Goal: Task Accomplishment & Management: Complete application form

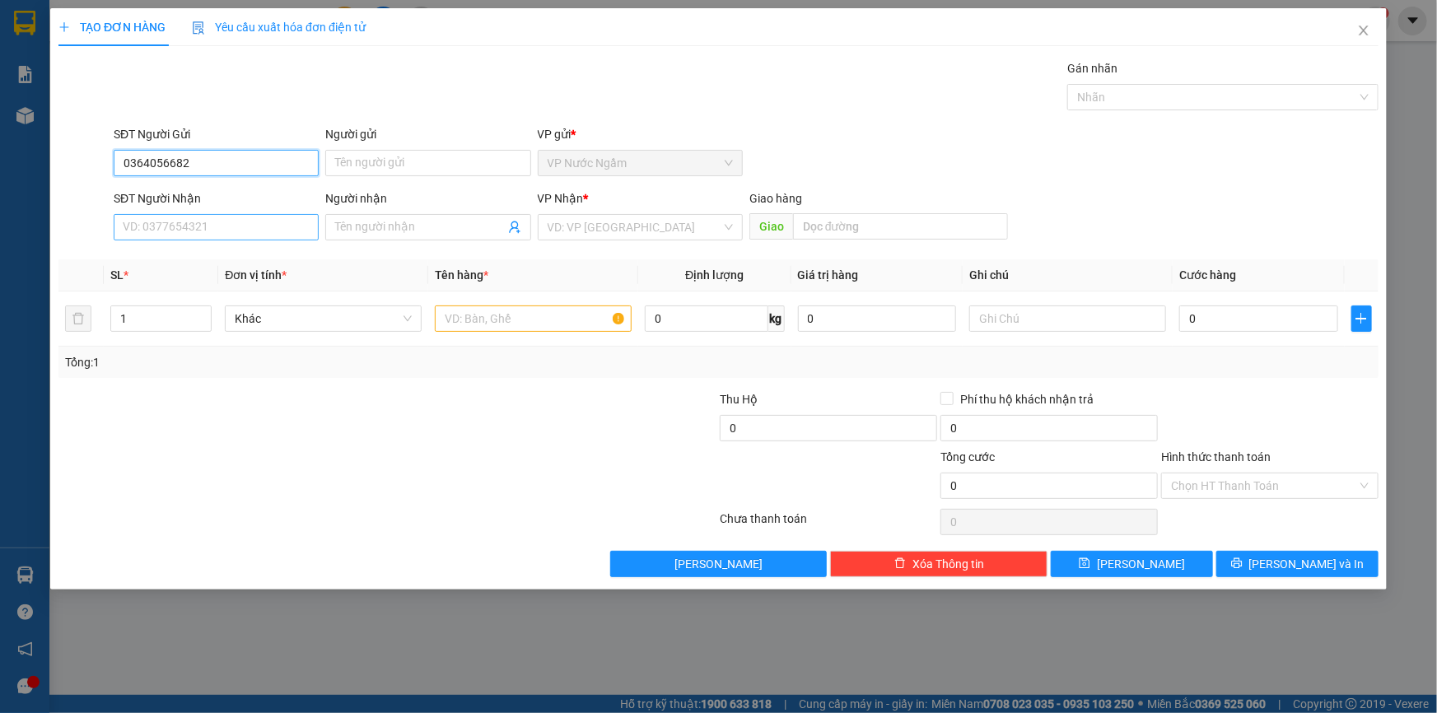
type input "0364056682"
click at [229, 222] on input "SĐT Người Nhận" at bounding box center [216, 227] width 205 height 26
type input "0941567685"
click at [657, 222] on input "search" at bounding box center [635, 227] width 174 height 25
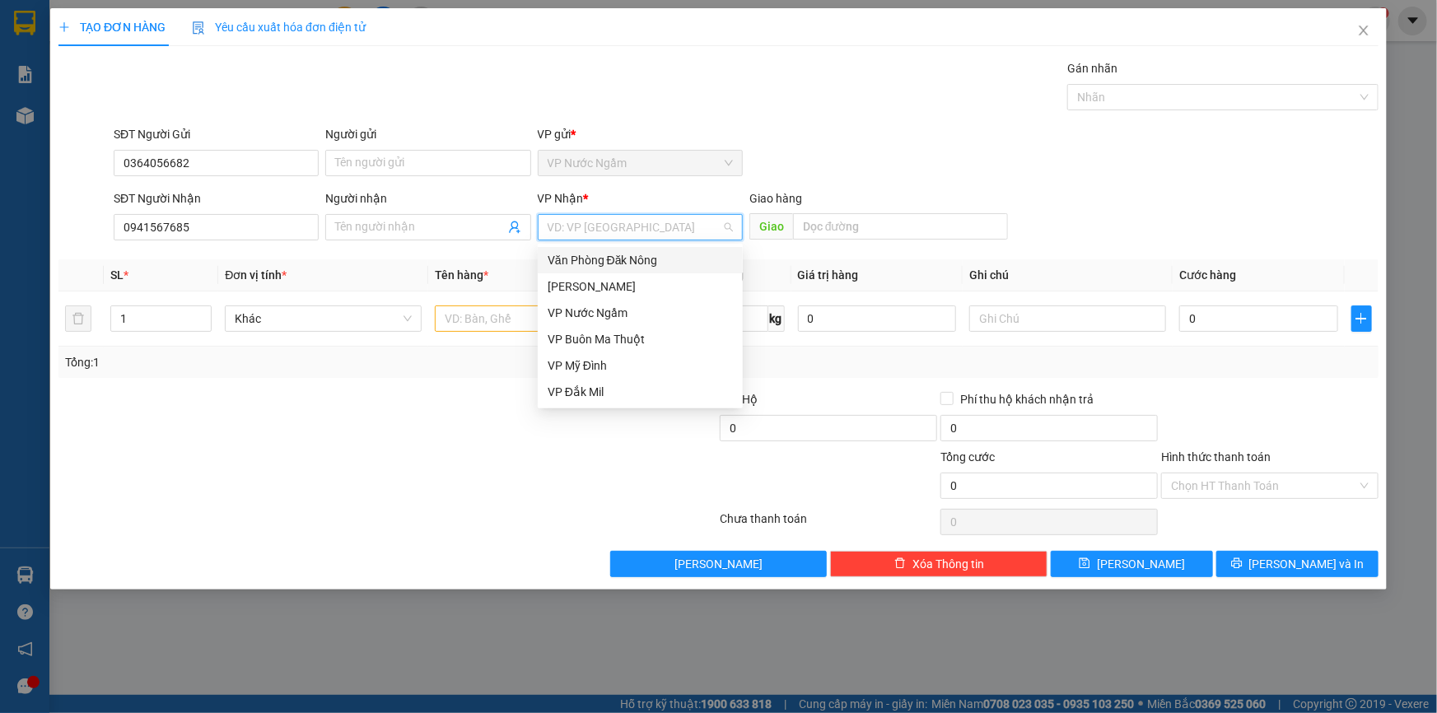
click at [649, 269] on div "Văn Phòng Đăk Nông" at bounding box center [640, 260] width 205 height 26
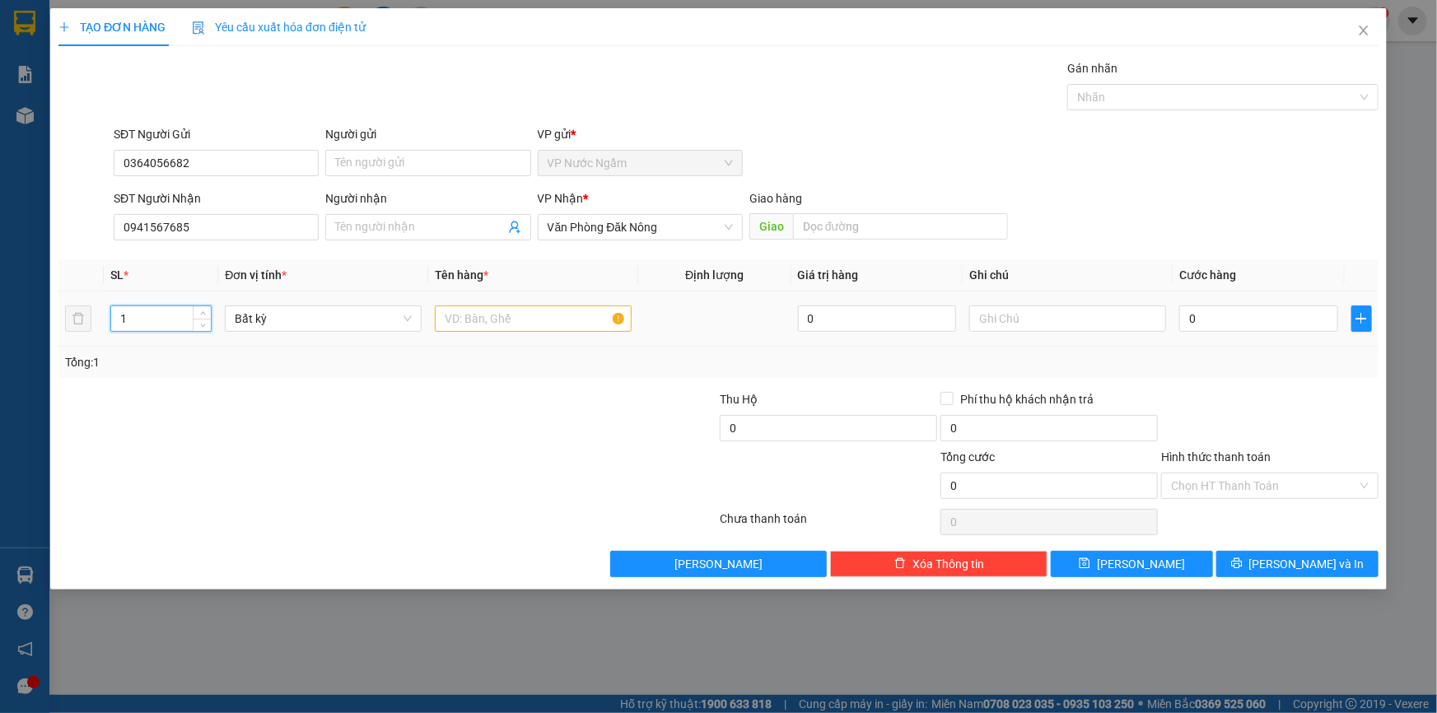
drag, startPoint x: 173, startPoint y: 324, endPoint x: 90, endPoint y: 346, distance: 86.1
click at [90, 346] on div "SL * Đơn vị tính * Tên hàng * Định lượng Giá trị hàng Ghi chú Cước hàng 1 Bất k…" at bounding box center [718, 318] width 1320 height 119
type input "22"
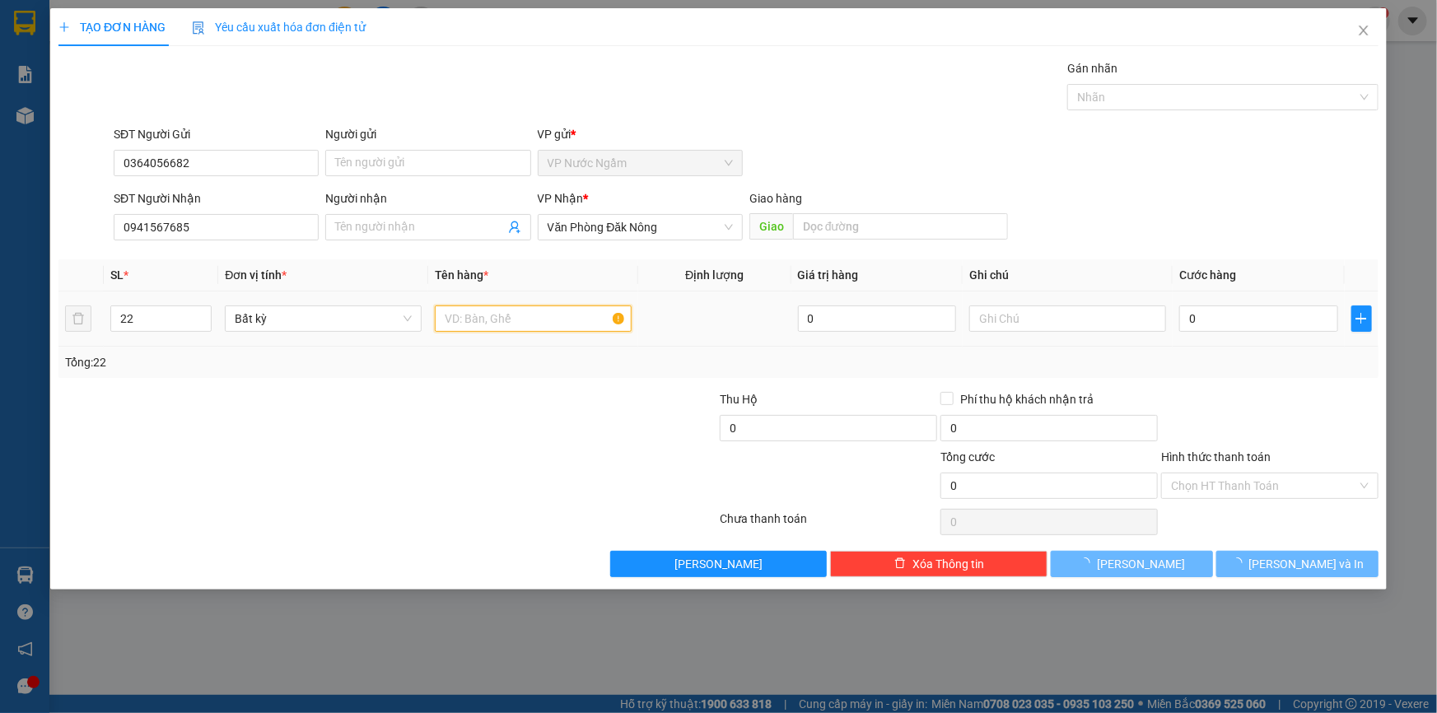
click at [491, 320] on input "text" at bounding box center [533, 318] width 197 height 26
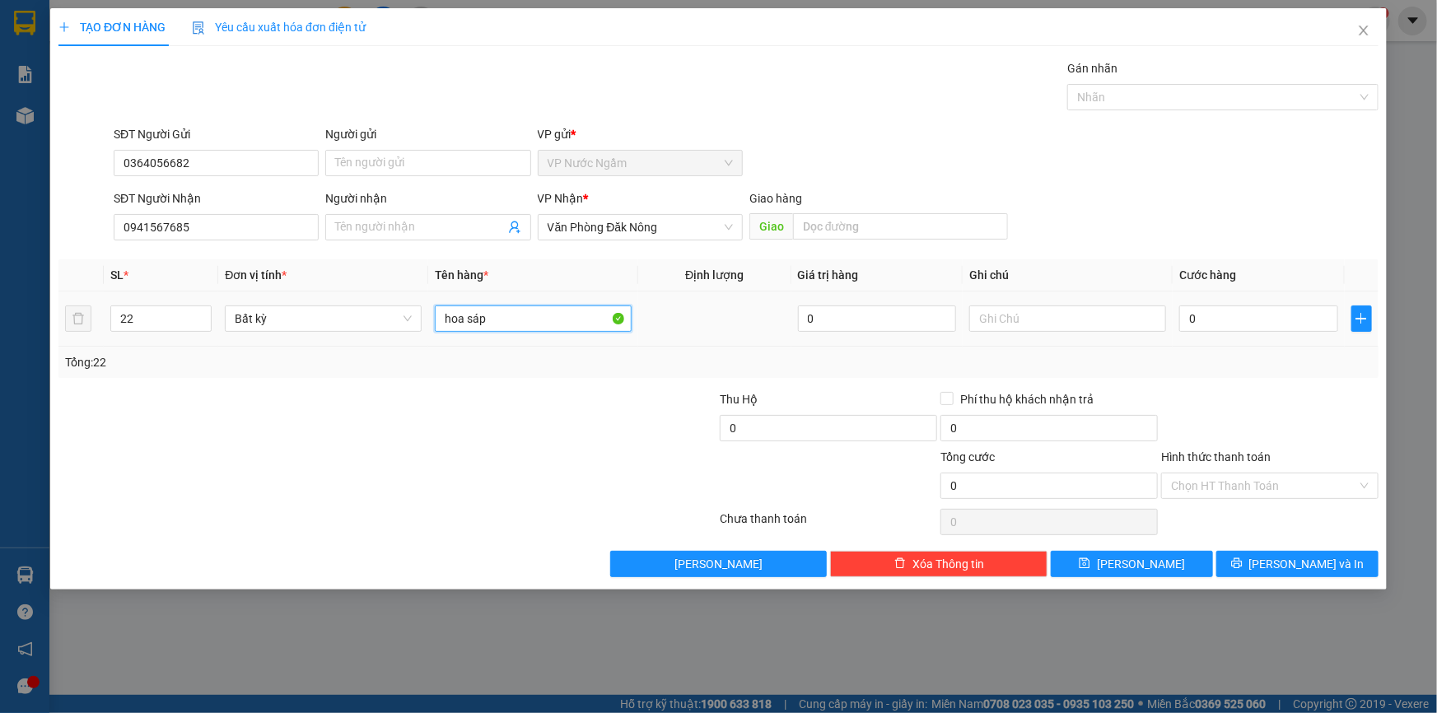
type input "hoa sáp"
click at [894, 34] on div "TẠO ĐƠN HÀNG Yêu cầu xuất hóa đơn điện tử" at bounding box center [718, 27] width 1320 height 38
click at [1255, 319] on input "0" at bounding box center [1258, 318] width 159 height 26
type input "3"
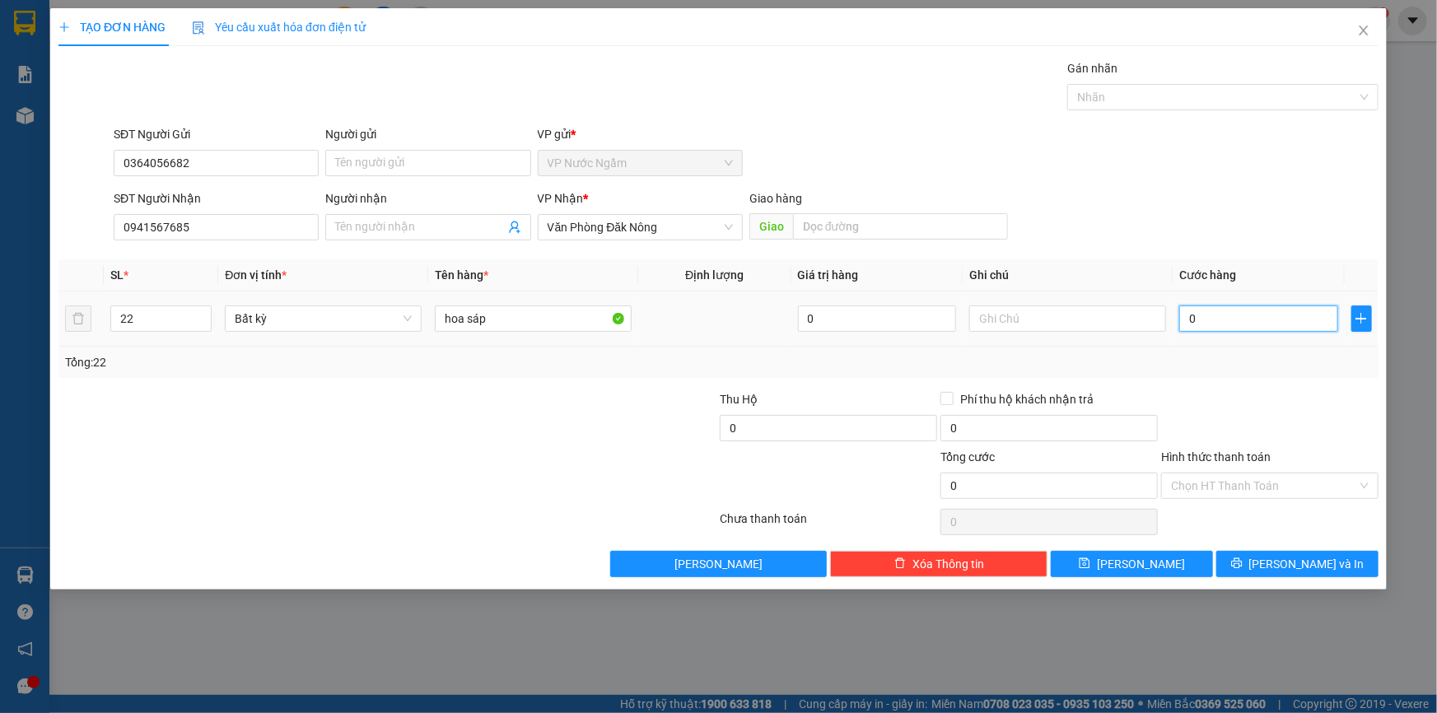
type input "3"
type input "36"
type input "360"
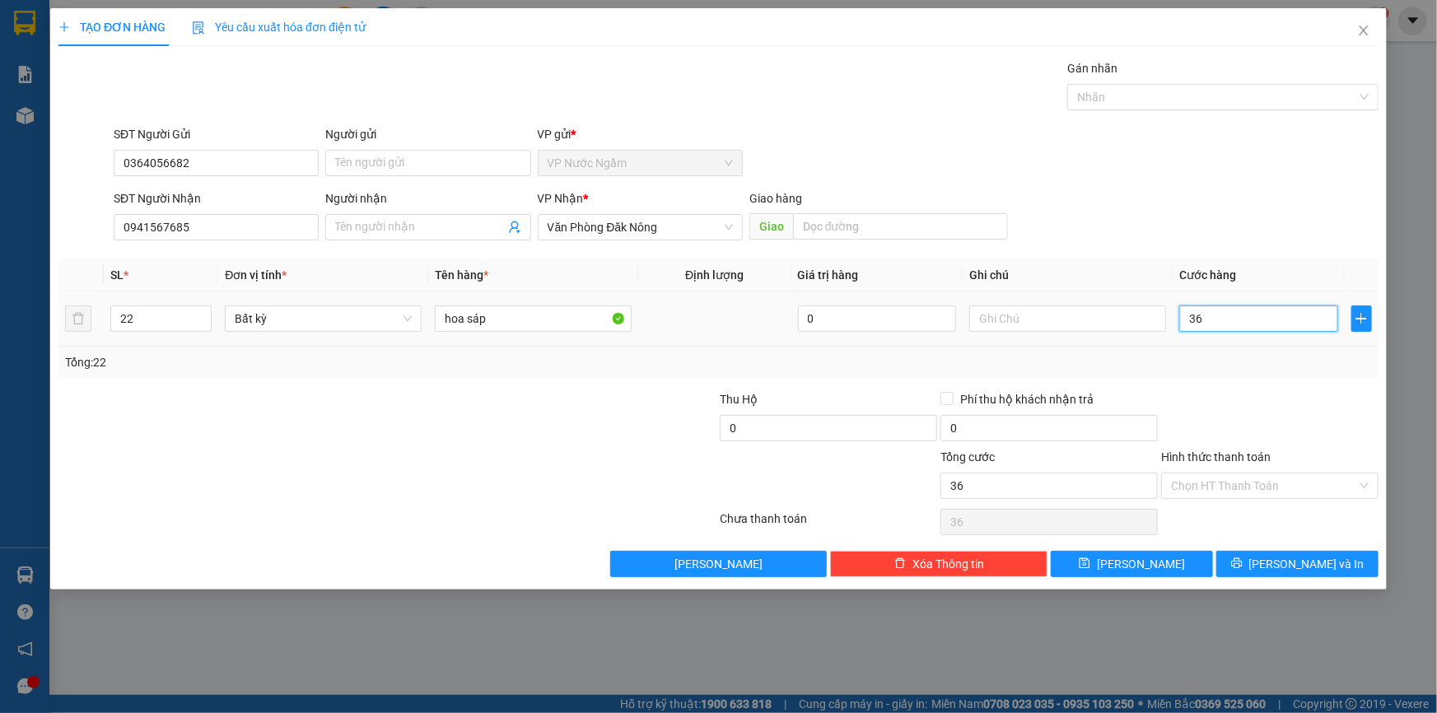
type input "360"
type input "3.600"
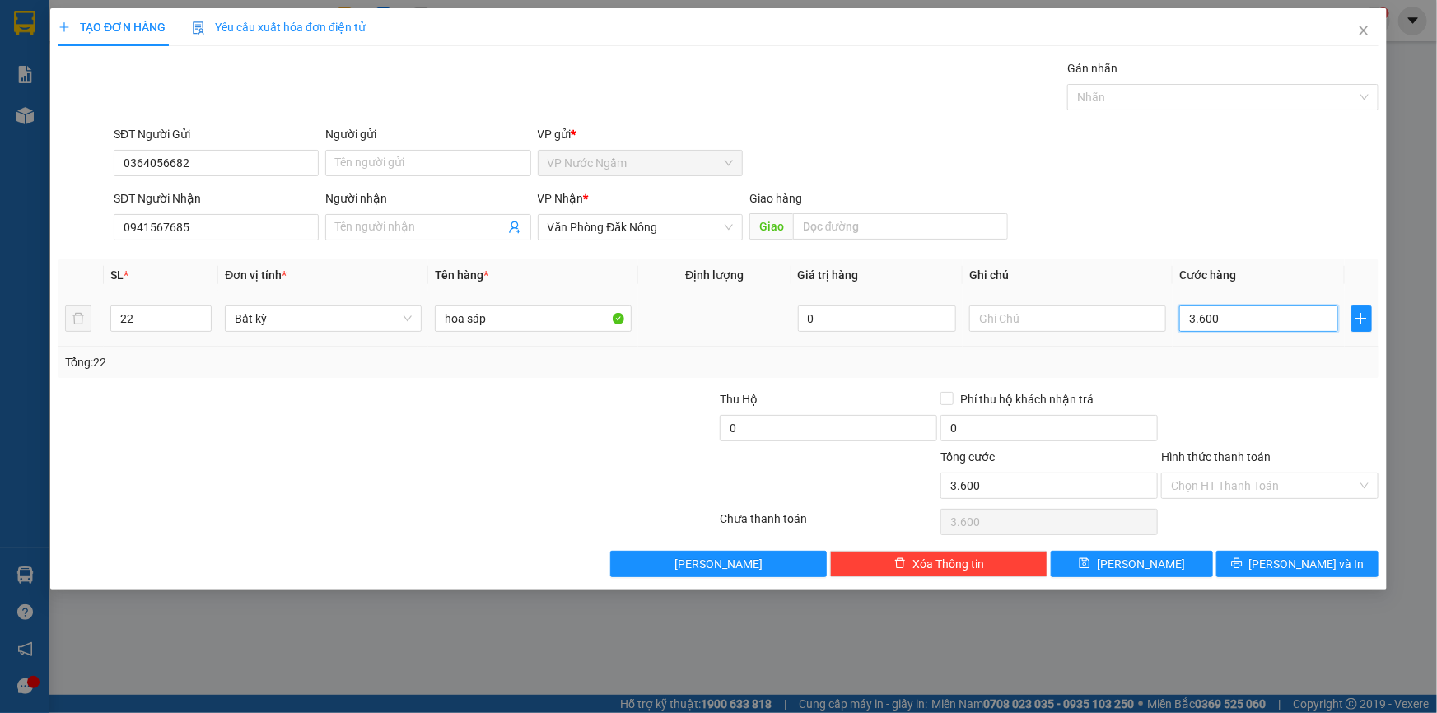
type input "36.000"
type input "360.000"
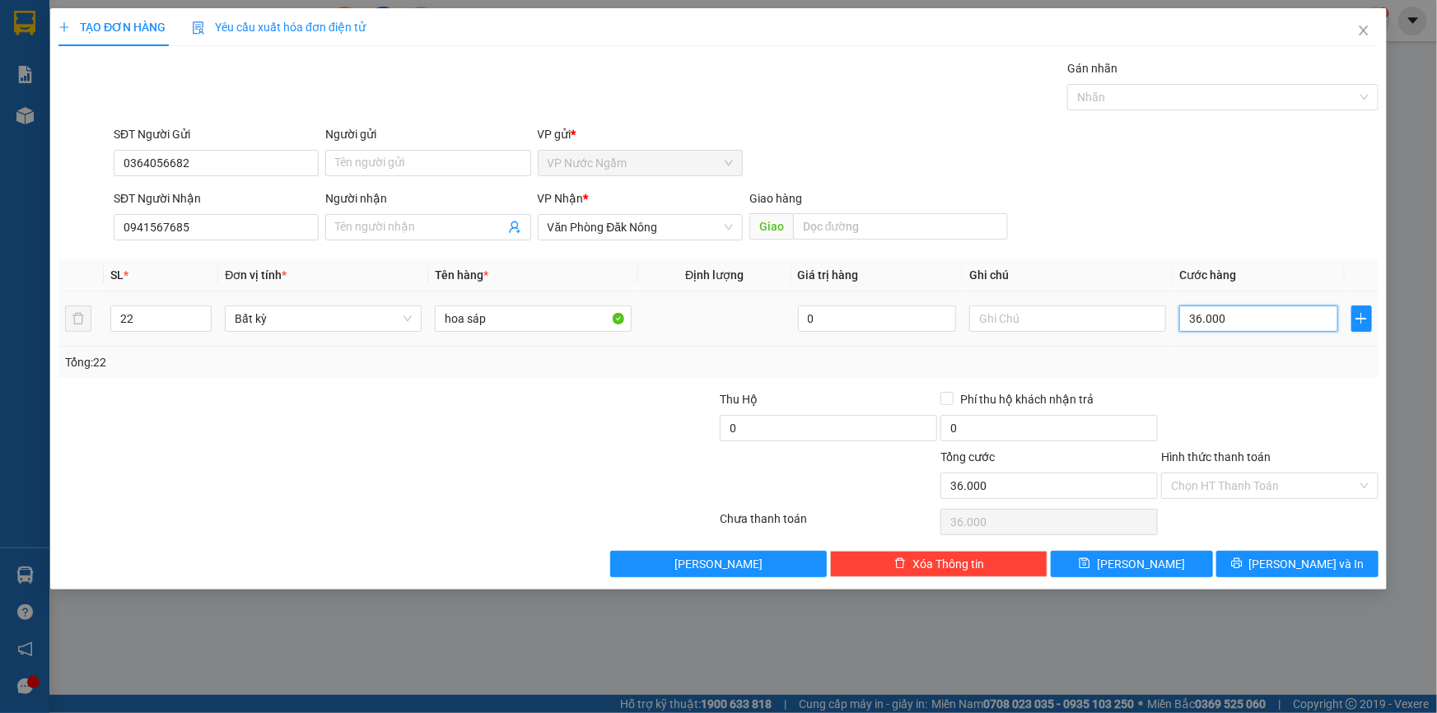
type input "360.000"
type input "3.600.000"
type input "360.000"
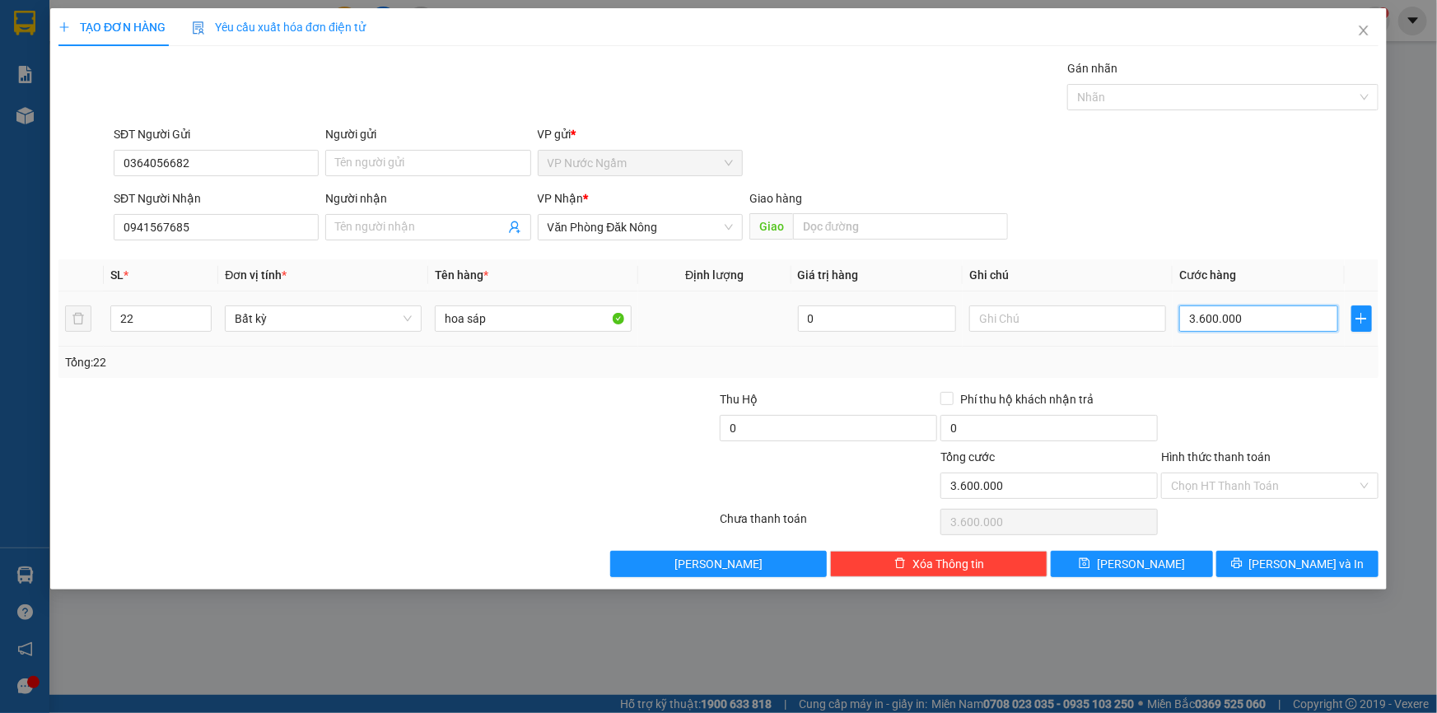
type input "360.000"
type input "36.000"
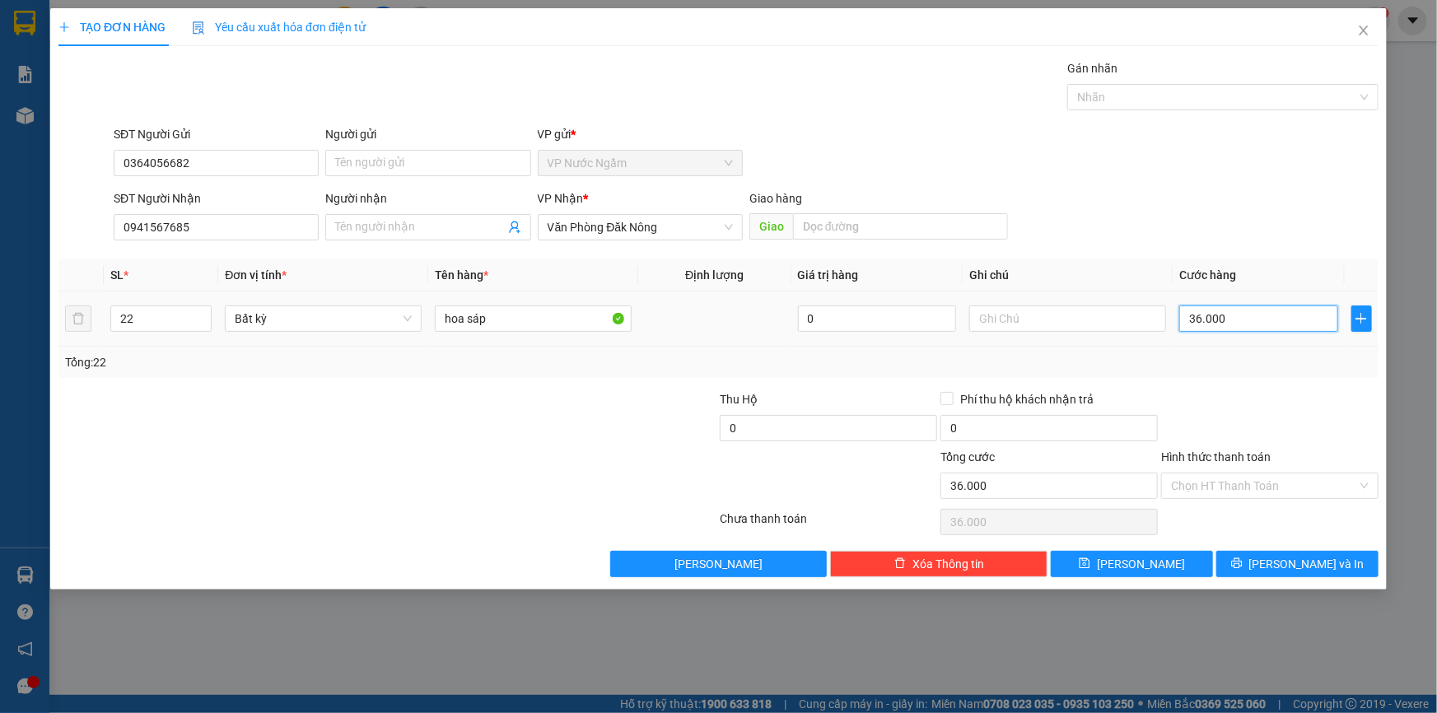
type input "3.600"
type input "360"
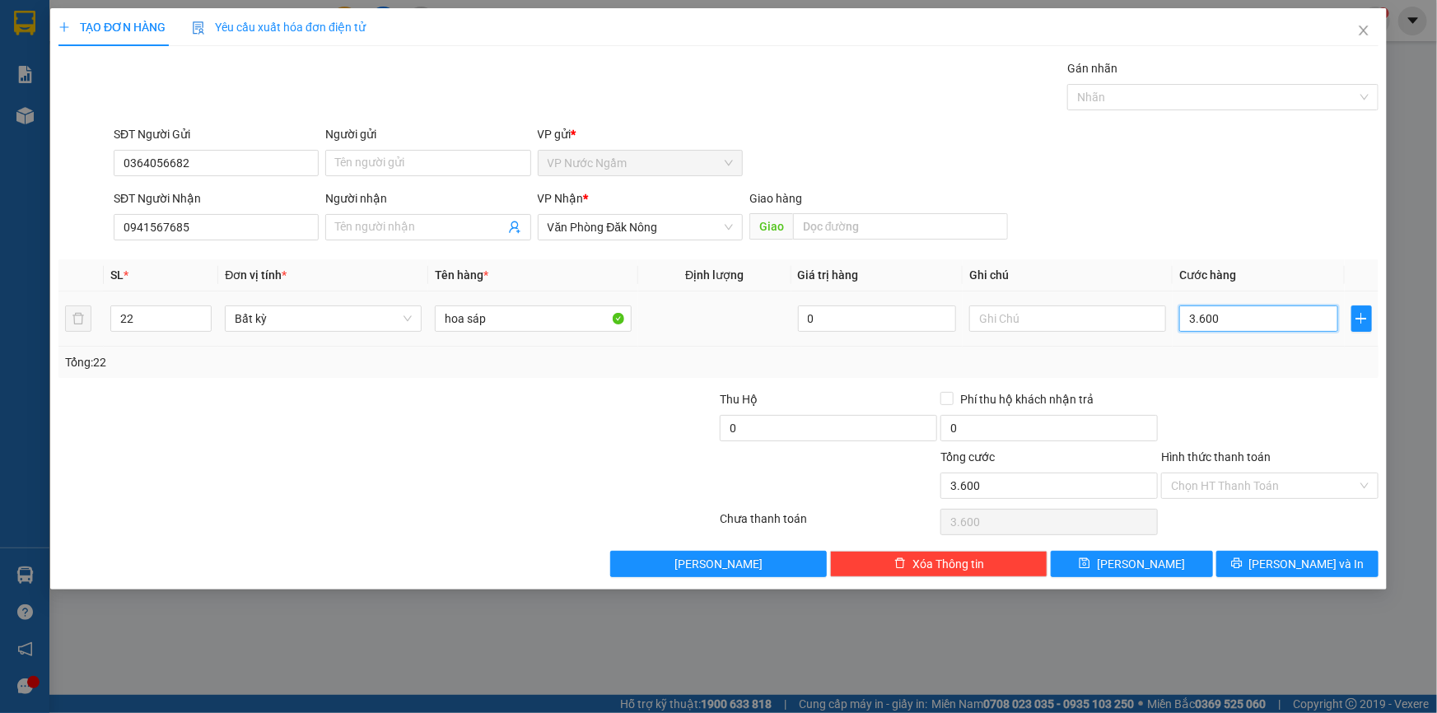
type input "360"
type input "36"
type input "3"
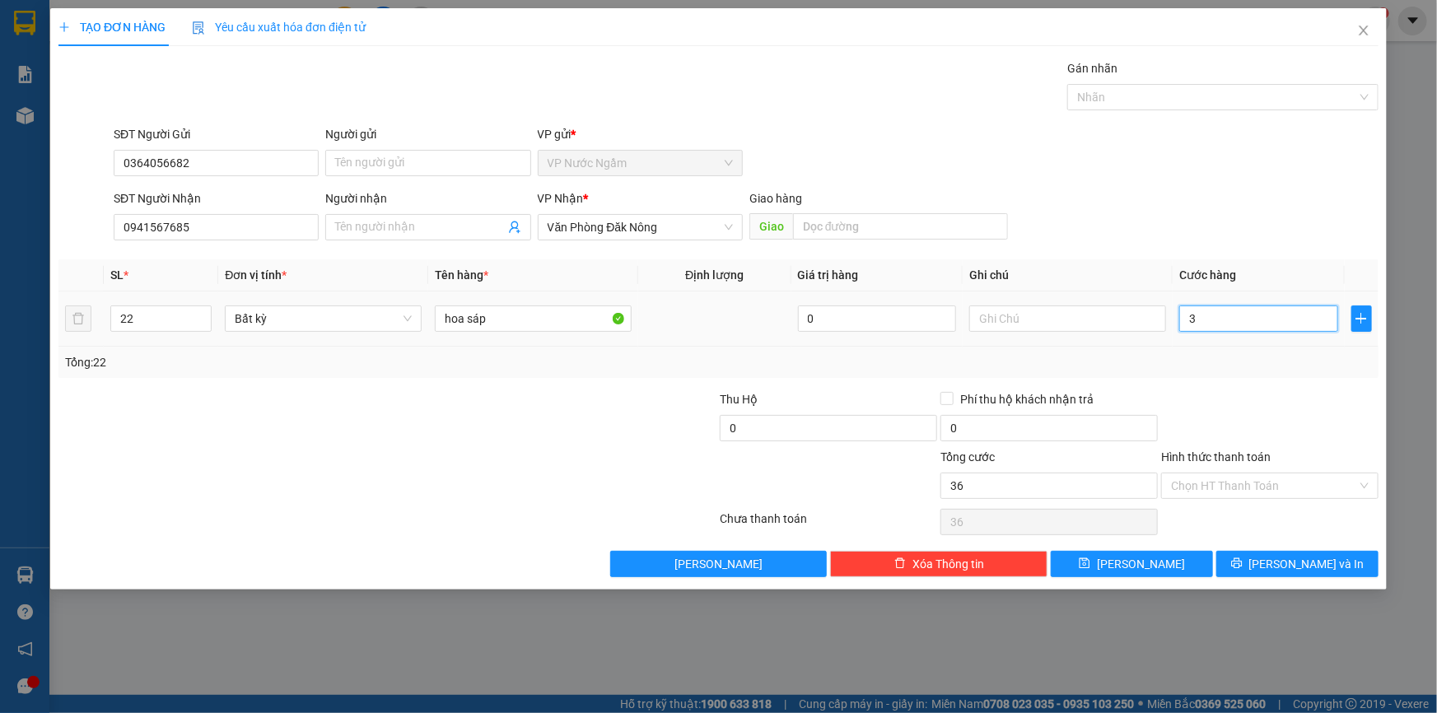
type input "3"
type input "35"
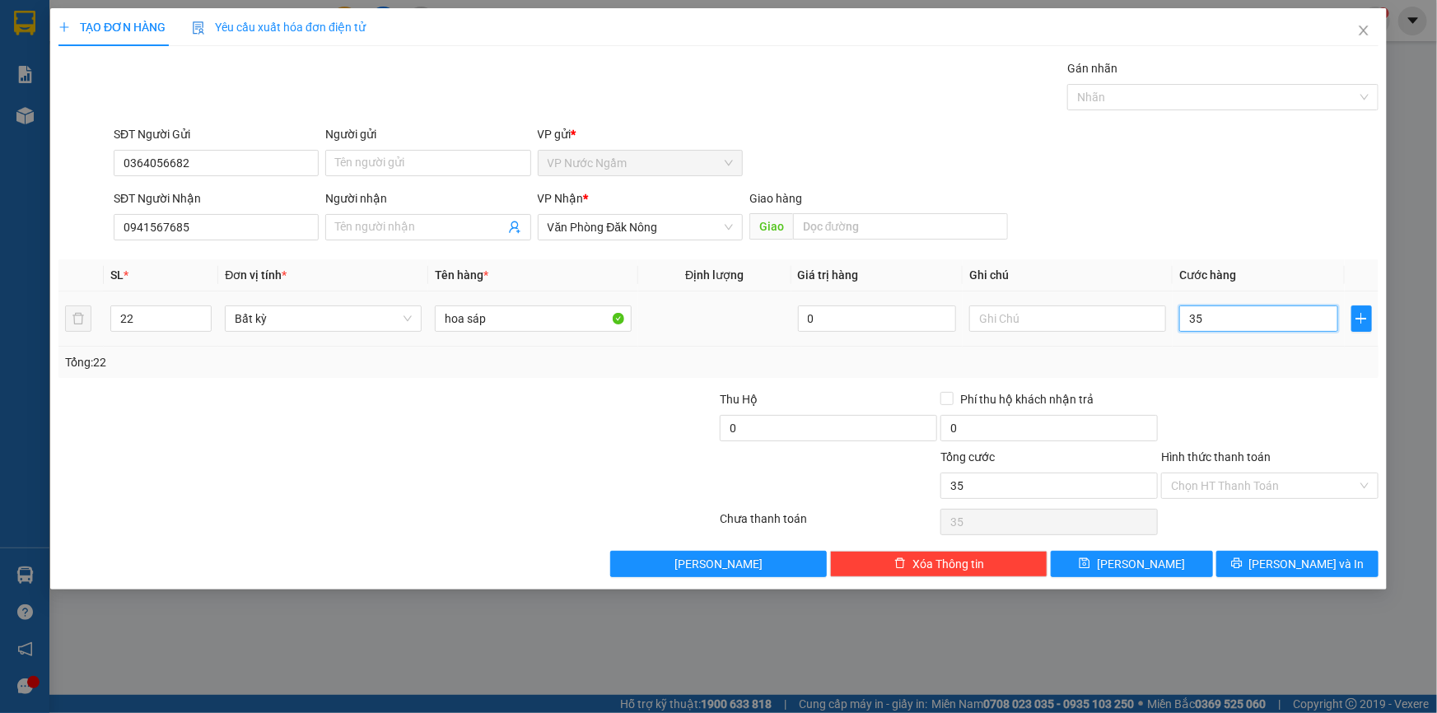
type input "350"
type input "3.500"
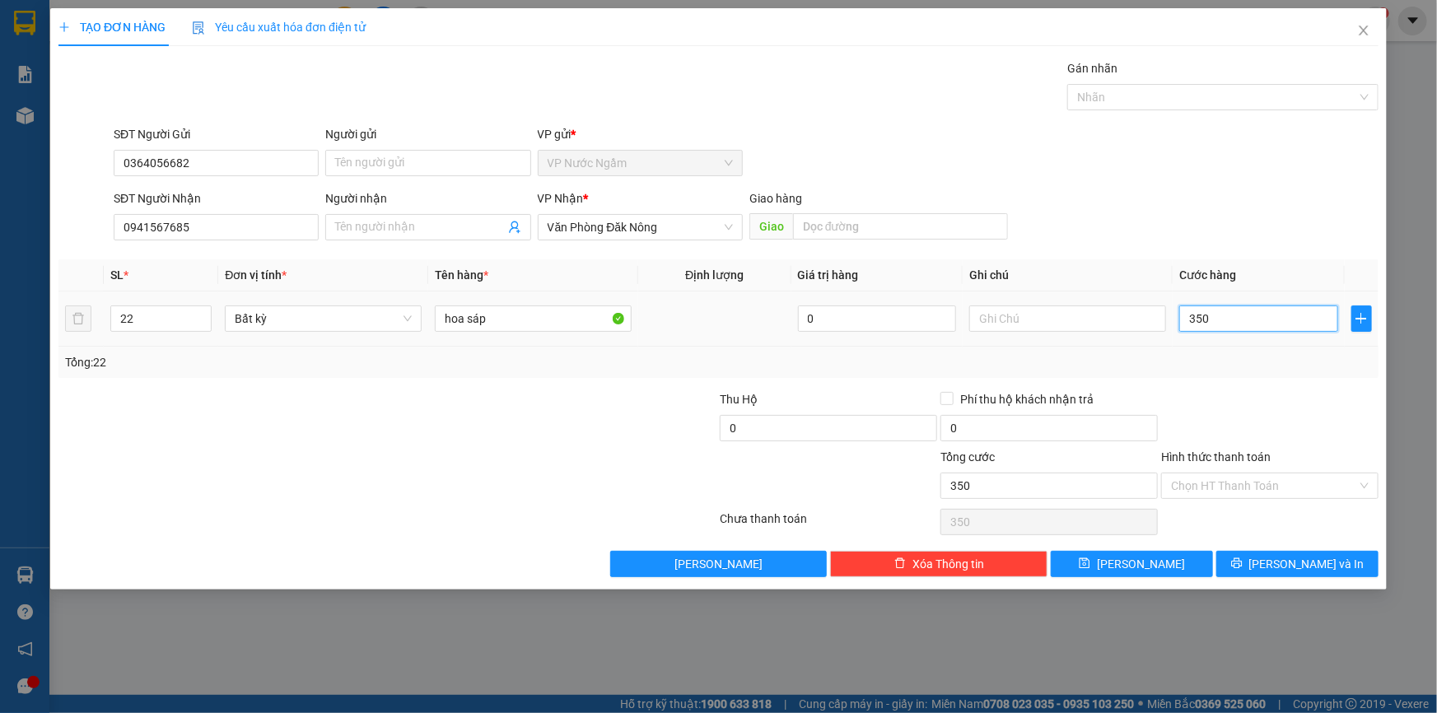
type input "3.500"
type input "35.000"
type input "350.000"
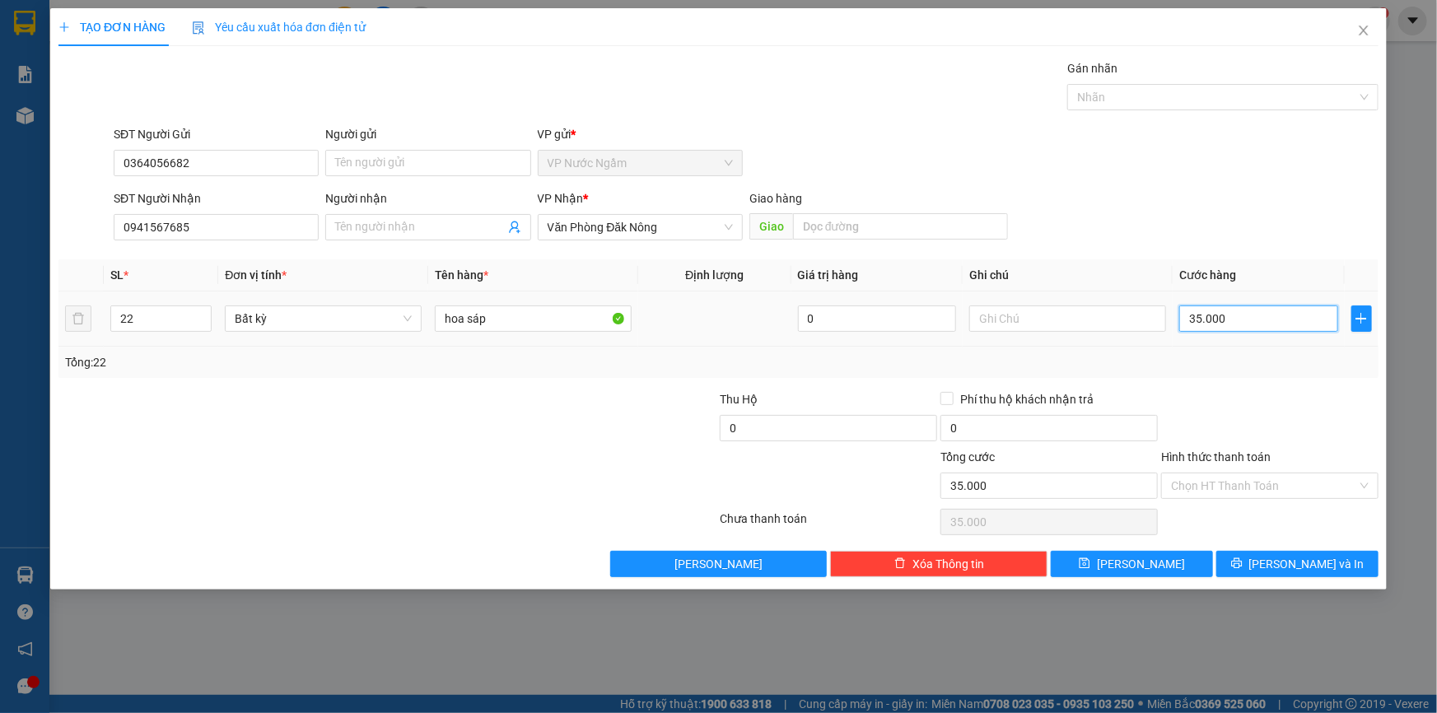
type input "350.000"
type input "3.500.000"
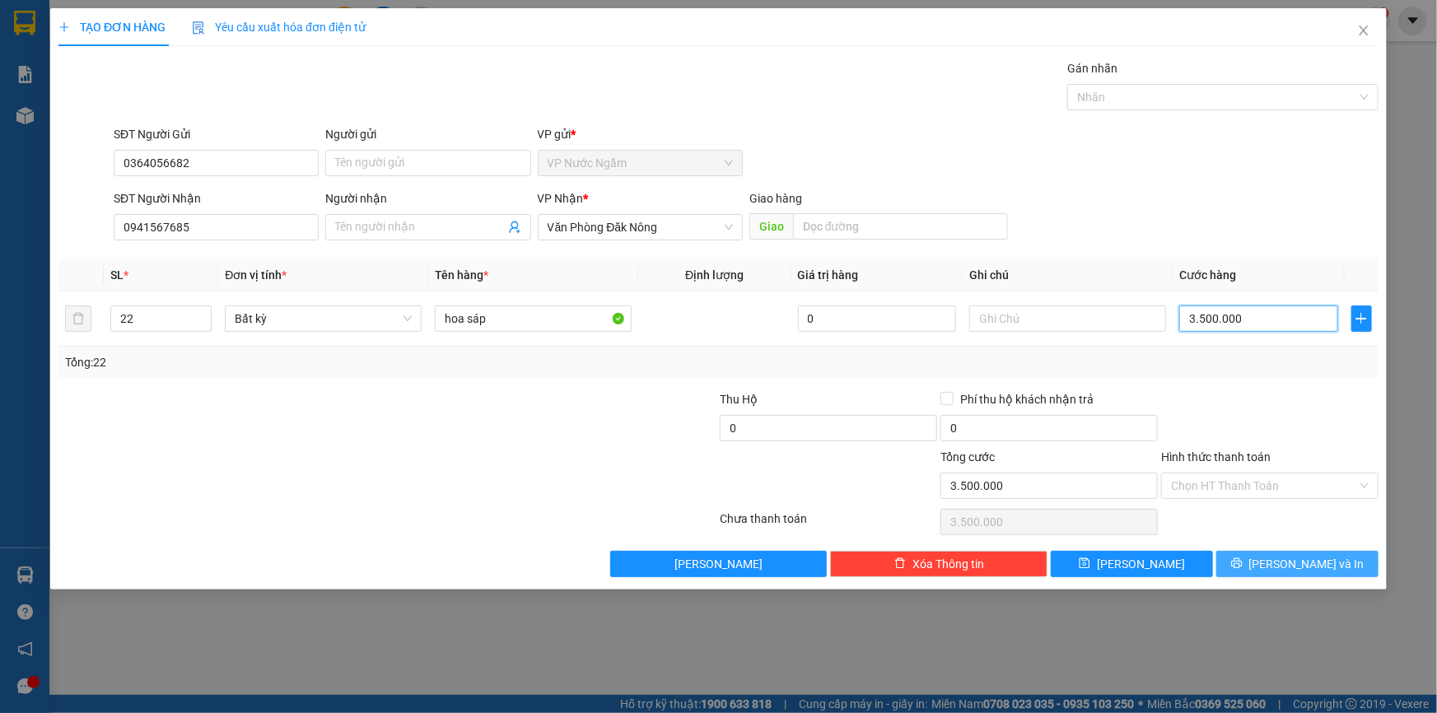
type input "3.500.000"
click at [1288, 559] on span "[PERSON_NAME] và In" at bounding box center [1306, 564] width 115 height 18
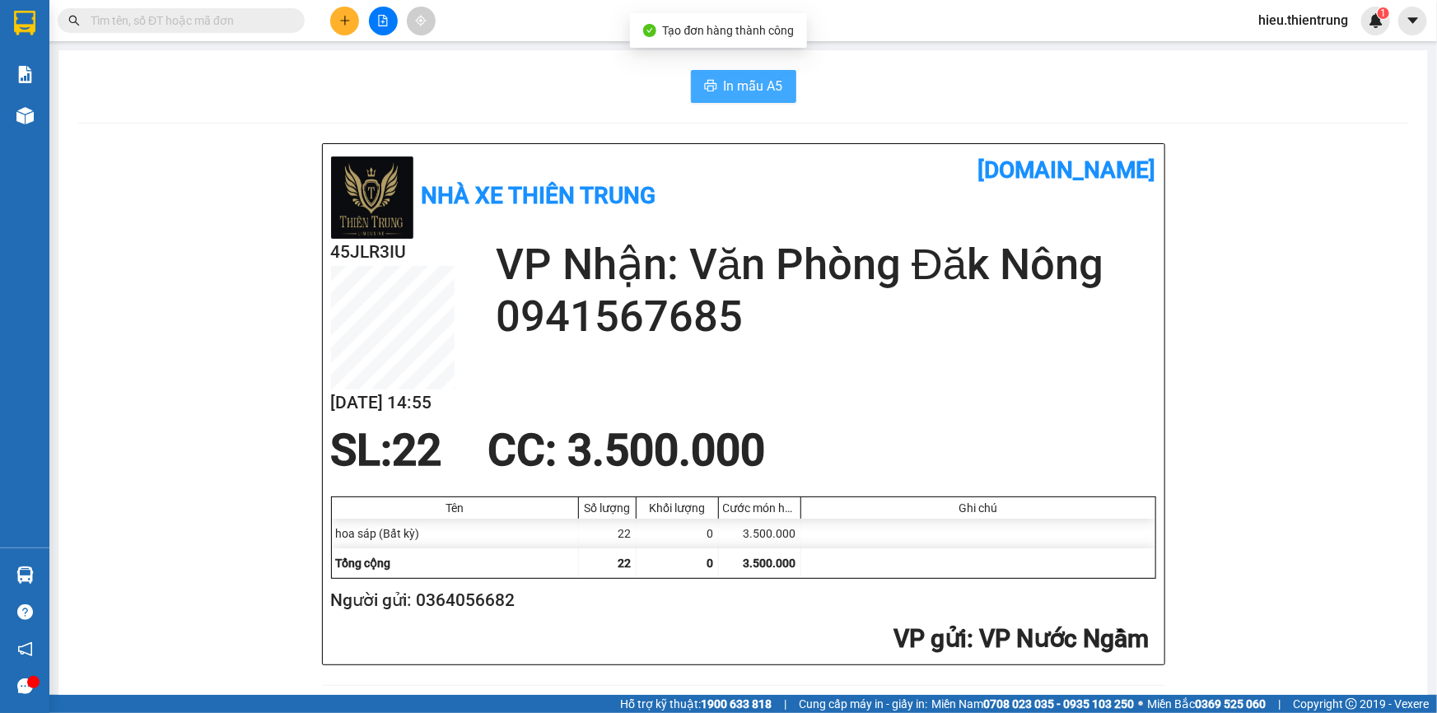
click at [739, 86] on span "In mẫu A5" at bounding box center [753, 86] width 59 height 21
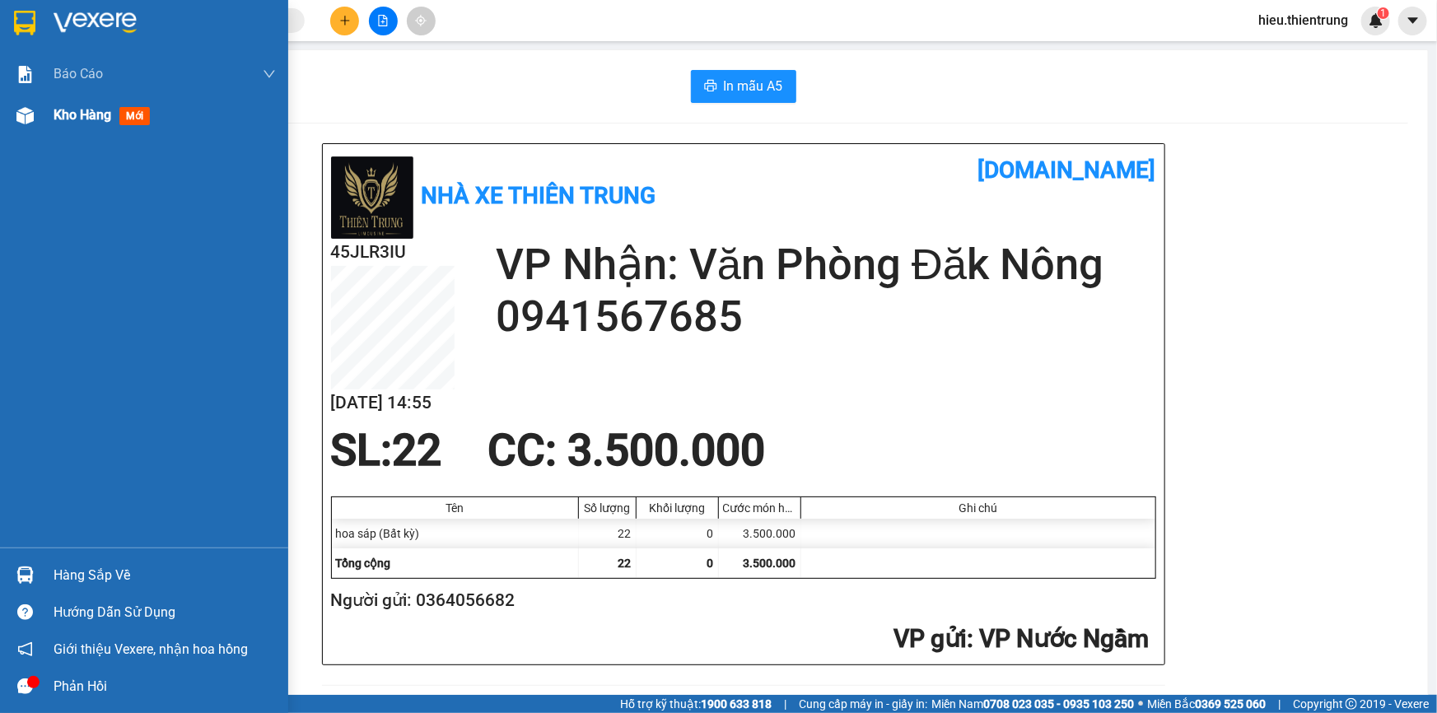
click at [85, 127] on div "Kho hàng mới" at bounding box center [165, 115] width 222 height 41
click at [86, 124] on div "Kho hàng mới" at bounding box center [165, 115] width 222 height 41
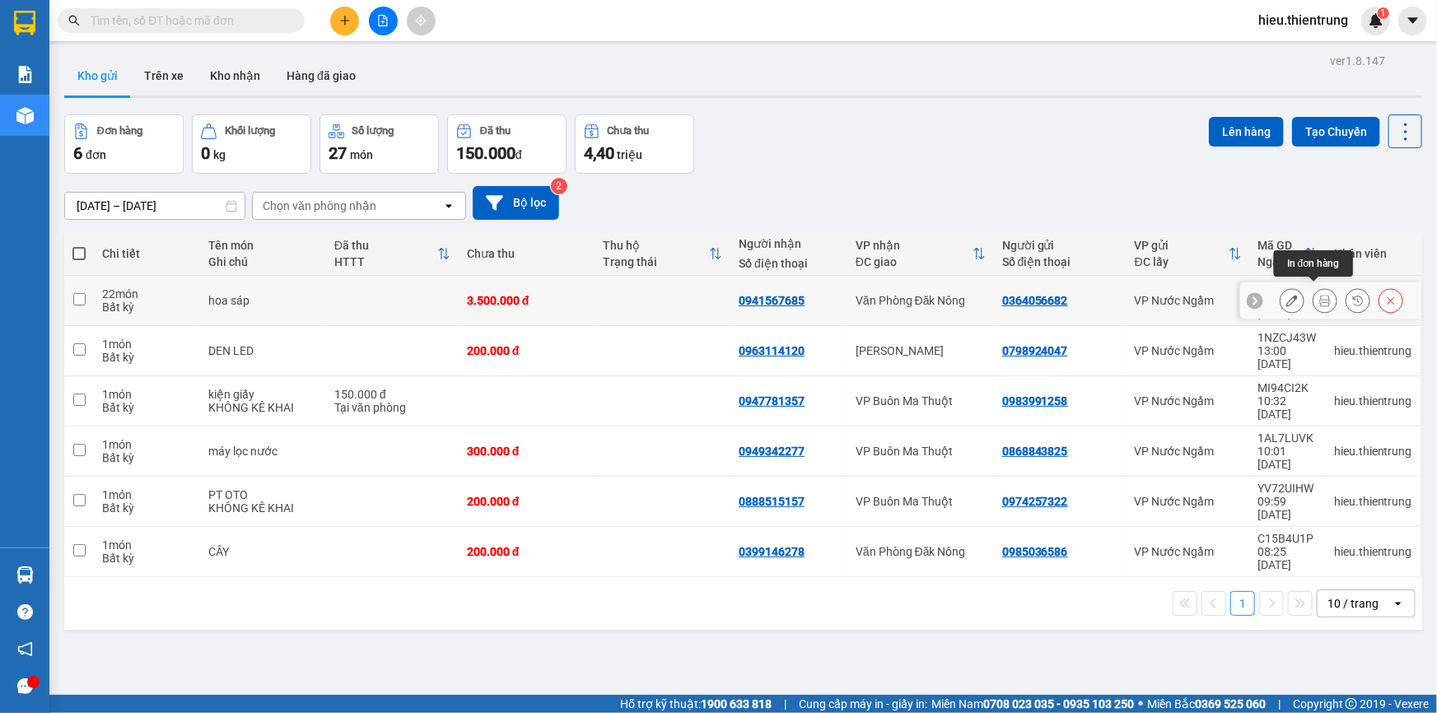
click at [1319, 295] on icon at bounding box center [1325, 301] width 12 height 12
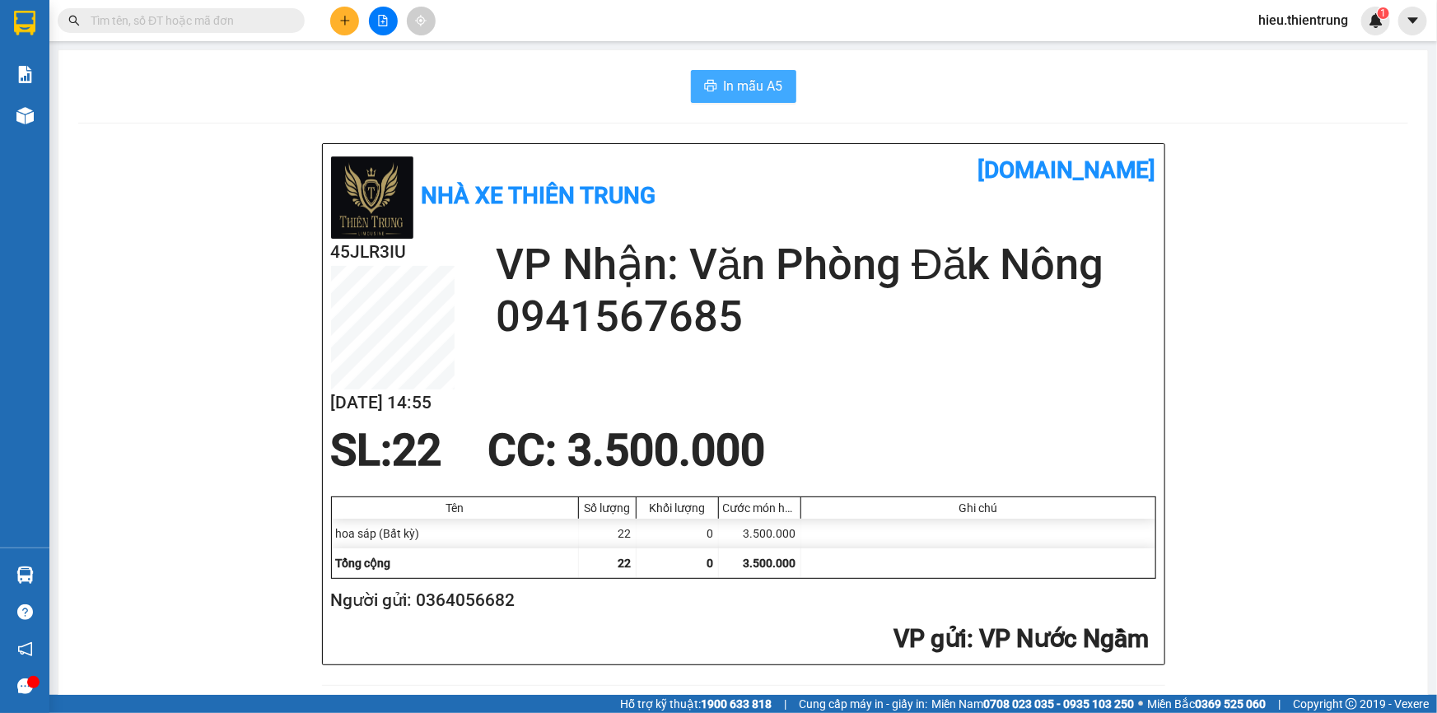
click at [730, 70] on button "In mẫu A5" at bounding box center [743, 86] width 105 height 33
click at [906, 77] on div "In mẫu A5" at bounding box center [743, 86] width 1330 height 33
drag, startPoint x: 422, startPoint y: 104, endPoint x: 119, endPoint y: 139, distance: 304.3
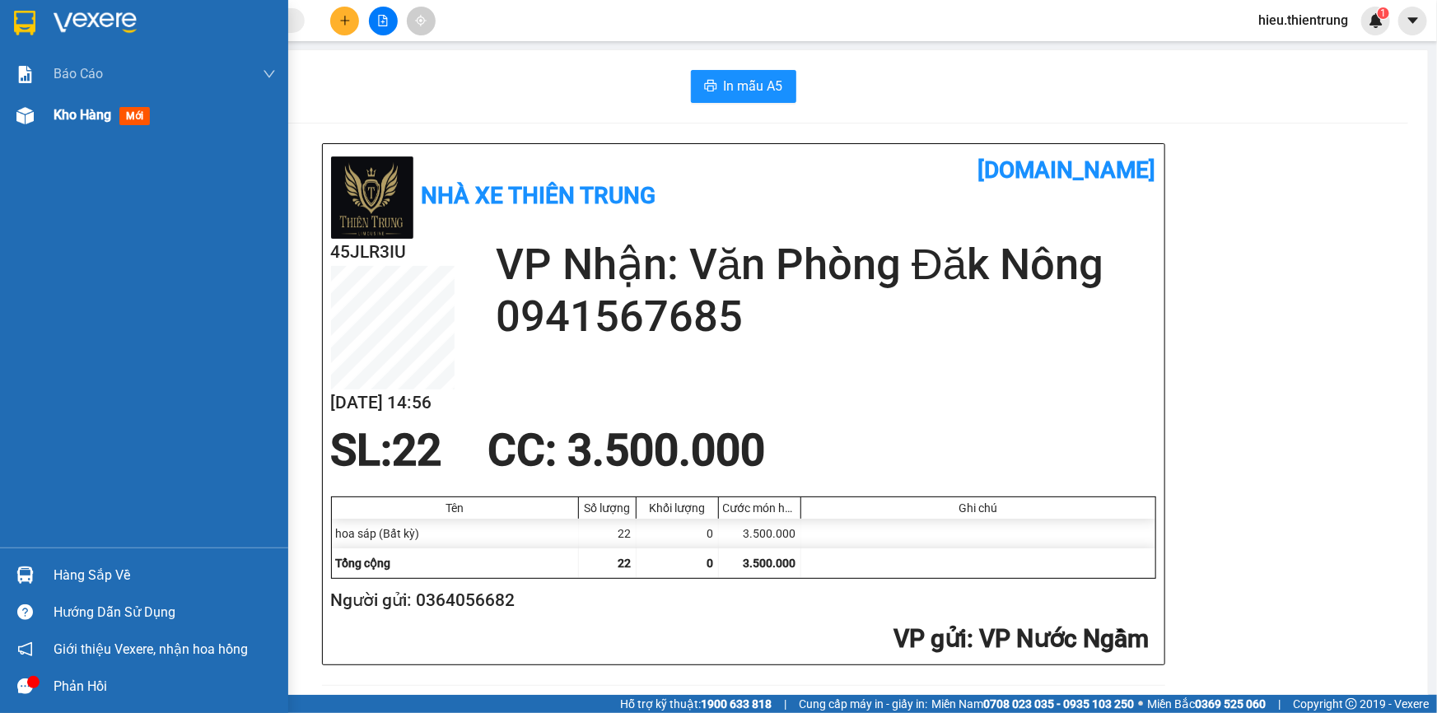
click at [66, 115] on span "Kho hàng" at bounding box center [83, 115] width 58 height 16
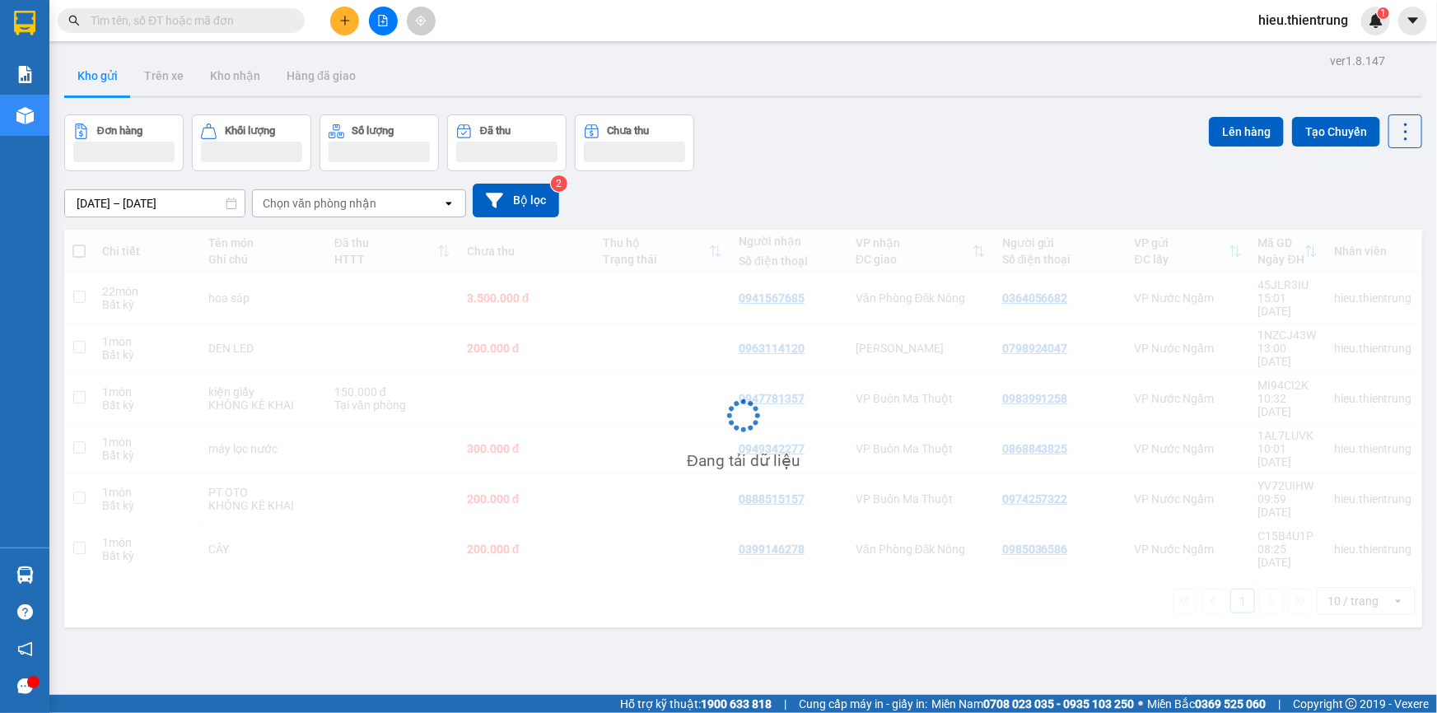
click at [826, 109] on div "ver 1.8.147 Kho gửi Trên xe Kho nhận Hàng đã giao Đơn hàng Khối lượng Số lượng …" at bounding box center [743, 405] width 1371 height 713
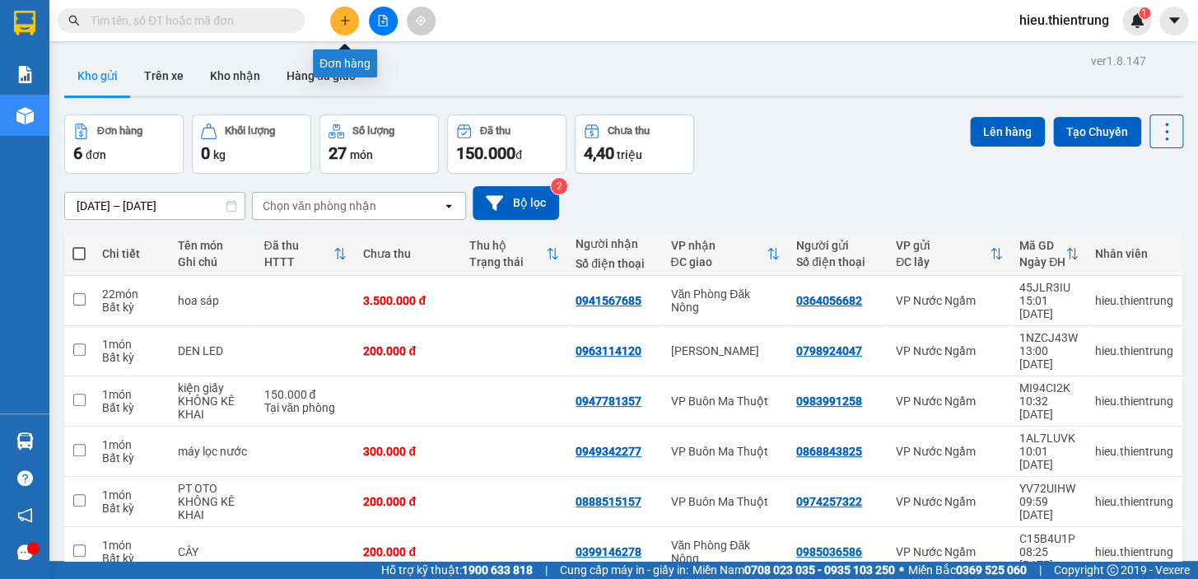
click at [339, 16] on icon "plus" at bounding box center [345, 21] width 12 height 12
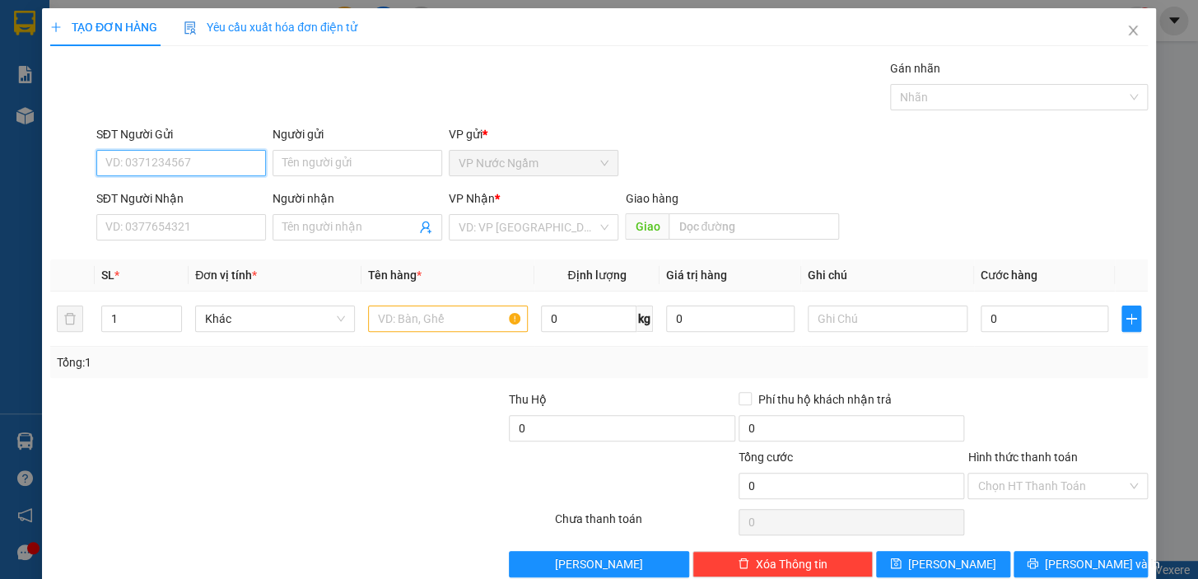
type input "0"
type input "0328256597"
click at [127, 221] on input "SĐT Người Nhận" at bounding box center [181, 227] width 170 height 26
type input "0393970913"
click at [486, 235] on input "search" at bounding box center [528, 227] width 138 height 25
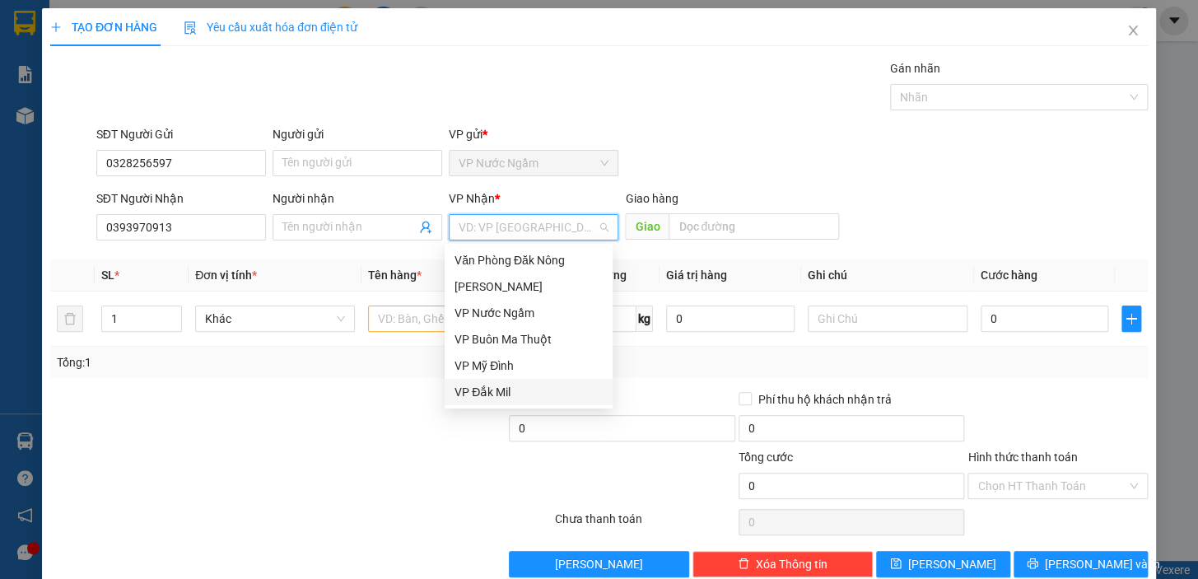
click at [519, 385] on div "VP Đắk Mil" at bounding box center [529, 392] width 148 height 18
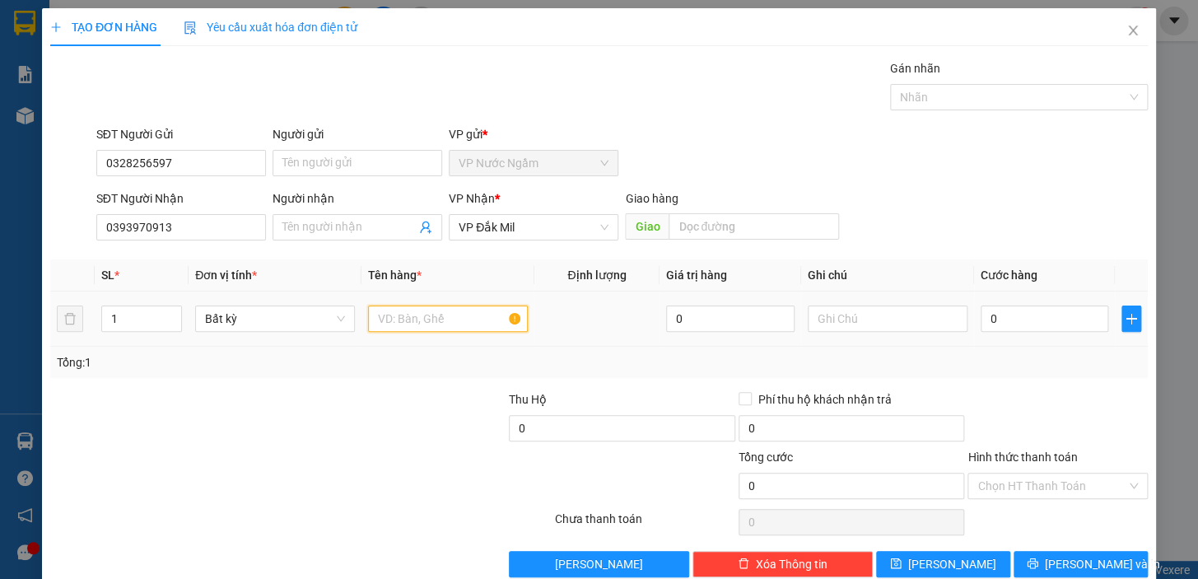
click at [420, 320] on input "text" at bounding box center [448, 318] width 160 height 26
type input "pt o to"
type input "1"
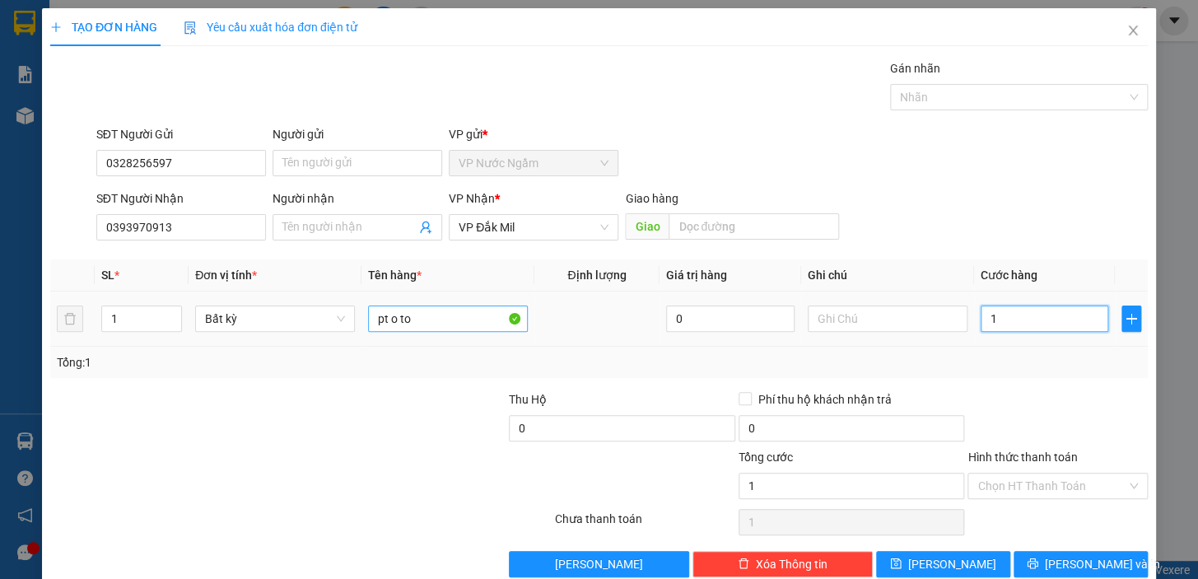
type input "10"
type input "100"
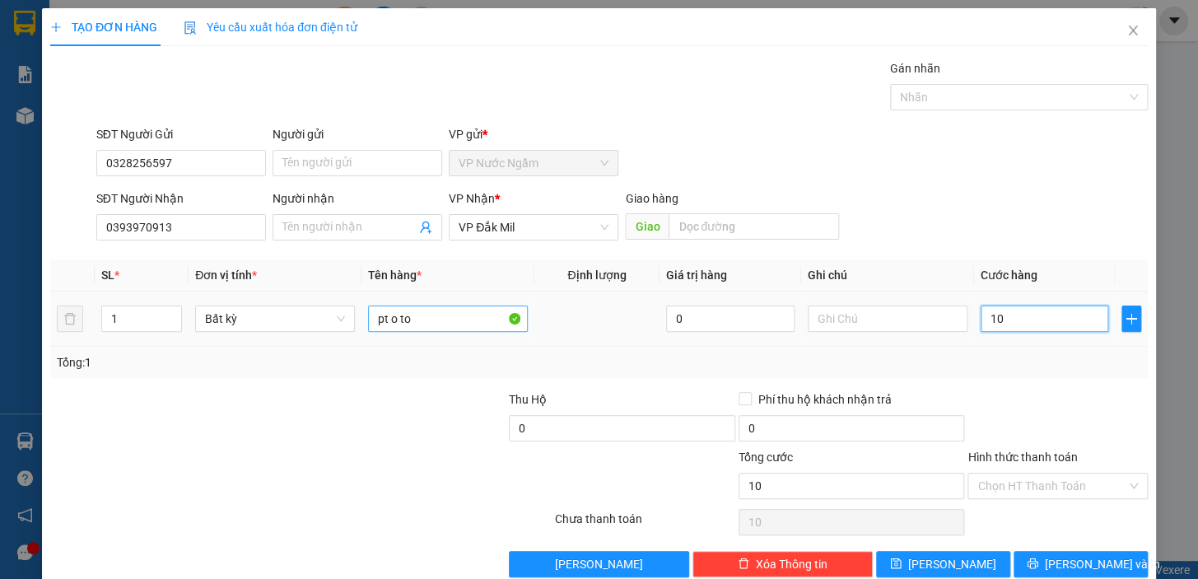
type input "100"
type input "1.000"
type input "10.000"
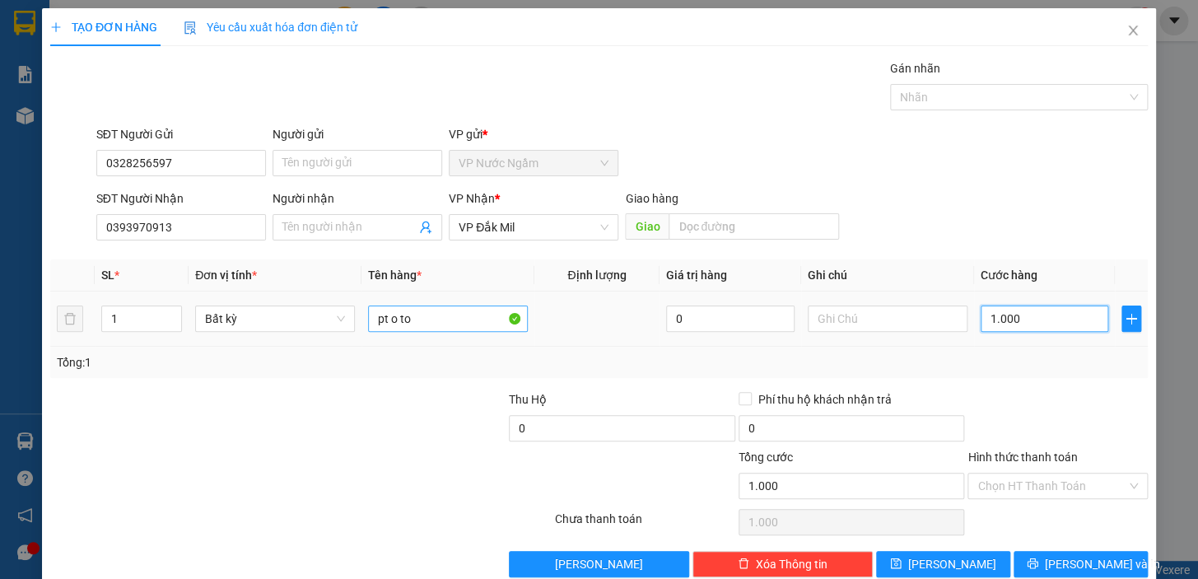
type input "10.000"
type input "100.000"
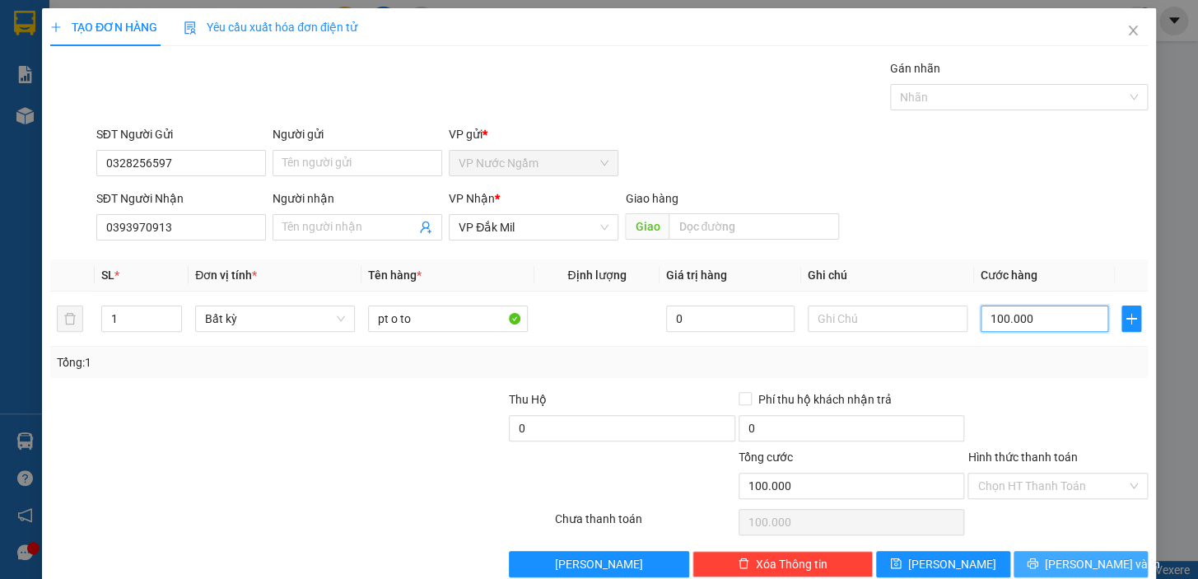
type input "100.000"
click at [1081, 558] on span "[PERSON_NAME] và In" at bounding box center [1102, 564] width 115 height 18
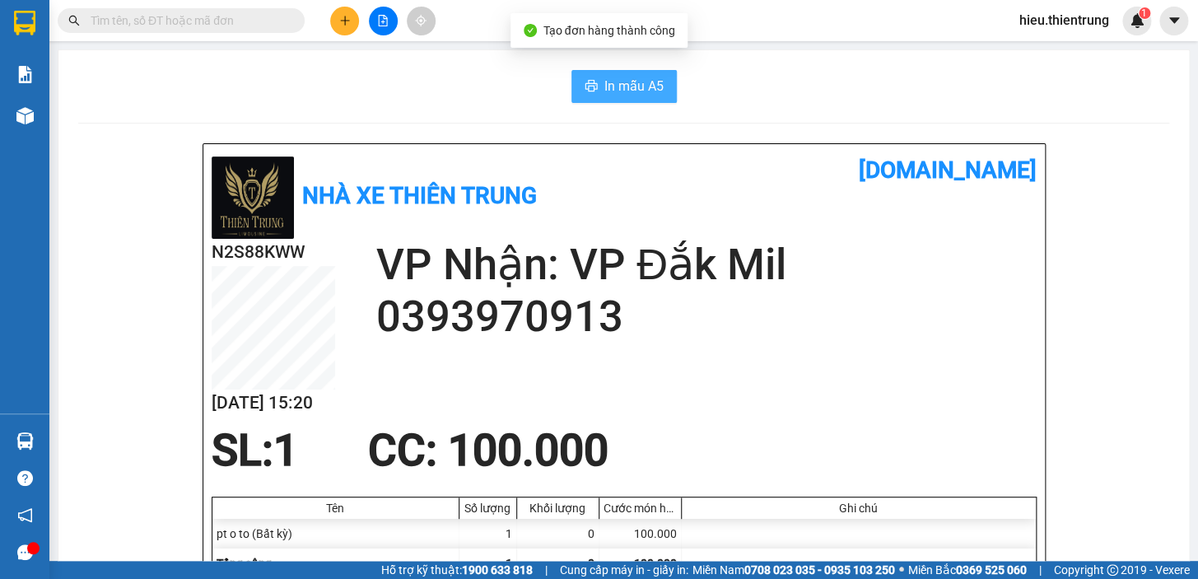
click at [631, 74] on button "In mẫu A5" at bounding box center [623, 86] width 105 height 33
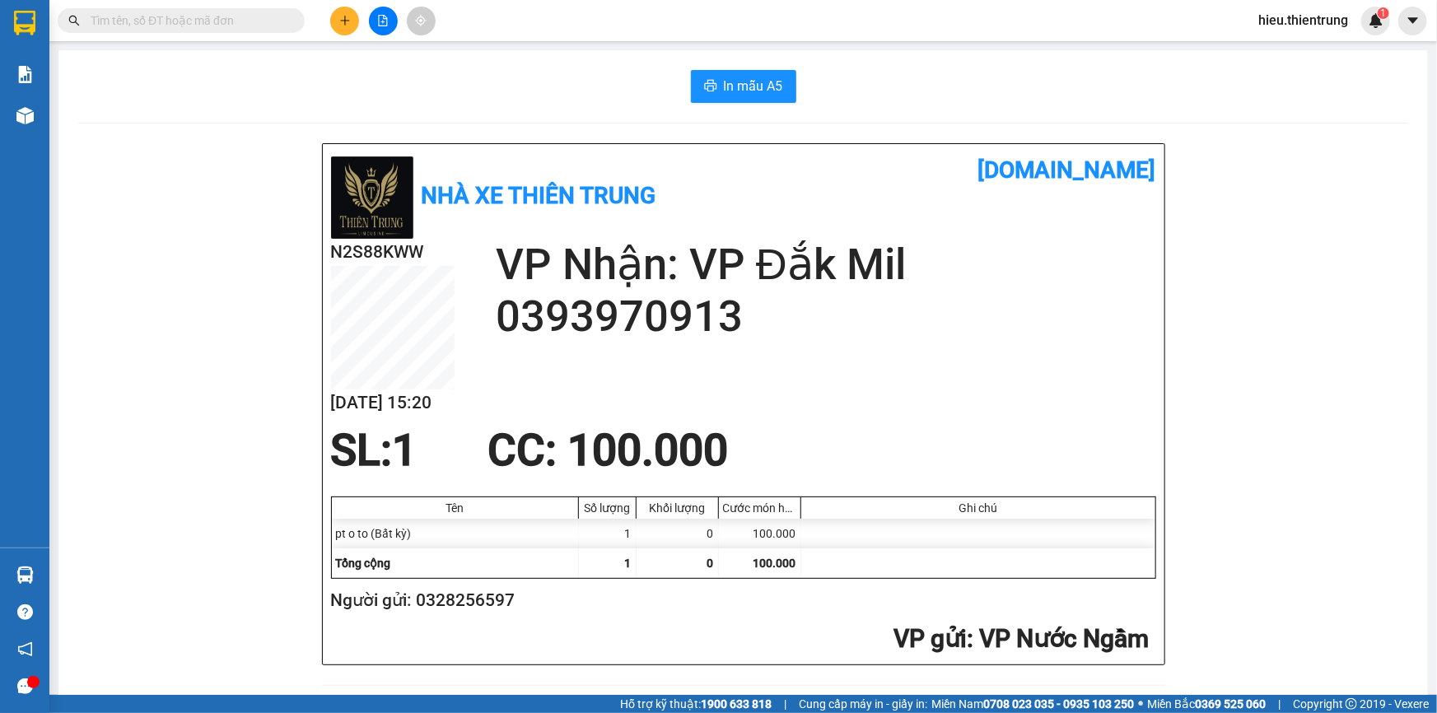
click at [329, 9] on div "Kết quả tìm kiếm ( 0 ) Bộ lọc Ngày tạo đơn gần nhất No Data" at bounding box center [222, 21] width 445 height 29
click at [331, 9] on div at bounding box center [383, 21] width 124 height 29
click at [334, 9] on div at bounding box center [383, 21] width 124 height 29
click at [336, 10] on button at bounding box center [344, 21] width 29 height 29
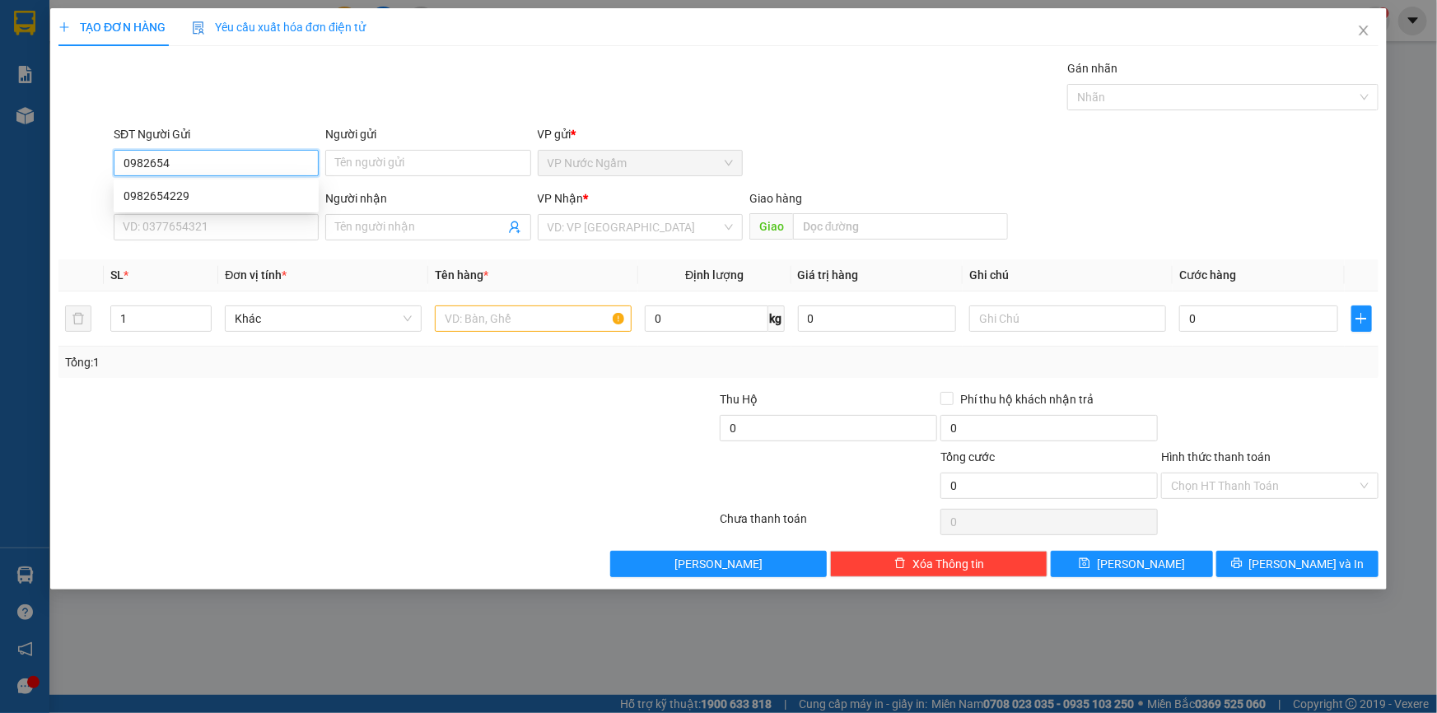
click at [198, 188] on div "0982654229" at bounding box center [216, 196] width 205 height 26
type input "0982654229"
type input "0946177676"
type input "CƯ ZÚT"
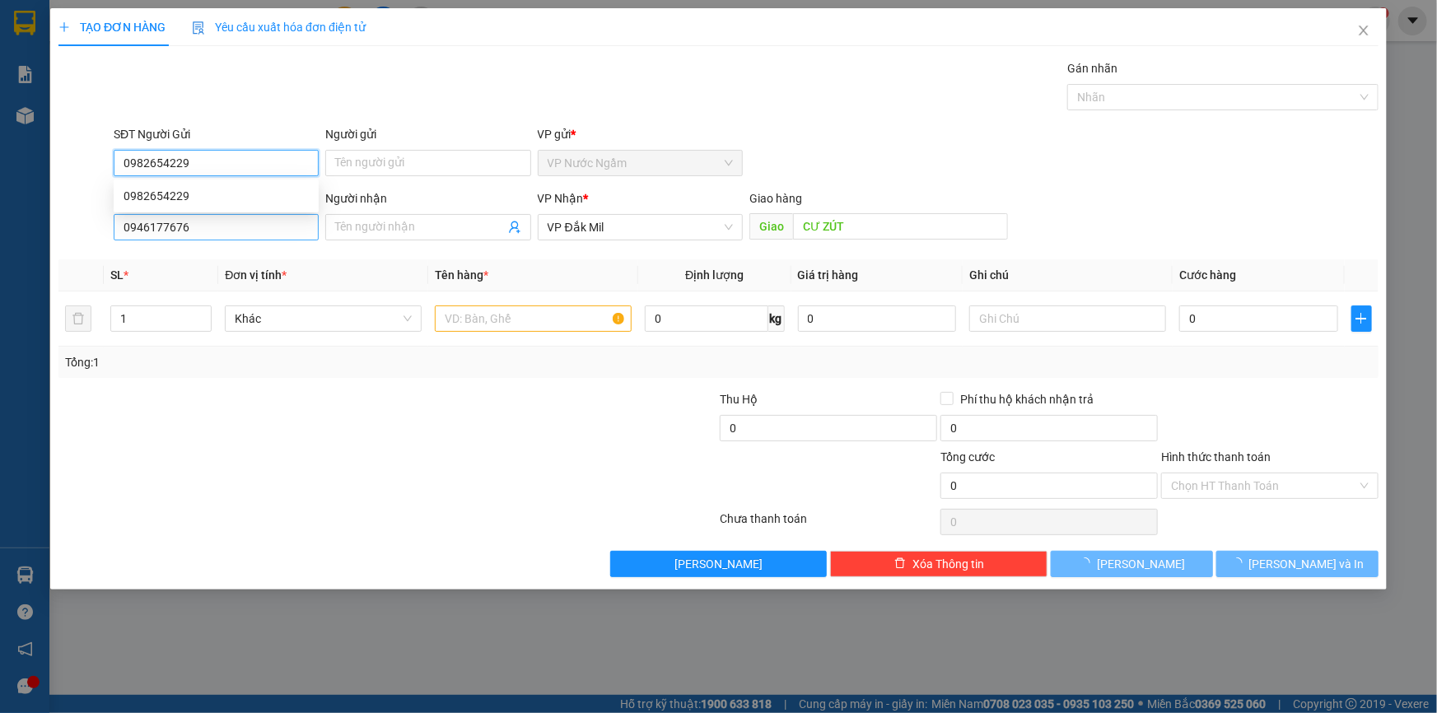
type input "200.000"
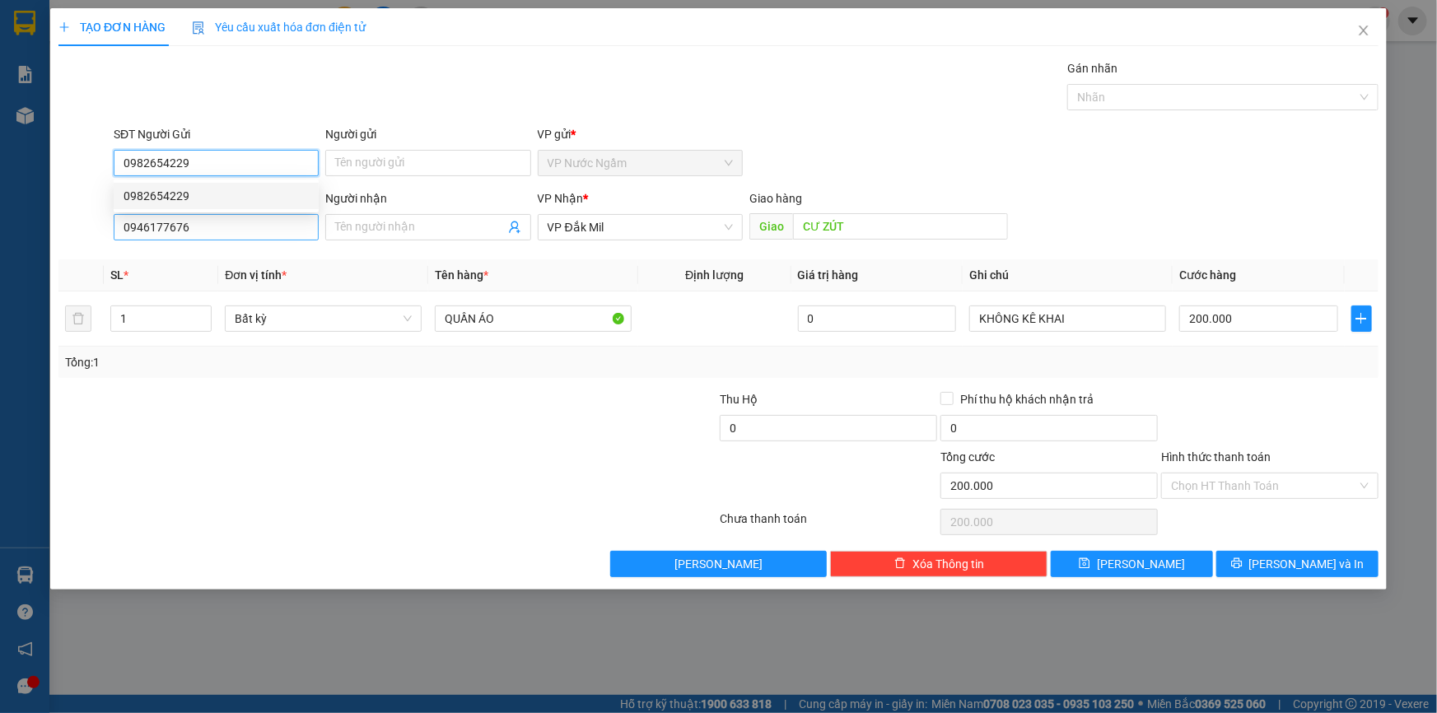
type input "0982654229"
drag, startPoint x: 215, startPoint y: 232, endPoint x: 88, endPoint y: 250, distance: 128.1
click at [90, 249] on div "Transit Pickup Surcharge Ids Transit Deliver Surcharge Ids Transit Deliver Surc…" at bounding box center [718, 318] width 1320 height 518
click at [624, 230] on span "VP Đắk Mil" at bounding box center [640, 227] width 185 height 25
click at [255, 233] on input "084703037" at bounding box center [216, 227] width 205 height 26
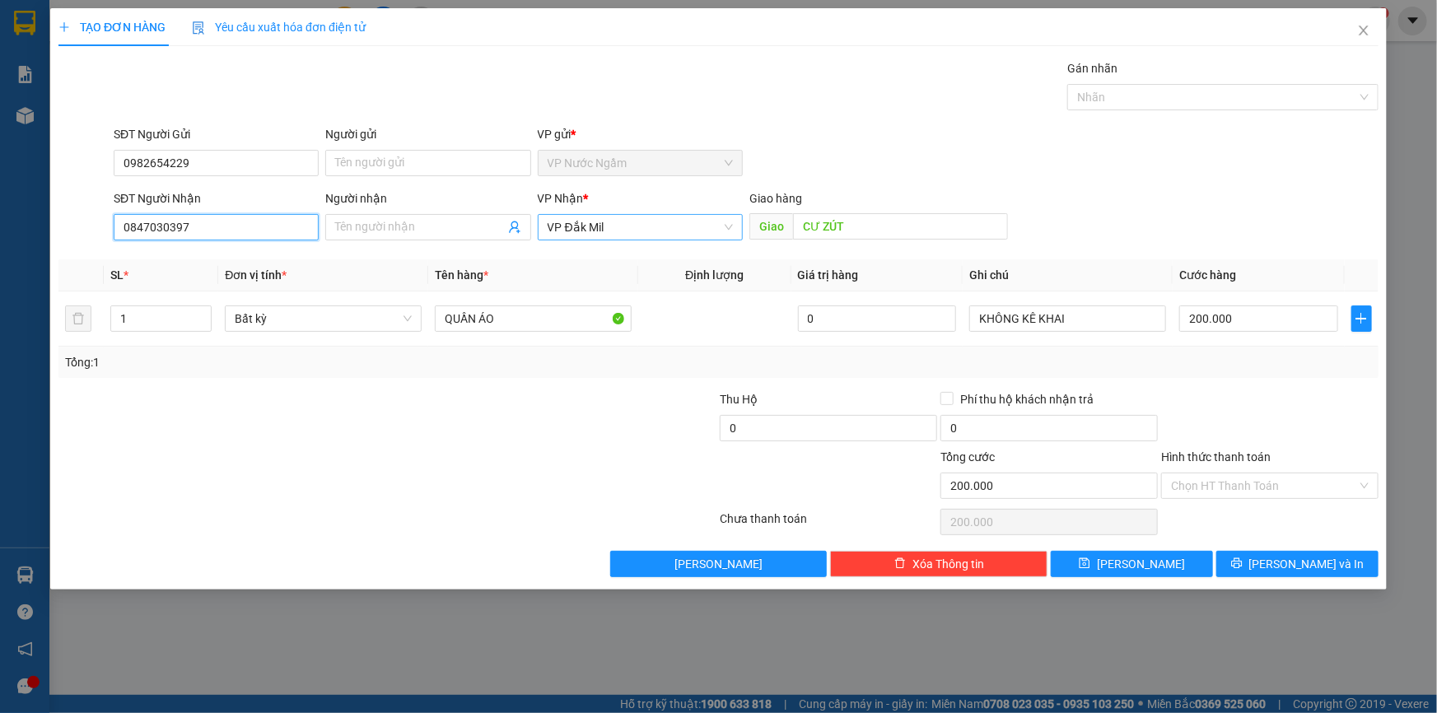
drag, startPoint x: 642, startPoint y: 218, endPoint x: 655, endPoint y: 230, distance: 17.5
click at [644, 218] on span "VP Đắk Mil" at bounding box center [640, 227] width 185 height 25
type input "0847030397"
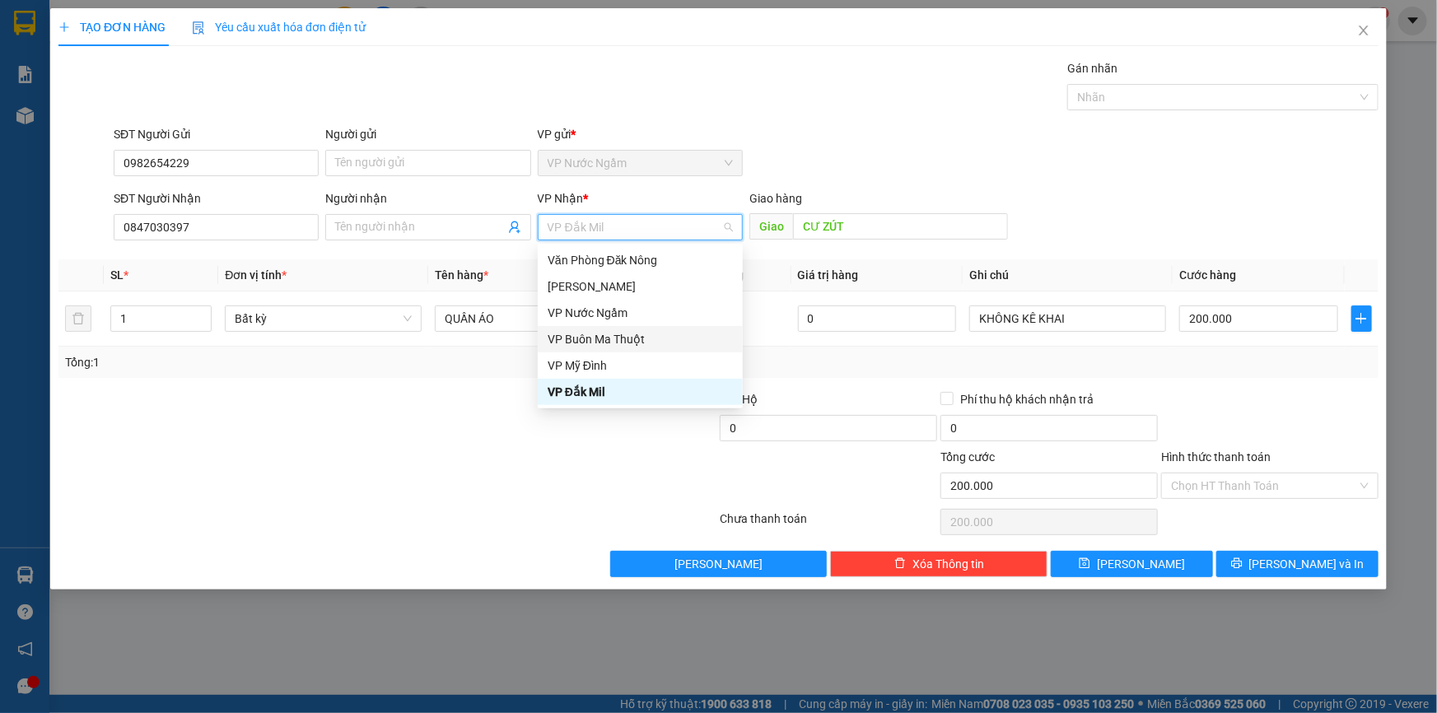
click at [618, 338] on div "VP Buôn Ma Thuột" at bounding box center [640, 339] width 185 height 18
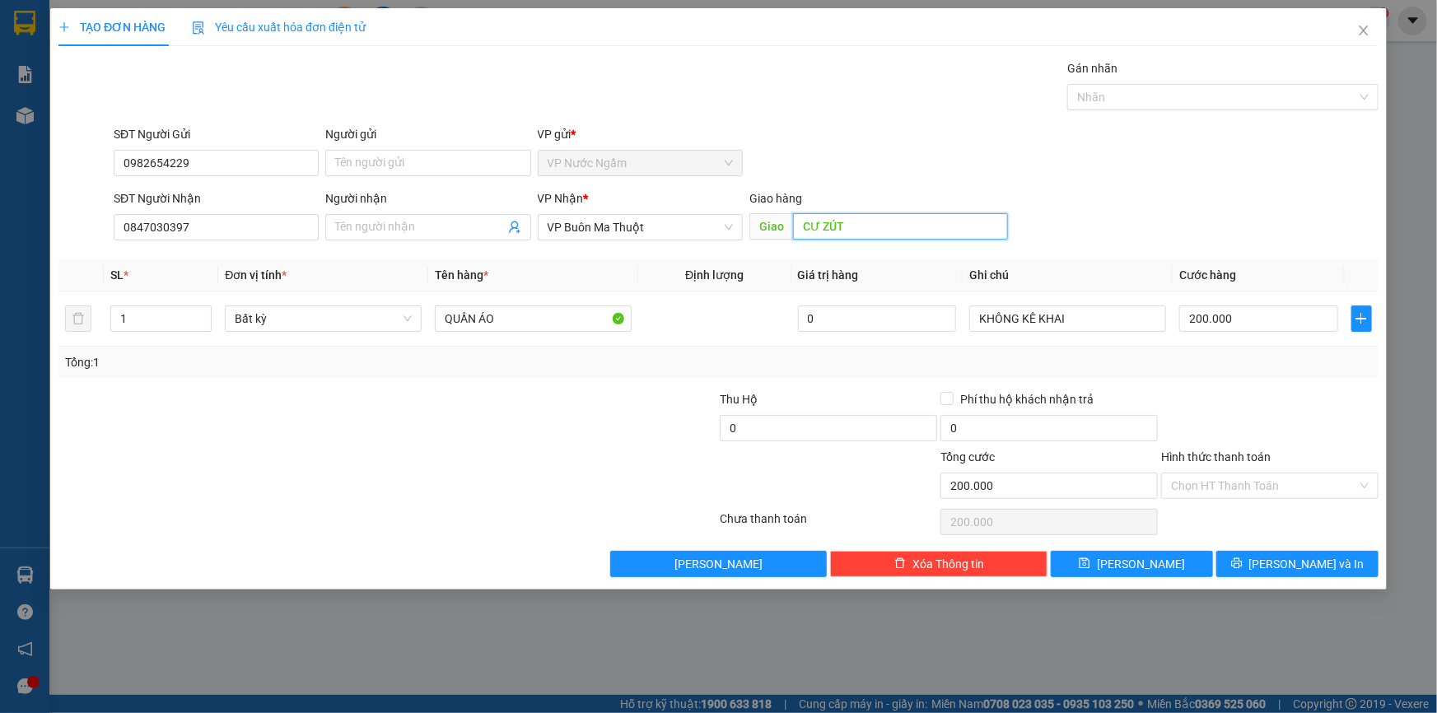
click at [837, 220] on input "CƯ ZÚT" at bounding box center [900, 226] width 215 height 26
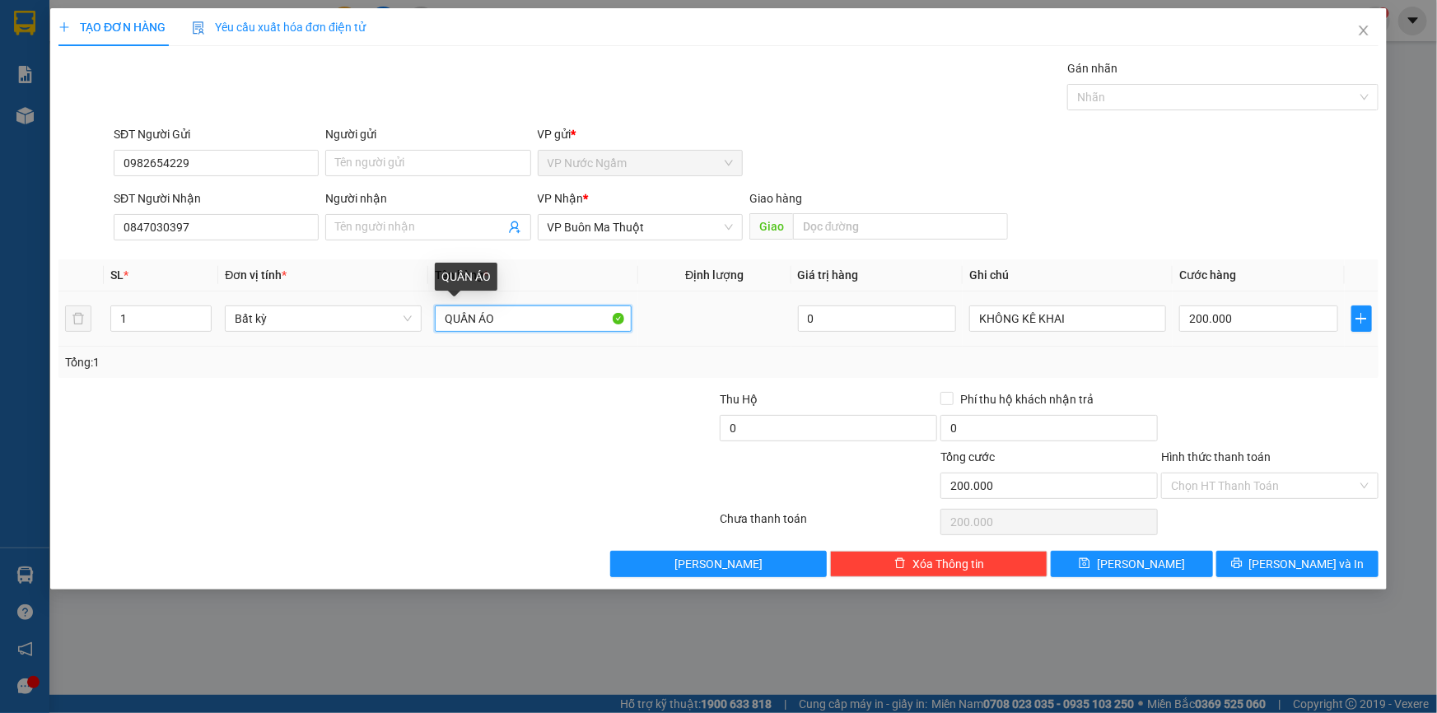
click at [538, 310] on input "QUẦN ÁO" at bounding box center [533, 318] width 197 height 26
drag, startPoint x: 540, startPoint y: 313, endPoint x: 427, endPoint y: 333, distance: 115.5
click at [427, 333] on tr "1 Bất kỳ QUẦN ÁO 0 KHÔNG KÊ KHAI 200.000" at bounding box center [718, 318] width 1320 height 55
type input "kiện giấy (đồ thể thao)"
type input "0"
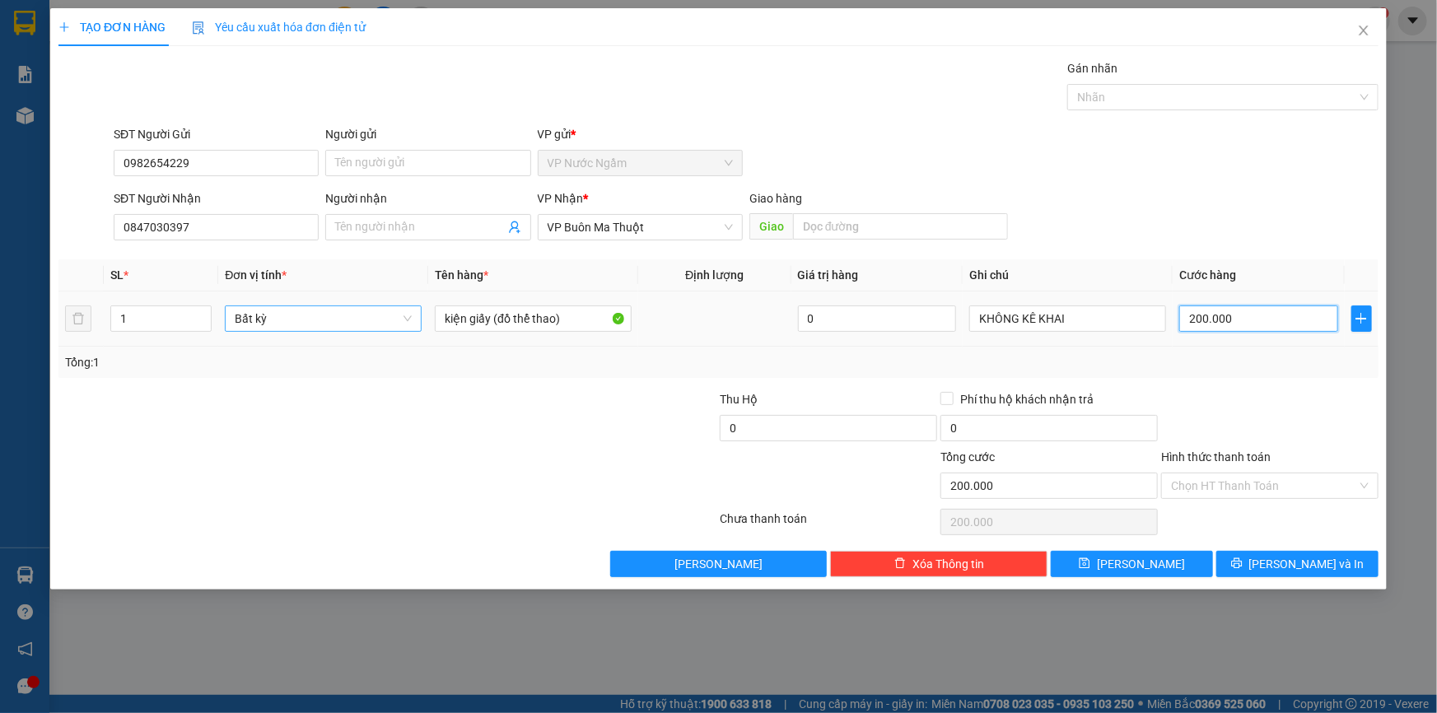
type input "0"
type input "2"
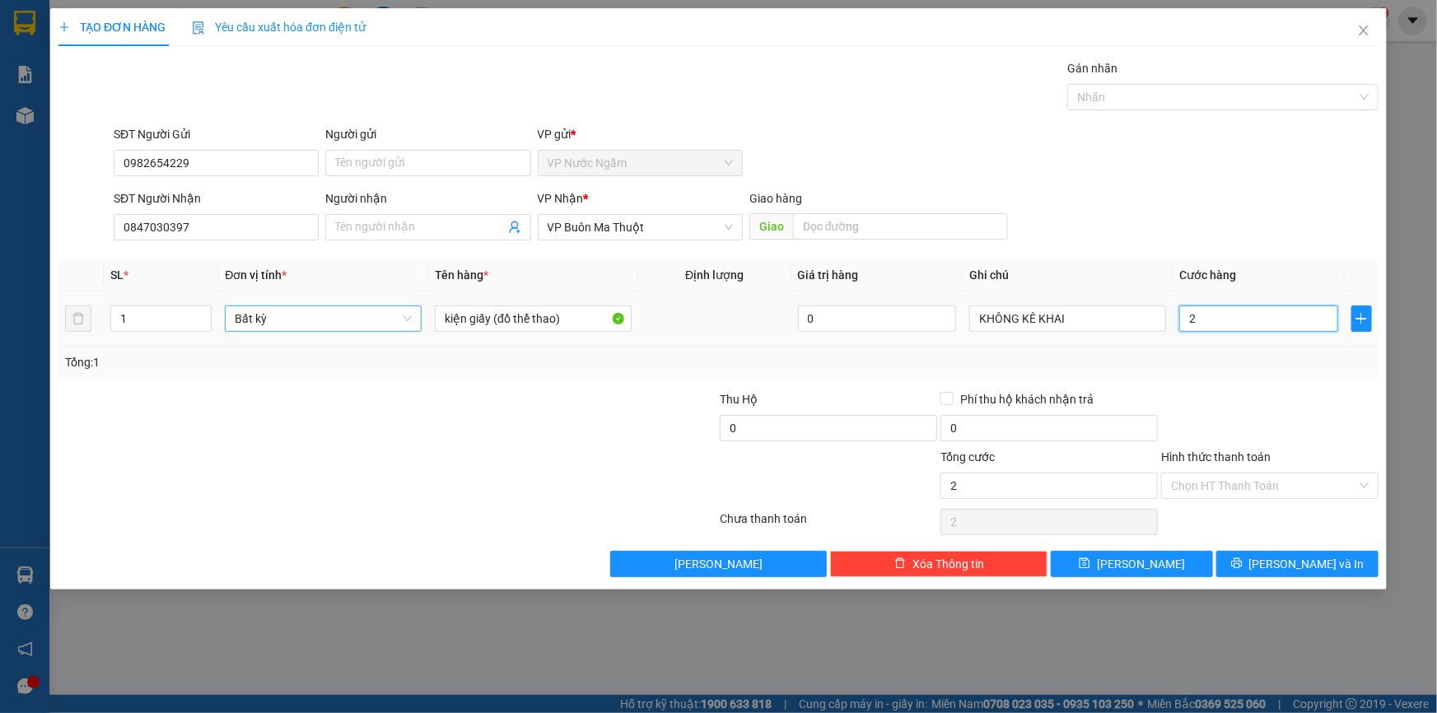
type input "20"
type input "200"
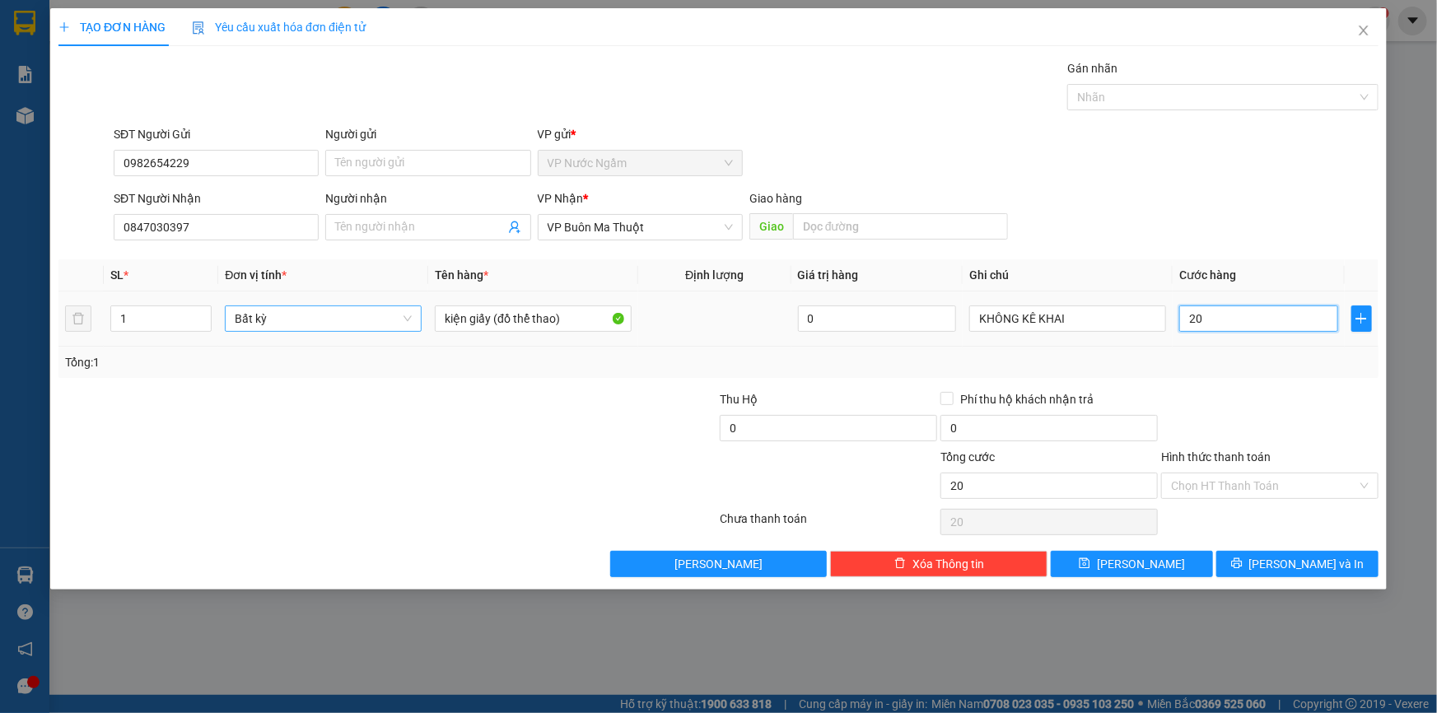
type input "200"
type input "2.000"
type input "20.000"
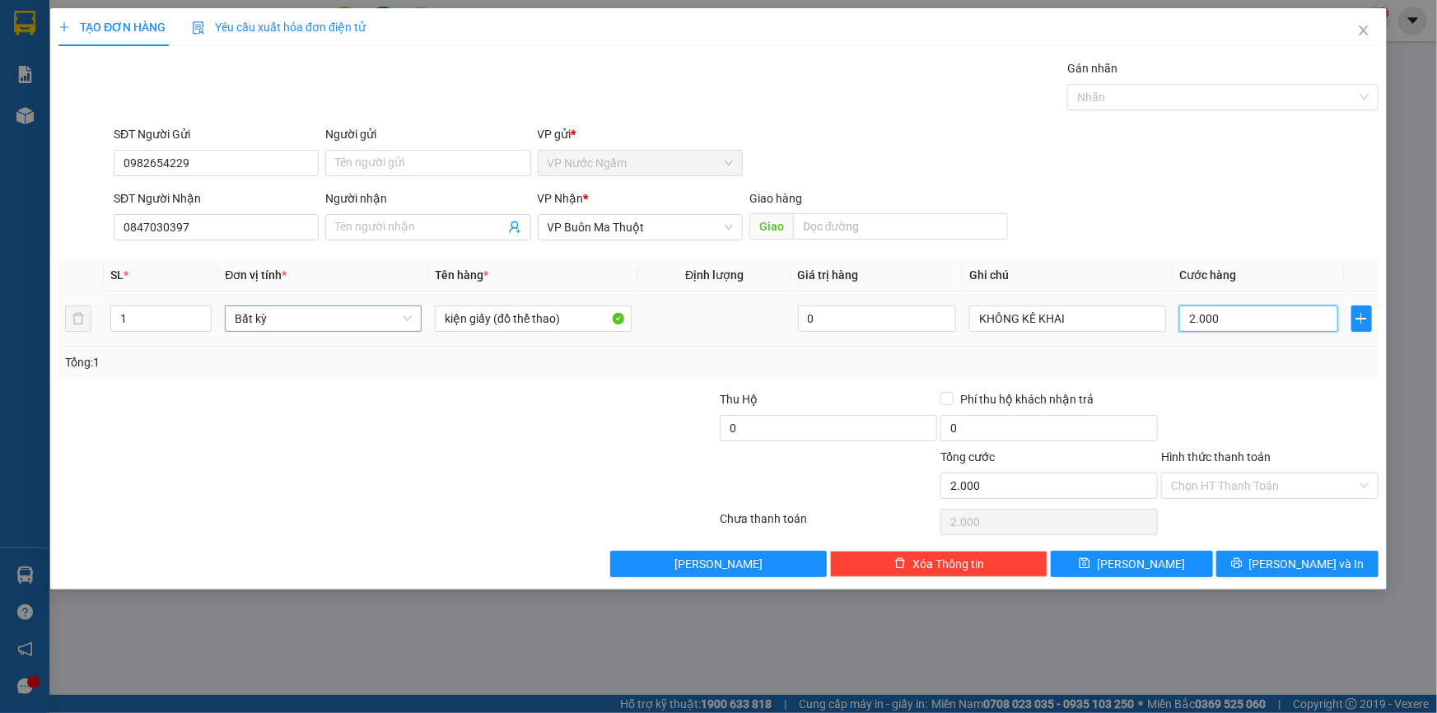
type input "20.000"
type input "200.000"
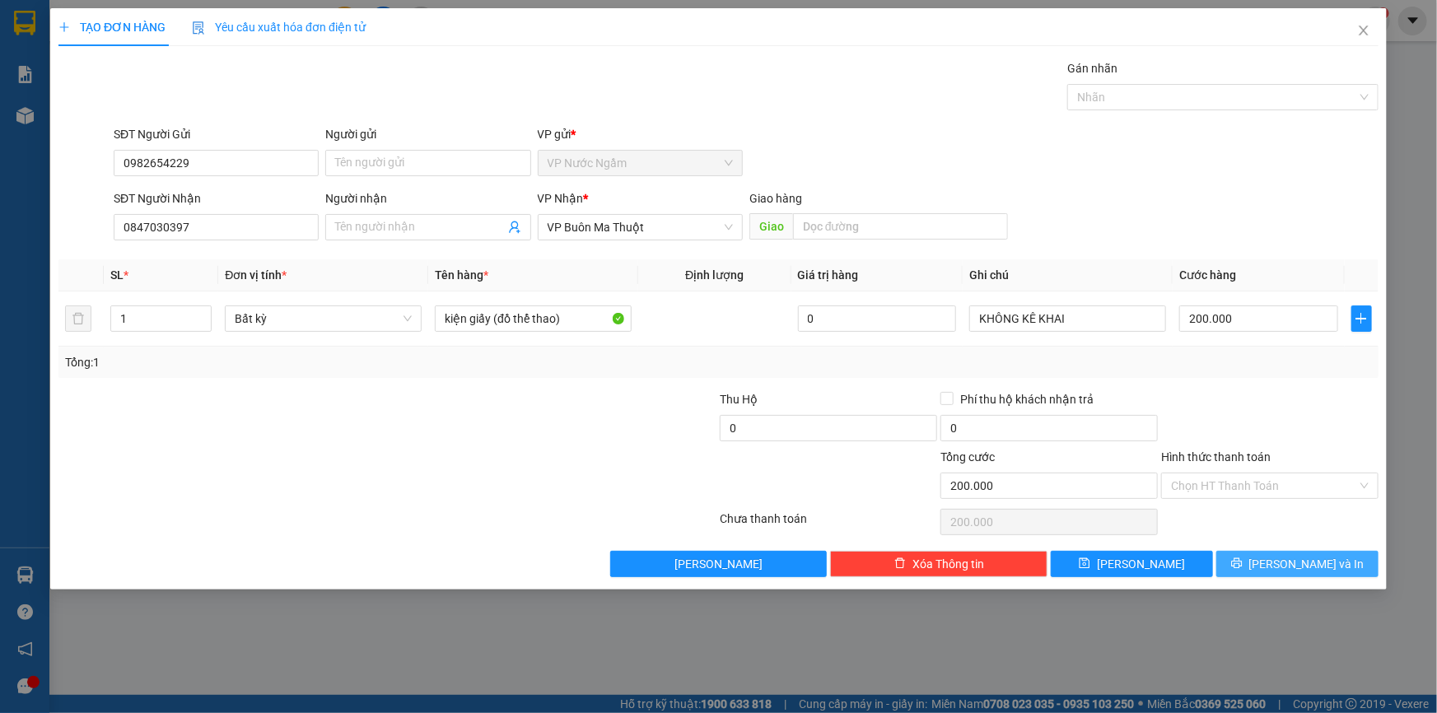
click at [1242, 562] on icon "printer" at bounding box center [1236, 563] width 11 height 11
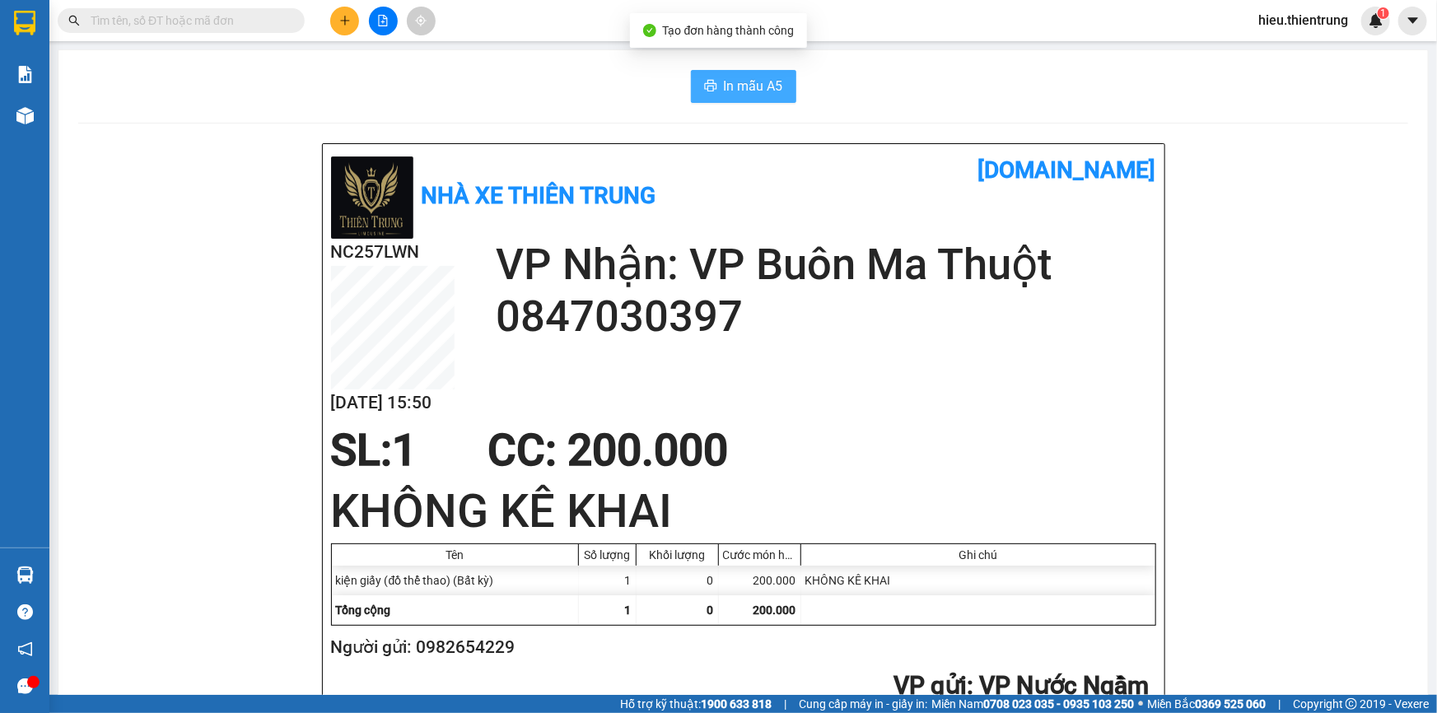
click at [730, 91] on span "In mẫu A5" at bounding box center [753, 86] width 59 height 21
drag, startPoint x: 931, startPoint y: 113, endPoint x: 687, endPoint y: 116, distance: 244.6
click at [347, 15] on icon "plus" at bounding box center [345, 21] width 12 height 12
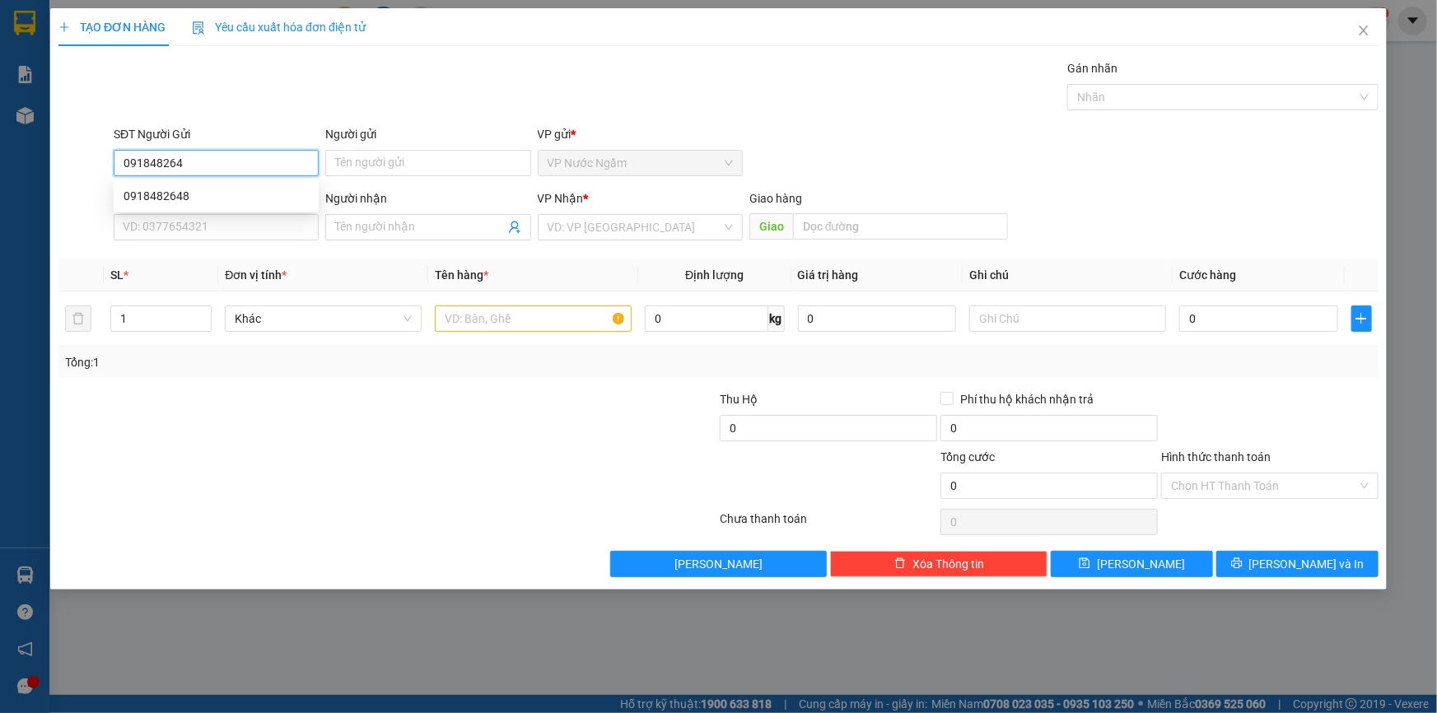
type input "0918482648"
click at [200, 203] on div "0918482648" at bounding box center [216, 196] width 185 height 18
type input "0967688767"
type input "EATLING"
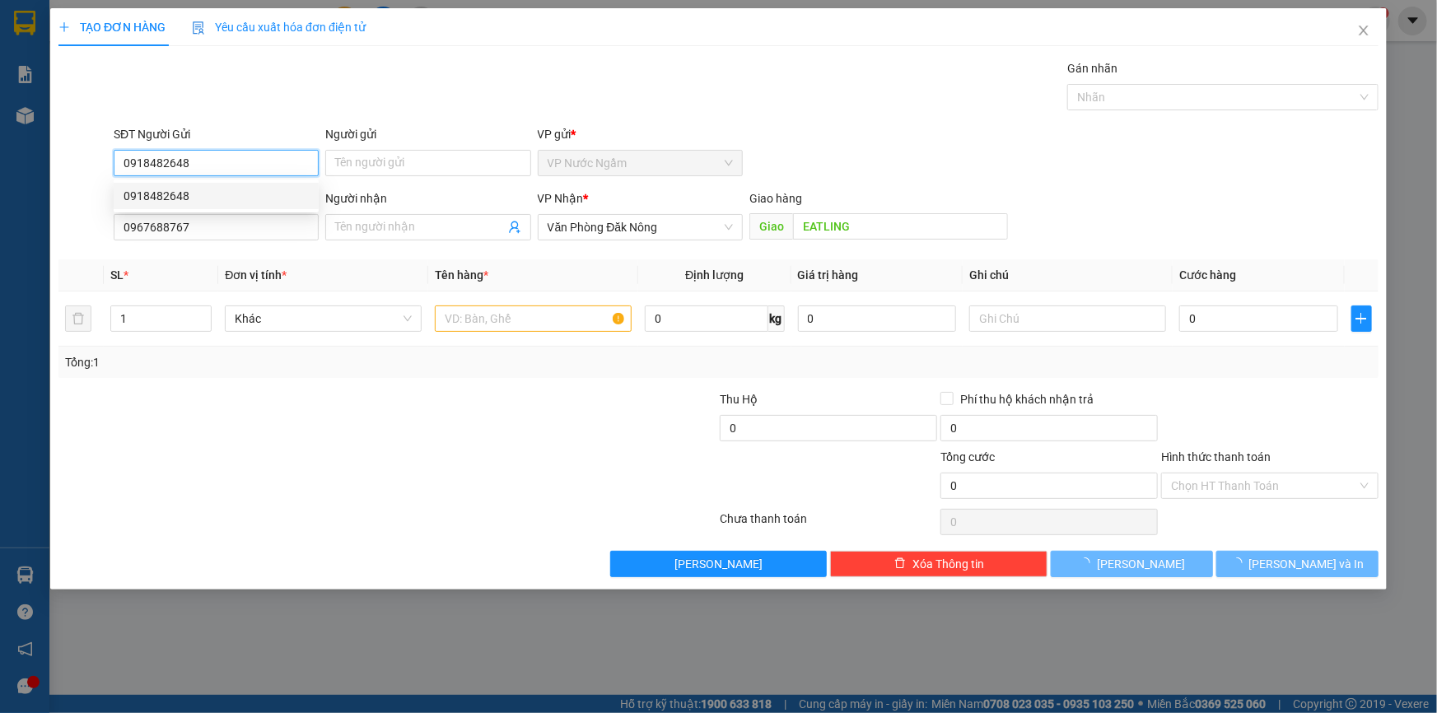
type input "2.000.000"
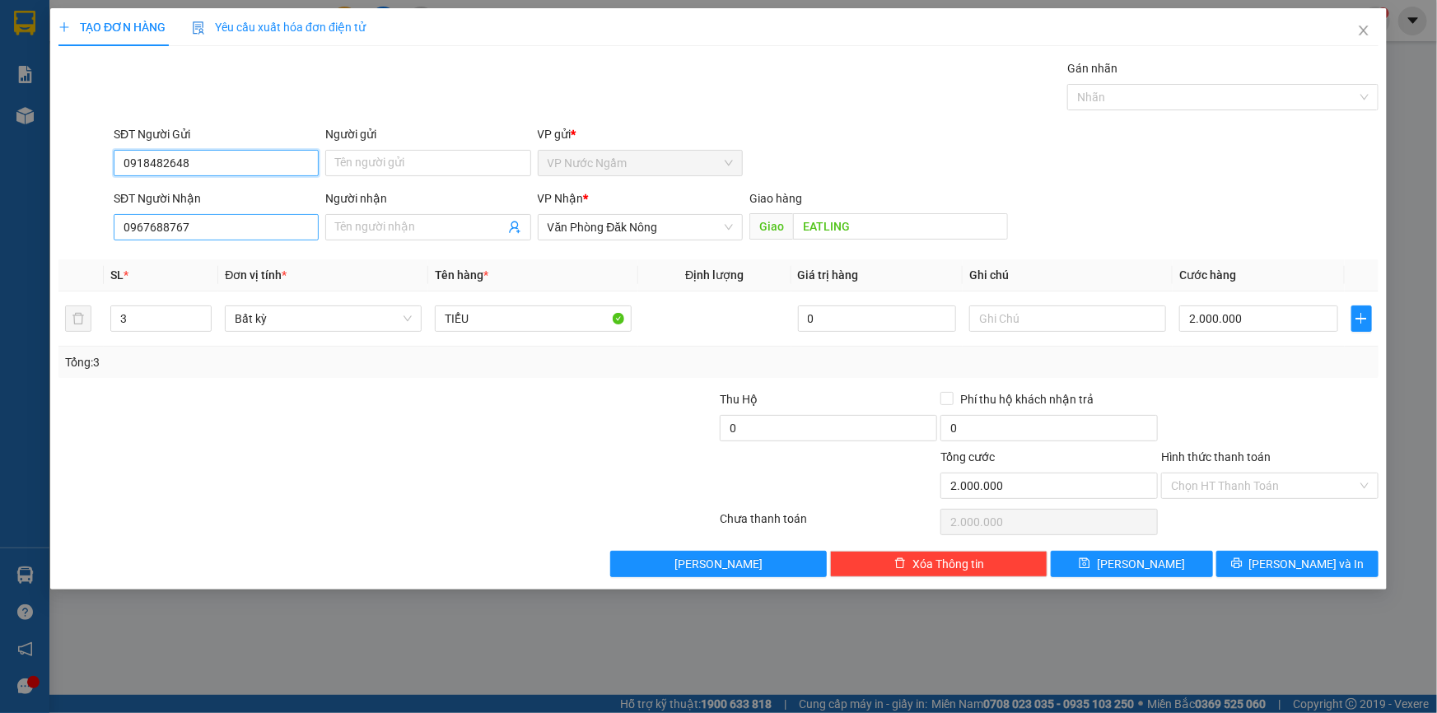
type input "0918482648"
drag, startPoint x: 144, startPoint y: 236, endPoint x: 26, endPoint y: 239, distance: 117.8
click at [32, 238] on div "TẠO ĐƠN HÀNG Yêu cầu xuất hóa đơn điện tử Transit Pickup Surcharge Ids Transit …" at bounding box center [718, 356] width 1437 height 713
click at [590, 236] on span "Văn Phòng Đăk Nông" at bounding box center [640, 227] width 185 height 25
click at [207, 231] on input "045527787" at bounding box center [216, 227] width 205 height 26
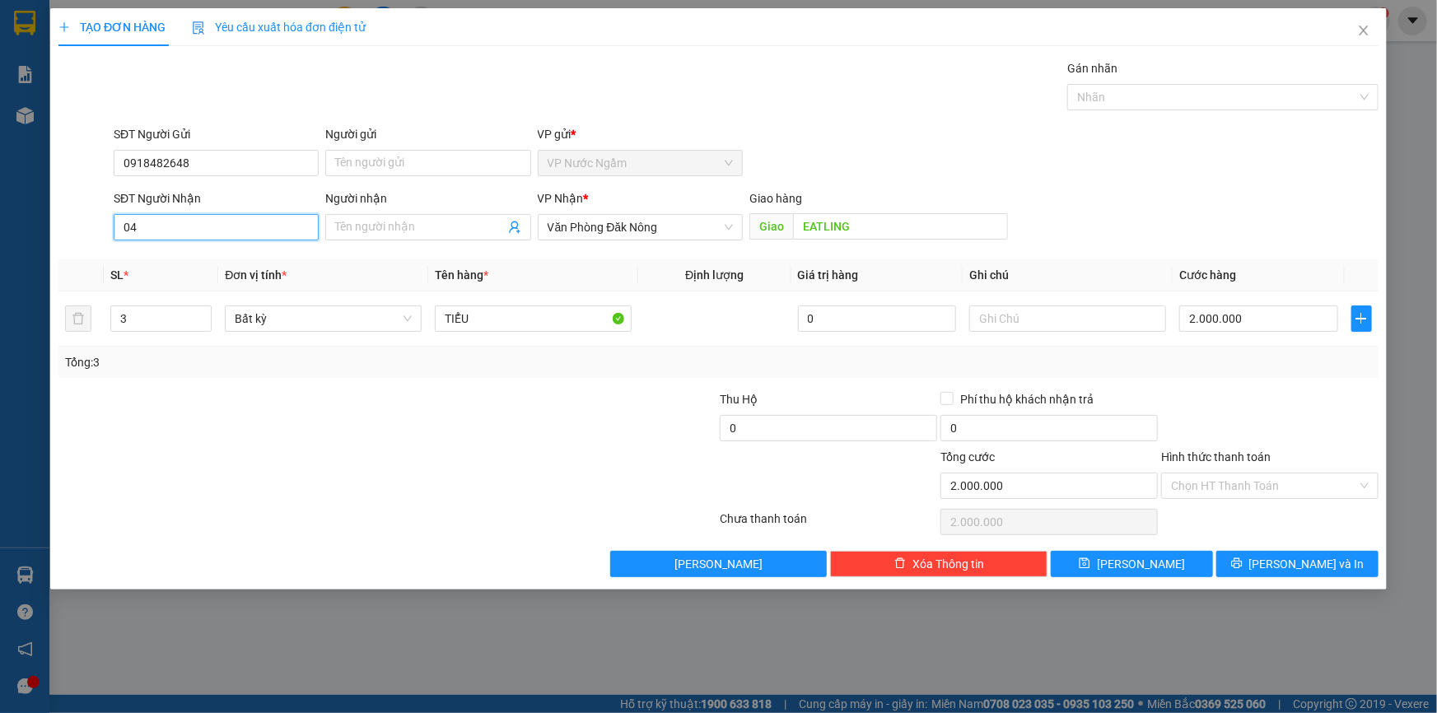
type input "0"
click at [585, 230] on span "Văn Phòng Đăk Nông" at bounding box center [640, 227] width 185 height 25
type input "0945527787"
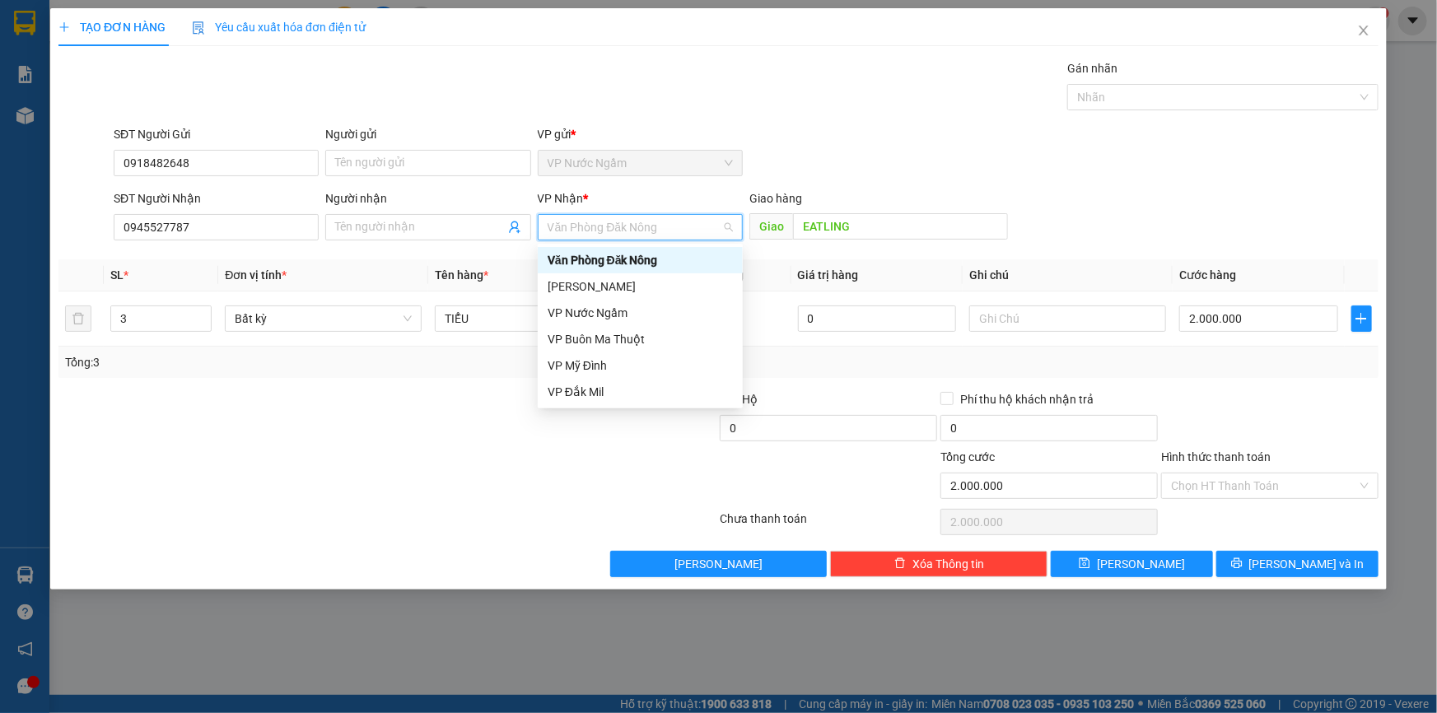
click at [641, 265] on div "Văn Phòng Đăk Nông" at bounding box center [640, 260] width 185 height 18
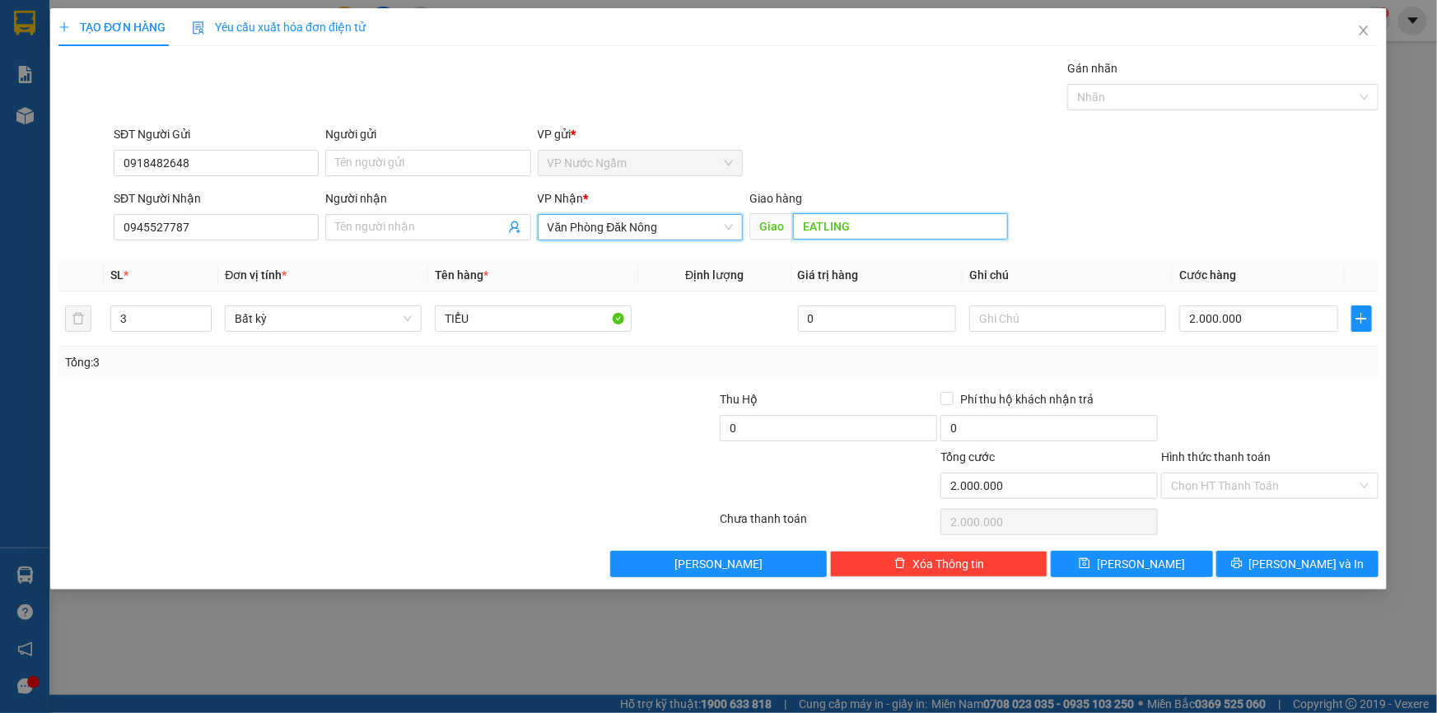
click at [909, 220] on input "EATLING" at bounding box center [900, 226] width 215 height 26
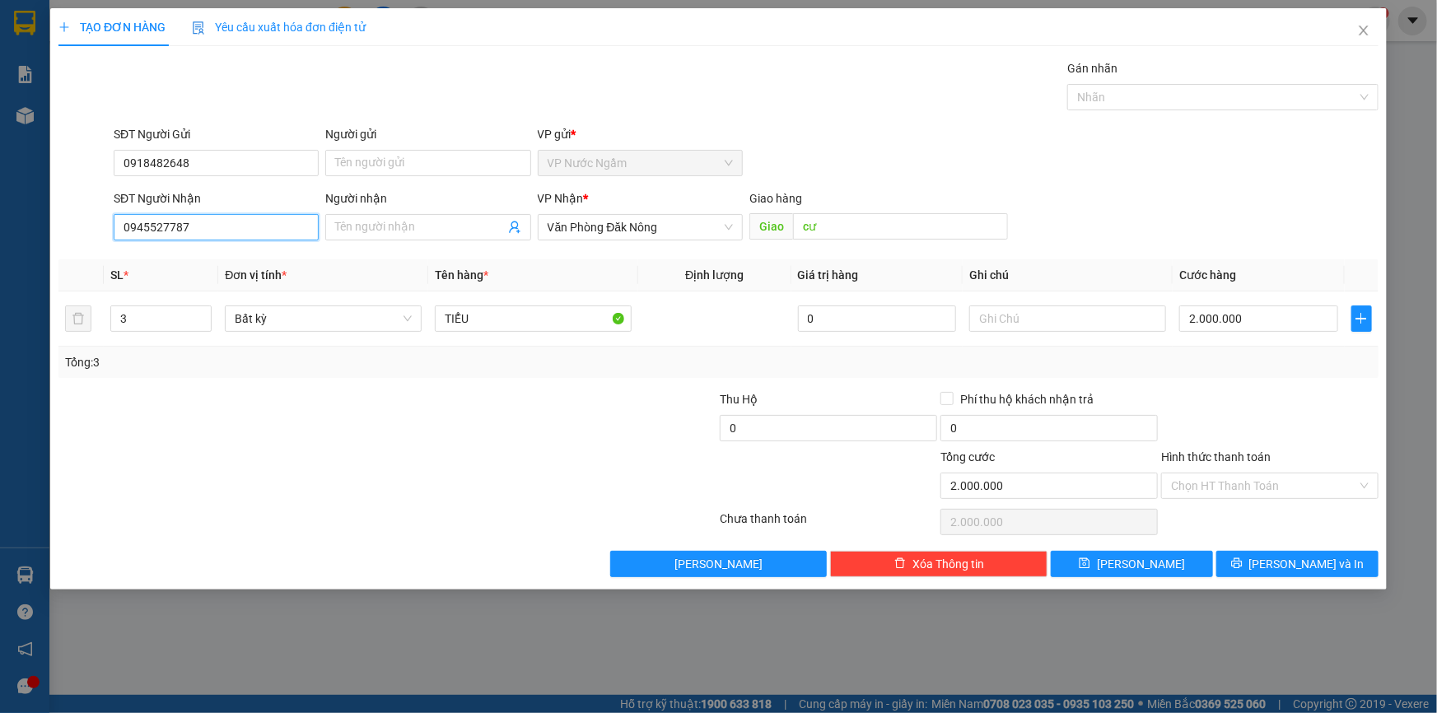
click at [221, 238] on input "0945527787" at bounding box center [216, 227] width 205 height 26
click at [858, 214] on input "cư" at bounding box center [900, 226] width 215 height 26
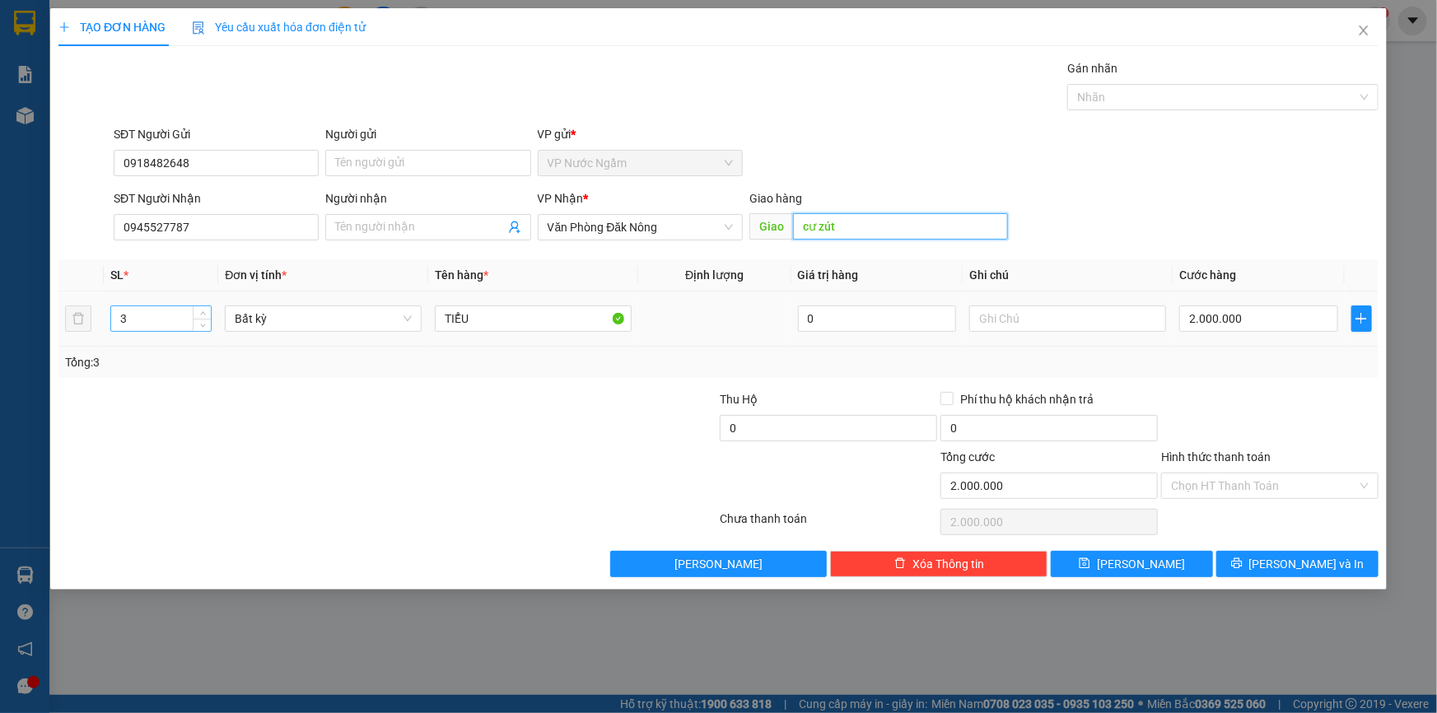
type input "cư zút"
drag, startPoint x: 149, startPoint y: 324, endPoint x: 93, endPoint y: 332, distance: 56.6
click at [93, 332] on tr "3 Bất kỳ TIỂU 0 2.000.000" at bounding box center [718, 318] width 1320 height 55
type input "1"
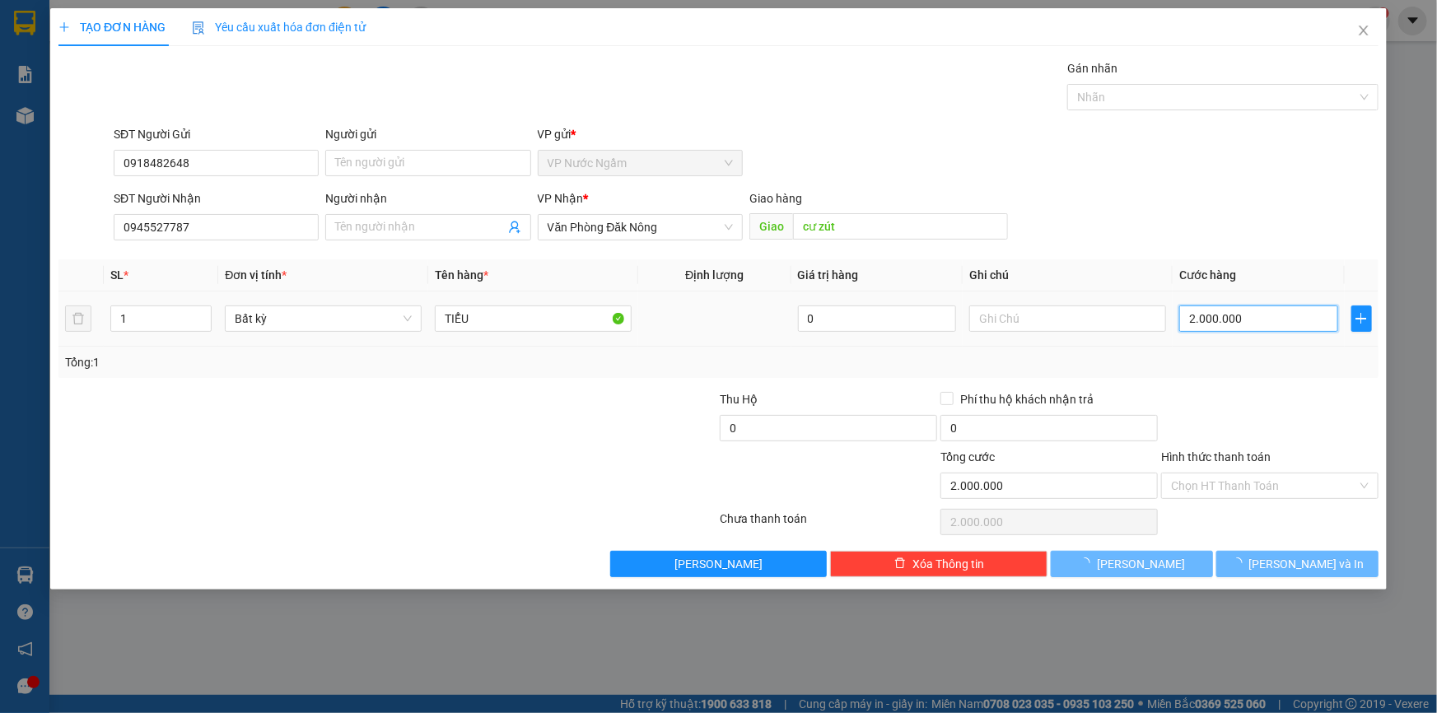
click at [1252, 323] on input "2.000.000" at bounding box center [1258, 318] width 159 height 26
type input "0"
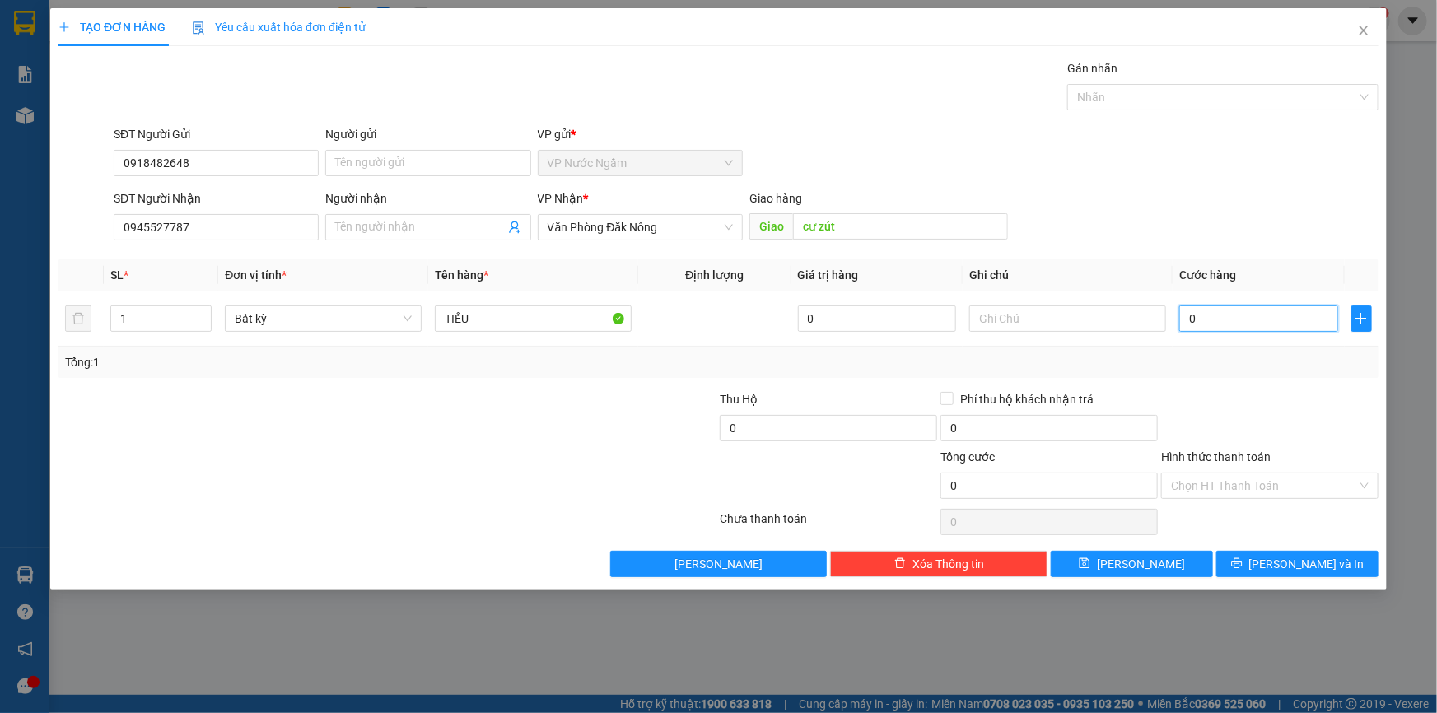
type input "7"
type input "07"
type input "70"
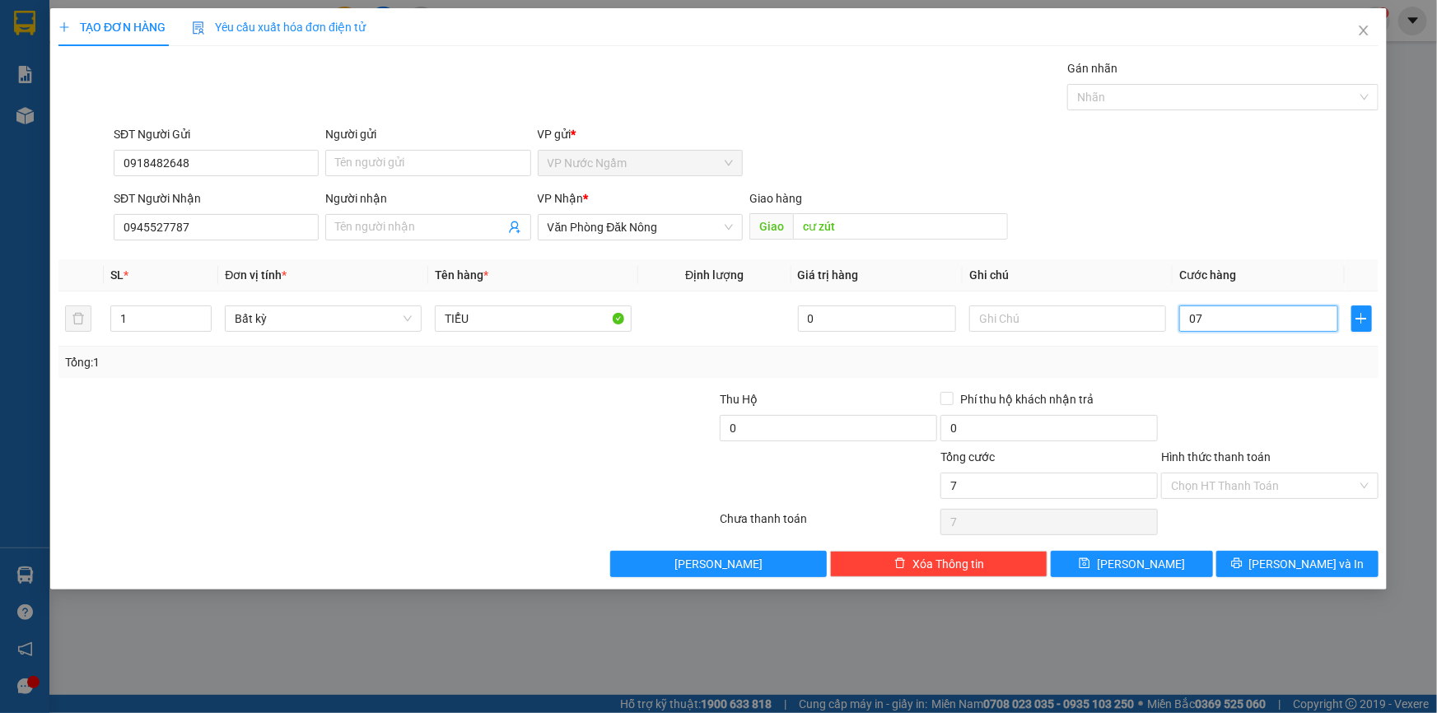
type input "070"
type input "700"
type input "0.700"
type input "7.000"
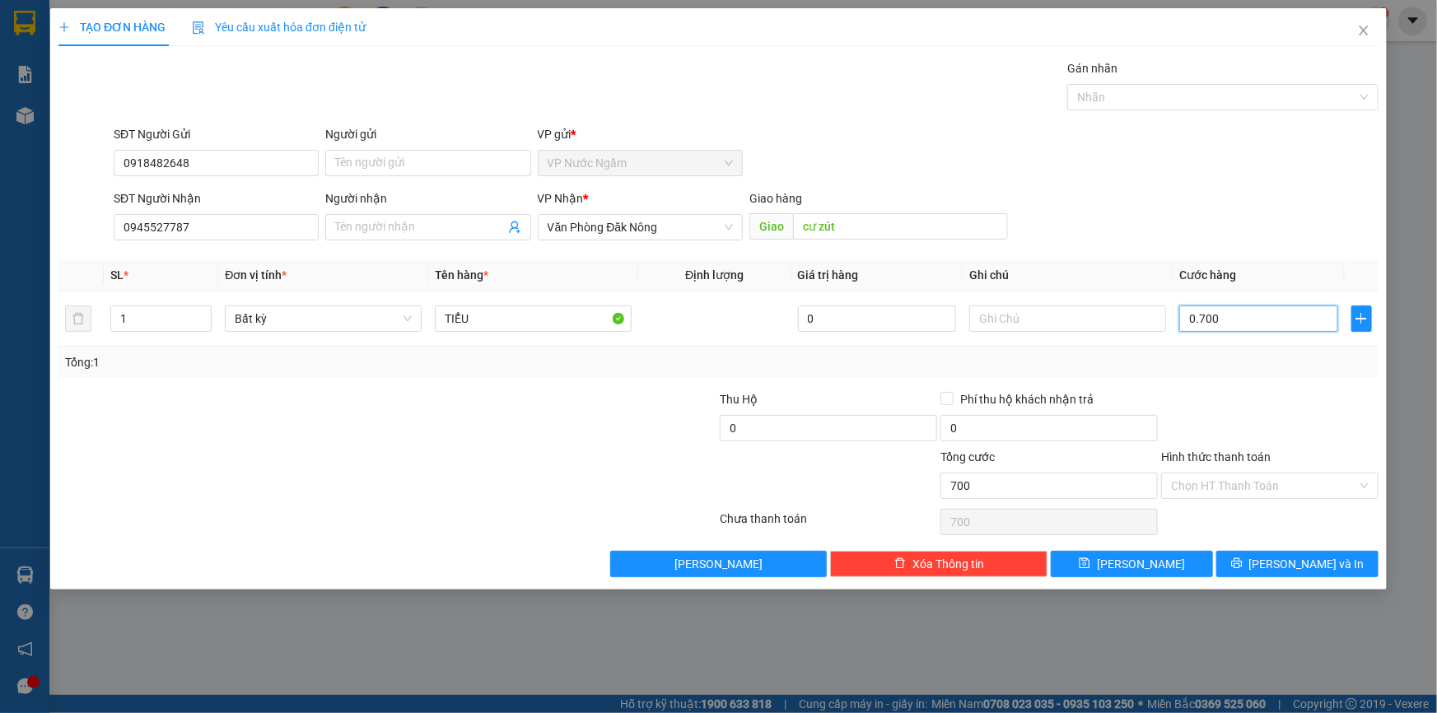
type input "7.000"
type input "07.000"
type input "70.000"
type input "070.000"
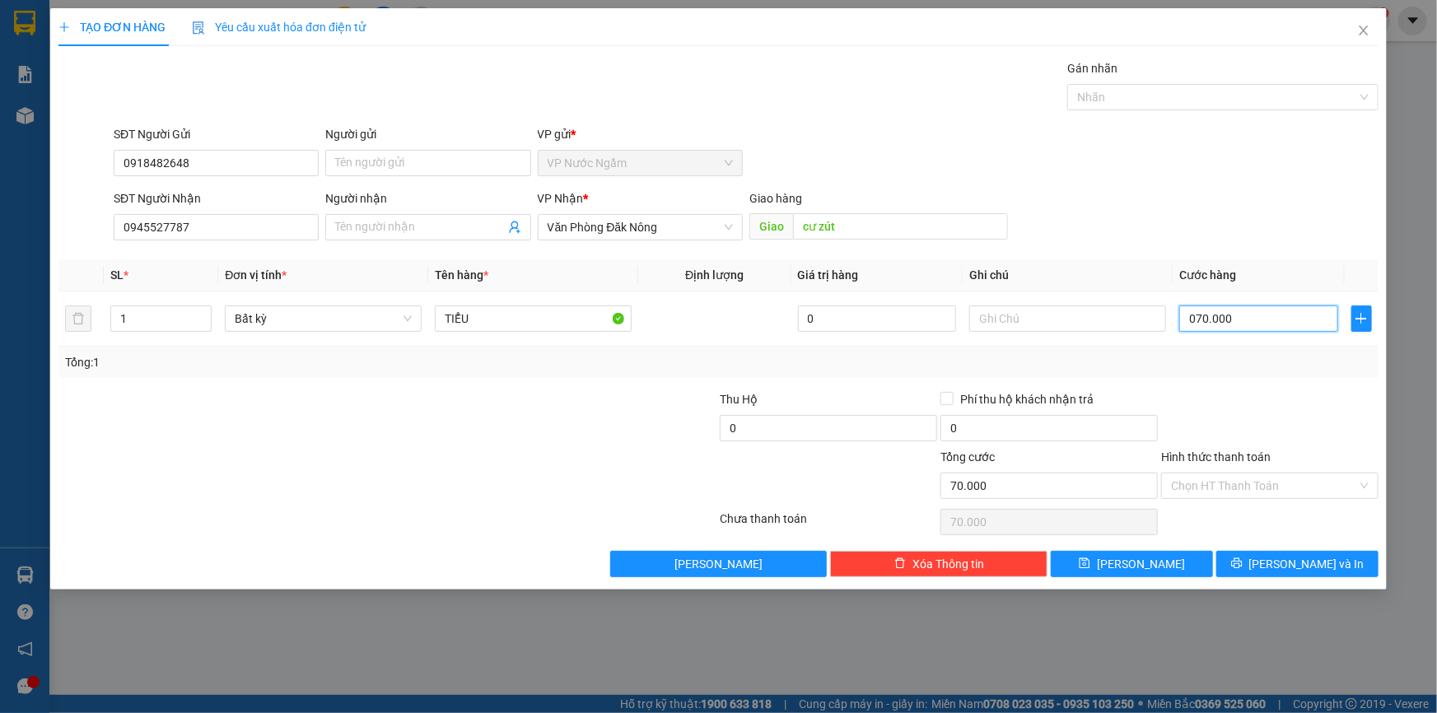
type input "700.000"
click at [1292, 563] on span "[PERSON_NAME] và In" at bounding box center [1306, 564] width 115 height 18
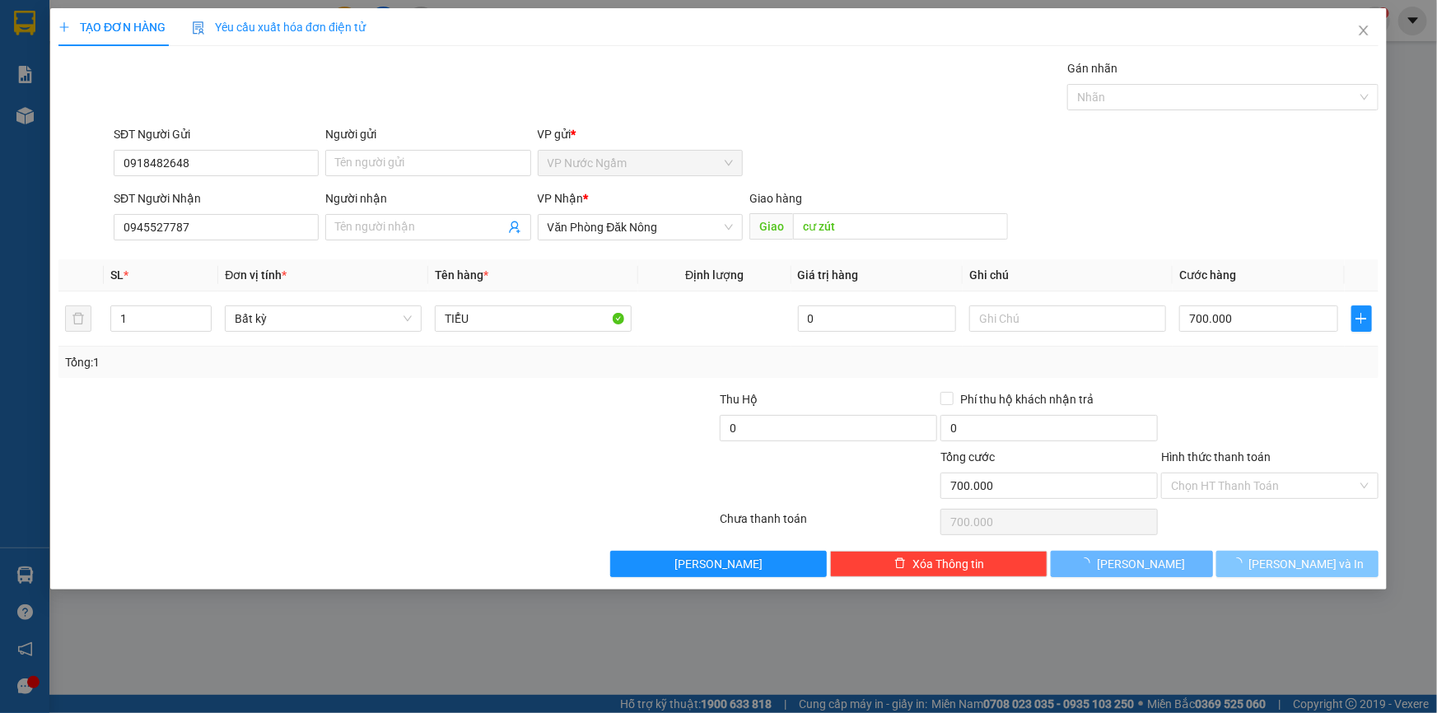
click at [1284, 560] on span "[PERSON_NAME] và In" at bounding box center [1306, 564] width 115 height 18
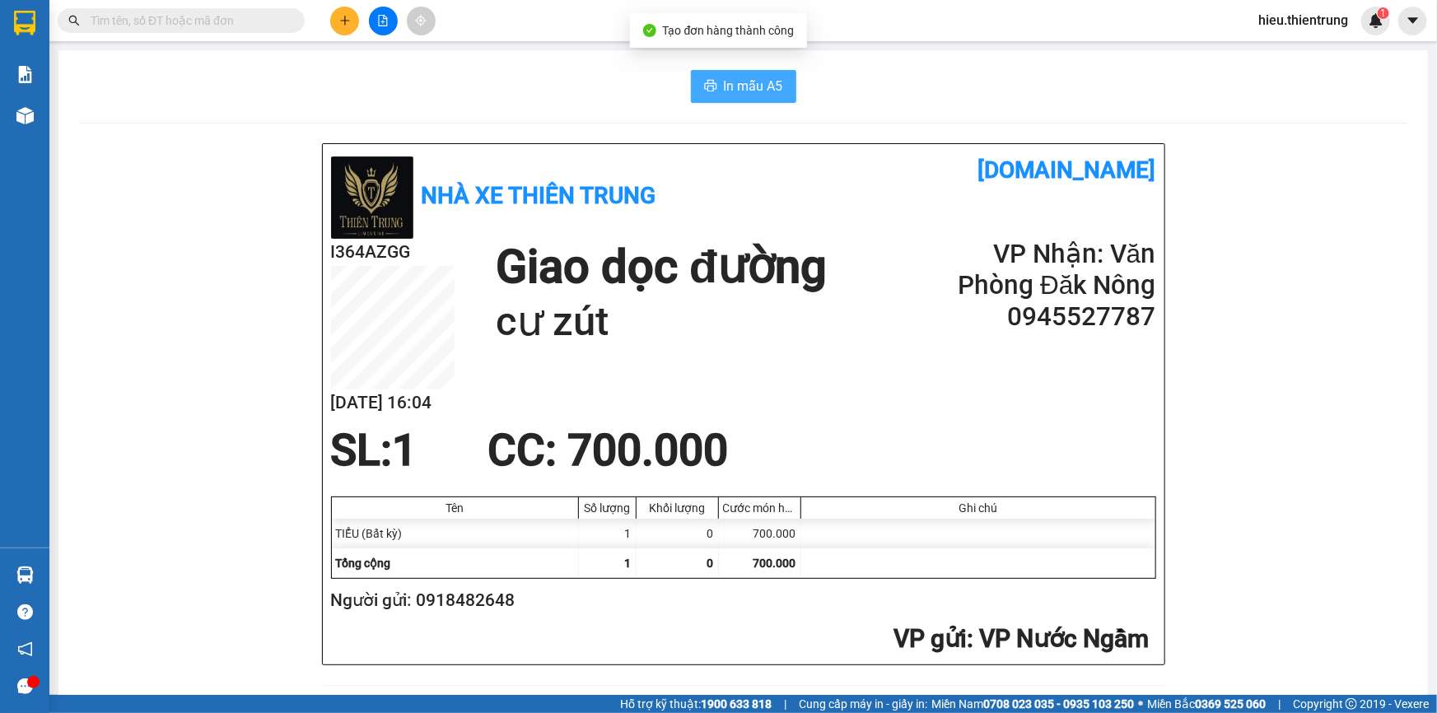
drag, startPoint x: 734, startPoint y: 82, endPoint x: 726, endPoint y: 98, distance: 17.7
click at [734, 82] on span "In mẫu A5" at bounding box center [753, 86] width 59 height 21
click at [479, 99] on div "In mẫu A5" at bounding box center [743, 86] width 1330 height 33
click at [343, 11] on button at bounding box center [344, 21] width 29 height 29
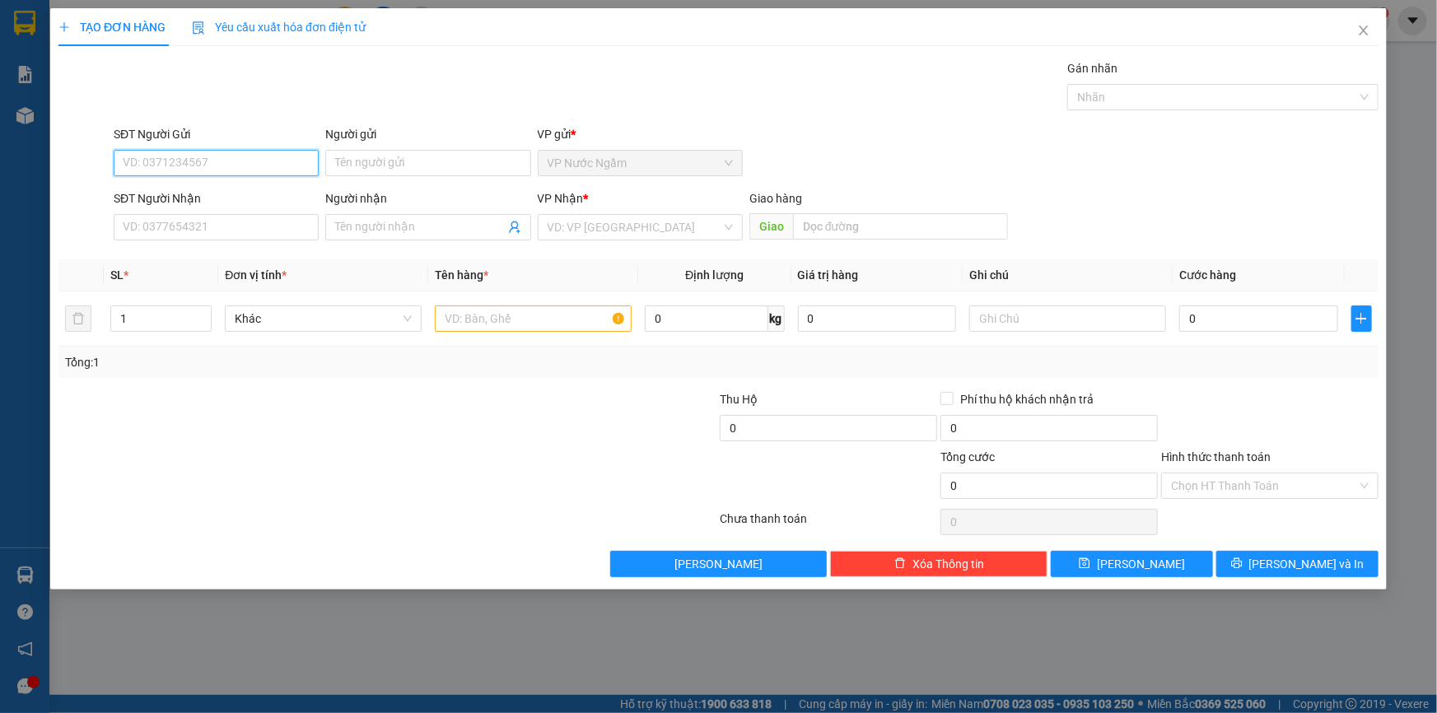
click at [167, 165] on input "SĐT Người Gửi" at bounding box center [216, 163] width 205 height 26
click at [170, 165] on input "SĐT Người Gửi" at bounding box center [216, 163] width 205 height 26
click at [186, 197] on div "0944489448" at bounding box center [216, 196] width 185 height 18
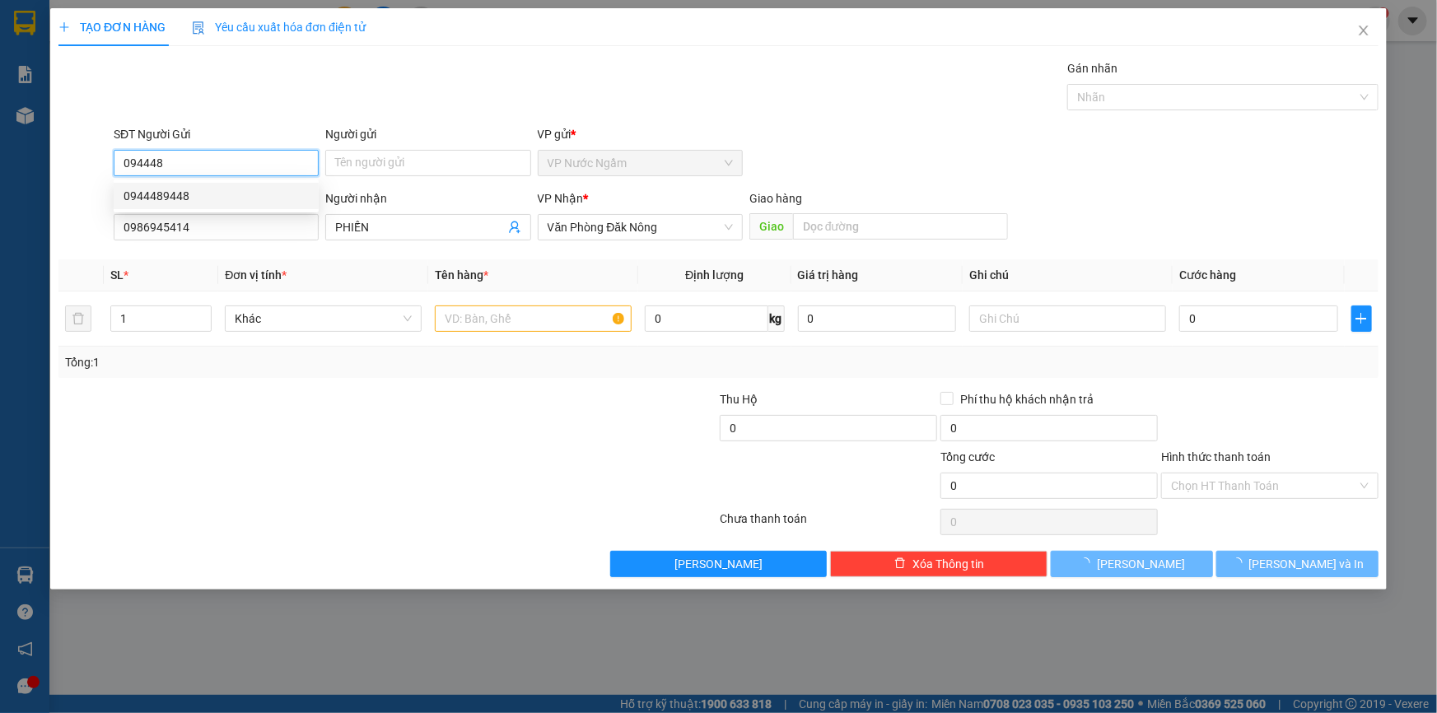
type input "0944489448"
type input "0986945414"
type input "PHIẾN"
type input "200.000"
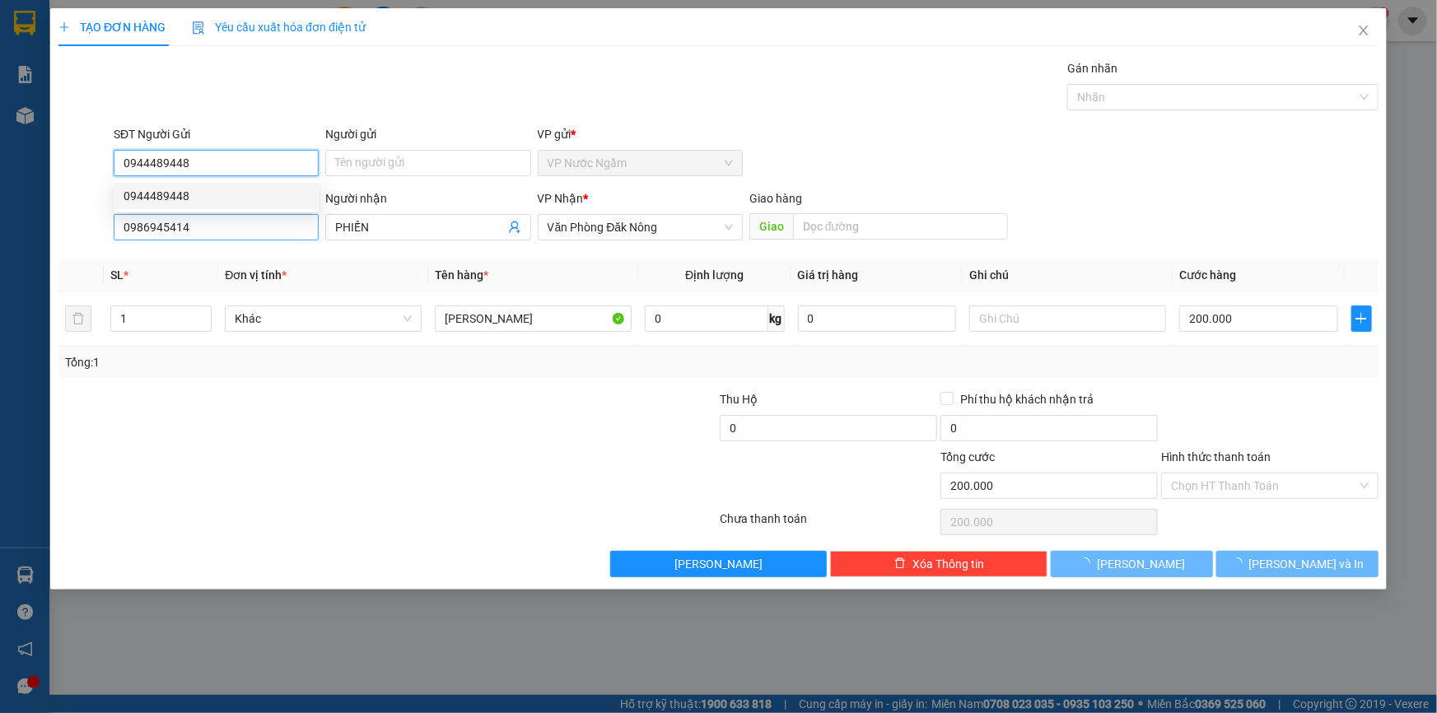
type input "0944489448"
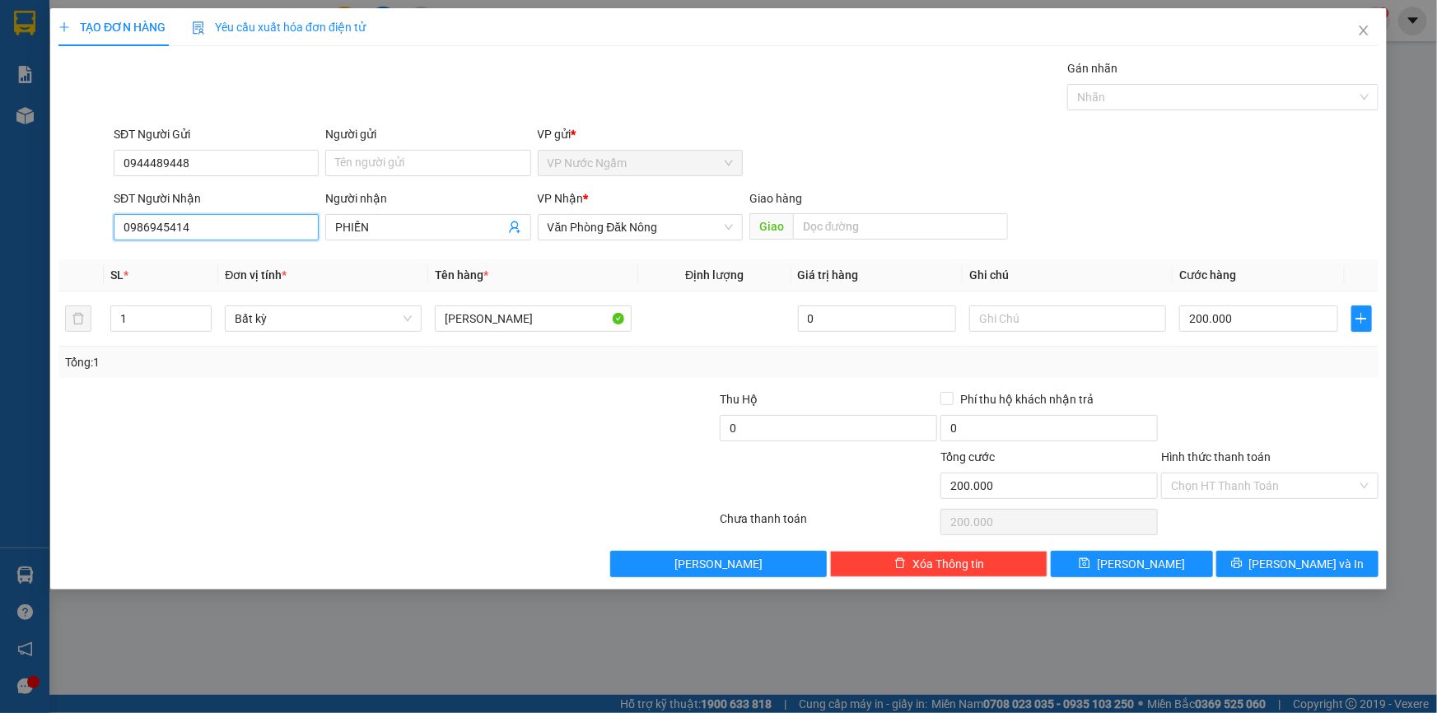
drag, startPoint x: 226, startPoint y: 224, endPoint x: 85, endPoint y: 232, distance: 141.0
click at [86, 231] on div "SĐT Người Nhận 0986945414 0986945414 Người nhận PHIẾN VP Nhận * Văn Phòng Đăk N…" at bounding box center [718, 218] width 1323 height 58
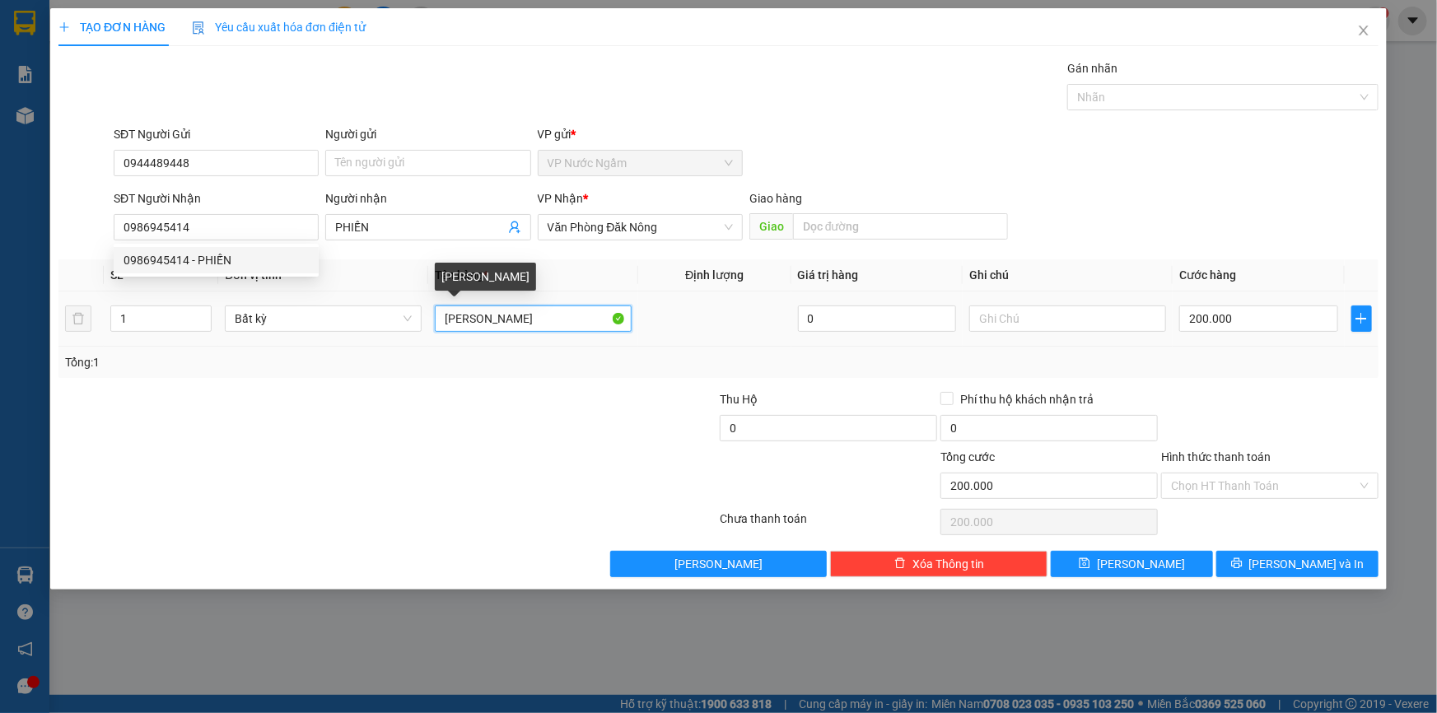
drag, startPoint x: 519, startPoint y: 324, endPoint x: 436, endPoint y: 333, distance: 82.8
click at [435, 333] on div "[PERSON_NAME]" at bounding box center [533, 318] width 197 height 33
type input "kiện giấy (quần áo)"
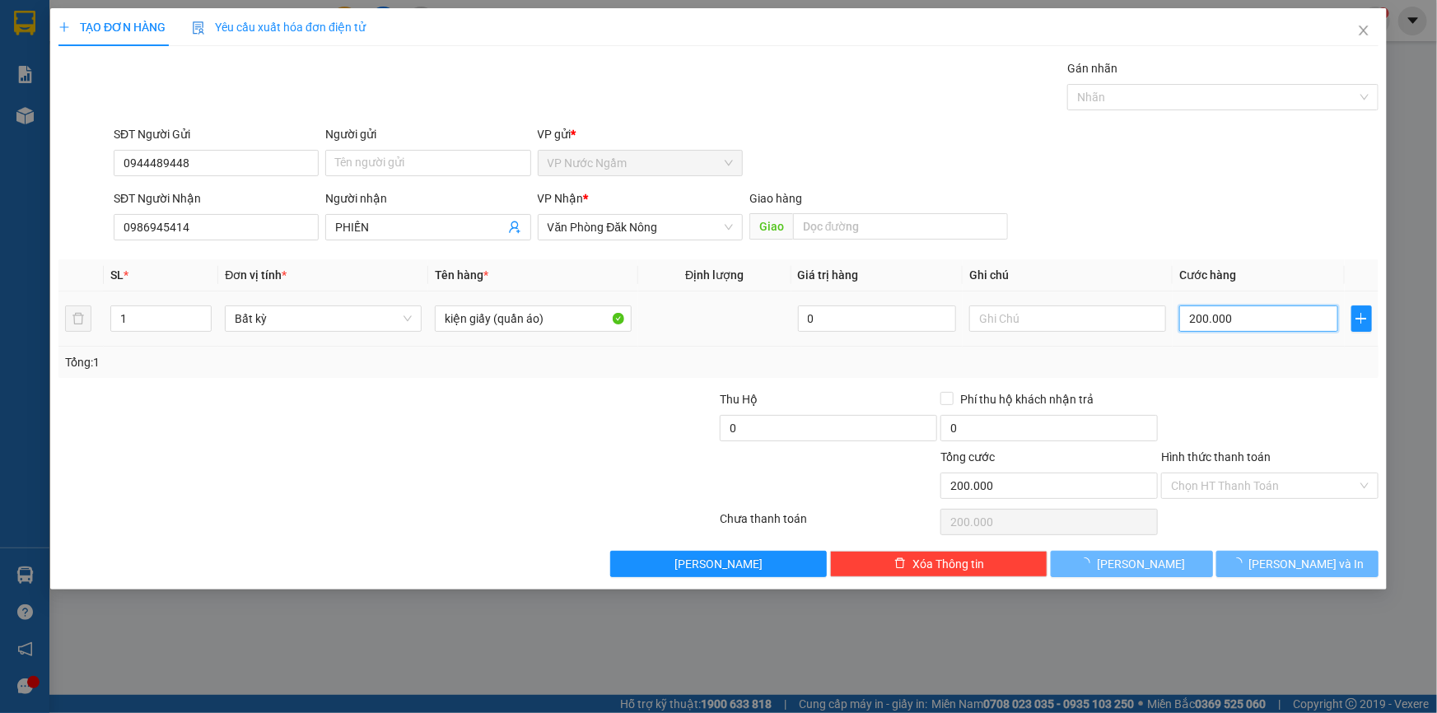
type input "1"
type input "0"
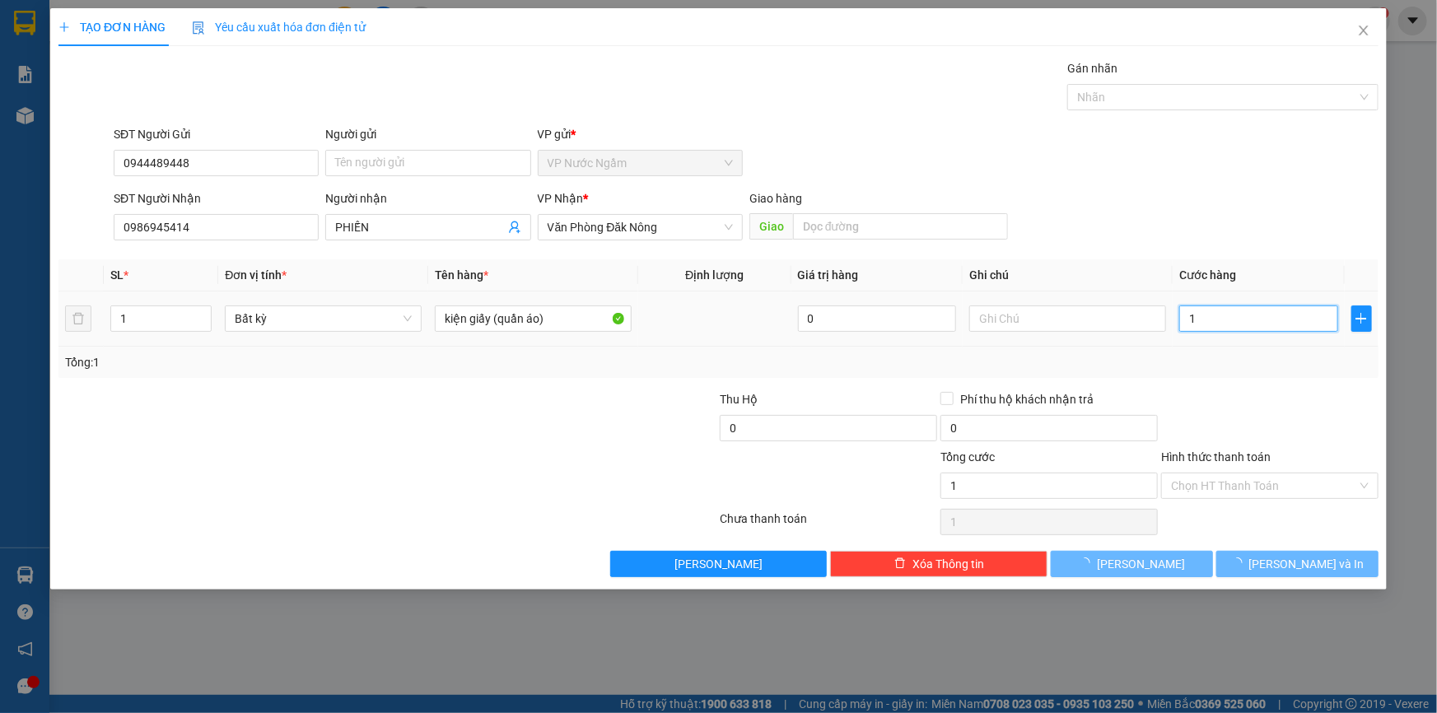
type input "0"
type input "5"
type input "05"
type input "50"
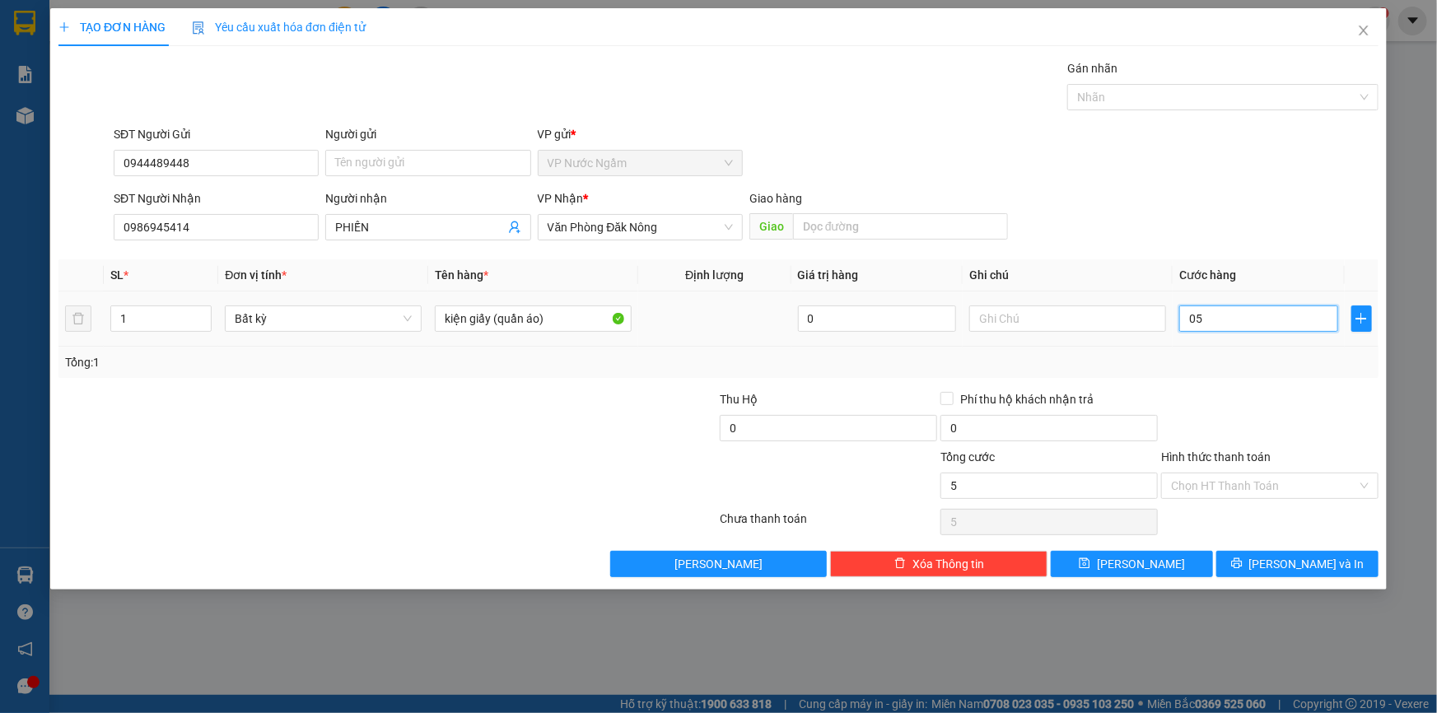
type input "50"
type input "050"
type input "500"
type input "0.500"
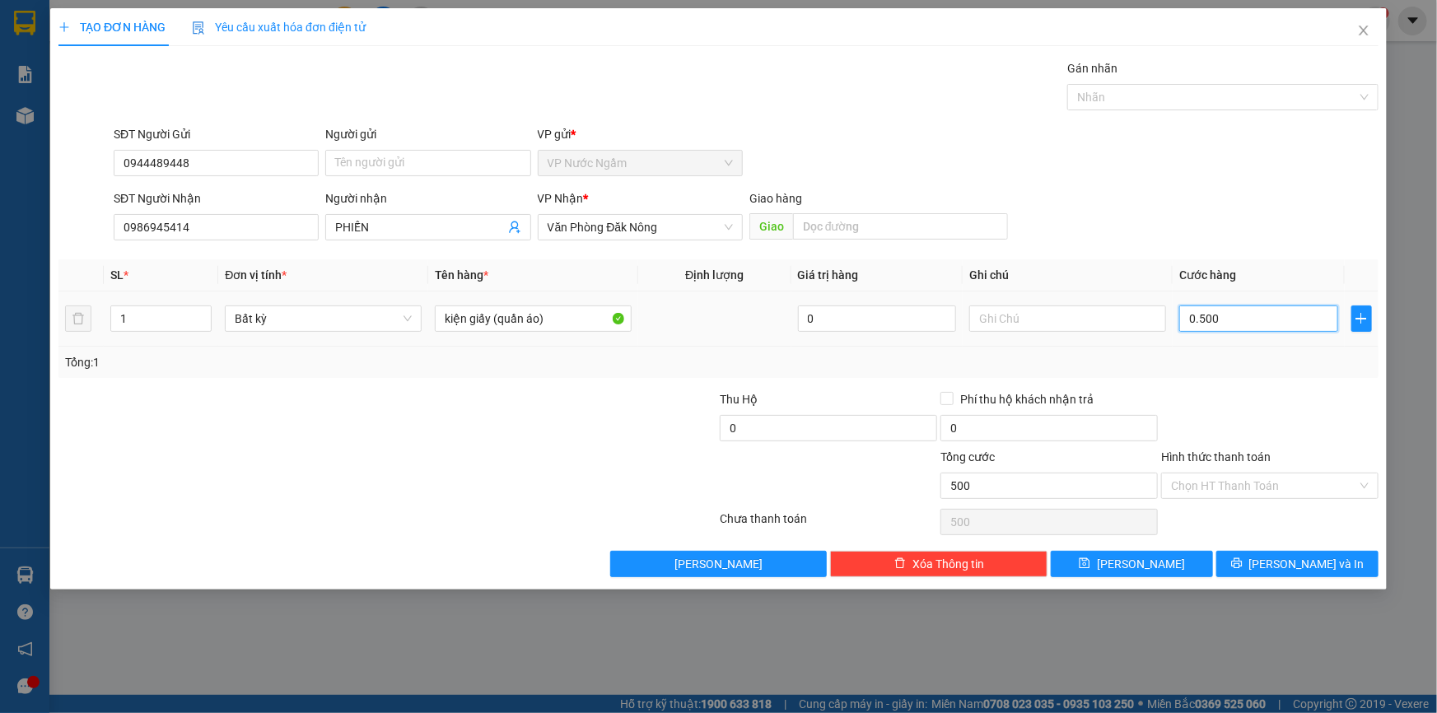
type input "5.000"
type input "05.000"
type input "50.000"
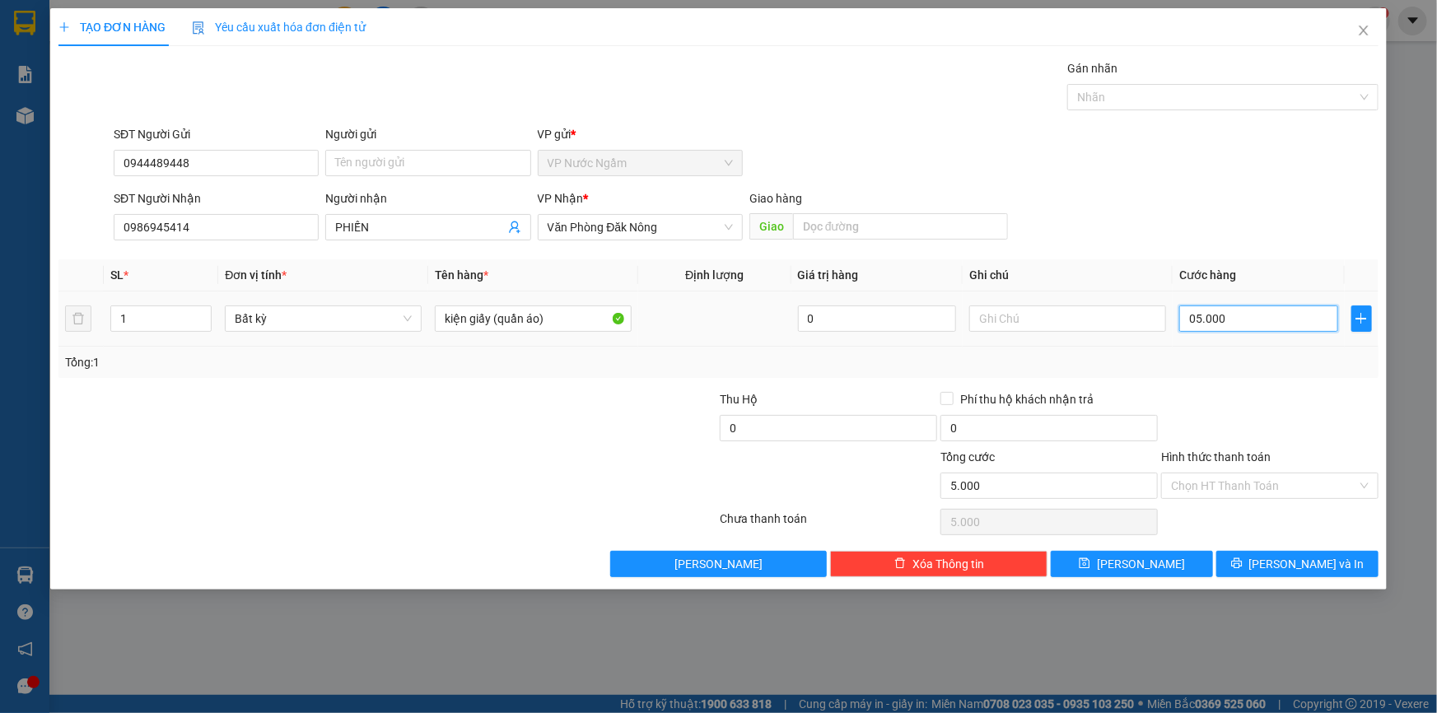
type input "050.000"
type input "5.000"
type input "05.000"
type input "500"
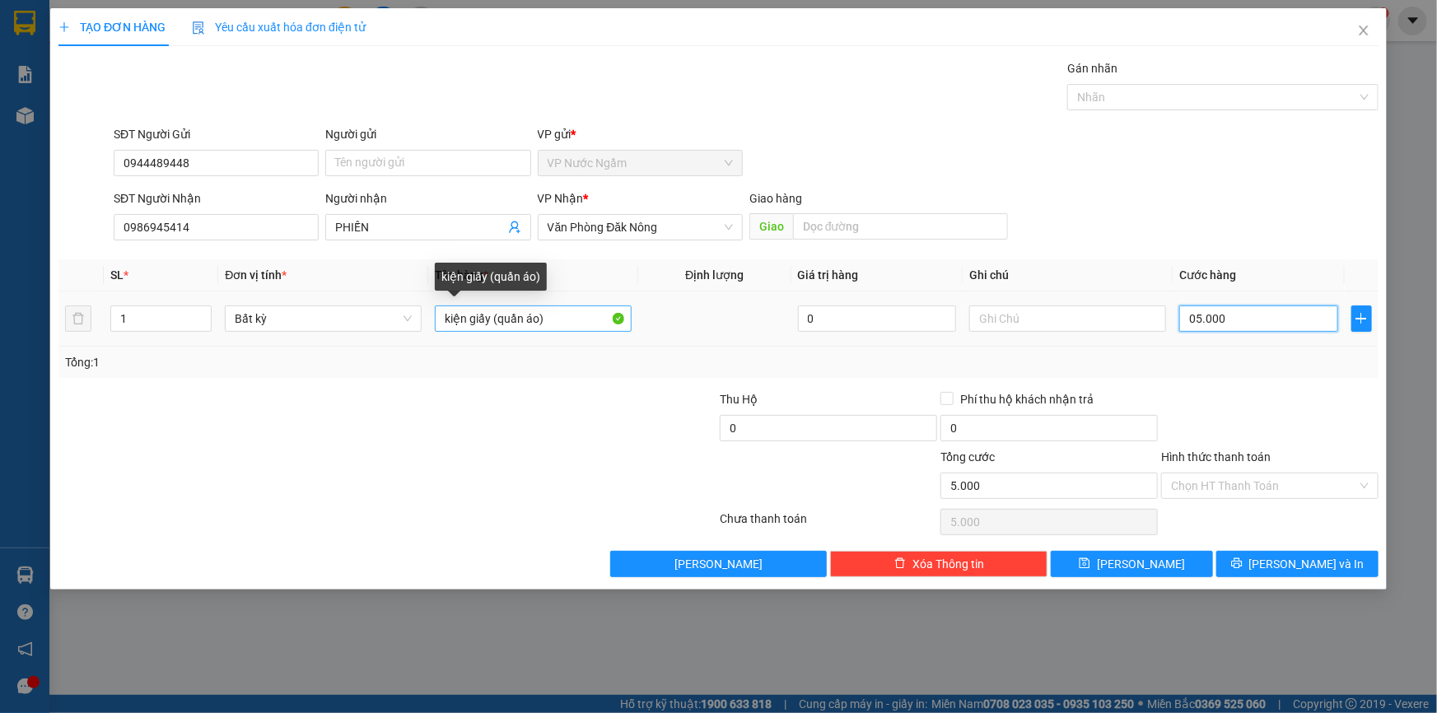
type input "500"
type input "0.500"
type input "50"
type input "050"
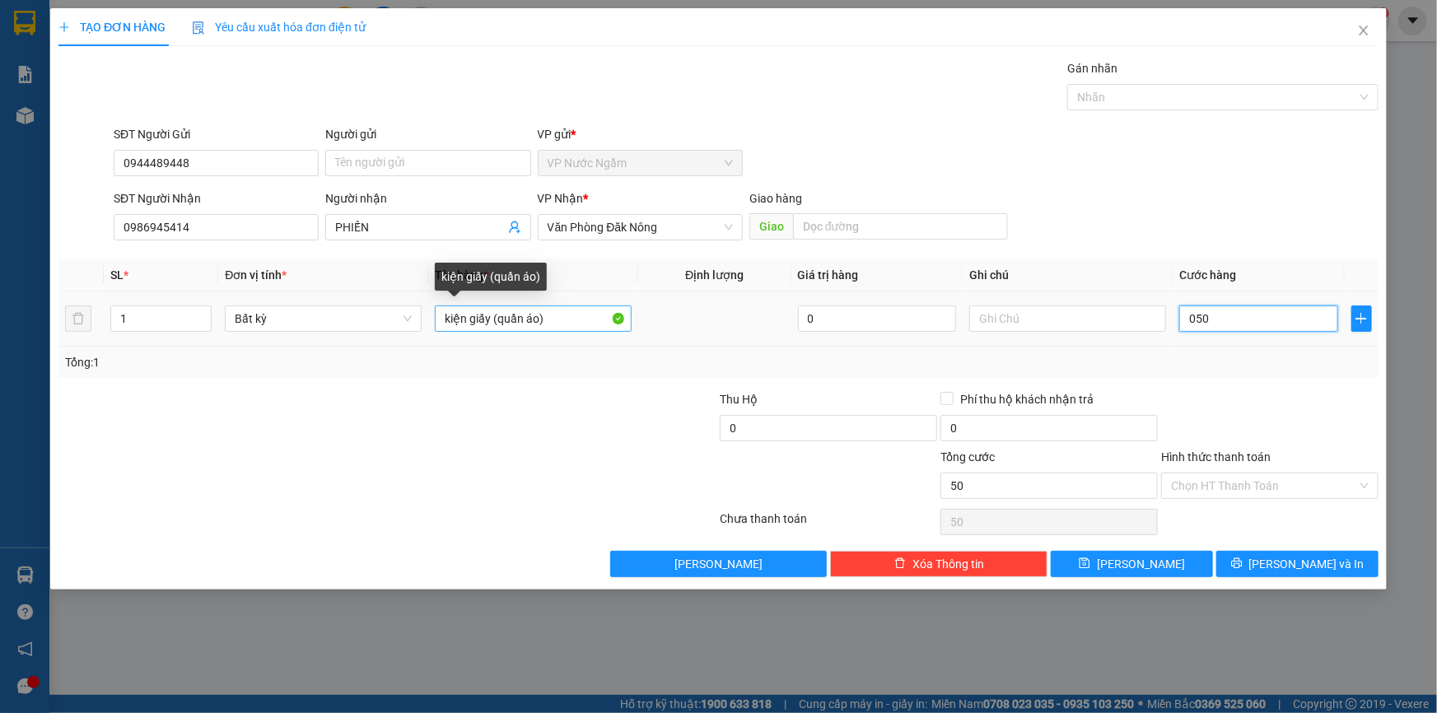
type input "5"
type input "05"
type input "0"
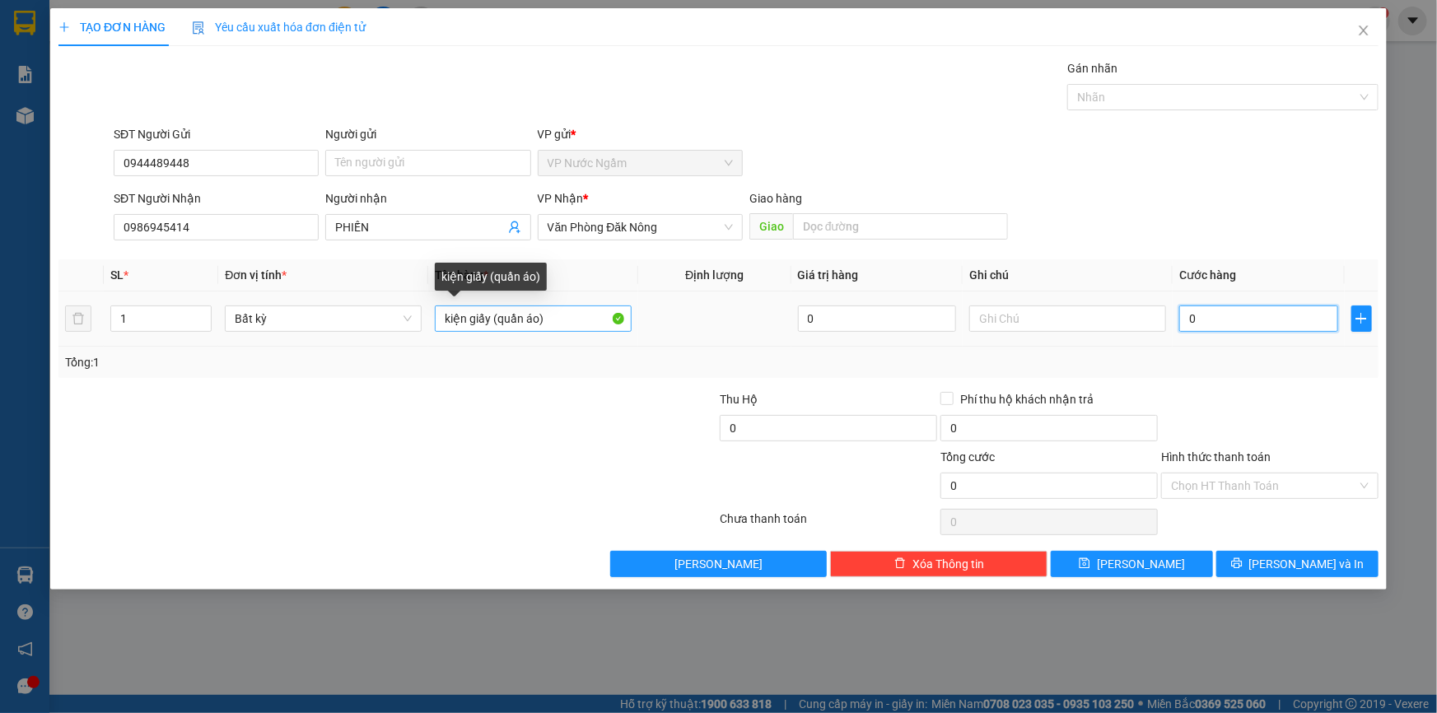
type input "0"
type input "1"
type input "01"
type input "15"
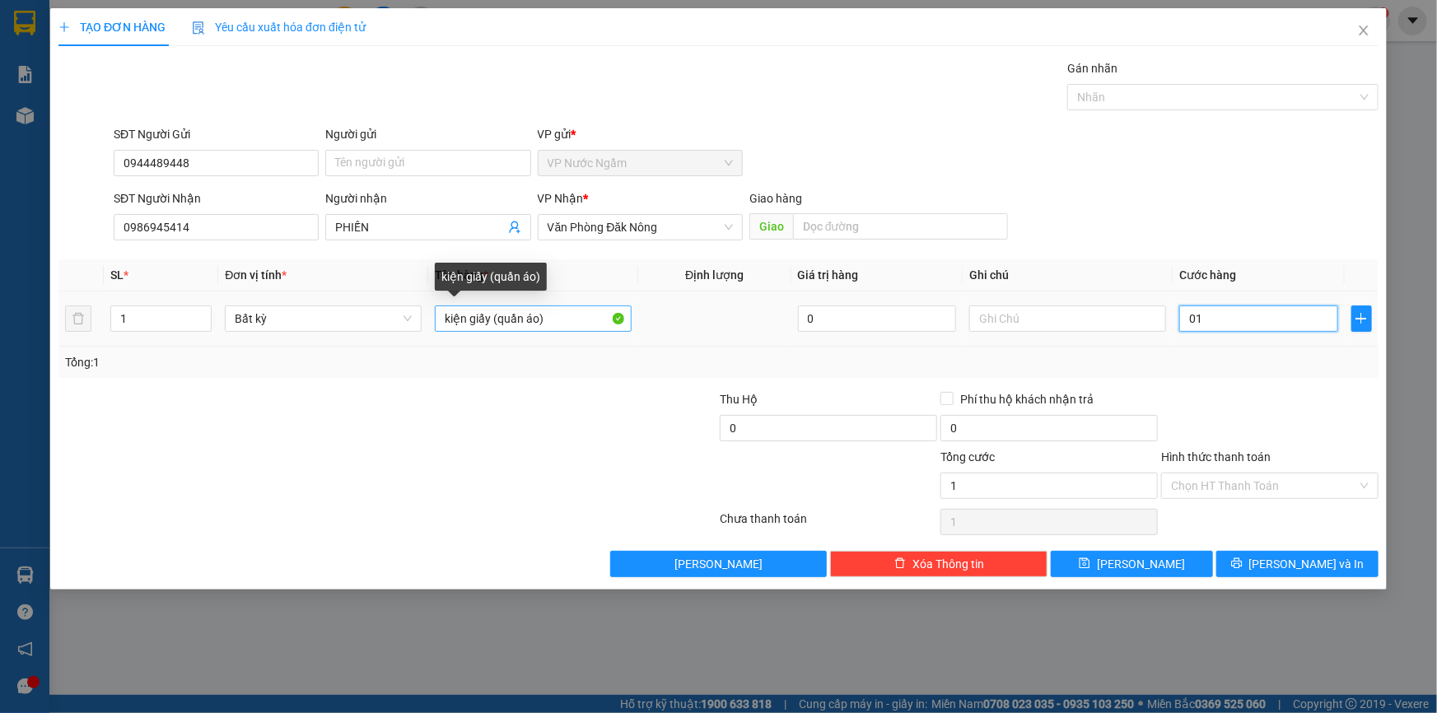
type input "15"
type input "015"
type input "150"
type input "0.150"
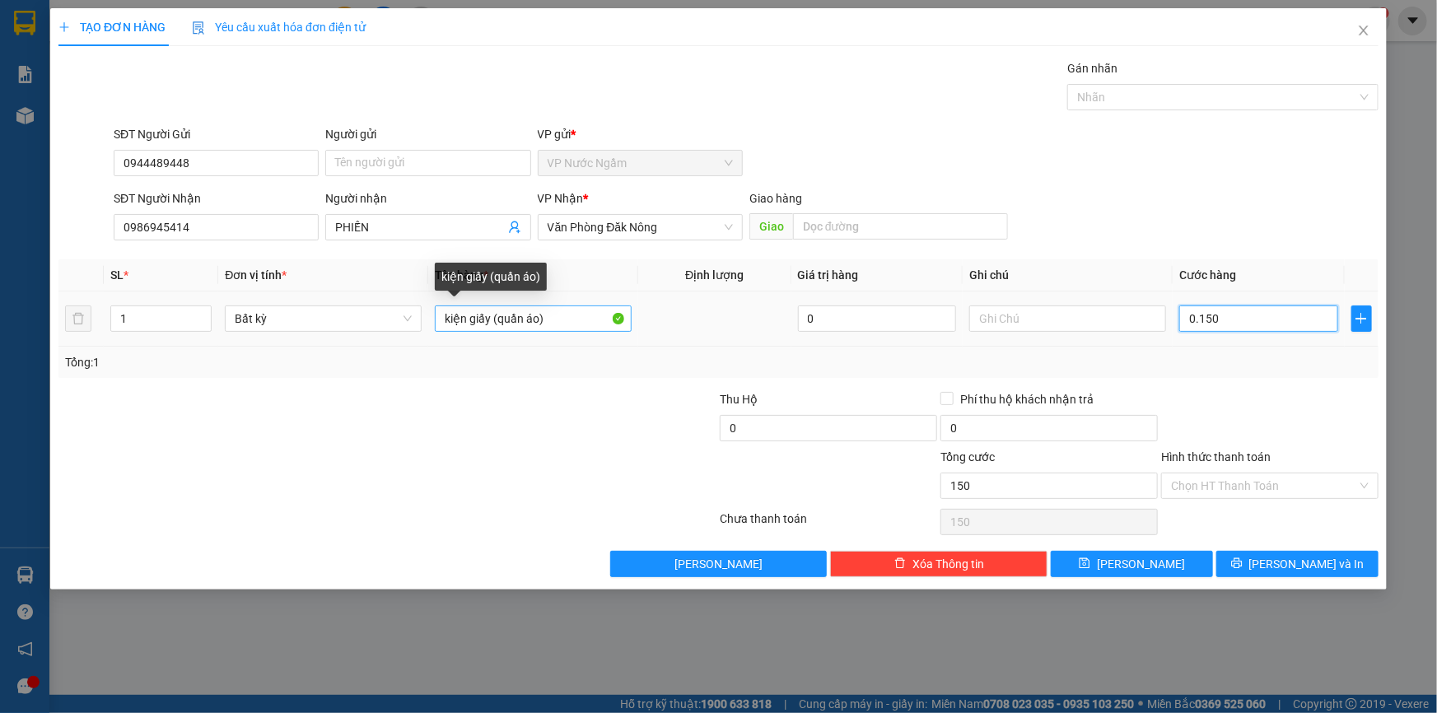
type input "1.500"
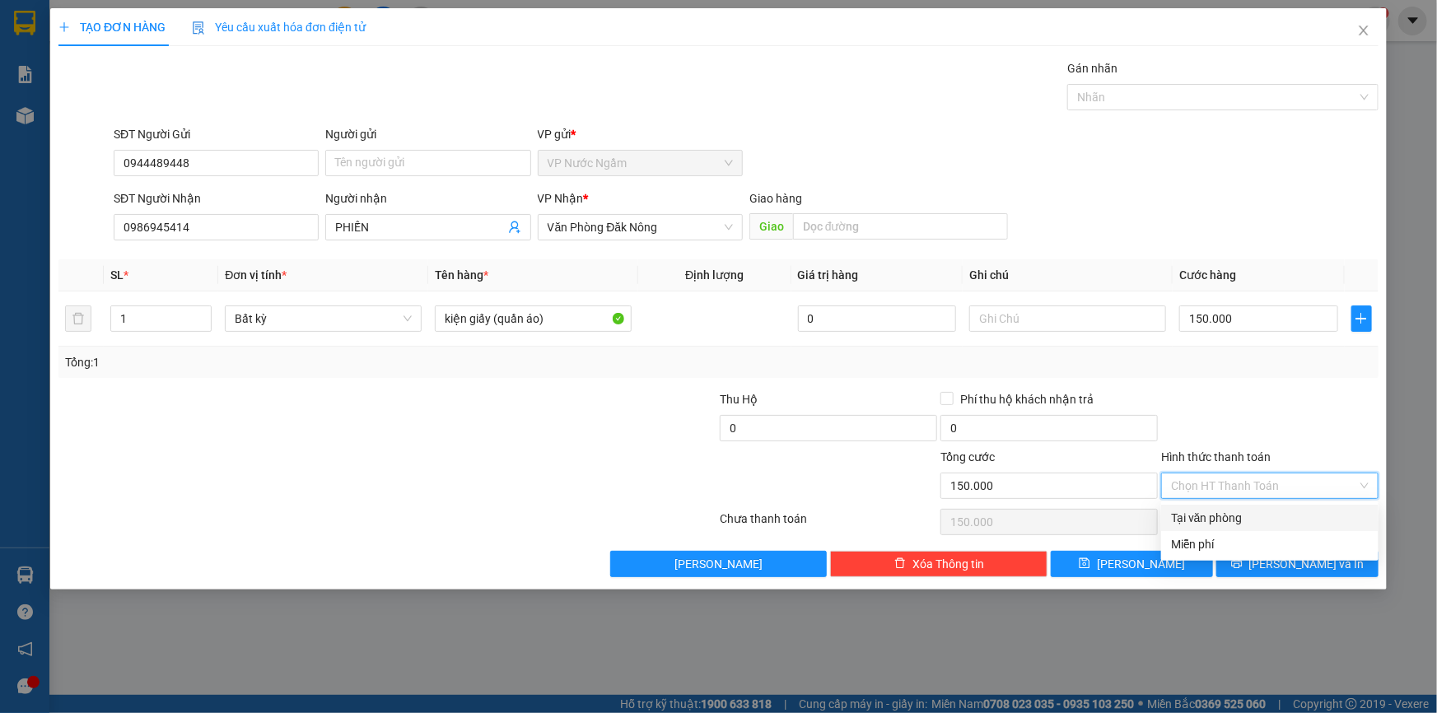
click at [1191, 494] on input "Hình thức thanh toán" at bounding box center [1264, 485] width 186 height 25
click at [1210, 515] on div "Tại văn phòng" at bounding box center [1270, 518] width 198 height 18
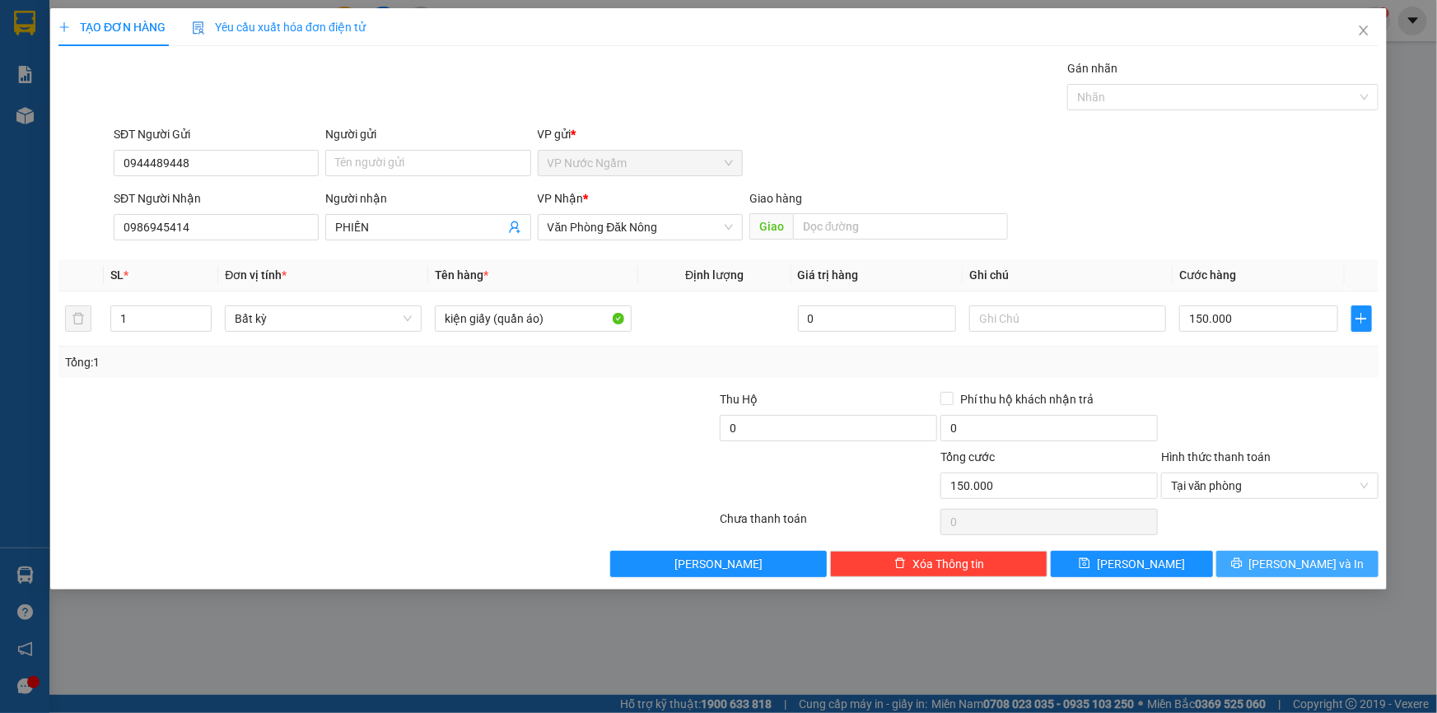
click at [1261, 566] on button "[PERSON_NAME] và In" at bounding box center [1297, 564] width 162 height 26
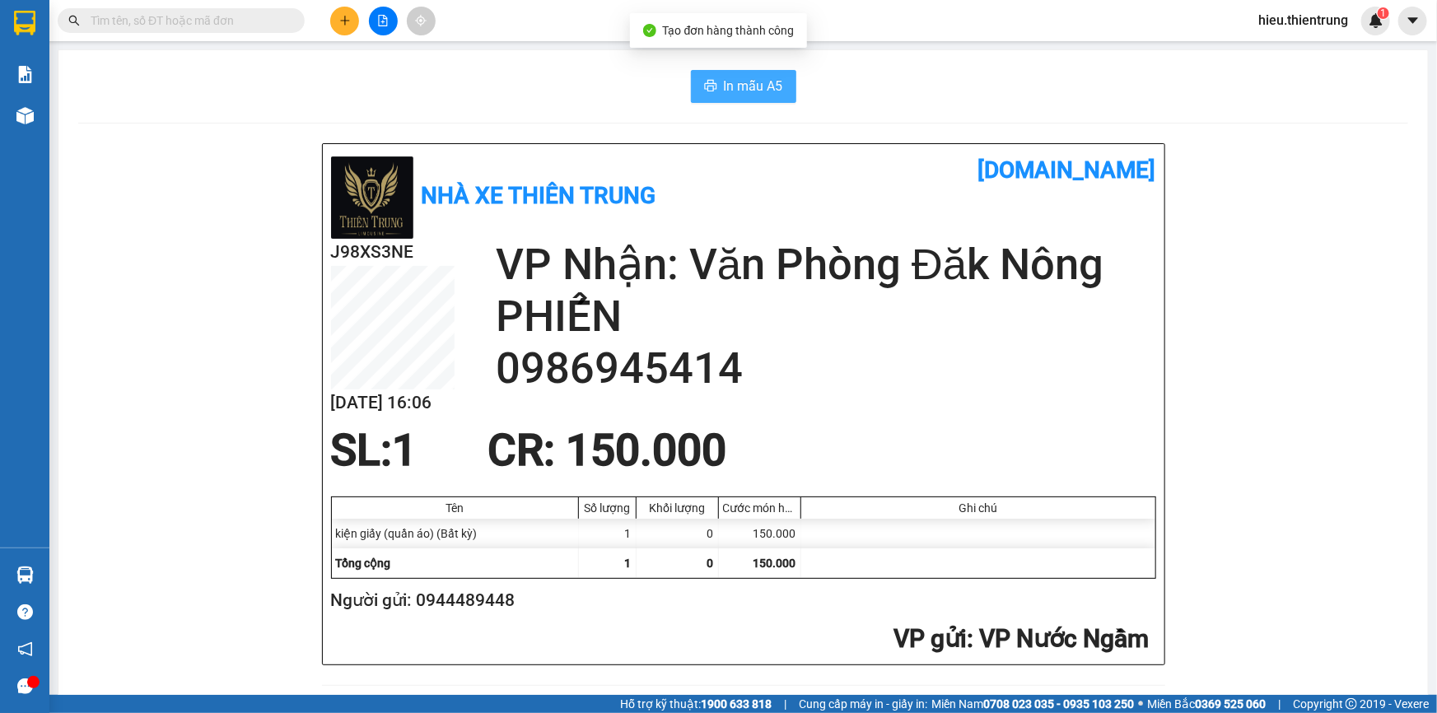
drag, startPoint x: 730, startPoint y: 80, endPoint x: 720, endPoint y: 85, distance: 10.3
click at [729, 80] on span "In mẫu A5" at bounding box center [753, 86] width 59 height 21
drag, startPoint x: 458, startPoint y: 82, endPoint x: 413, endPoint y: 41, distance: 61.2
click at [450, 77] on div "In mẫu A5" at bounding box center [743, 86] width 1330 height 33
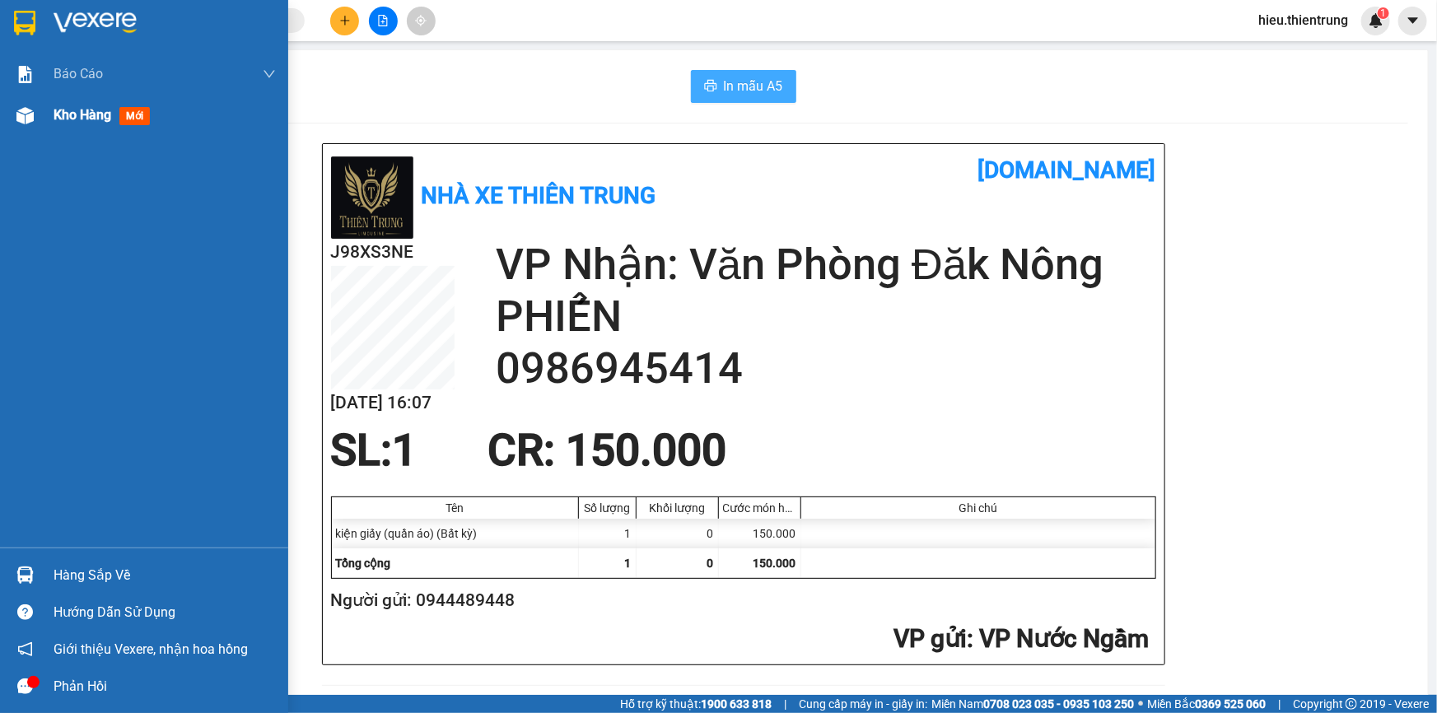
click at [45, 114] on div "Kho hàng mới" at bounding box center [144, 115] width 288 height 41
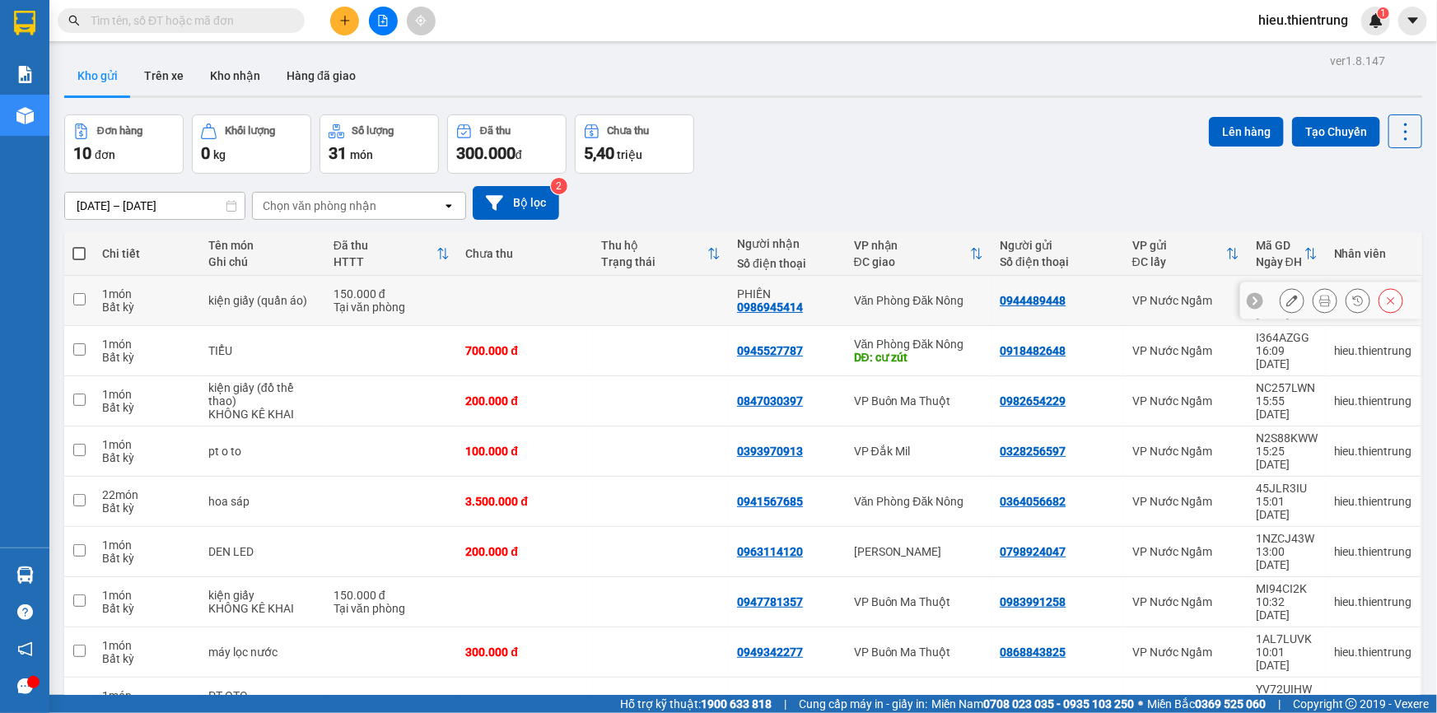
click at [1289, 292] on button at bounding box center [1291, 301] width 23 height 29
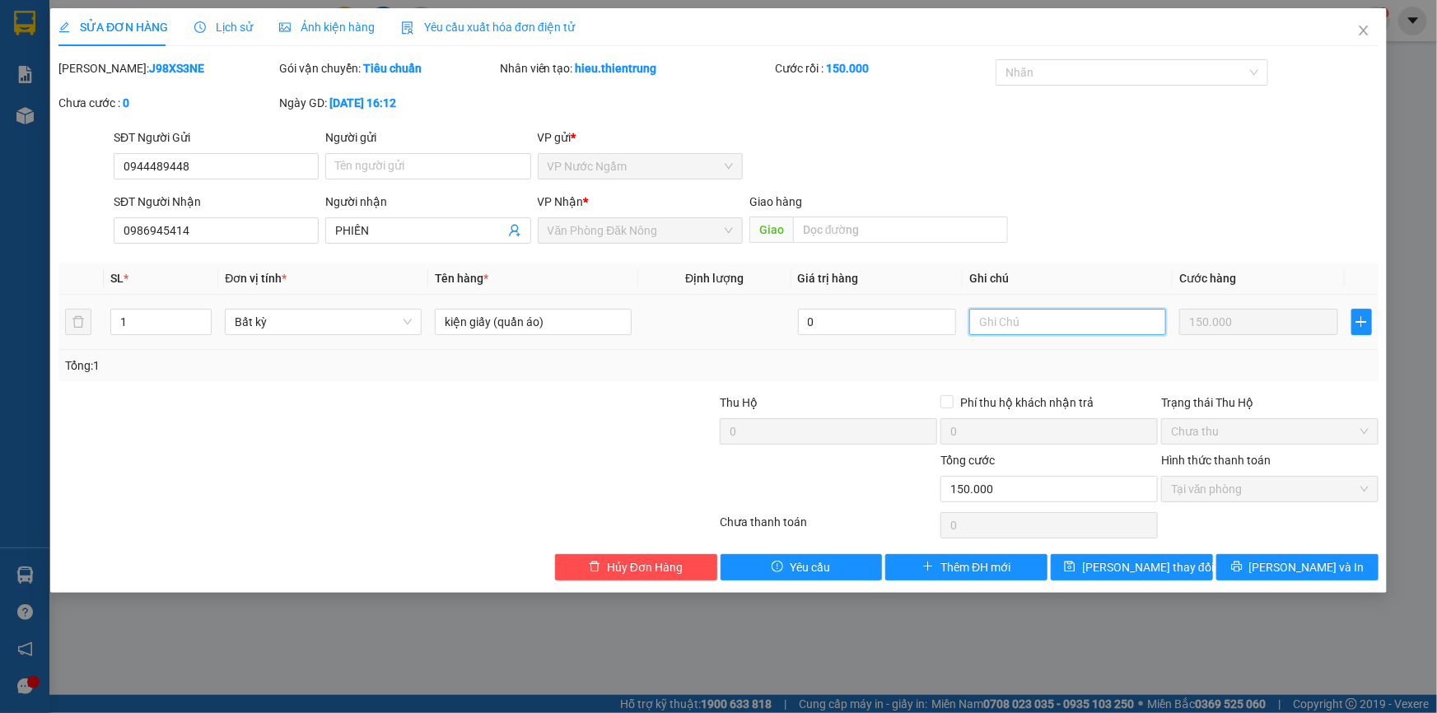
click at [1062, 326] on input "text" at bounding box center [1067, 322] width 197 height 26
drag, startPoint x: 213, startPoint y: 233, endPoint x: 72, endPoint y: 252, distance: 142.9
click at [72, 252] on div "Total Paid Fee 150.000 Total UnPaid Fee 0 Cash Collection Total Fee Mã ĐH: J98X…" at bounding box center [718, 319] width 1320 height 521
click at [1308, 560] on span "[PERSON_NAME] và In" at bounding box center [1306, 567] width 115 height 18
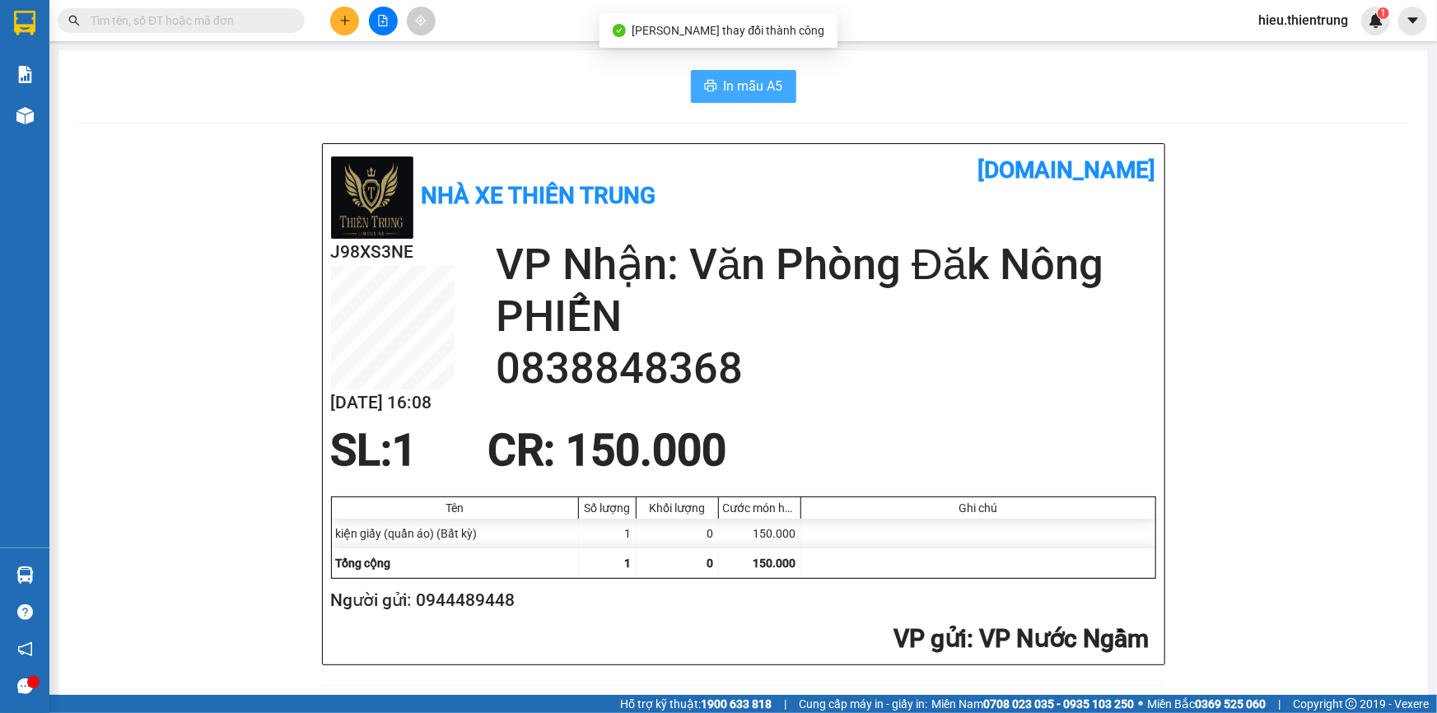
click at [757, 81] on span "In mẫu A5" at bounding box center [753, 86] width 59 height 21
click at [873, 94] on div "In mẫu A5" at bounding box center [743, 86] width 1330 height 33
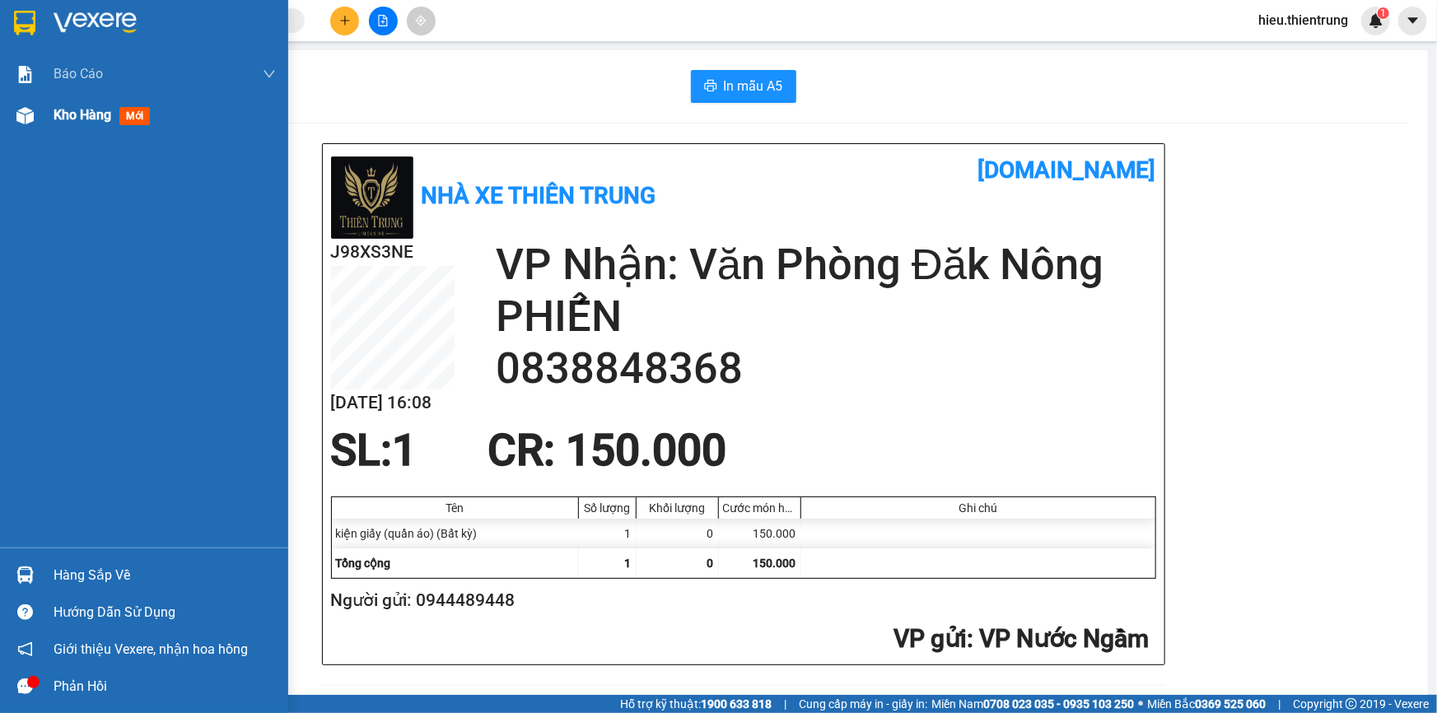
click at [101, 112] on span "Kho hàng" at bounding box center [83, 115] width 58 height 16
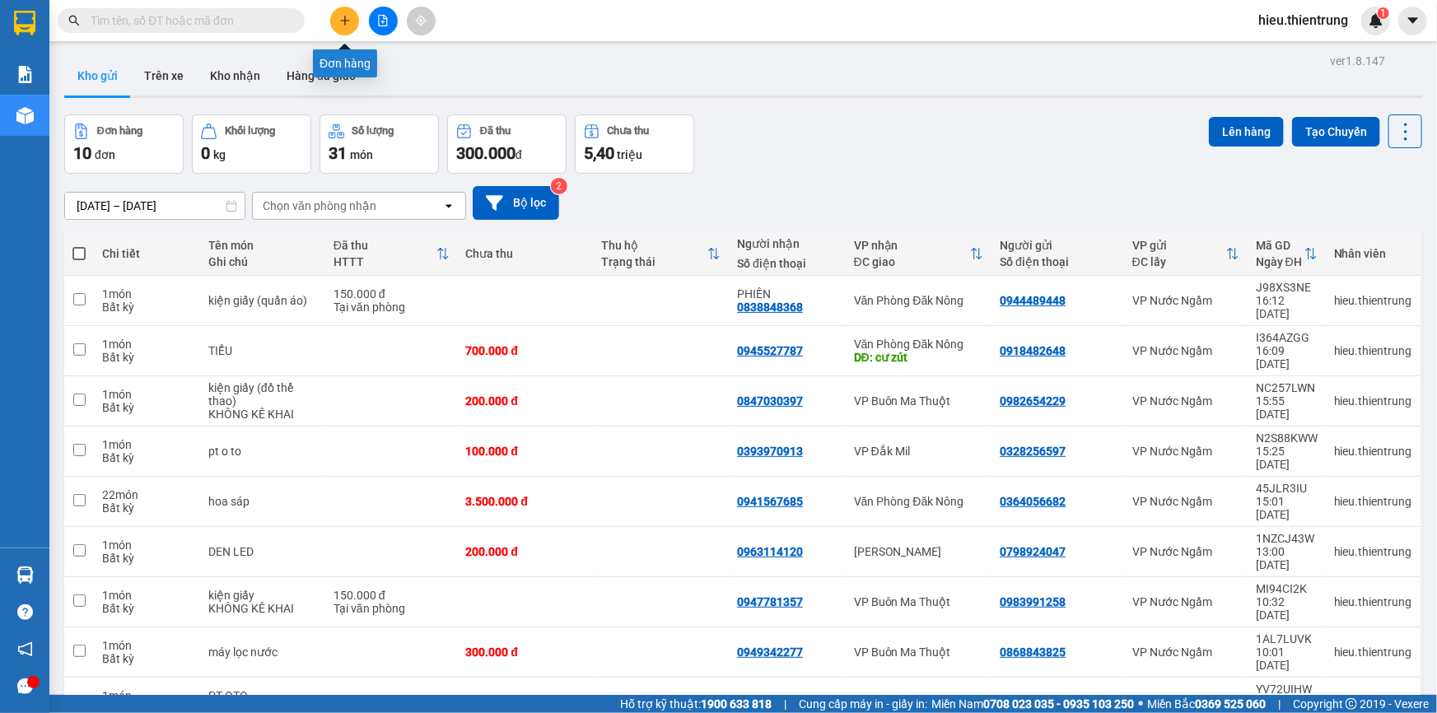
click at [346, 18] on icon "plus" at bounding box center [345, 21] width 12 height 12
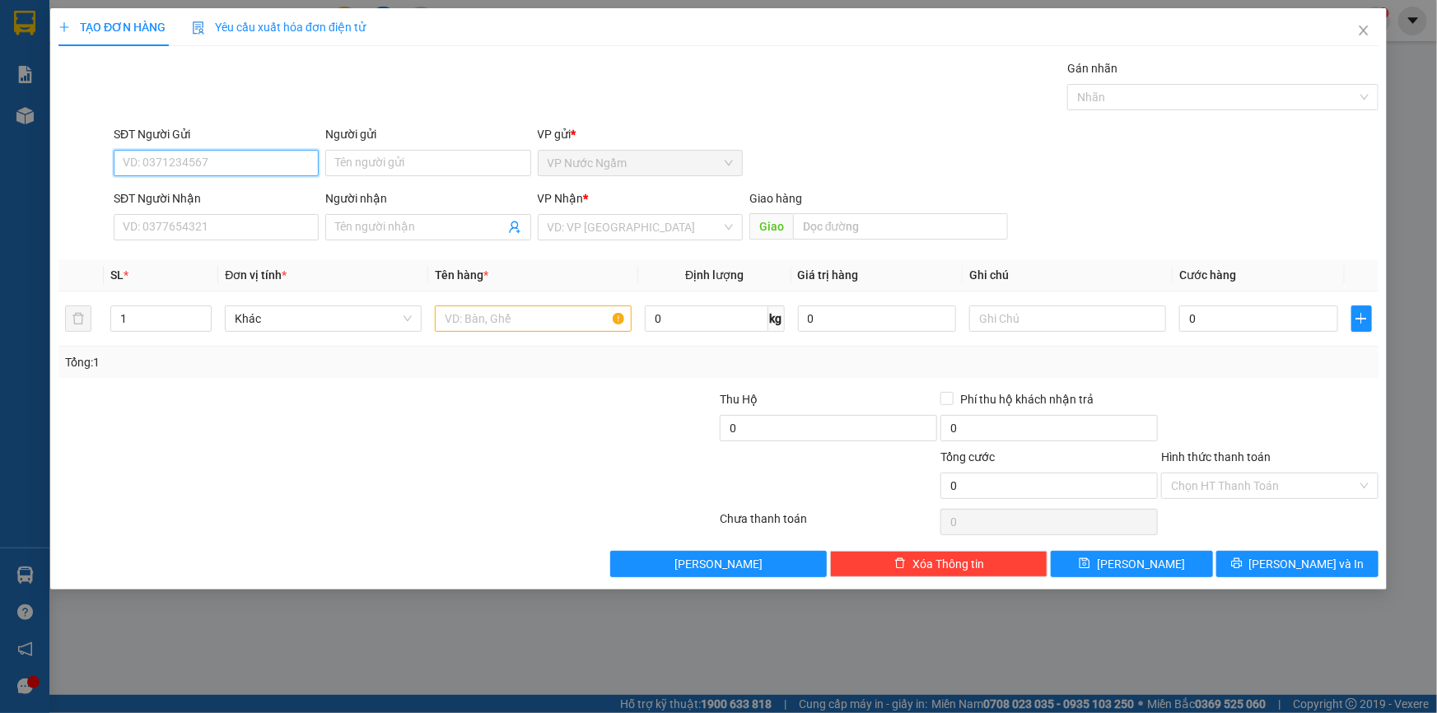
click at [156, 156] on input "SĐT Người Gửi" at bounding box center [216, 163] width 205 height 26
click at [215, 225] on input "SĐT Người Nhận" at bounding box center [216, 227] width 205 height 26
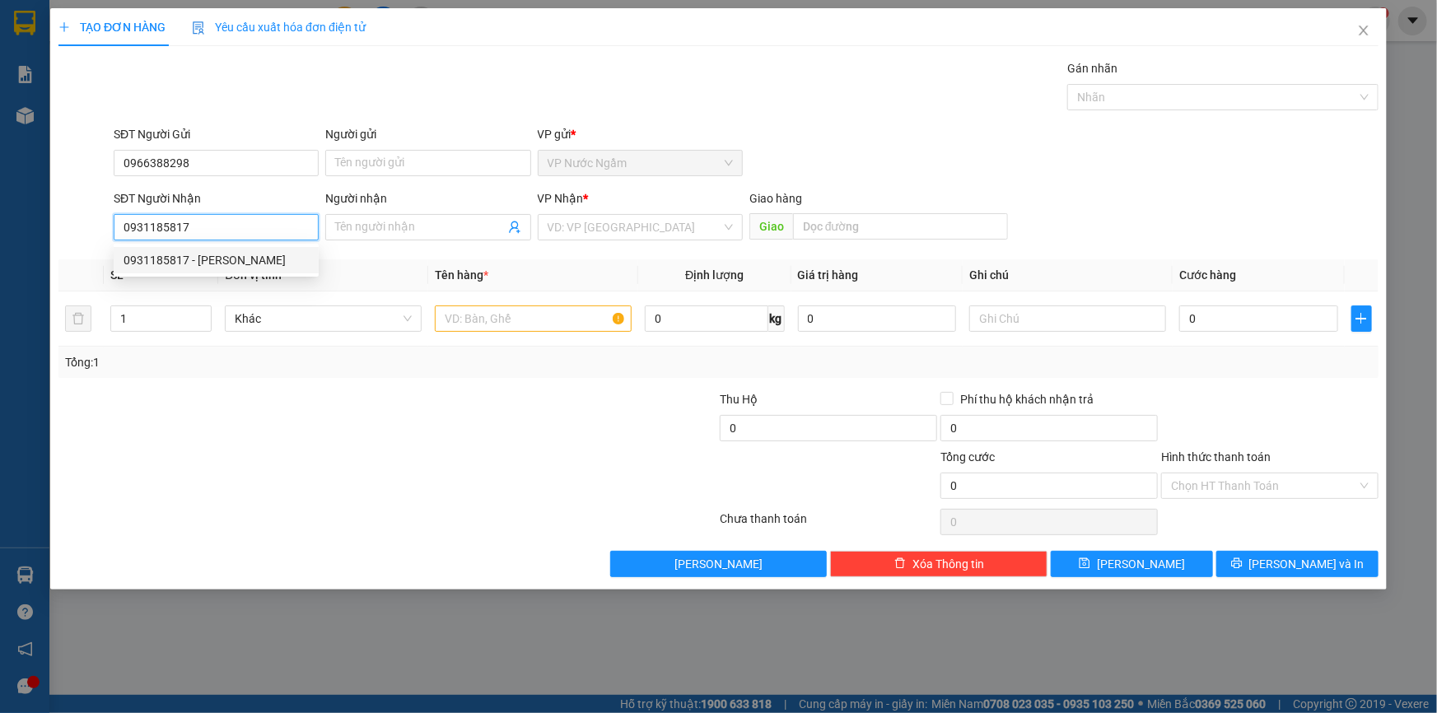
click at [241, 259] on div "0931185817 - [PERSON_NAME]" at bounding box center [216, 260] width 185 height 18
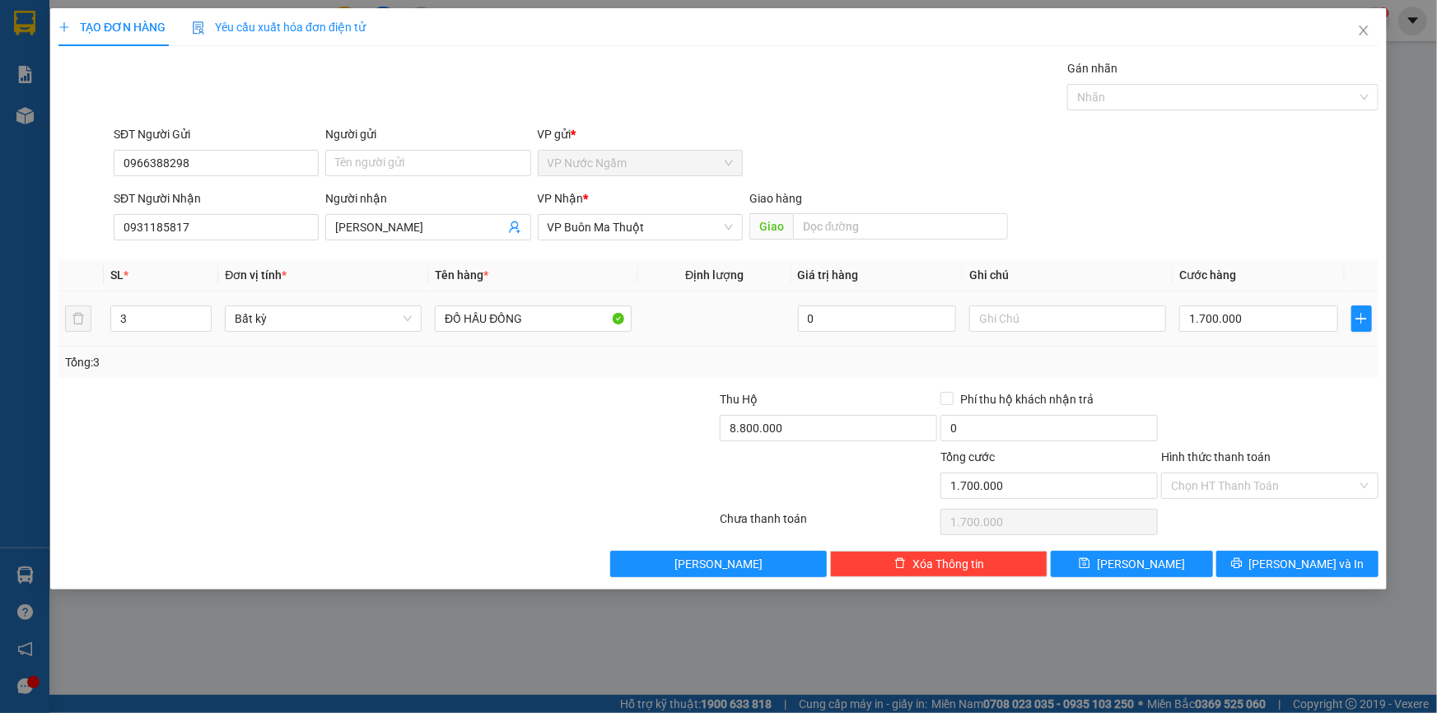
drag, startPoint x: 152, startPoint y: 322, endPoint x: 87, endPoint y: 333, distance: 65.9
click at [87, 333] on tr "3 Bất kỳ ĐỒ HẦU ĐỒNG 0 1.700.000" at bounding box center [718, 318] width 1320 height 55
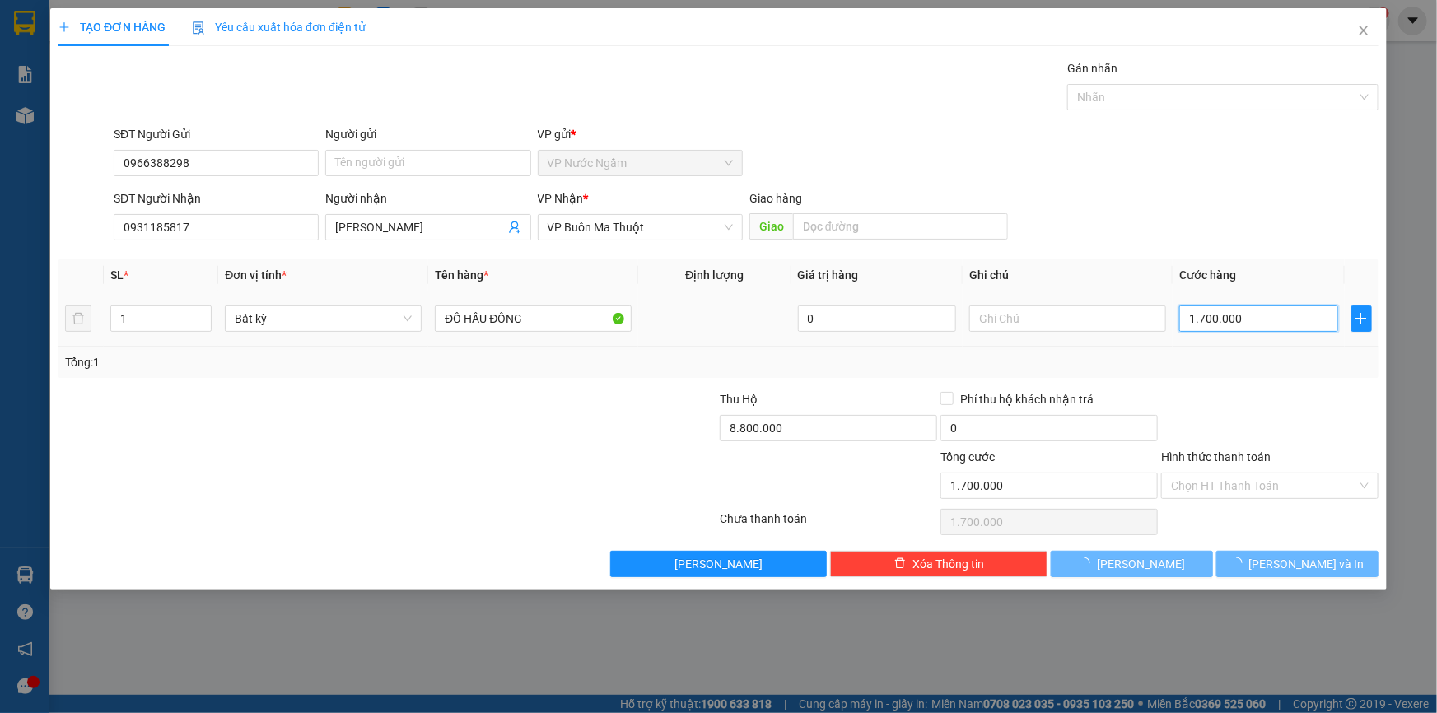
click at [1297, 306] on input "1.700.000" at bounding box center [1258, 318] width 159 height 26
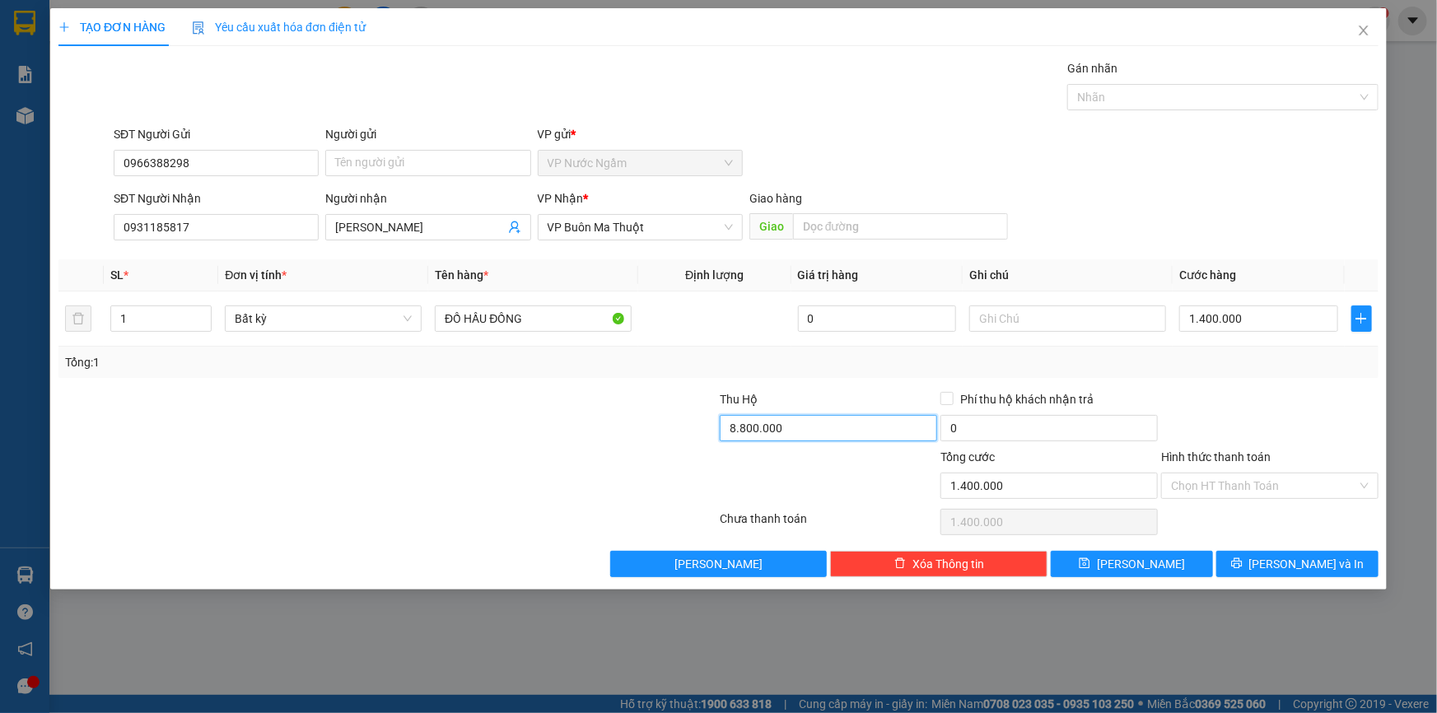
click at [859, 427] on input "8.800.000" at bounding box center [828, 428] width 217 height 26
click at [1041, 315] on input "text" at bounding box center [1067, 318] width 197 height 26
click at [1313, 567] on span "[PERSON_NAME] và In" at bounding box center [1306, 564] width 115 height 18
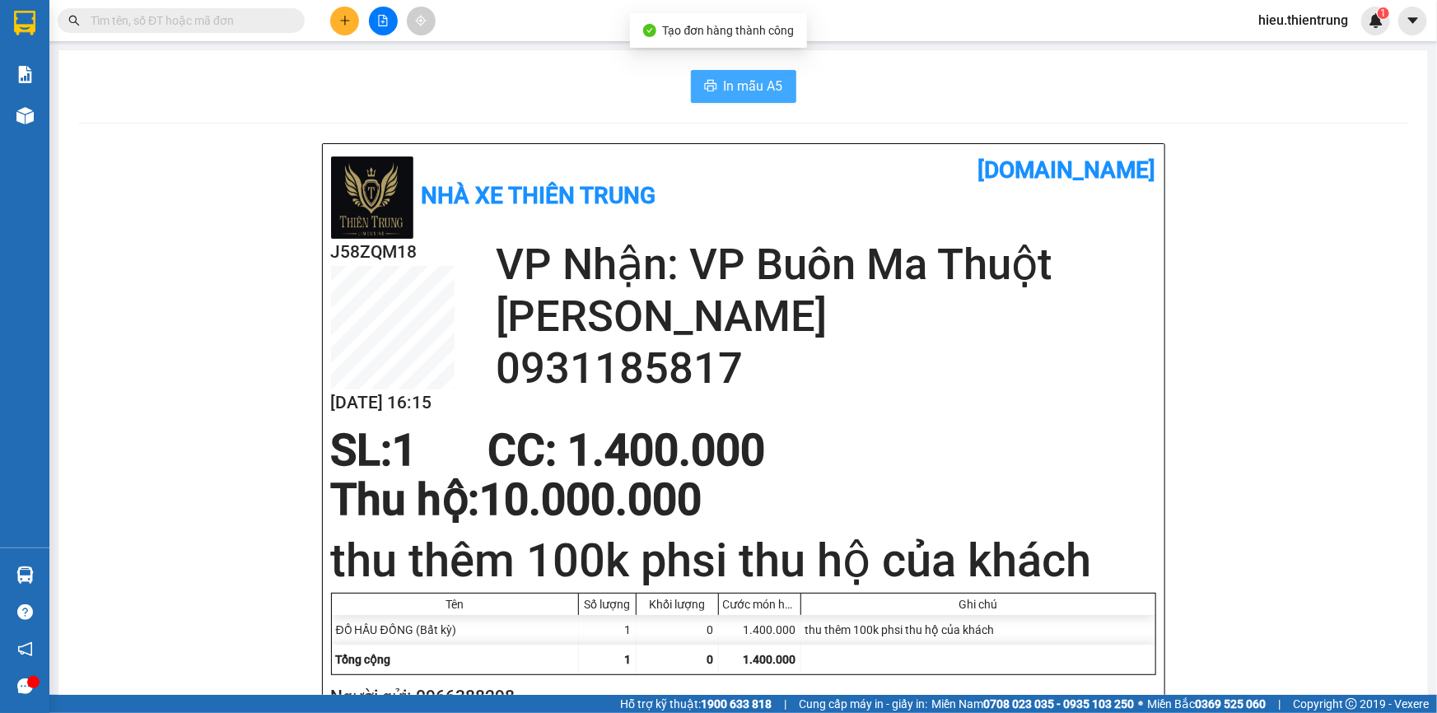
click at [775, 78] on span "In mẫu A5" at bounding box center [753, 86] width 59 height 21
click at [921, 90] on div "In mẫu A5" at bounding box center [743, 86] width 1330 height 33
drag, startPoint x: 562, startPoint y: 103, endPoint x: 361, endPoint y: 127, distance: 201.5
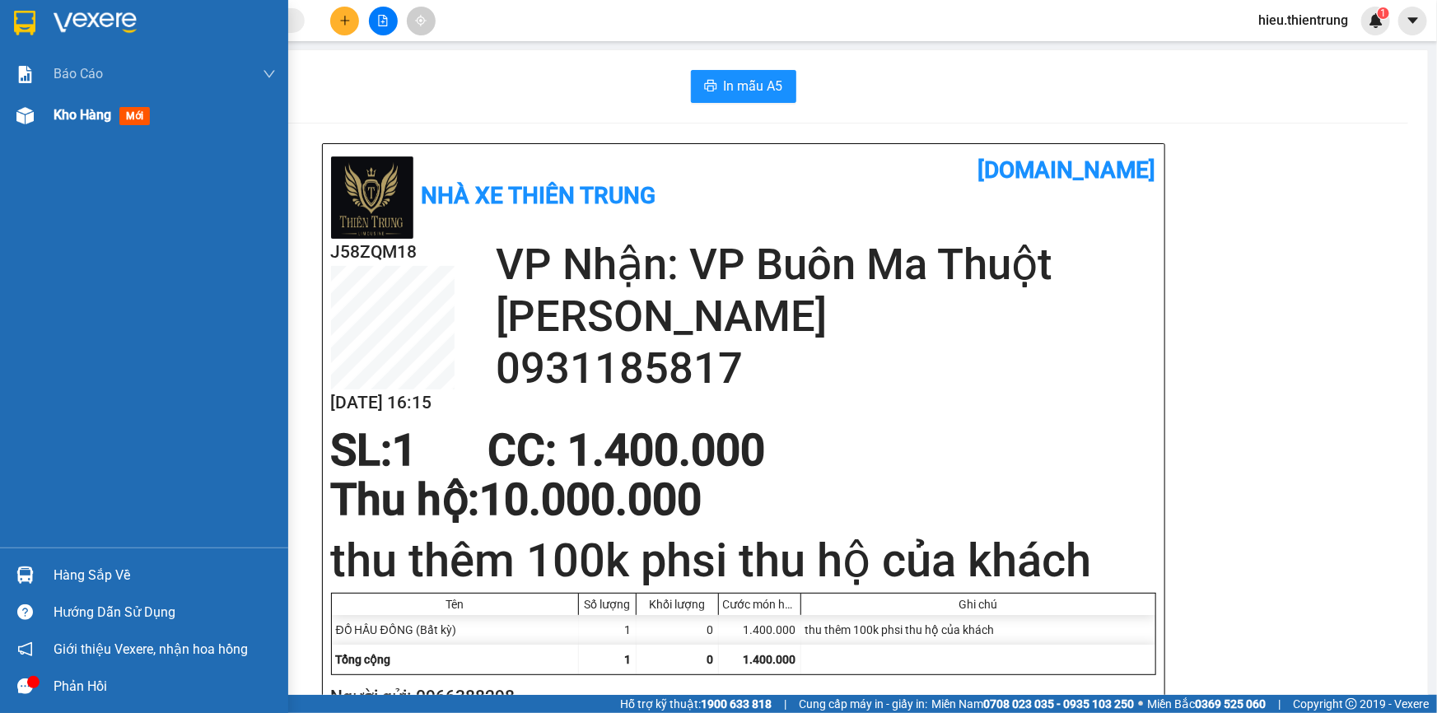
click at [54, 115] on span "Kho hàng" at bounding box center [83, 115] width 58 height 16
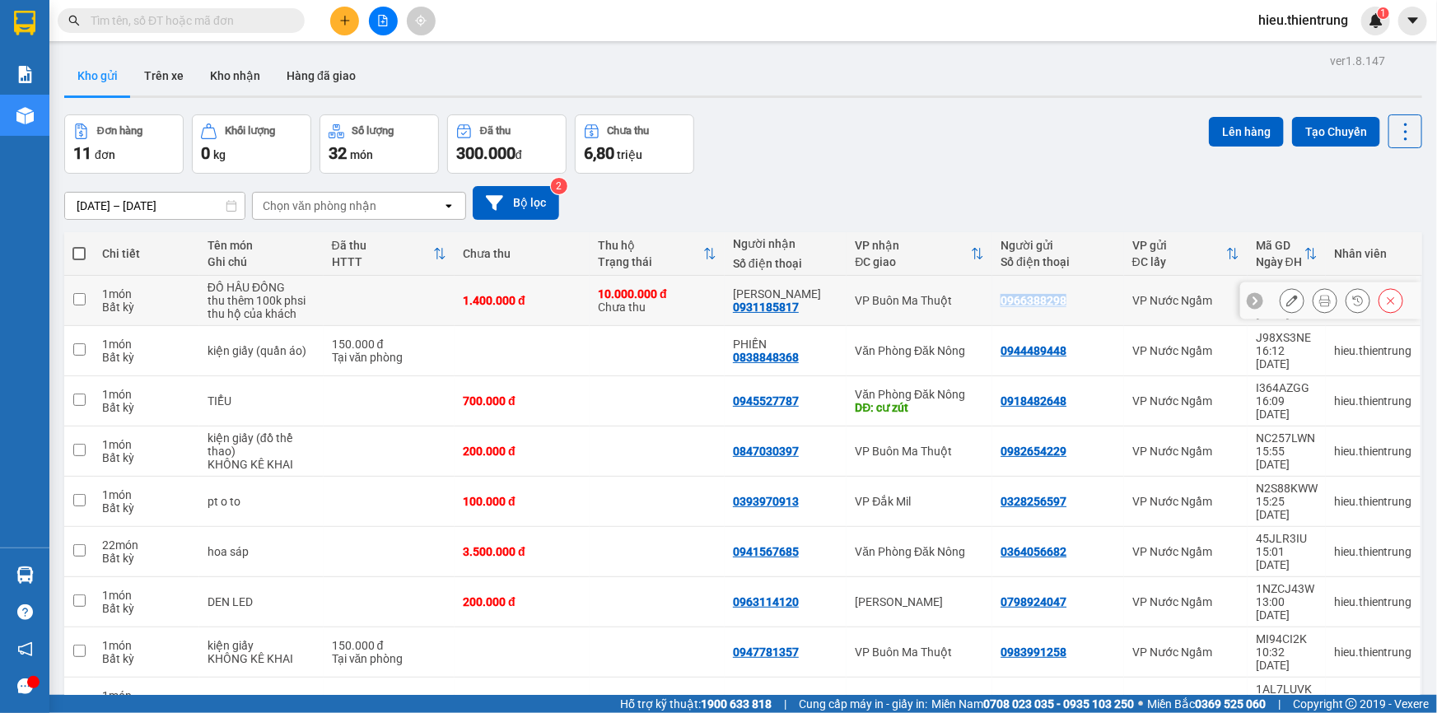
drag, startPoint x: 1061, startPoint y: 298, endPoint x: 991, endPoint y: 296, distance: 69.2
click at [1000, 296] on div "0966388298" at bounding box center [1057, 300] width 115 height 13
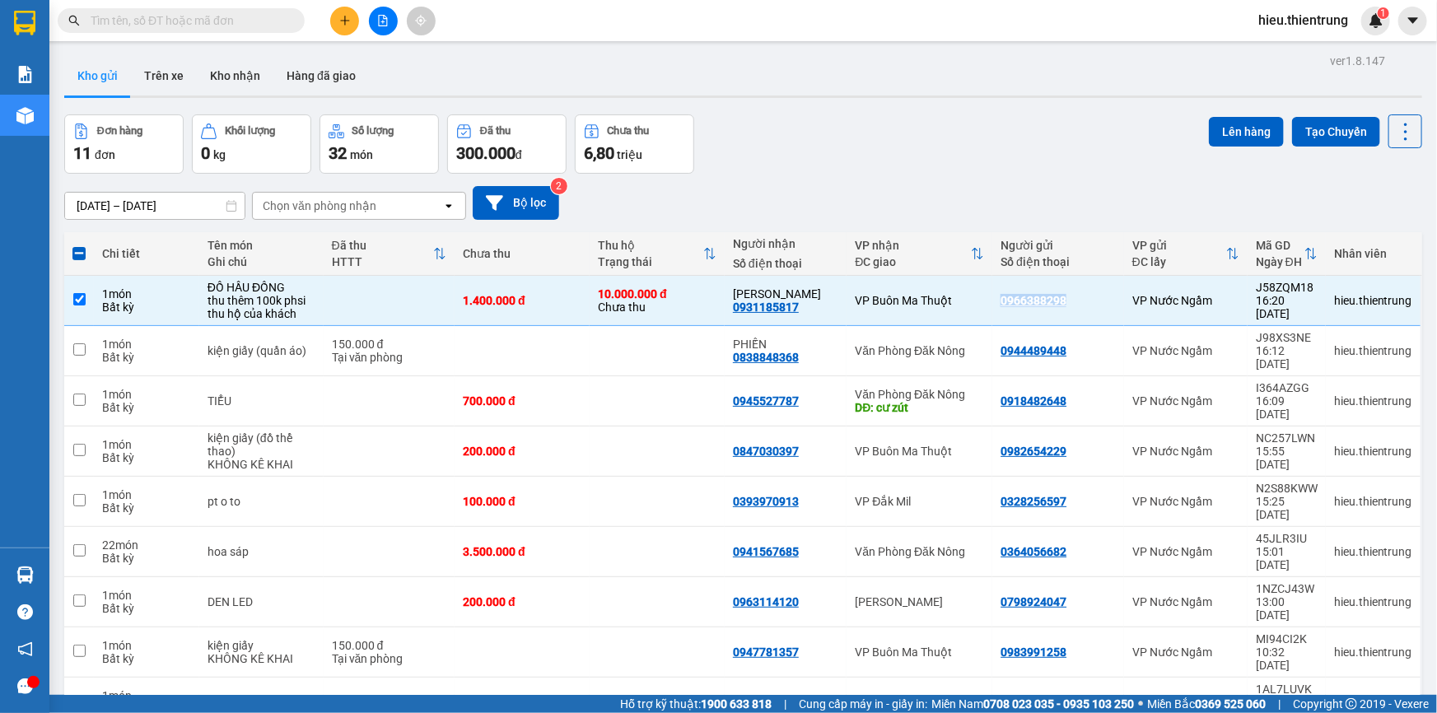
copy div "0966388298"
click at [338, 16] on button at bounding box center [344, 21] width 29 height 29
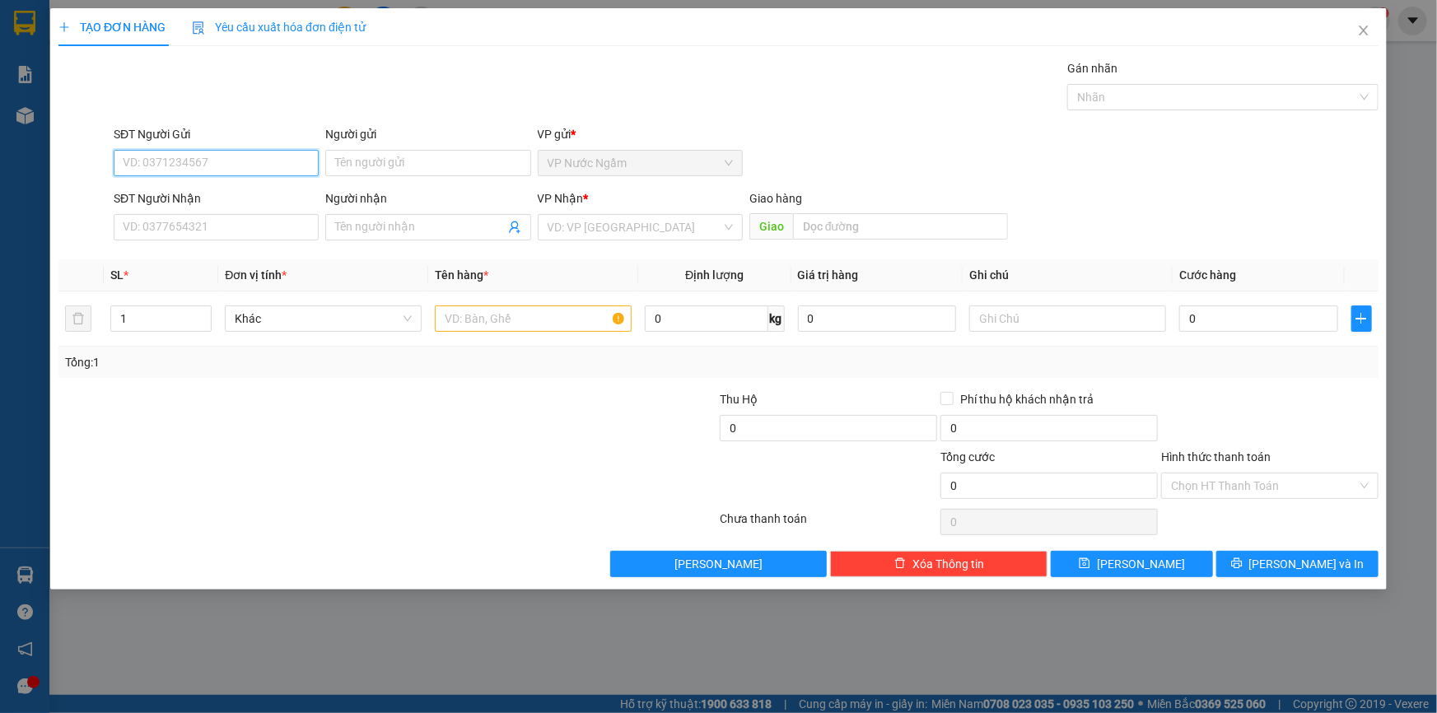
paste input "0966388298"
click at [191, 193] on div "0966388298" at bounding box center [216, 196] width 185 height 18
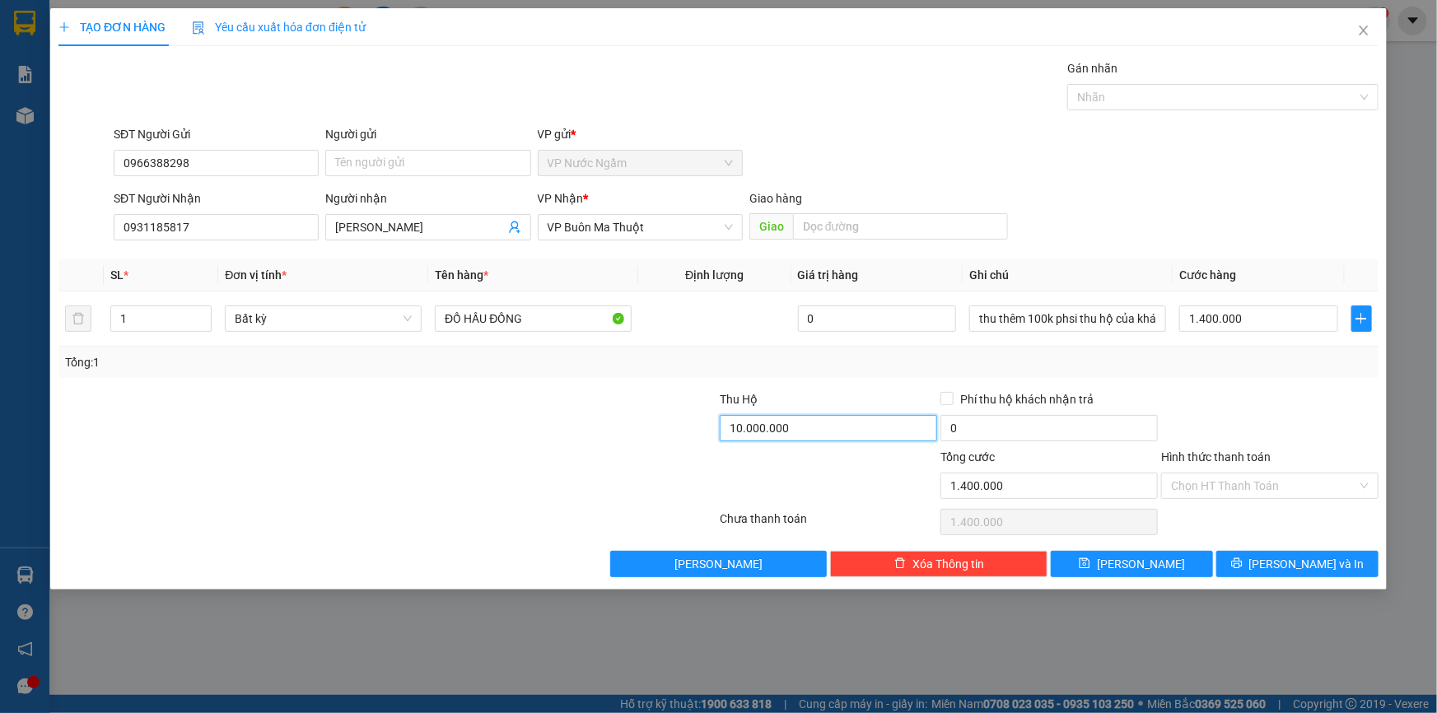
click at [828, 418] on input "10.000.000" at bounding box center [828, 428] width 217 height 26
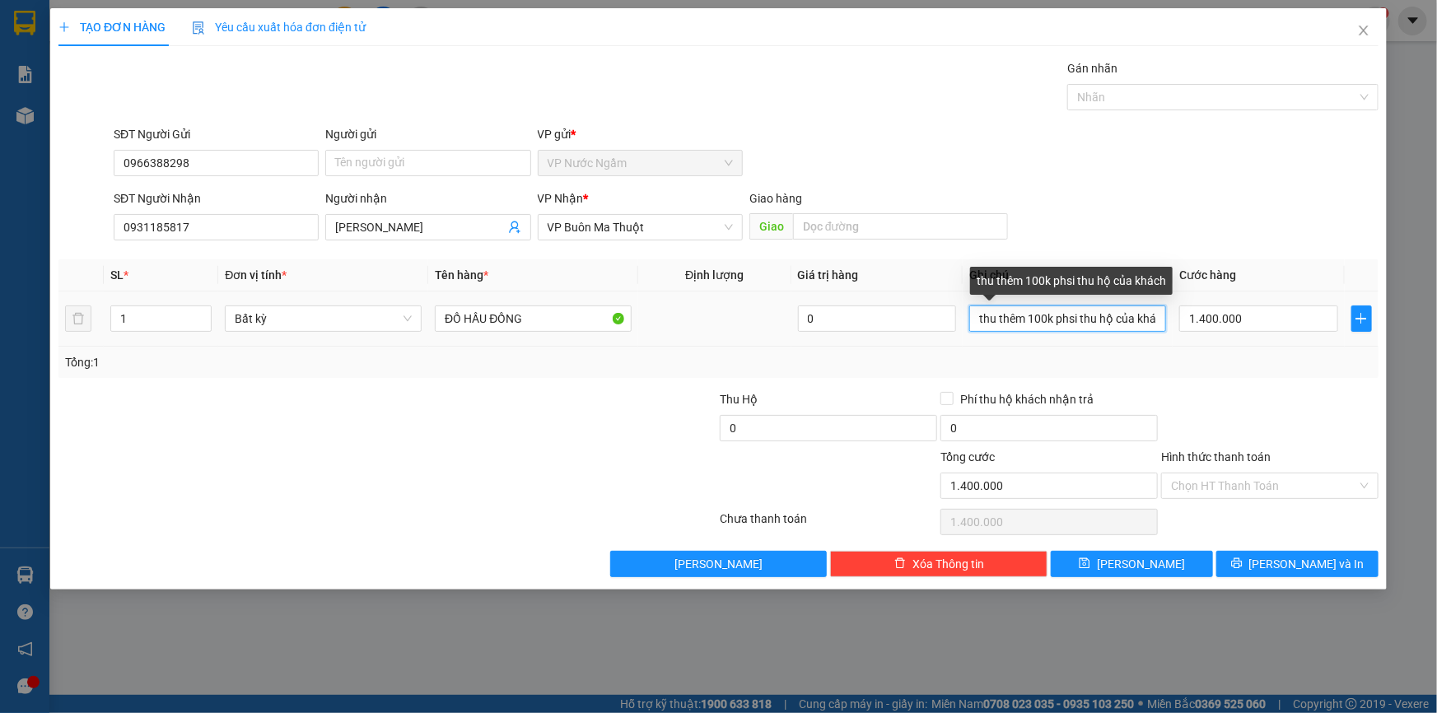
click at [971, 312] on input "thu thêm 100k phsi thu hộ của khách" at bounding box center [1067, 318] width 197 height 26
paste input "10.000.000"
drag, startPoint x: 1142, startPoint y: 317, endPoint x: 1254, endPoint y: 340, distance: 114.3
click at [1255, 340] on tr "1 Bất kỳ ĐỒ HẦU ĐỒNG 0 THU HỘ 10.000.000 (CẢ CƯỚC) thu thêm 100k phsi thu hộ củ…" at bounding box center [718, 318] width 1320 height 55
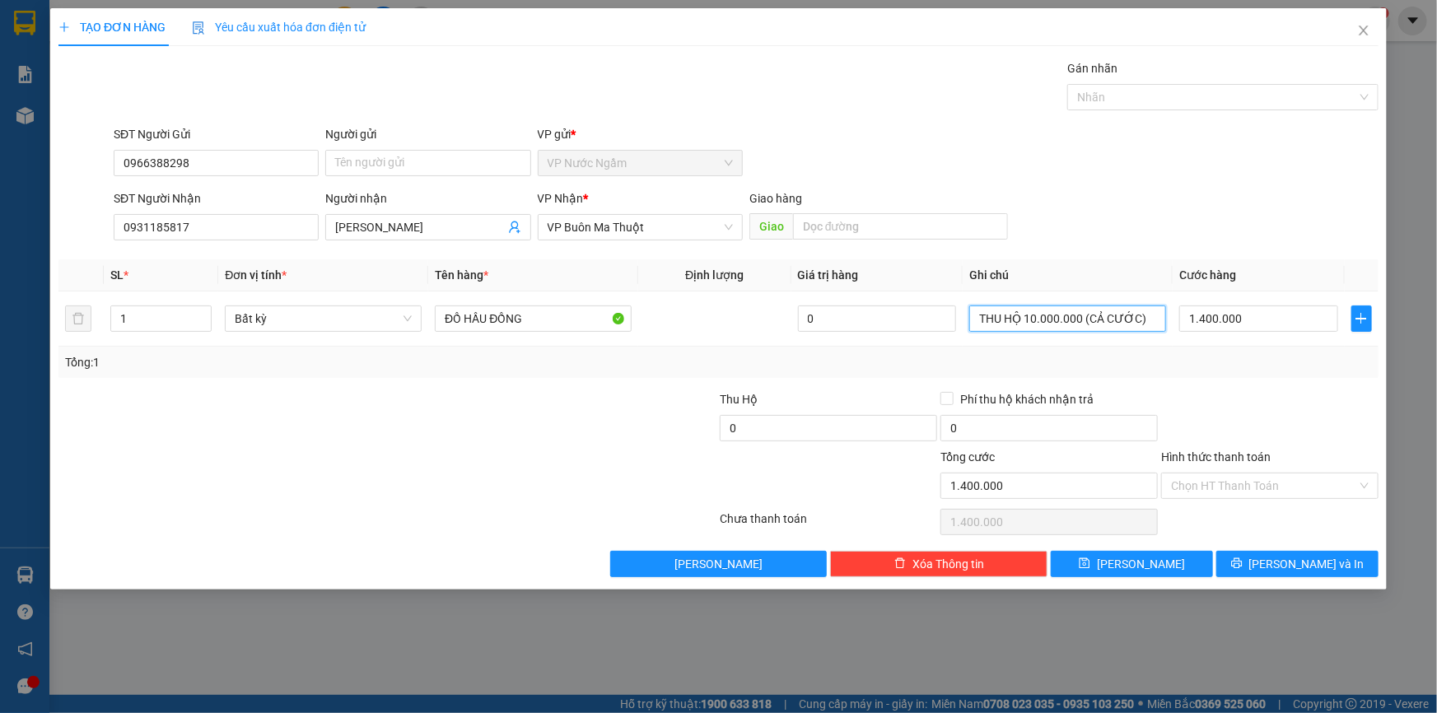
scroll to position [0, 0]
click at [1290, 558] on span "[PERSON_NAME] và In" at bounding box center [1306, 564] width 115 height 18
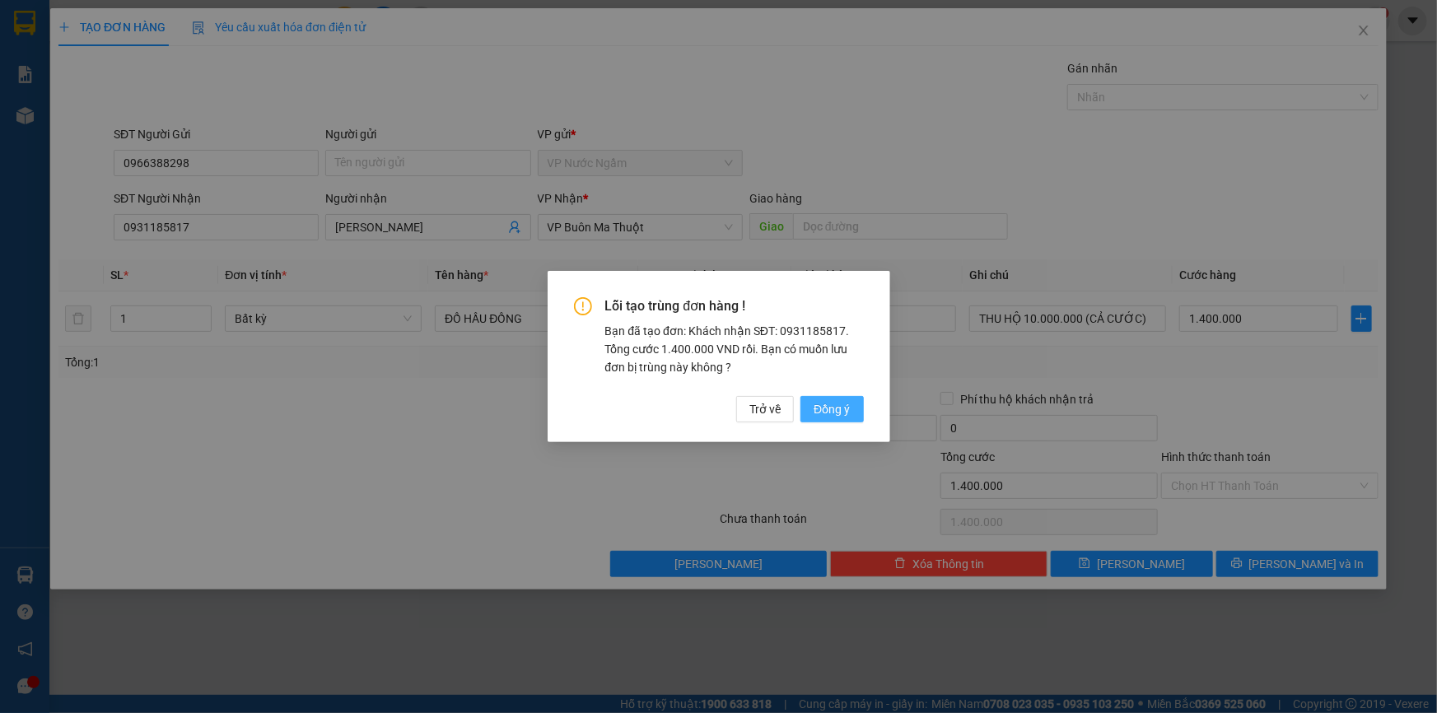
click at [815, 416] on span "Đồng ý" at bounding box center [832, 409] width 36 height 18
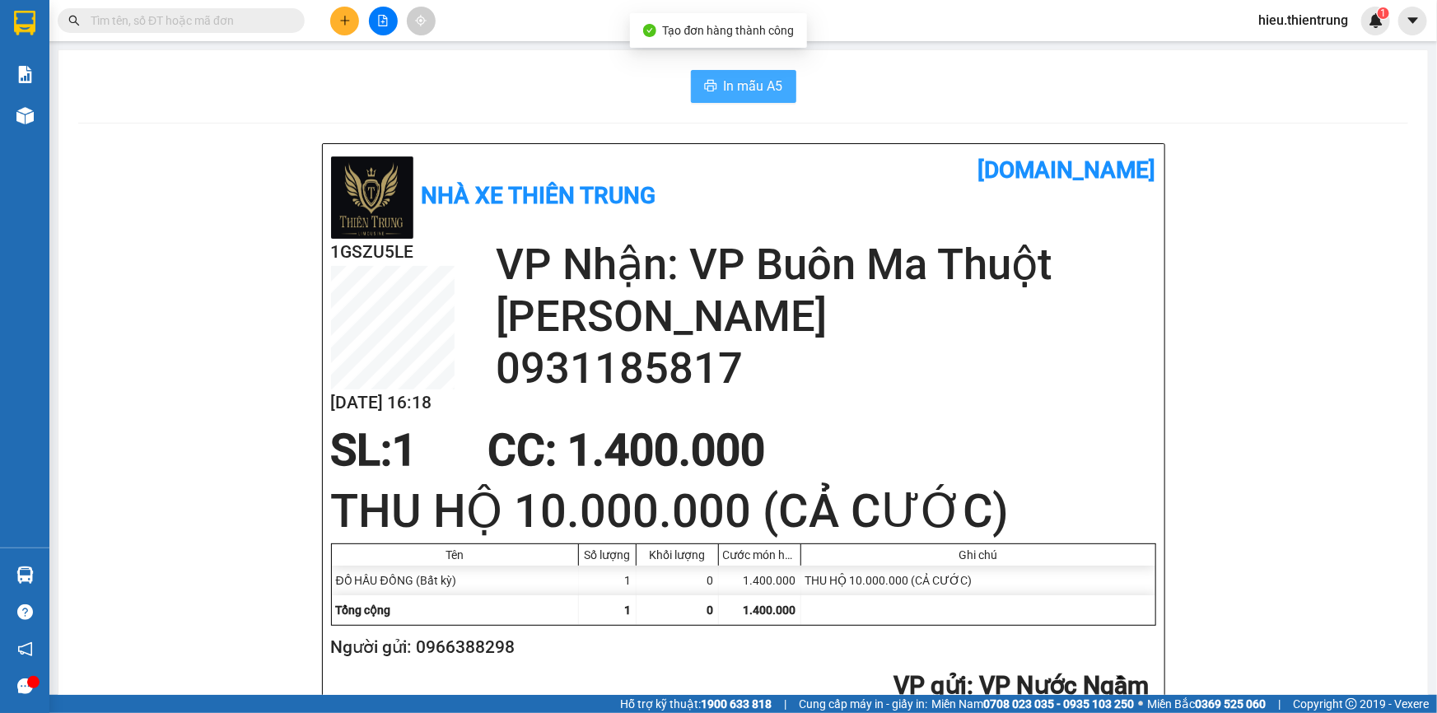
click at [730, 82] on span "In mẫu A5" at bounding box center [753, 86] width 59 height 21
click at [57, 122] on main "In mẫu A5 Nhà xe Thiên Trung [DOMAIN_NAME] 1GSZU5LE [DATE] 16:18 VP Nhận: VP Bu…" at bounding box center [718, 347] width 1437 height 695
click at [31, 113] on img at bounding box center [24, 115] width 17 height 17
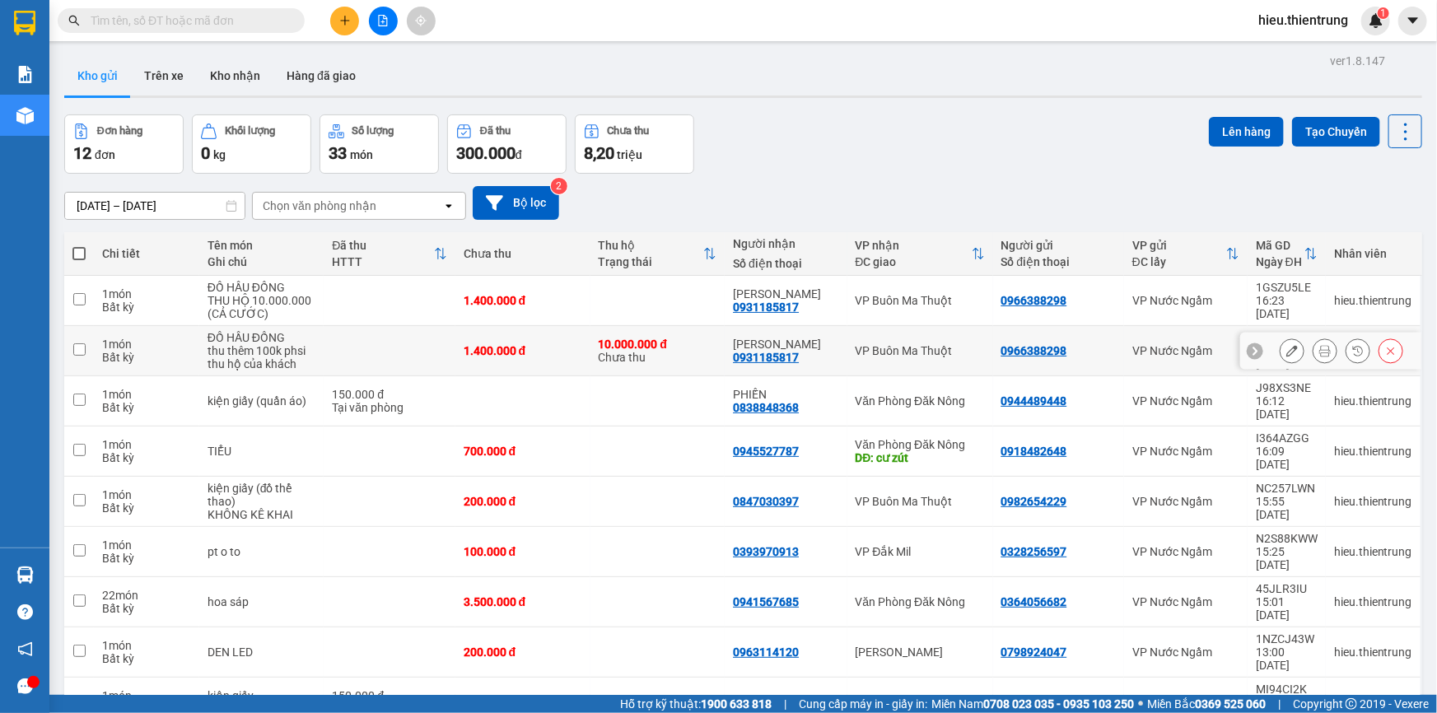
click at [1385, 352] on icon at bounding box center [1391, 351] width 12 height 12
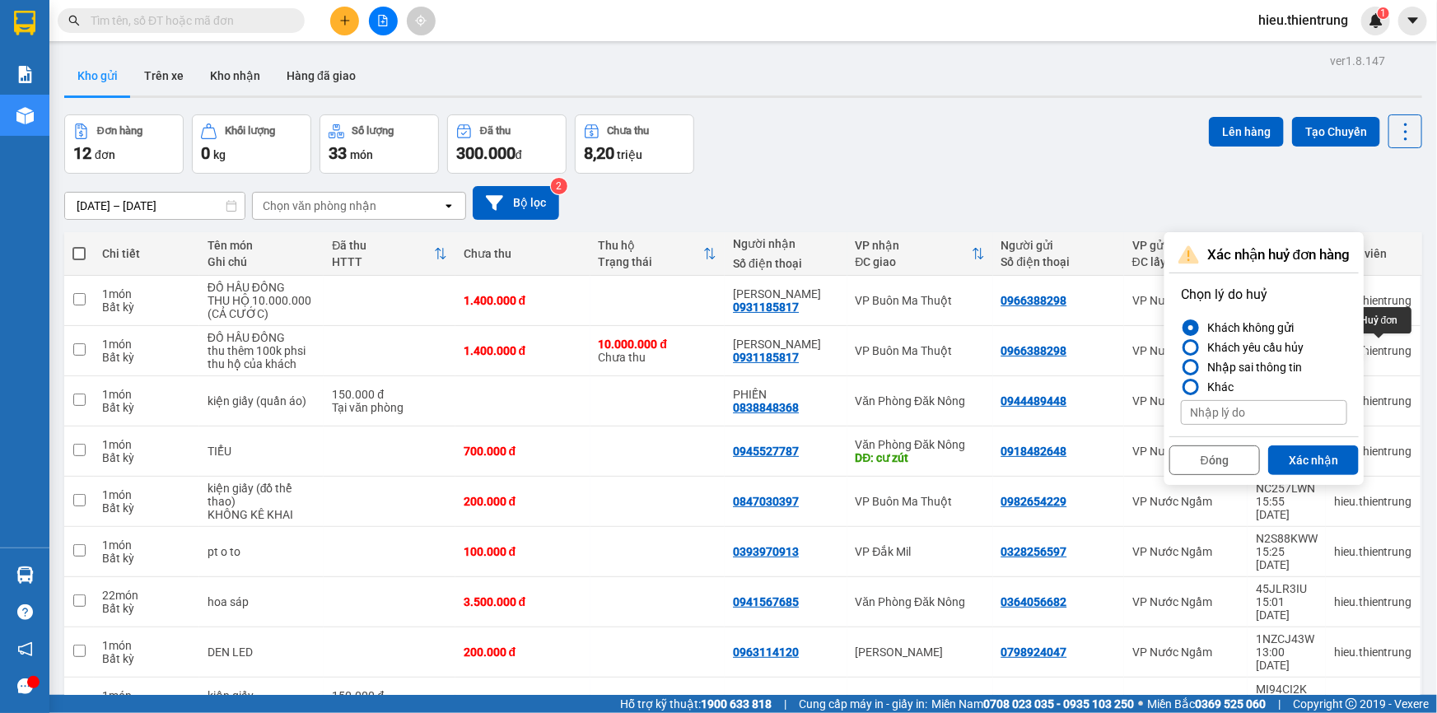
click at [1326, 453] on button "Xác nhận" at bounding box center [1313, 460] width 91 height 30
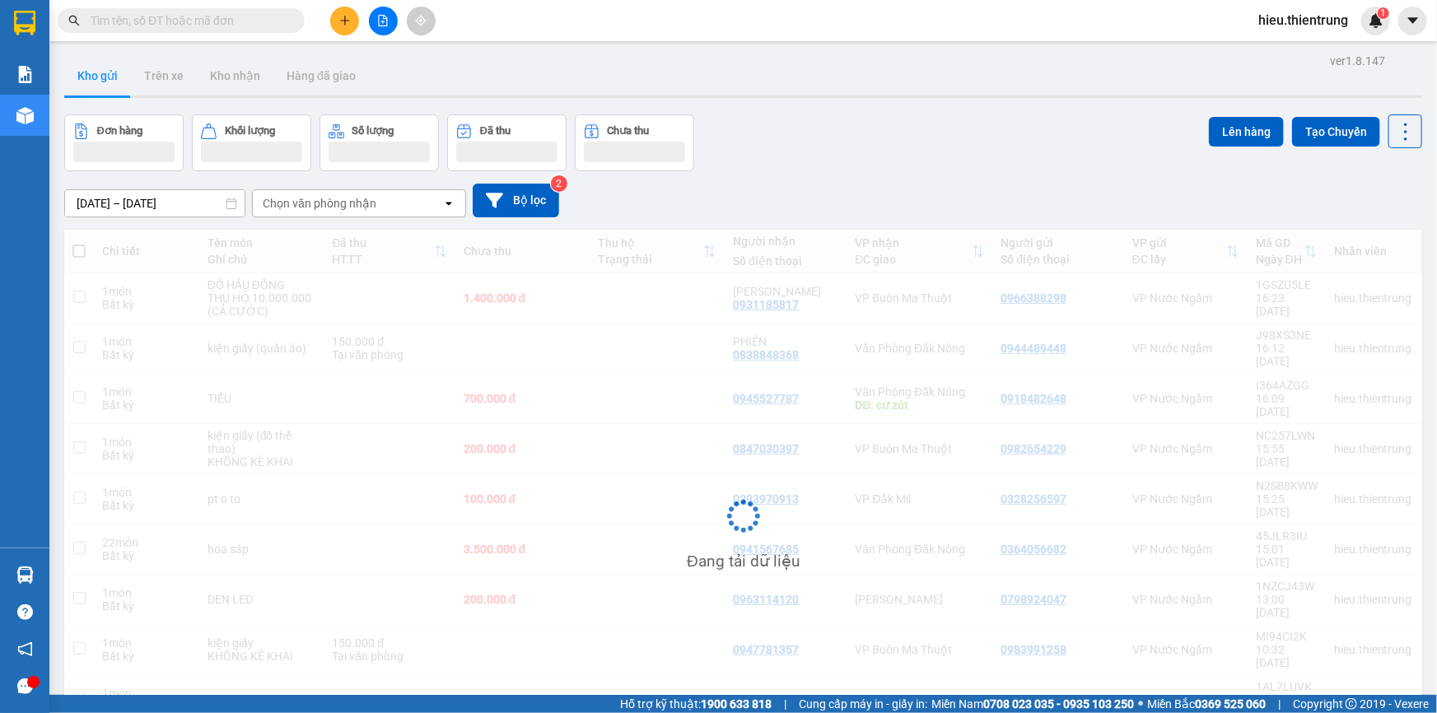
click at [1033, 121] on div "Đơn hàng Khối lượng Số lượng Đã thu Chưa thu Lên hàng Tạo Chuyến" at bounding box center [743, 142] width 1358 height 57
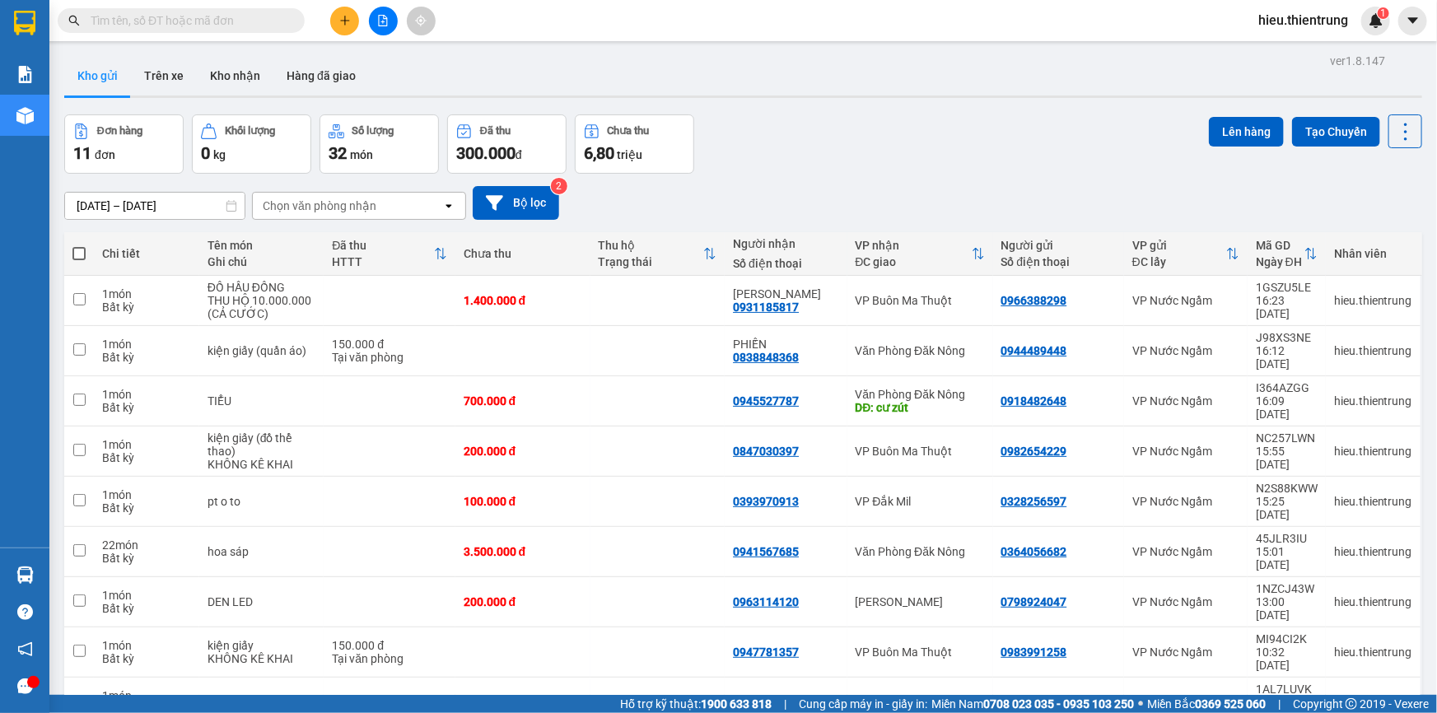
drag, startPoint x: 792, startPoint y: 110, endPoint x: 690, endPoint y: 133, distance: 104.5
click at [787, 114] on div "ver 1.8.147 Kho gửi Trên xe Kho nhận Hàng đã giao Đơn hàng 11 đơn Khối lượng 0 …" at bounding box center [743, 443] width 1371 height 788
click at [385, 15] on icon "file-add" at bounding box center [383, 21] width 12 height 12
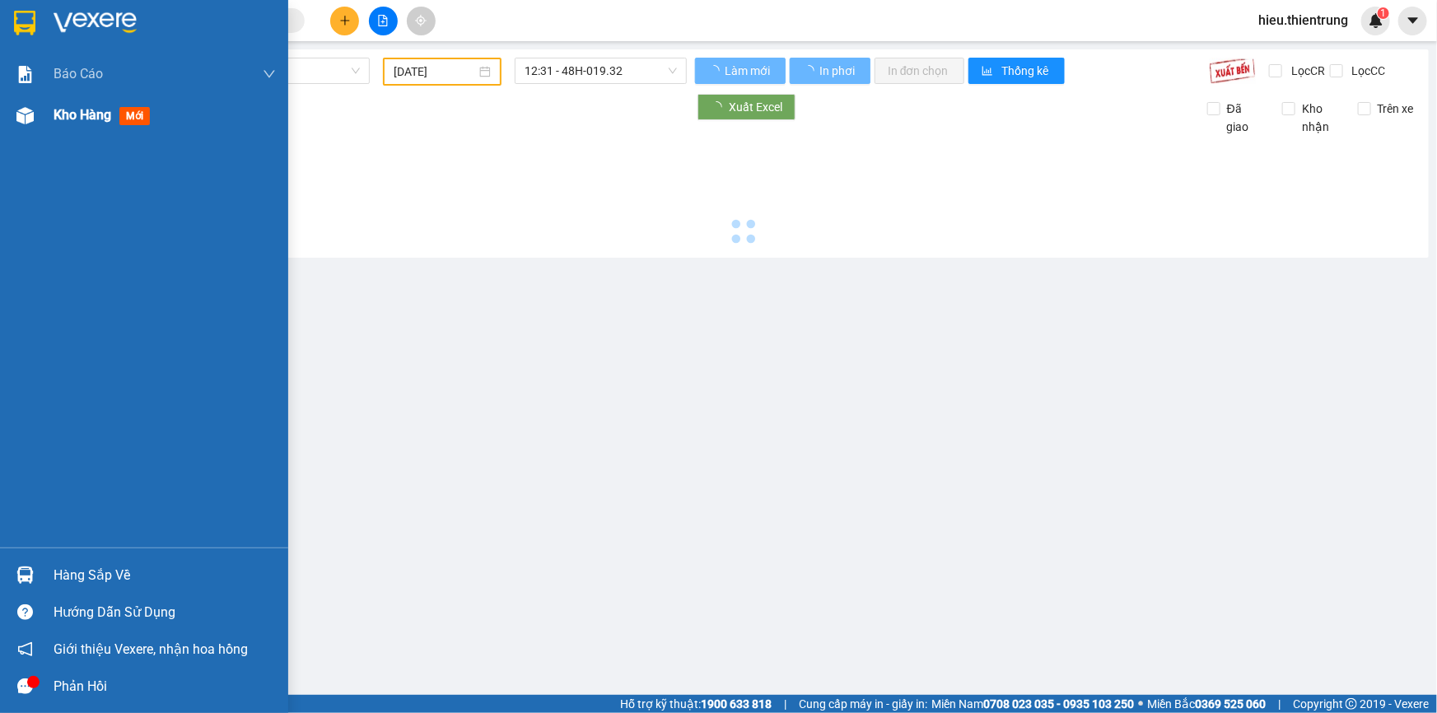
click at [41, 115] on div "Kho hàng mới" at bounding box center [144, 115] width 288 height 41
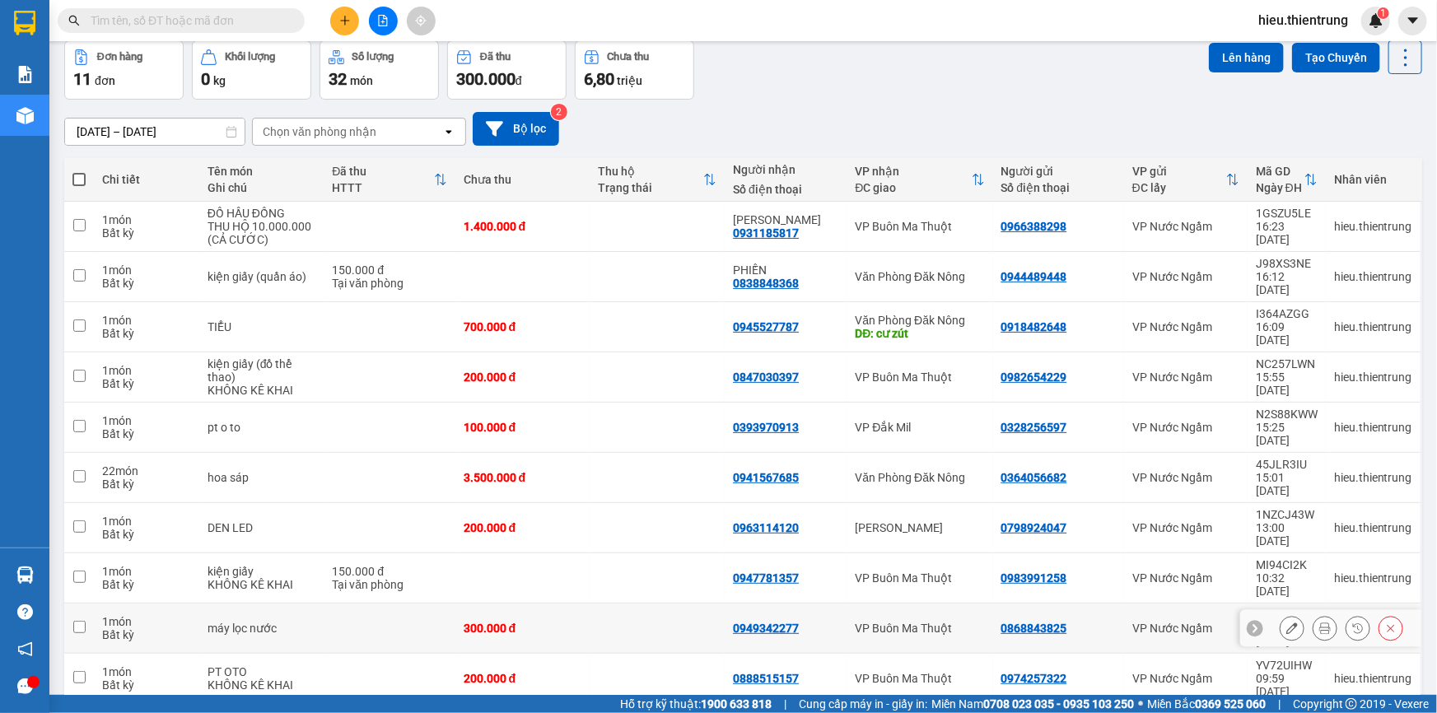
scroll to position [75, 0]
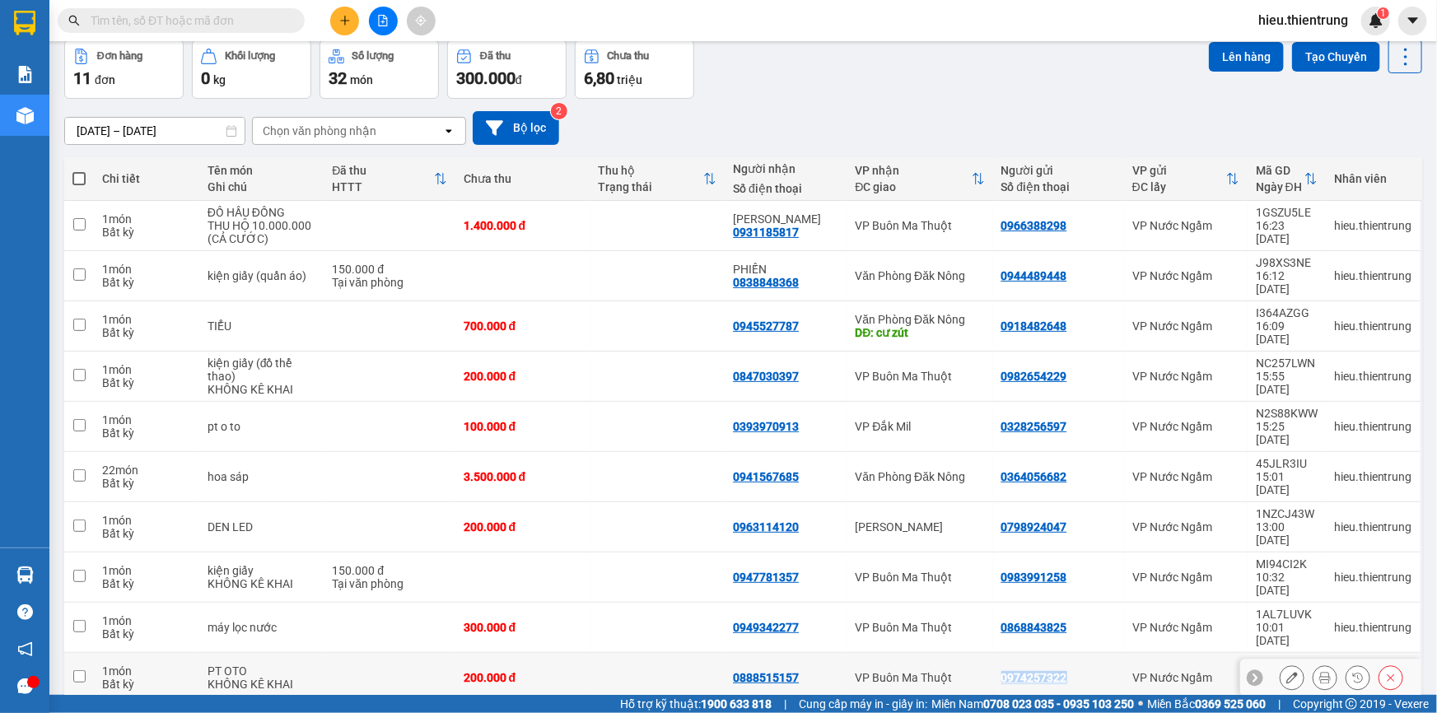
drag, startPoint x: 1059, startPoint y: 575, endPoint x: 992, endPoint y: 579, distance: 66.8
click at [1001, 671] on div "0974257322" at bounding box center [1058, 677] width 114 height 13
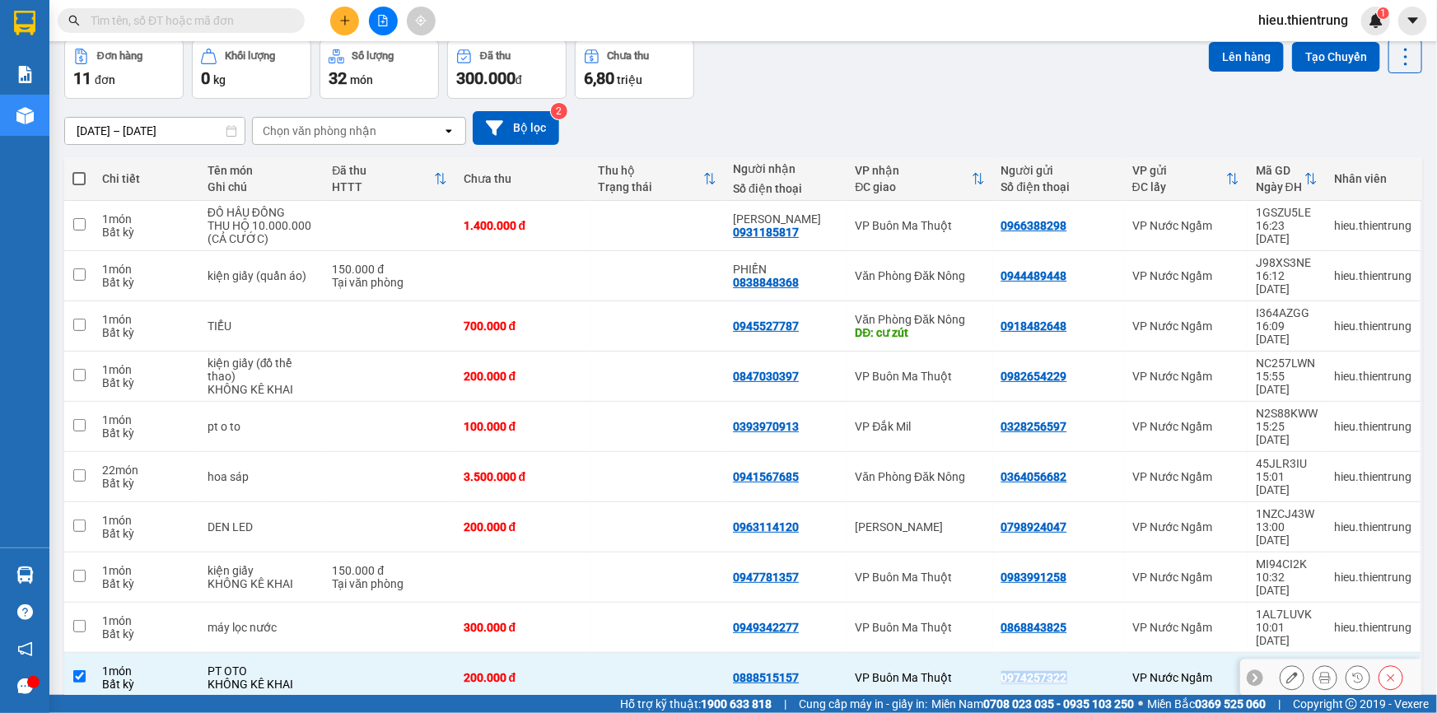
copy div "0974257322"
click at [339, 24] on icon "plus" at bounding box center [345, 21] width 12 height 12
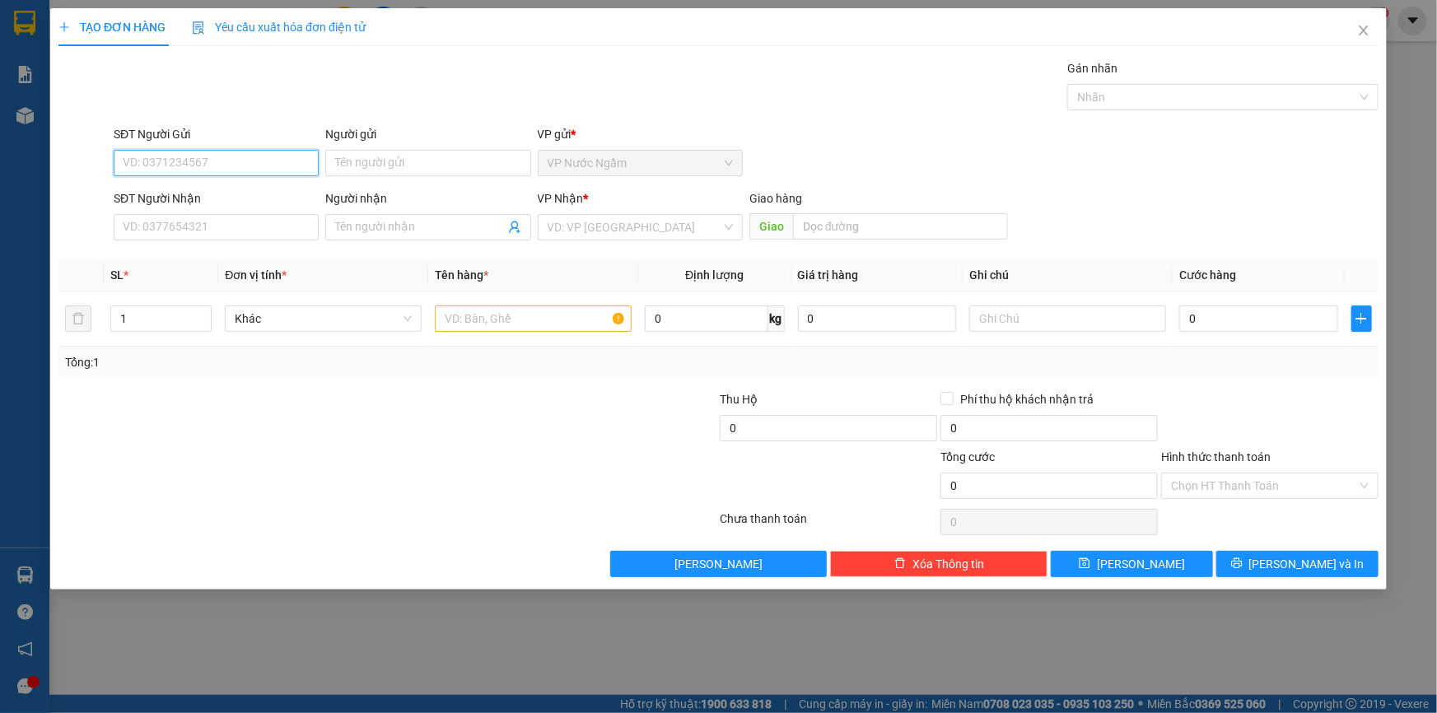
paste input "0974257322"
drag, startPoint x: 189, startPoint y: 194, endPoint x: 461, endPoint y: 253, distance: 278.1
click at [190, 194] on div "0974257322" at bounding box center [216, 196] width 185 height 18
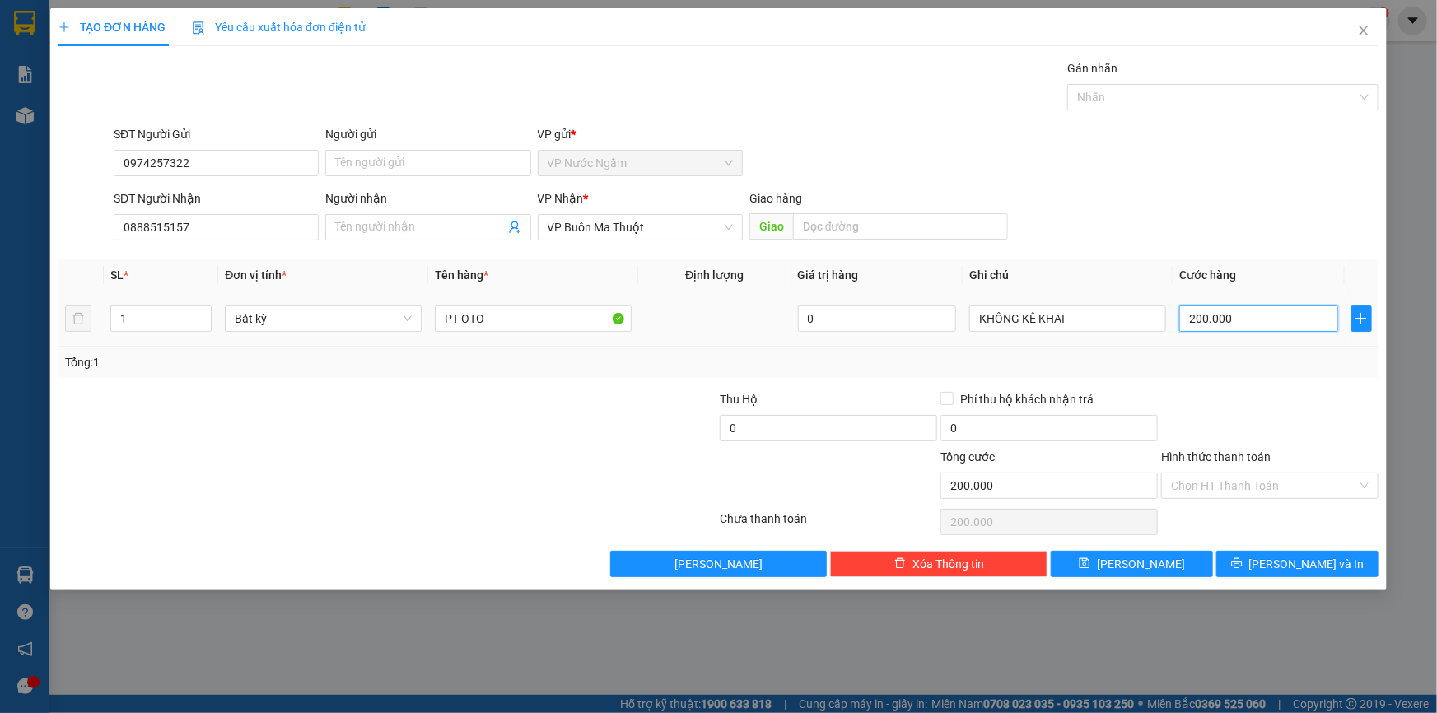
click at [1261, 319] on input "200.000" at bounding box center [1258, 318] width 159 height 26
click at [1313, 567] on span "[PERSON_NAME] và In" at bounding box center [1306, 564] width 115 height 18
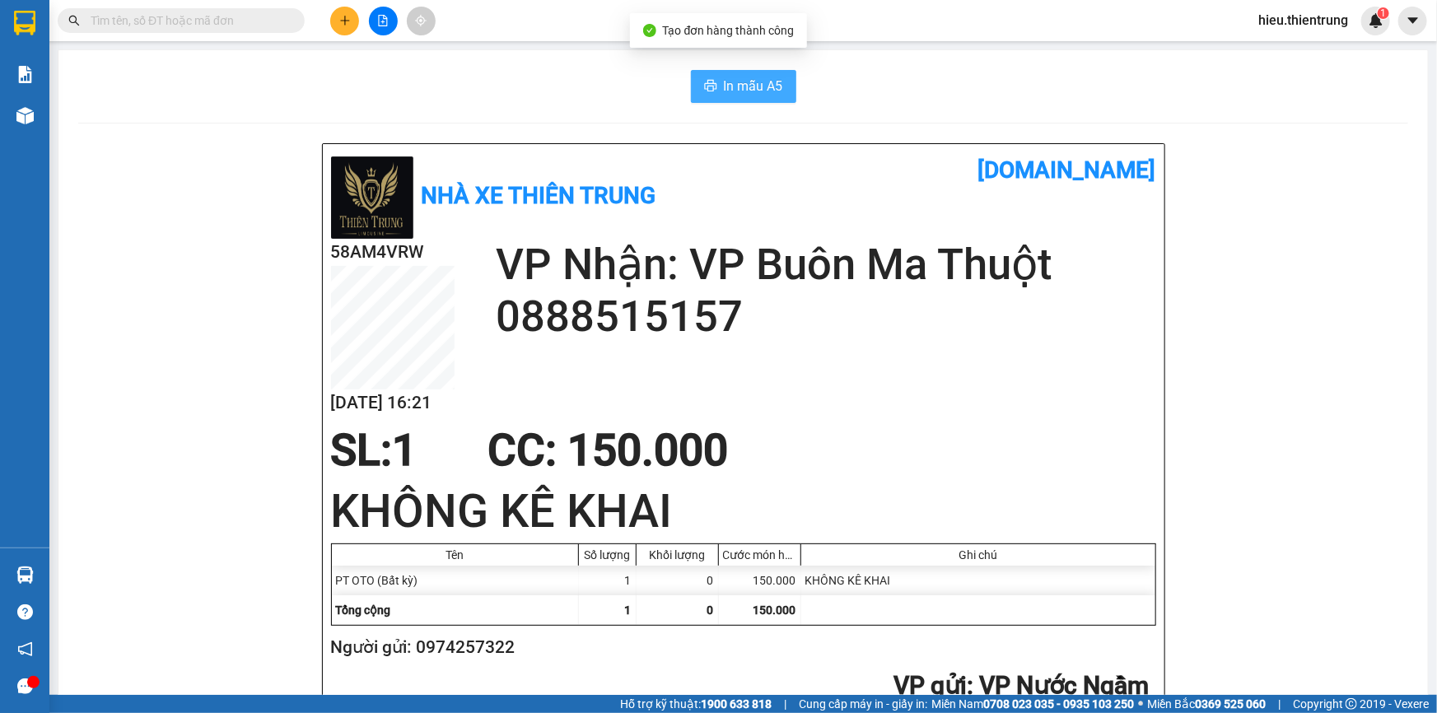
click at [733, 83] on span "In mẫu A5" at bounding box center [753, 86] width 59 height 21
drag, startPoint x: 992, startPoint y: 124, endPoint x: 739, endPoint y: 184, distance: 259.7
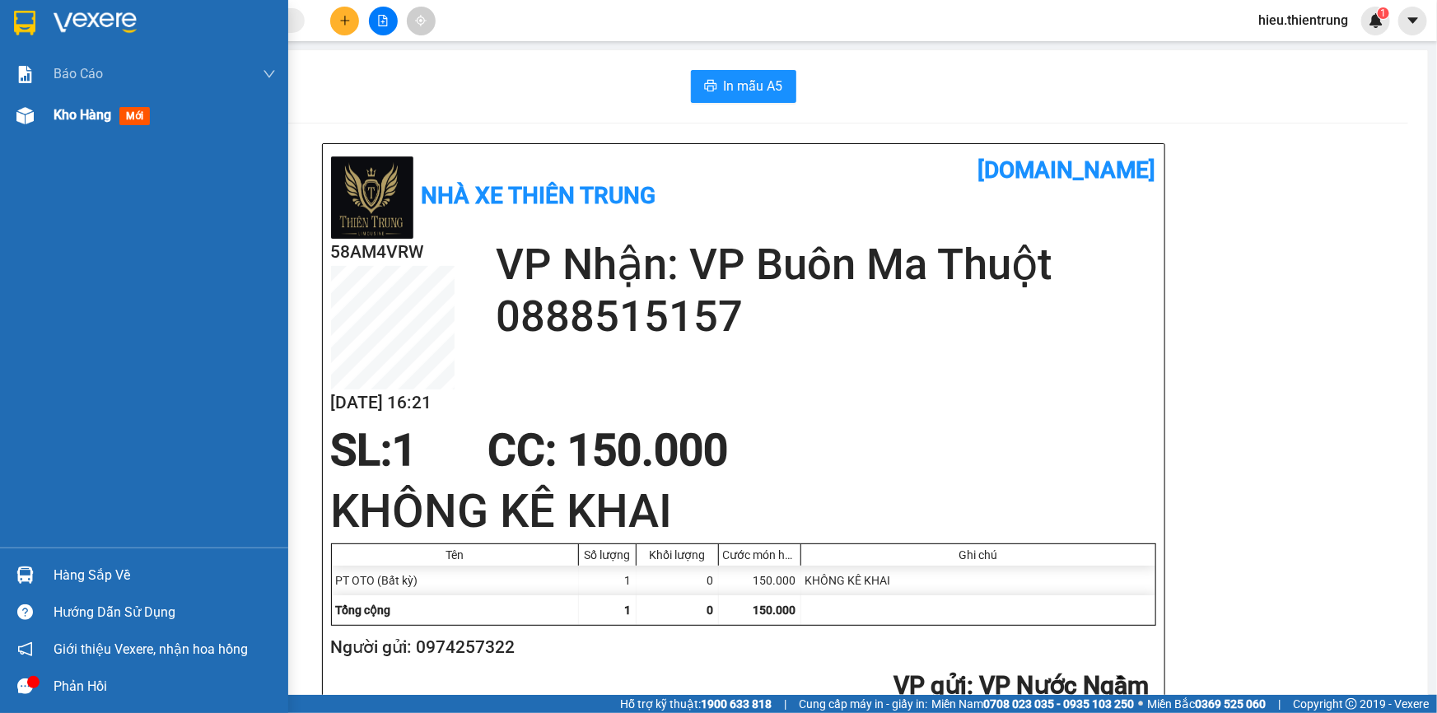
click at [36, 114] on div at bounding box center [25, 115] width 29 height 29
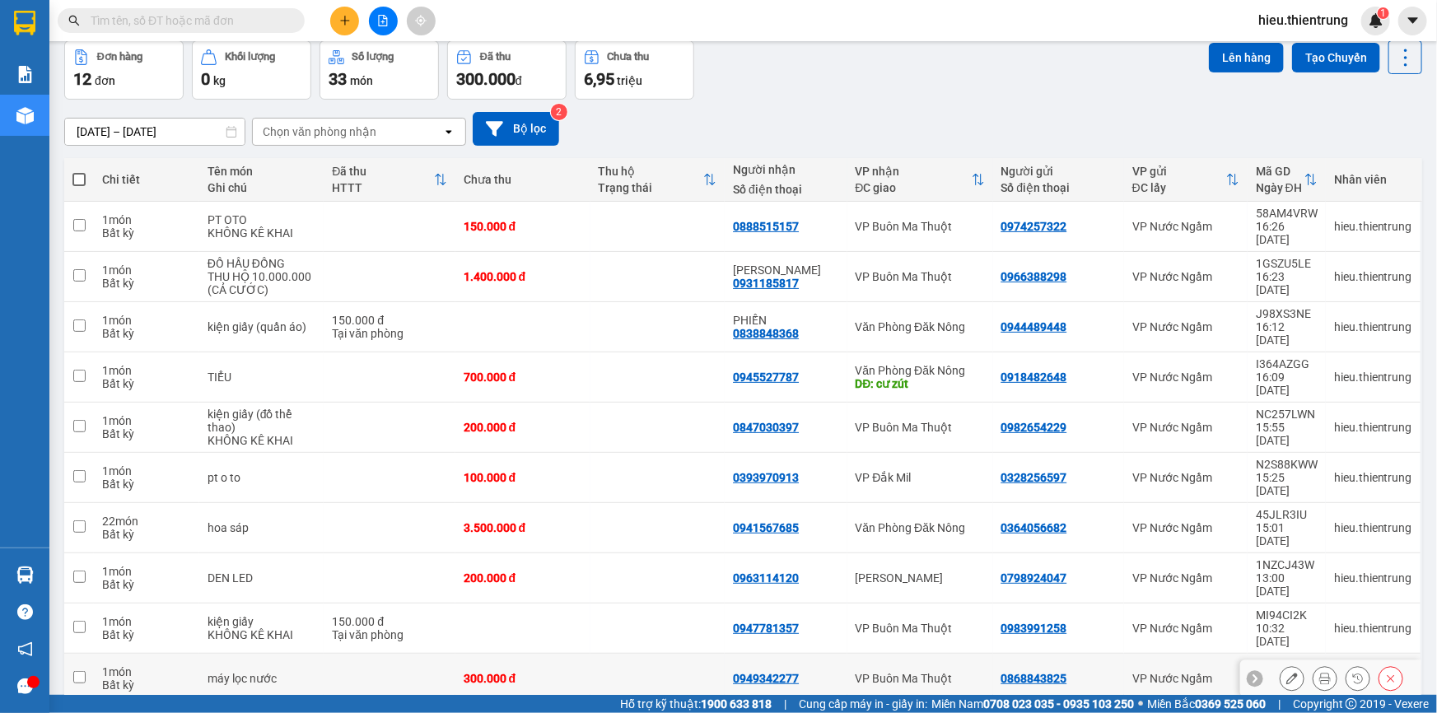
scroll to position [75, 0]
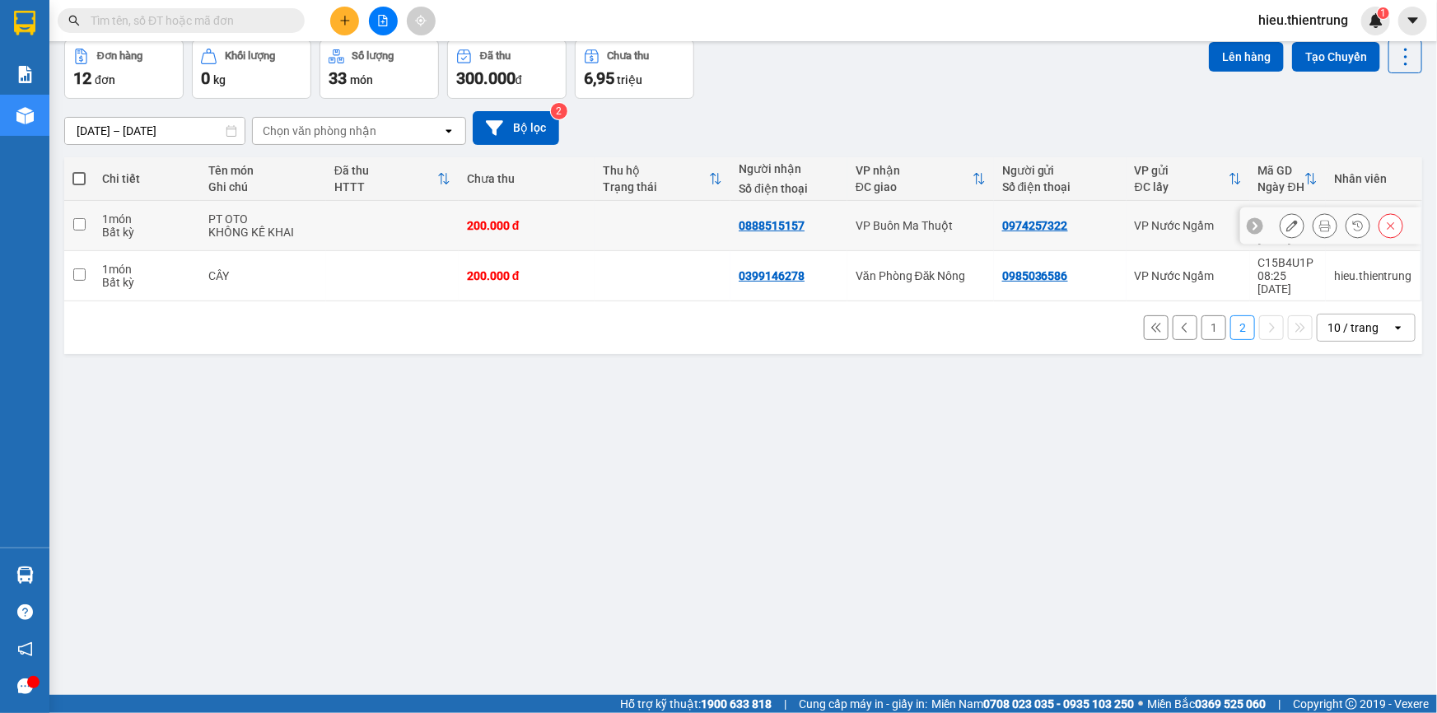
click at [1393, 216] on div at bounding box center [1330, 226] width 181 height 37
click at [1385, 220] on icon at bounding box center [1391, 226] width 12 height 12
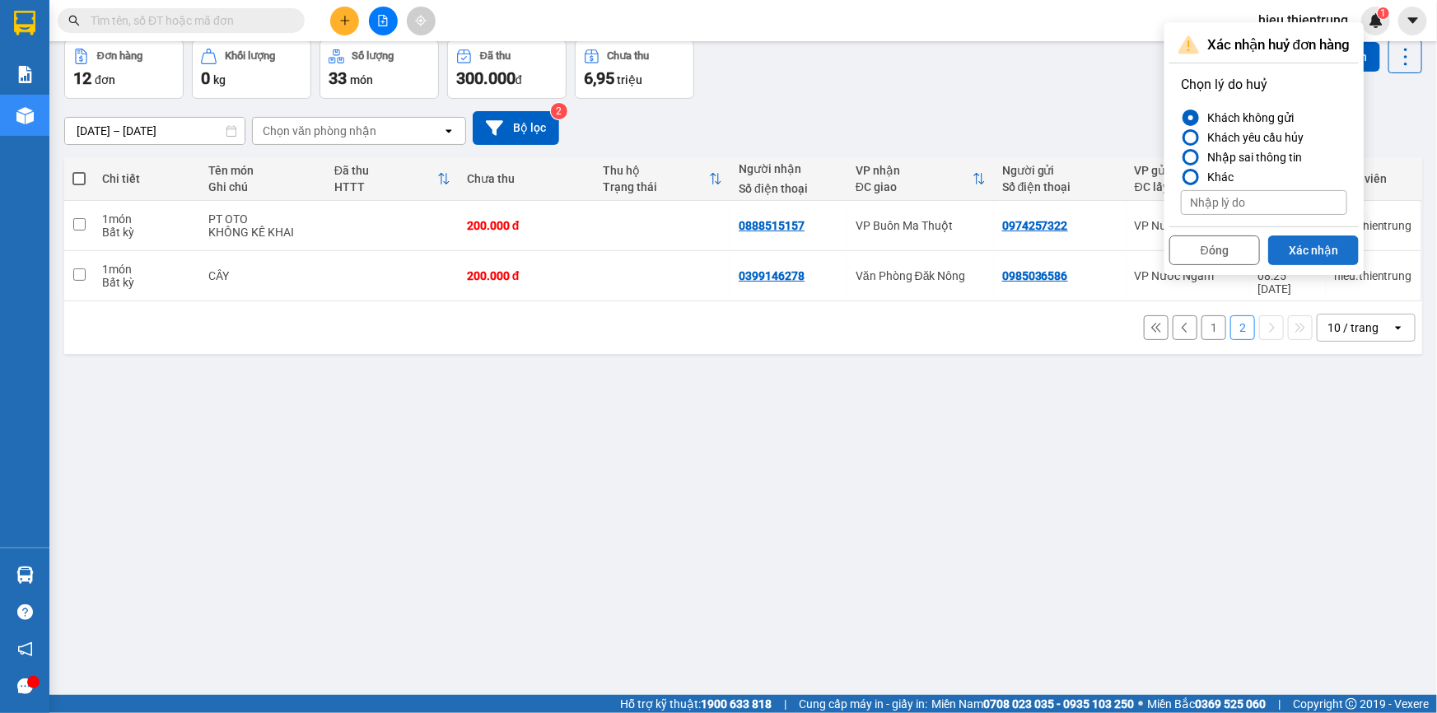
click at [1320, 237] on button "Xác nhận" at bounding box center [1313, 250] width 91 height 30
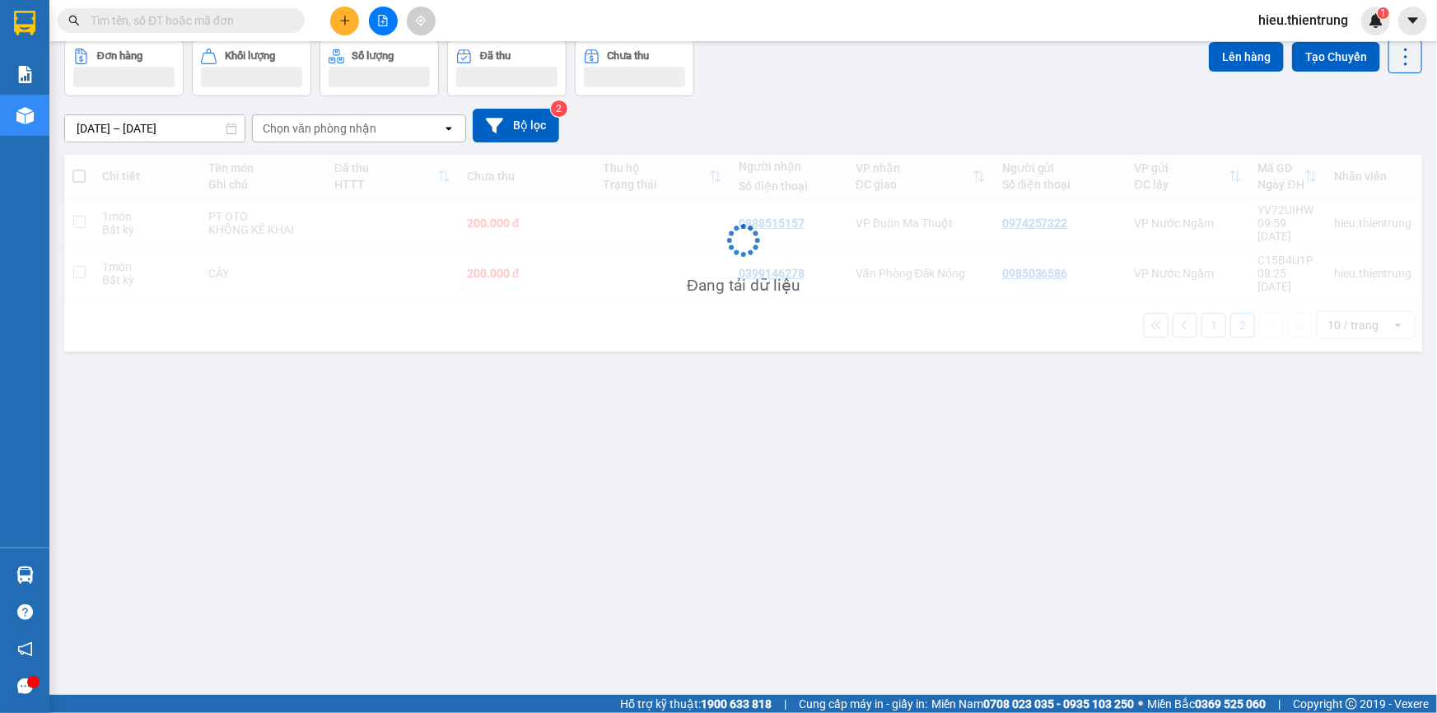
click at [1073, 120] on div "[DATE] – [DATE] Press the down arrow key to interact with the calendar and sele…" at bounding box center [743, 126] width 1358 height 34
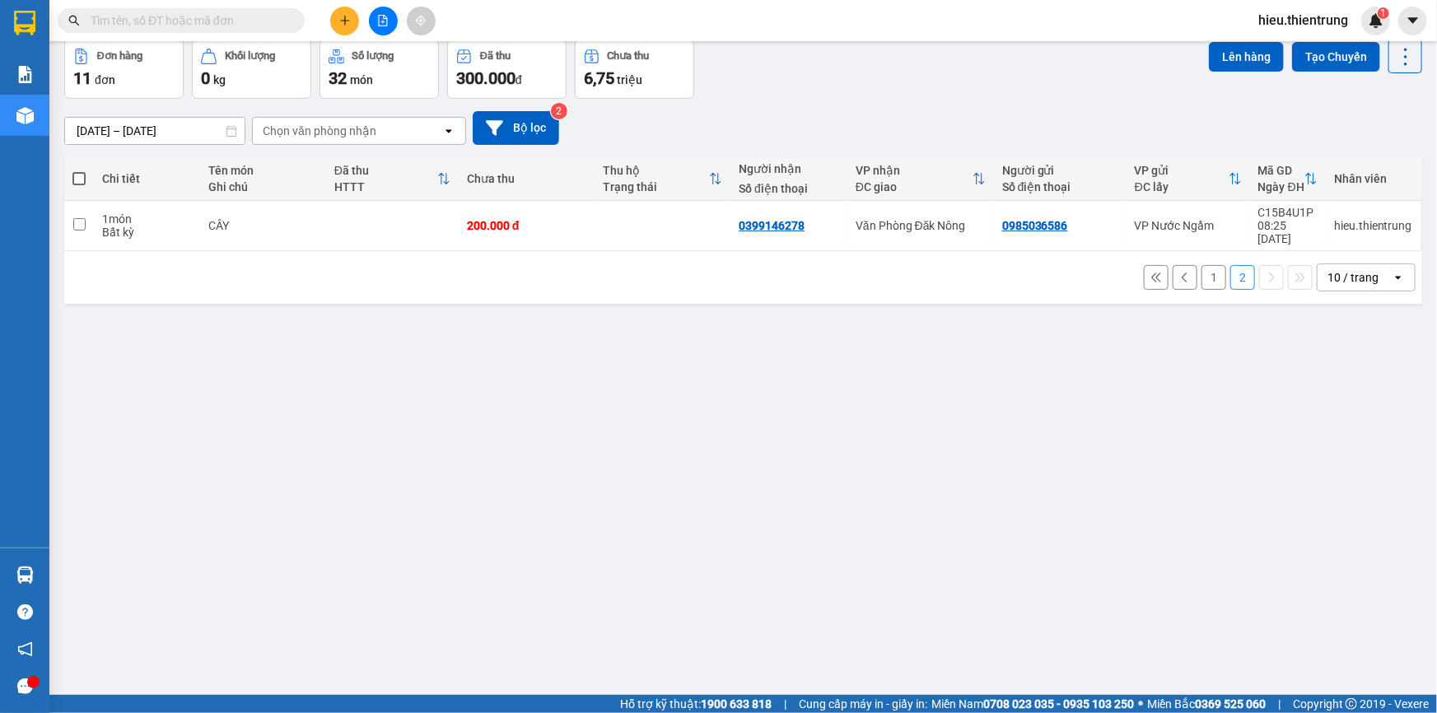
click at [374, 21] on button at bounding box center [383, 21] width 29 height 29
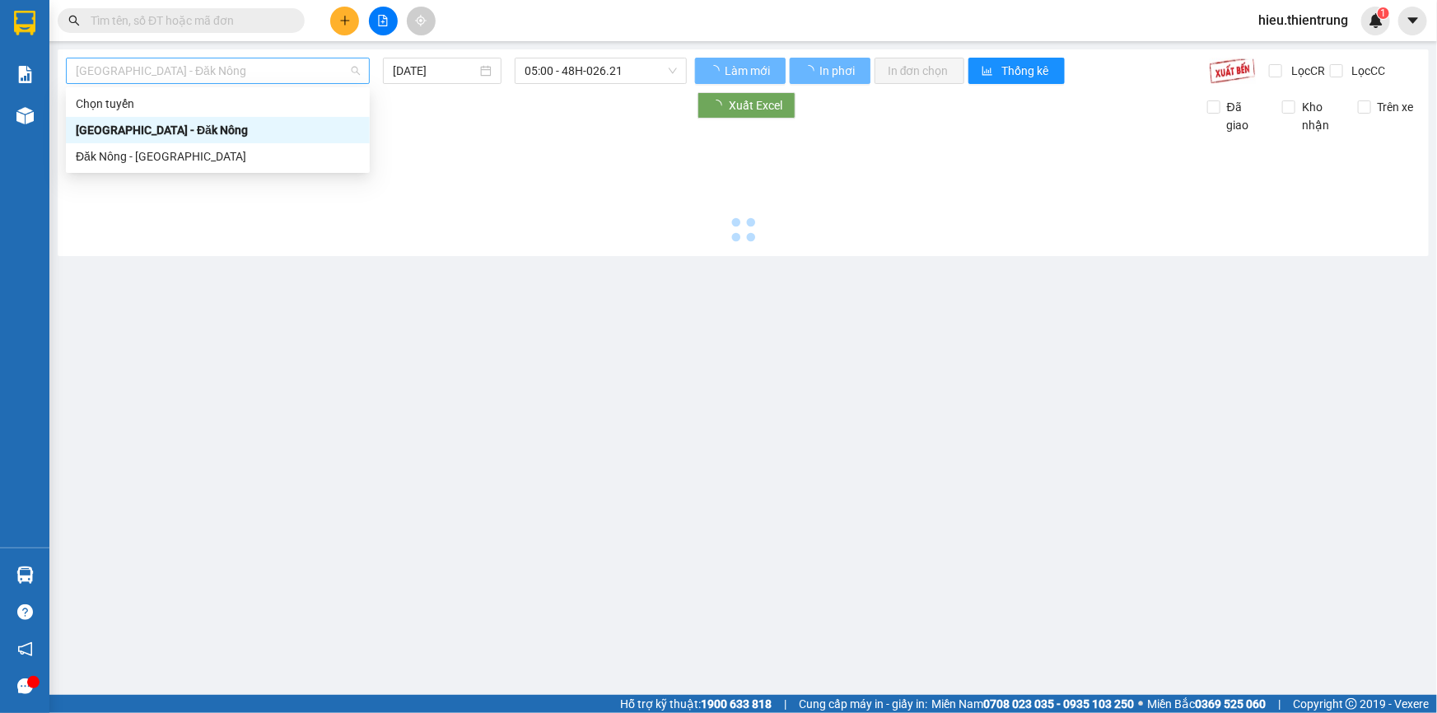
click at [169, 75] on span "[GEOGRAPHIC_DATA] - Đăk Nông" at bounding box center [218, 70] width 284 height 25
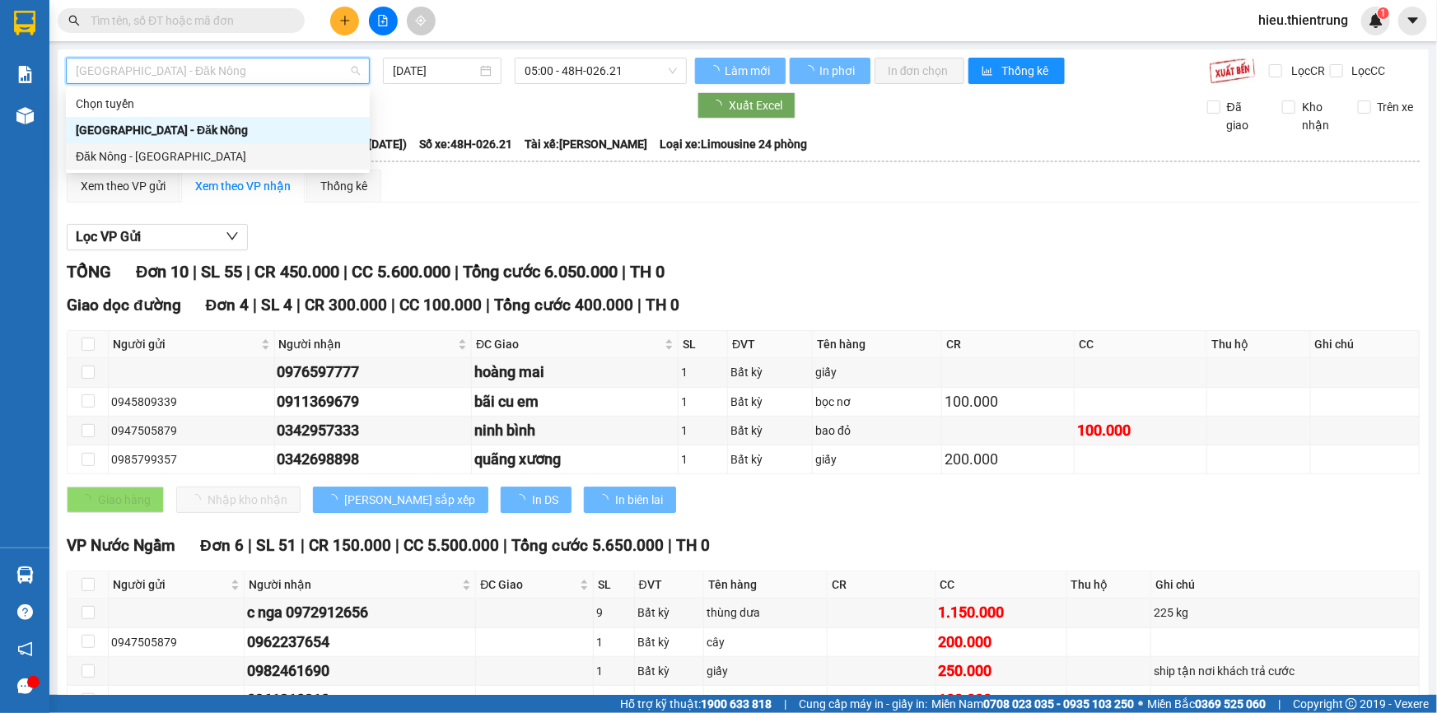
click at [131, 148] on div "Đăk Nông - [GEOGRAPHIC_DATA]" at bounding box center [218, 156] width 284 height 18
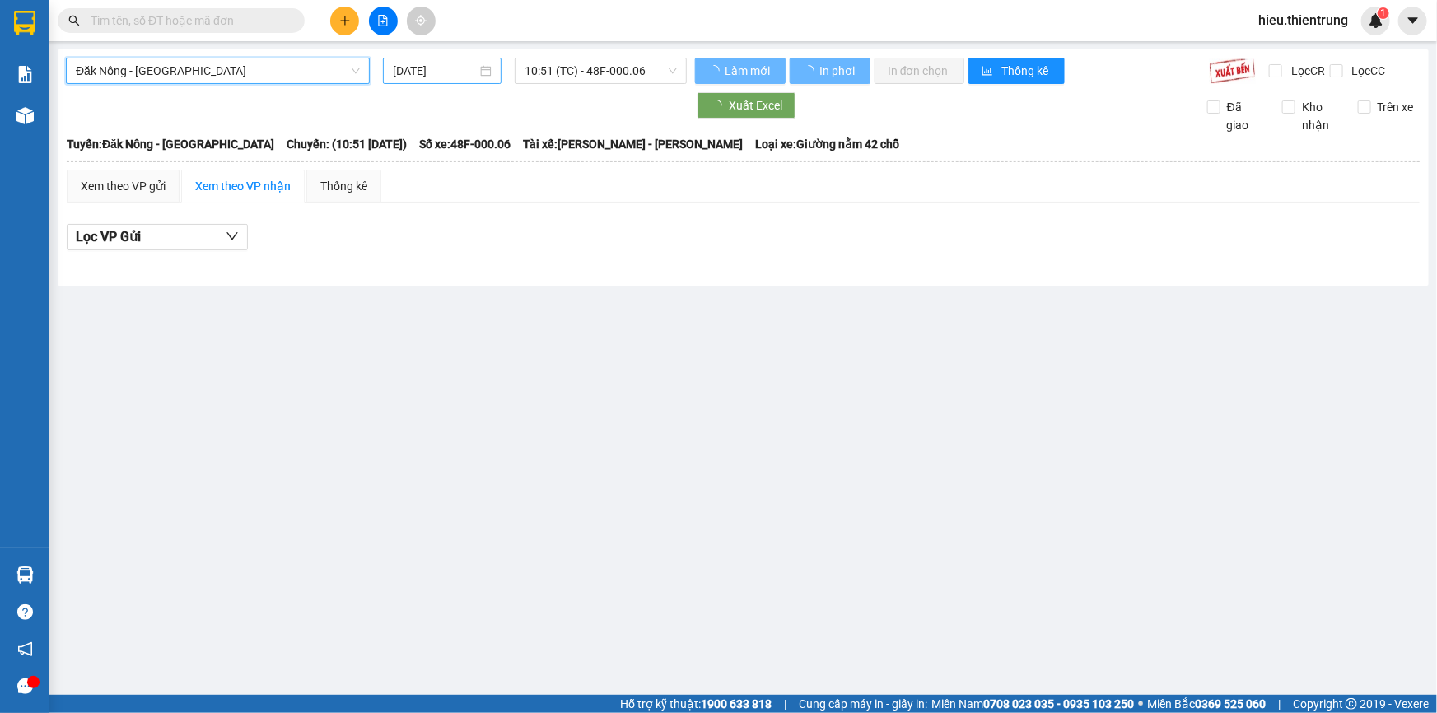
click at [455, 59] on div "[DATE]" at bounding box center [442, 71] width 119 height 26
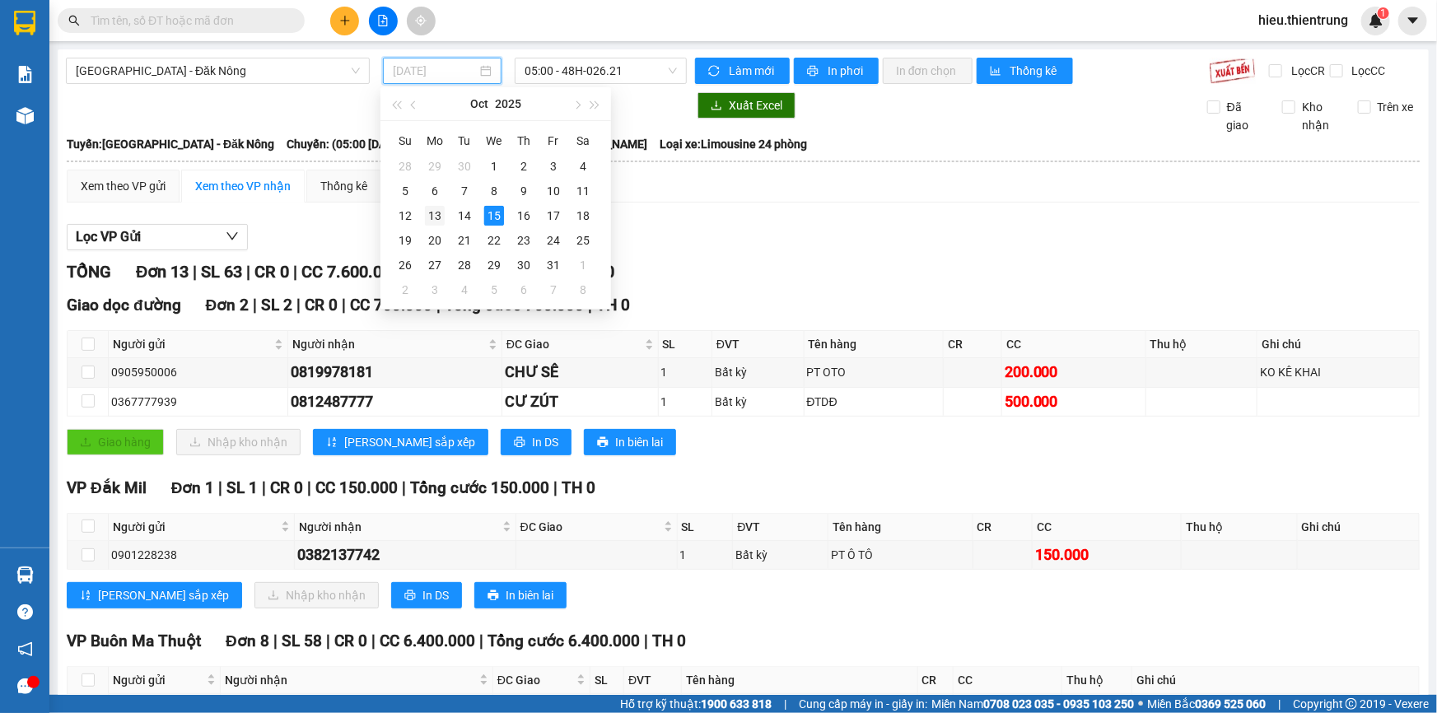
click at [436, 213] on div "13" at bounding box center [435, 216] width 20 height 20
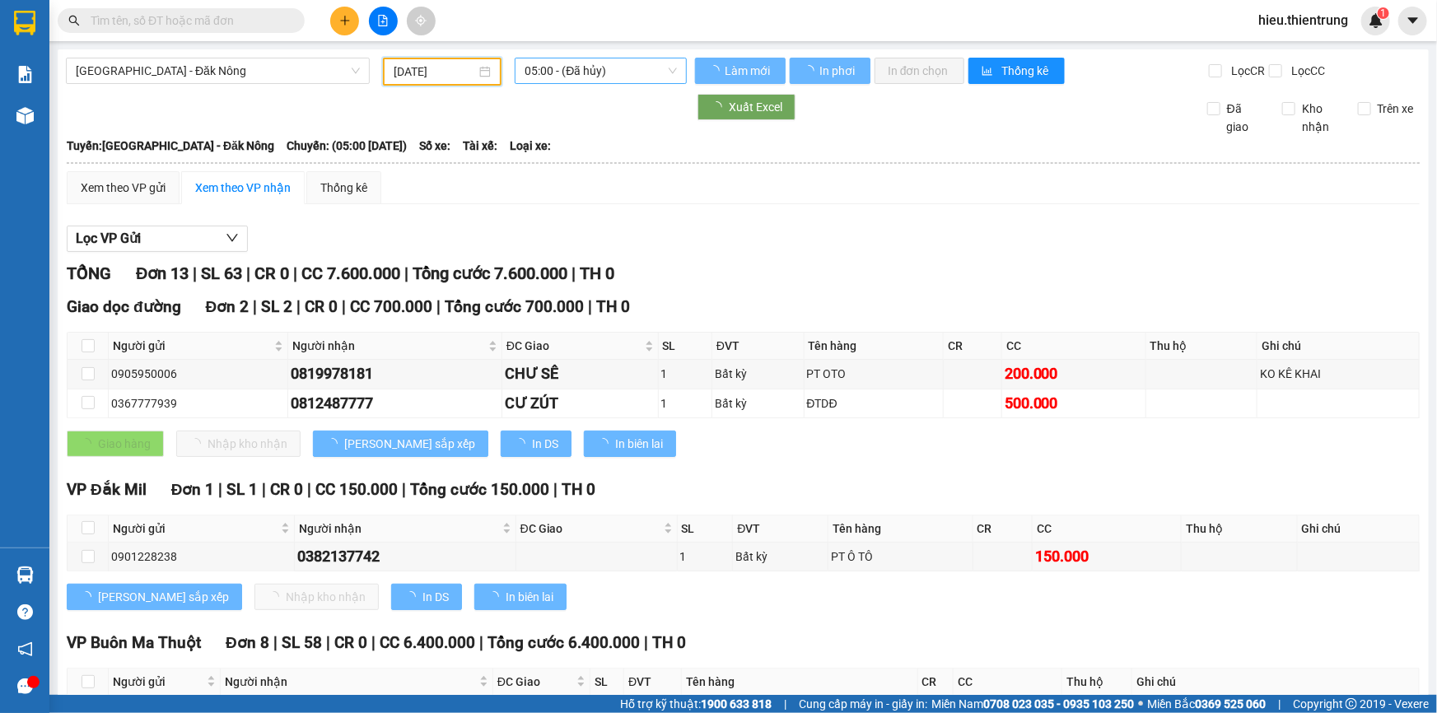
click at [614, 63] on span "05:00 - (Đã hủy)" at bounding box center [601, 70] width 152 height 25
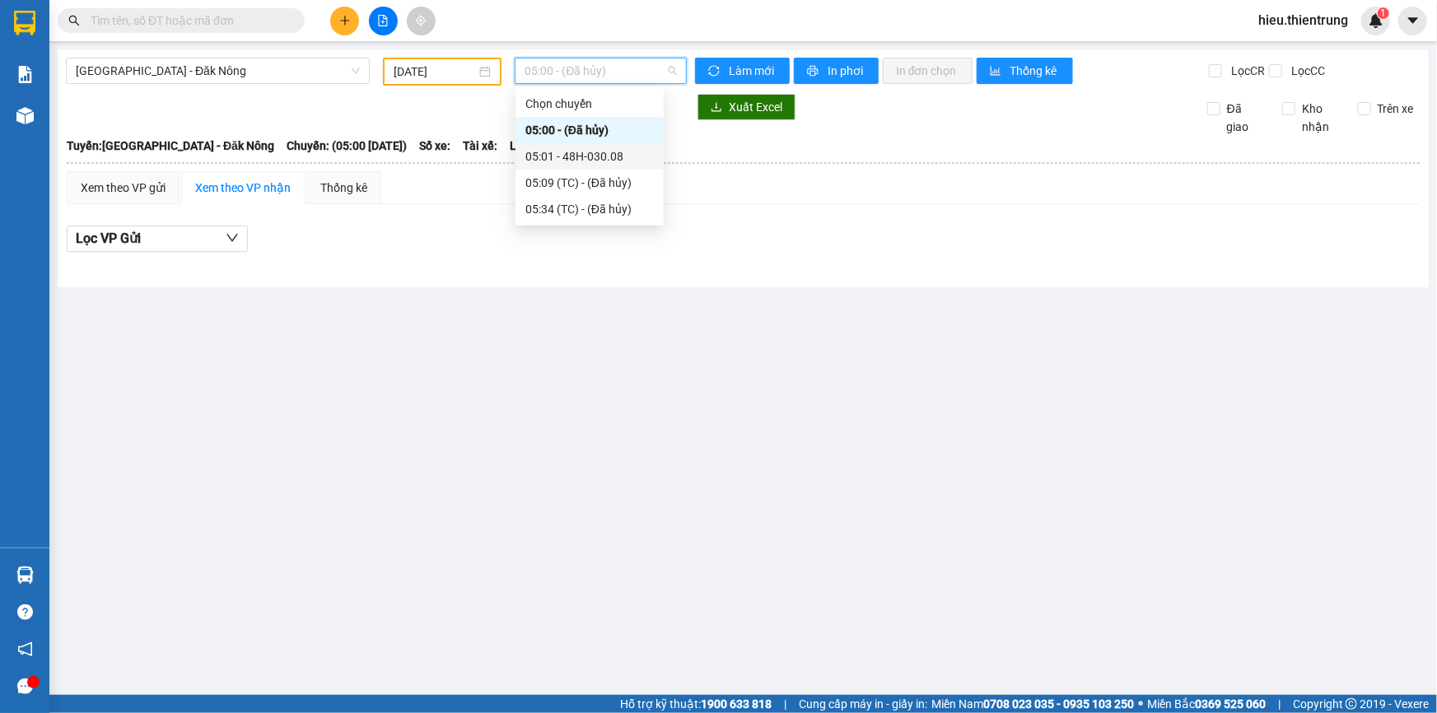
click at [605, 156] on div "05:01 - 48H-030.08" at bounding box center [589, 156] width 128 height 18
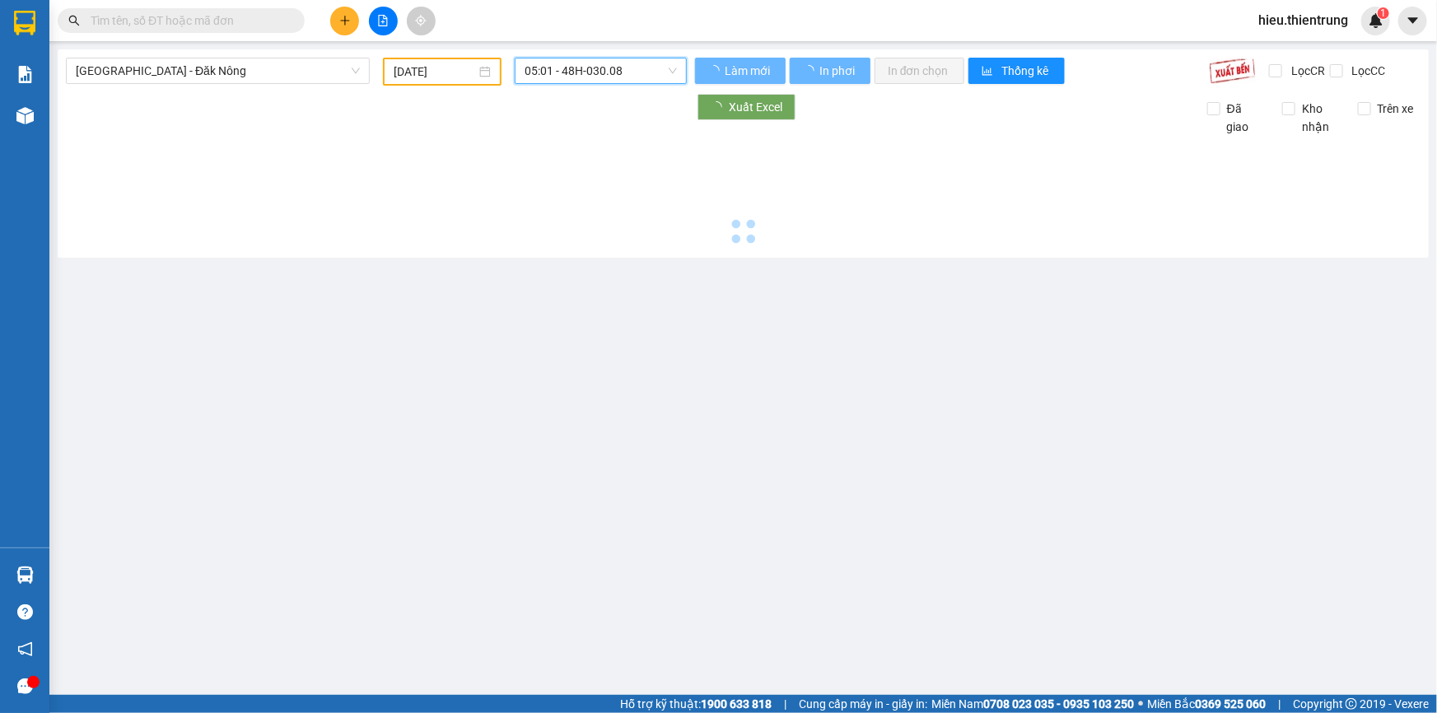
click at [440, 64] on input "[DATE]" at bounding box center [435, 72] width 82 height 18
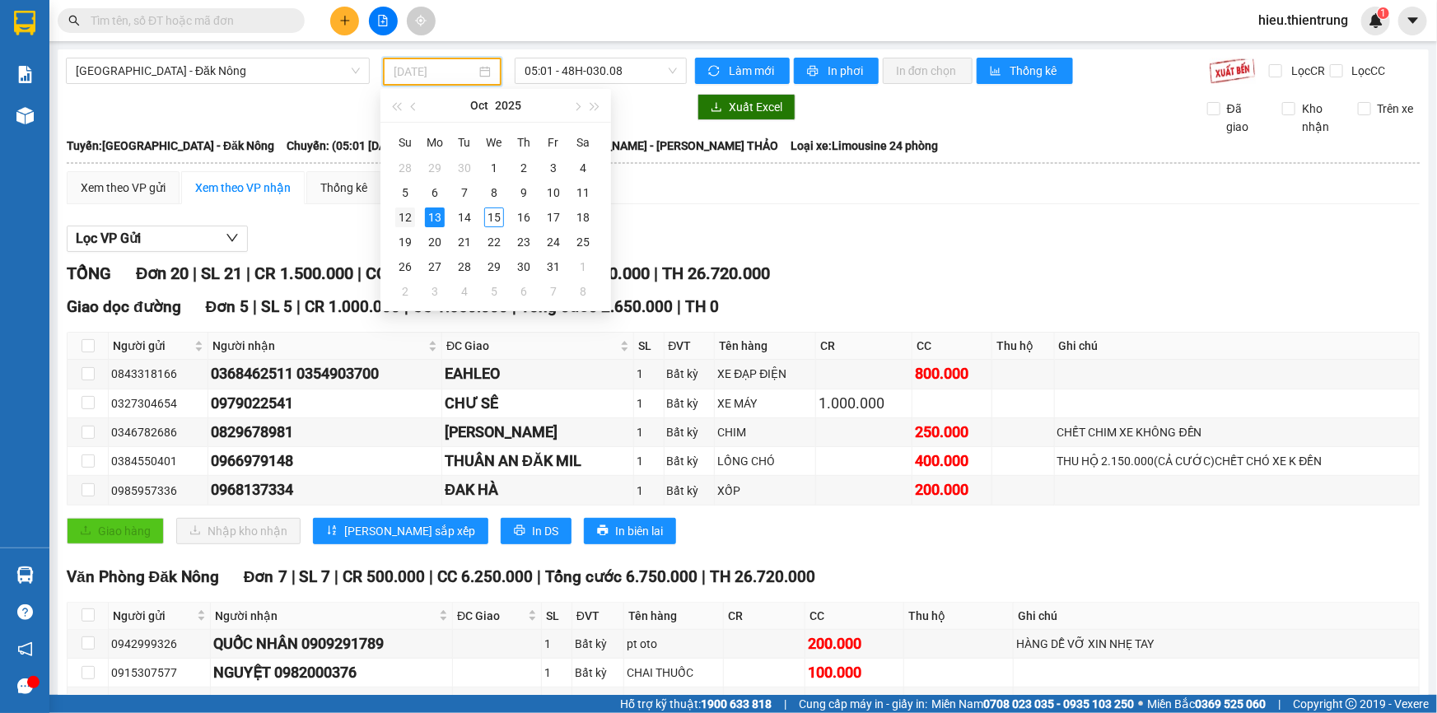
click at [408, 214] on div "12" at bounding box center [405, 218] width 20 height 20
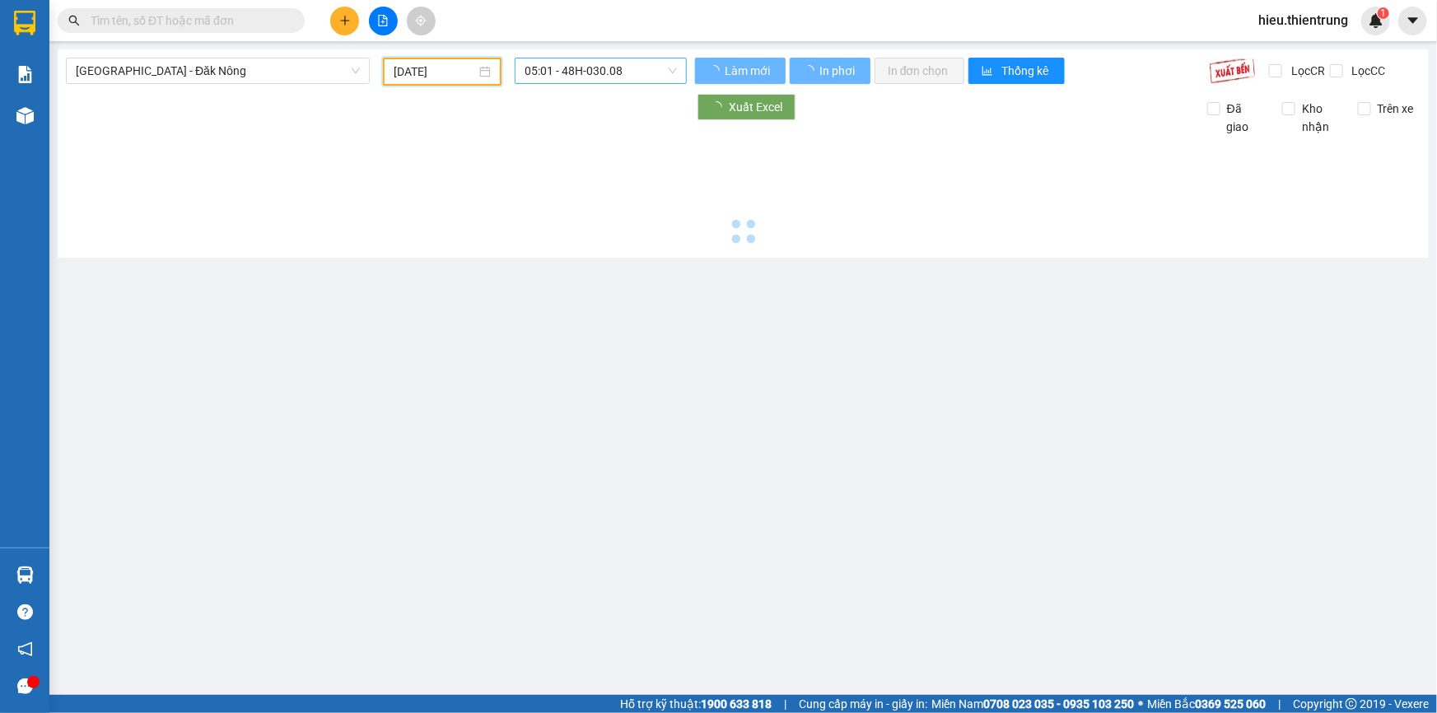
click at [571, 77] on span "05:01 - 48H-030.08" at bounding box center [601, 70] width 152 height 25
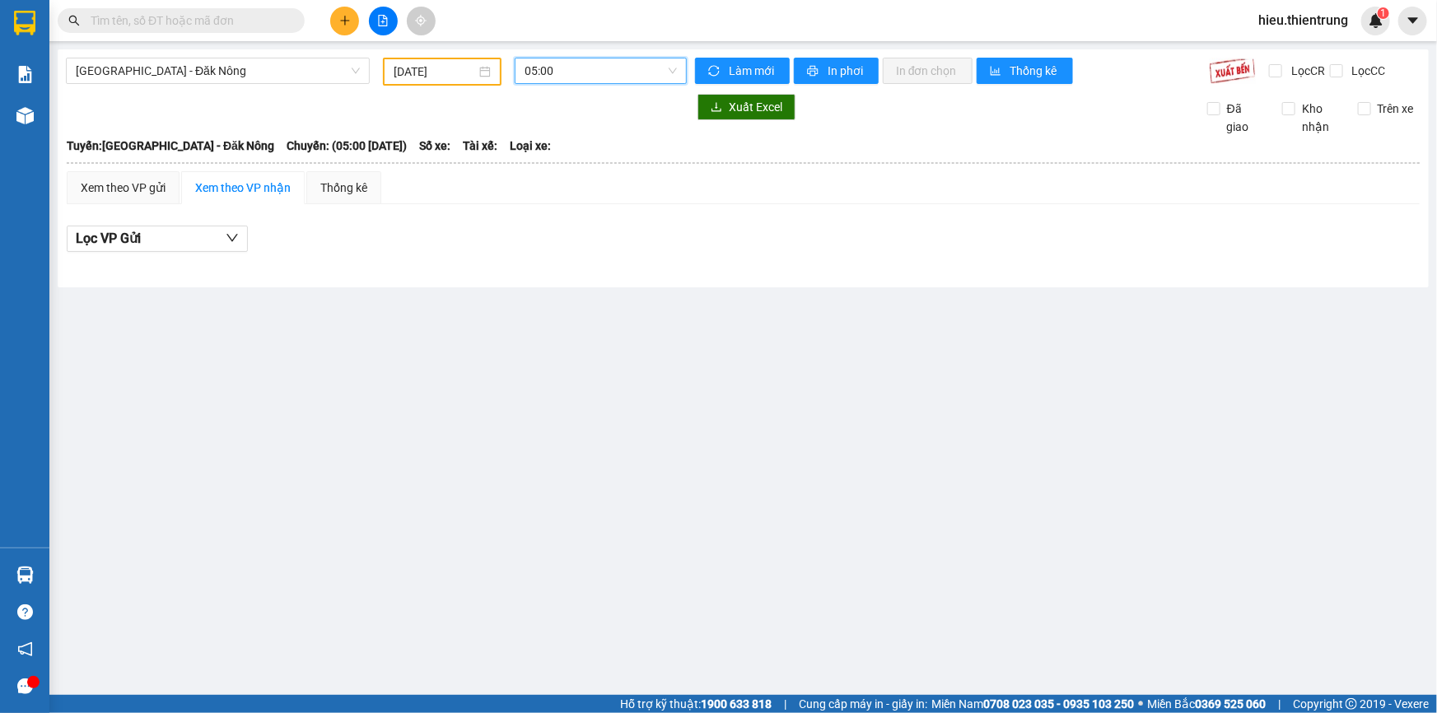
click at [586, 65] on span "05:00" at bounding box center [601, 70] width 152 height 25
click at [197, 69] on span "[GEOGRAPHIC_DATA] - Đăk Nông" at bounding box center [218, 70] width 284 height 25
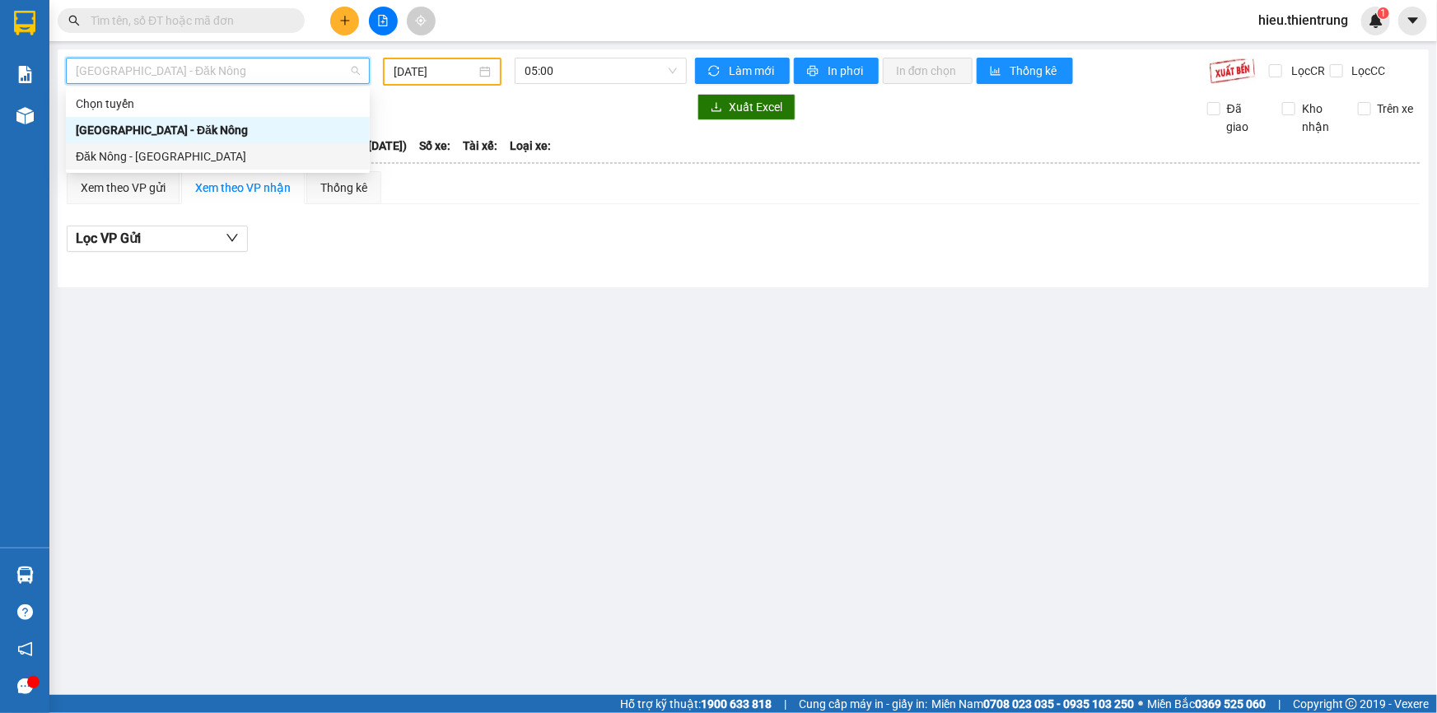
click at [142, 152] on div "Đăk Nông - [GEOGRAPHIC_DATA]" at bounding box center [218, 156] width 284 height 18
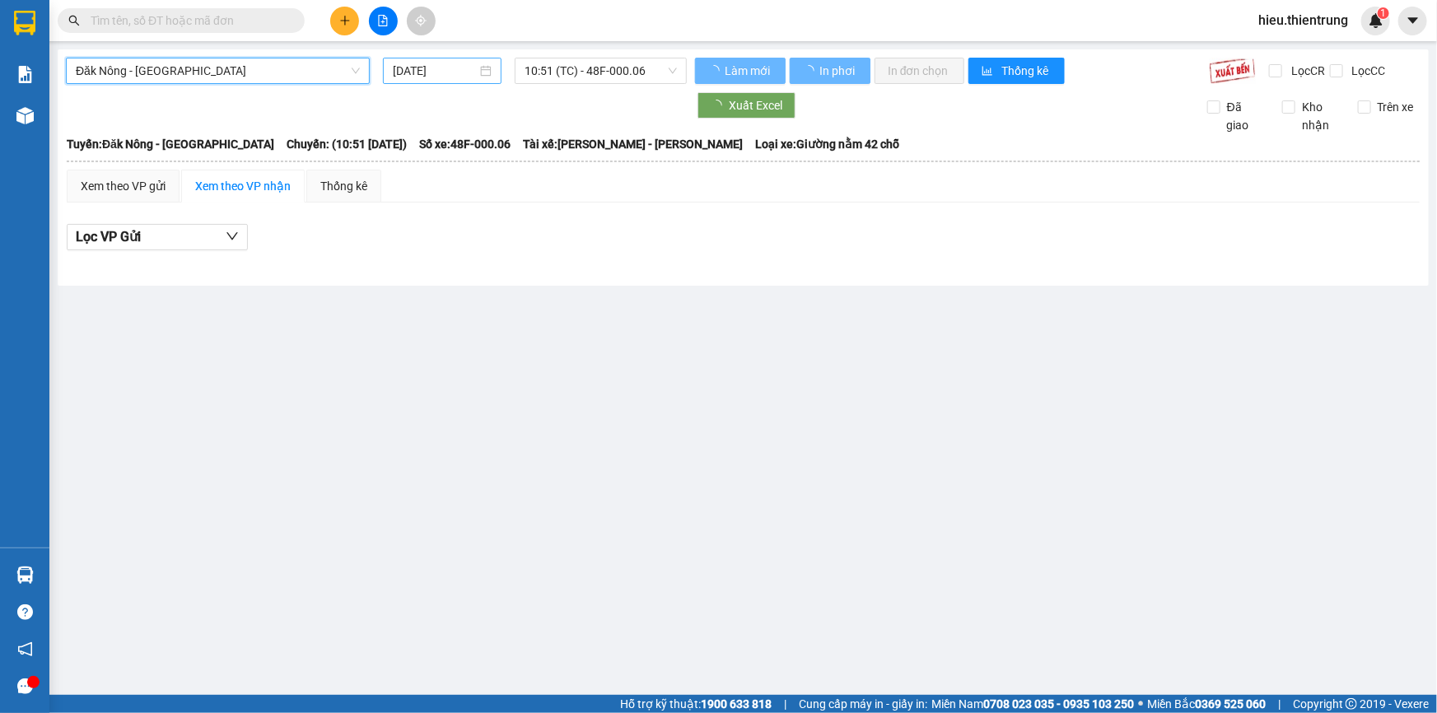
click at [436, 73] on input "[DATE]" at bounding box center [435, 71] width 84 height 18
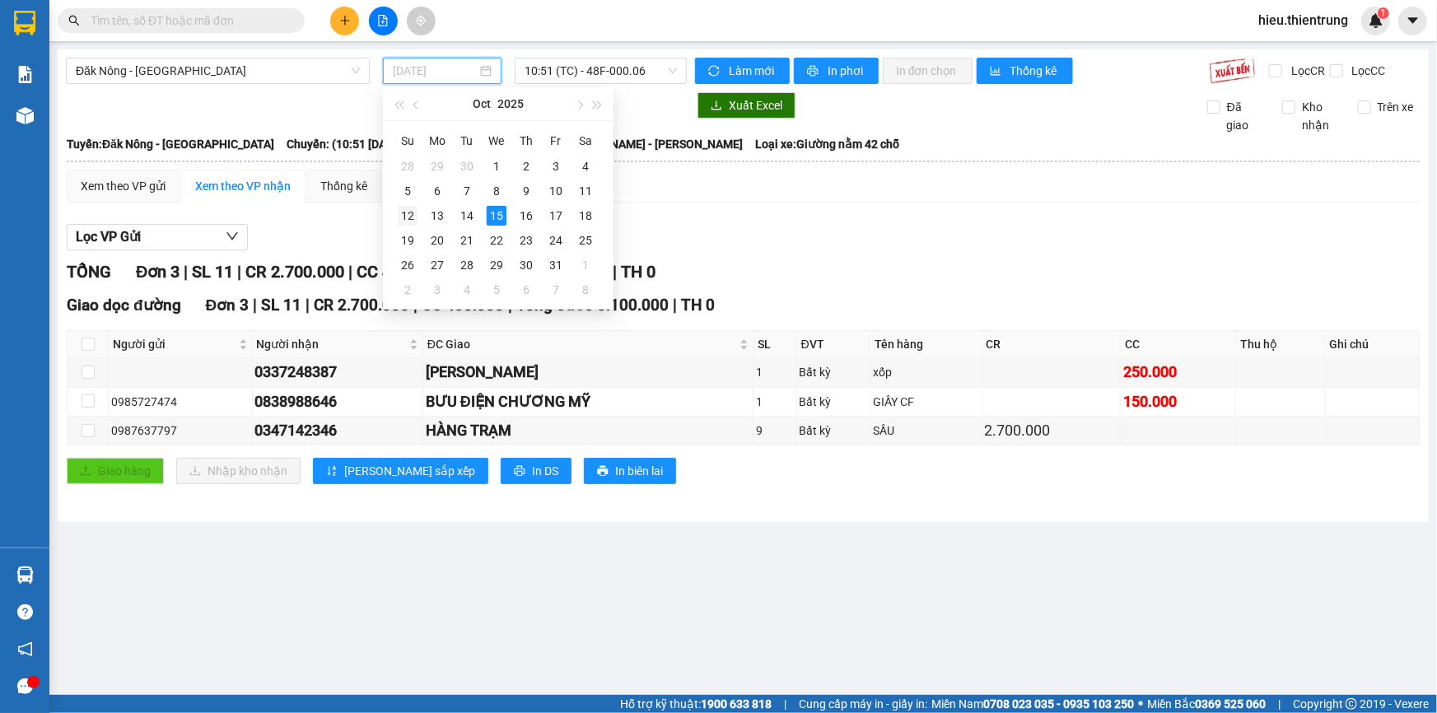
click at [417, 214] on td "12" at bounding box center [408, 215] width 30 height 25
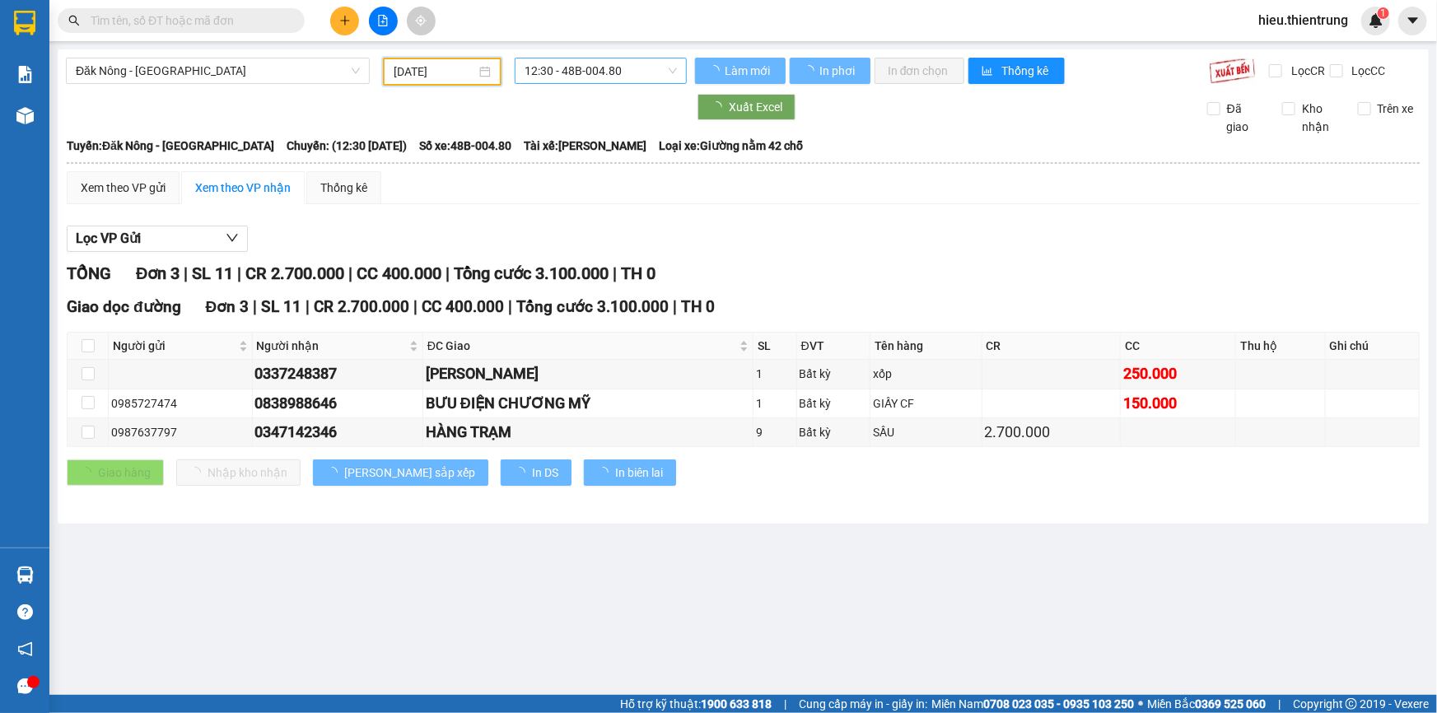
click at [573, 66] on span "12:30 - 48B-004.80" at bounding box center [601, 70] width 152 height 25
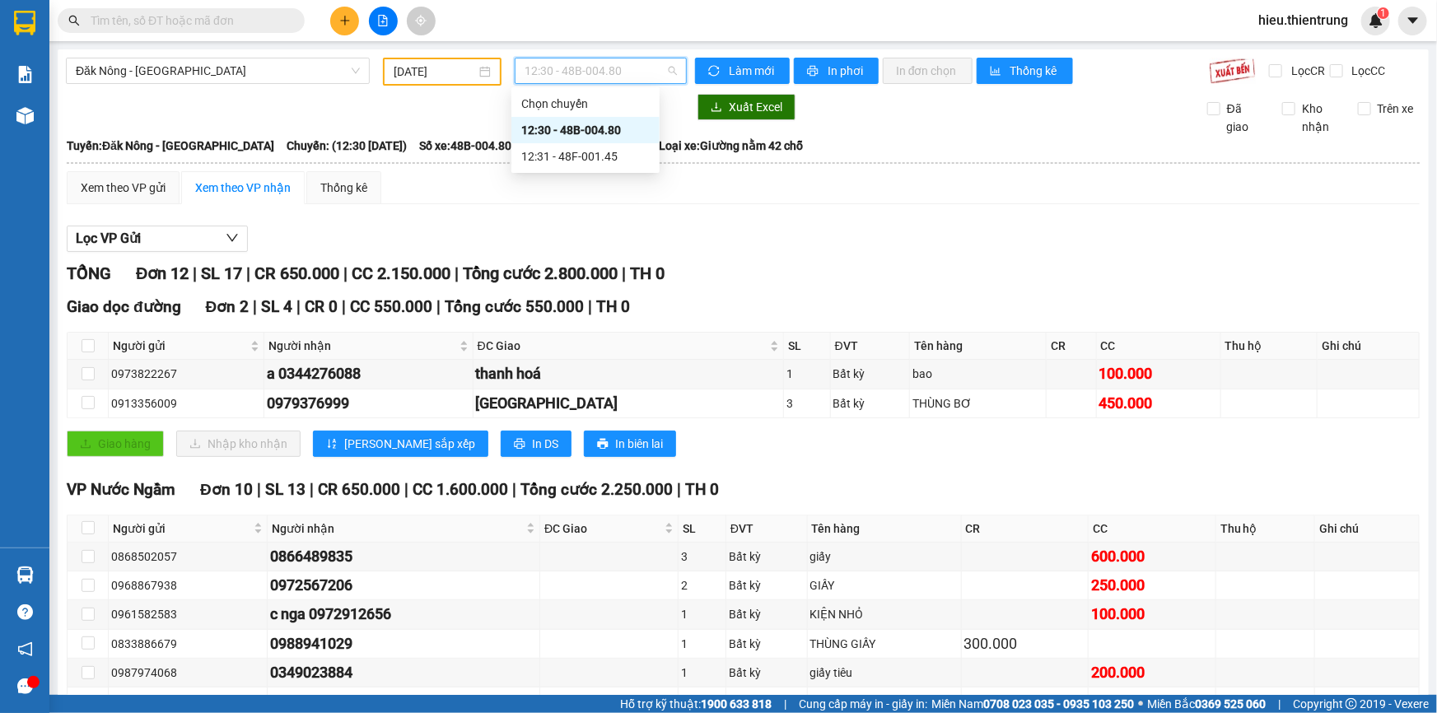
click at [591, 127] on div "12:30 - 48B-004.80" at bounding box center [585, 130] width 128 height 18
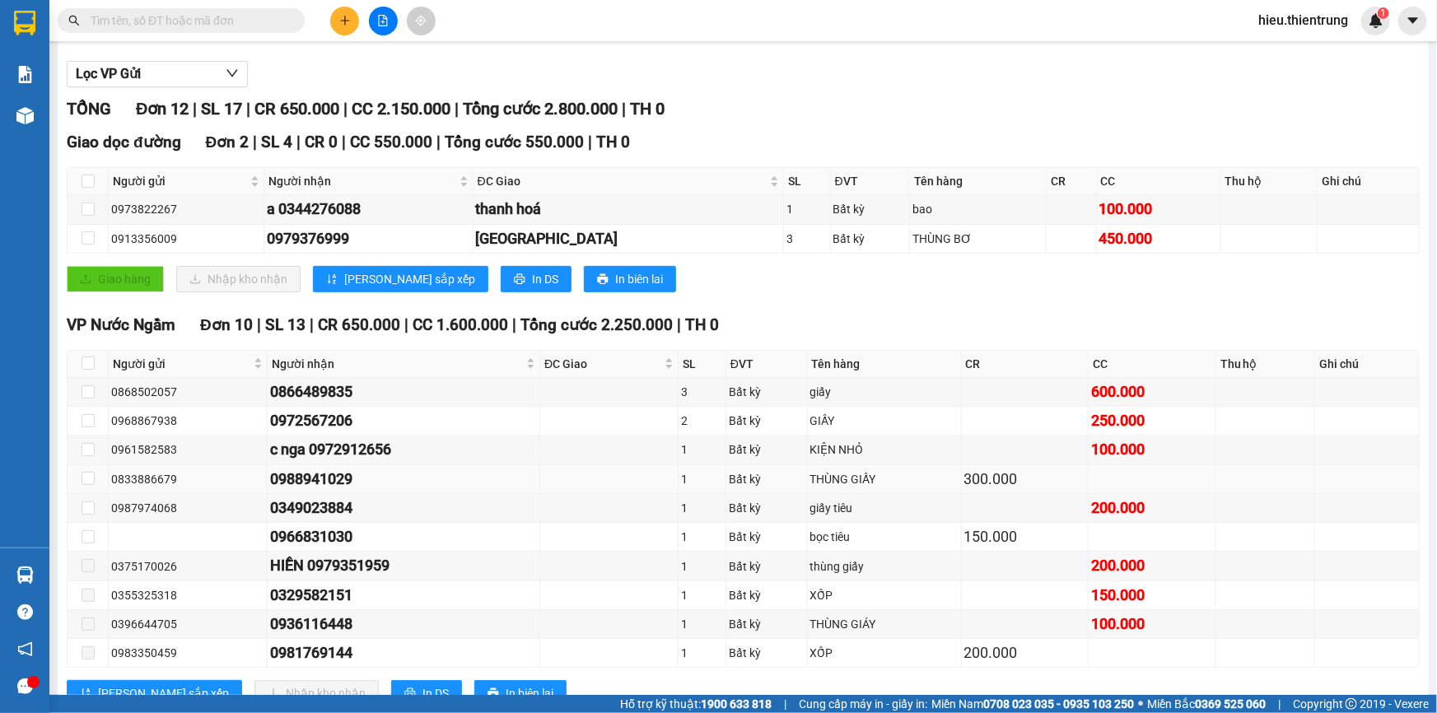
scroll to position [220, 0]
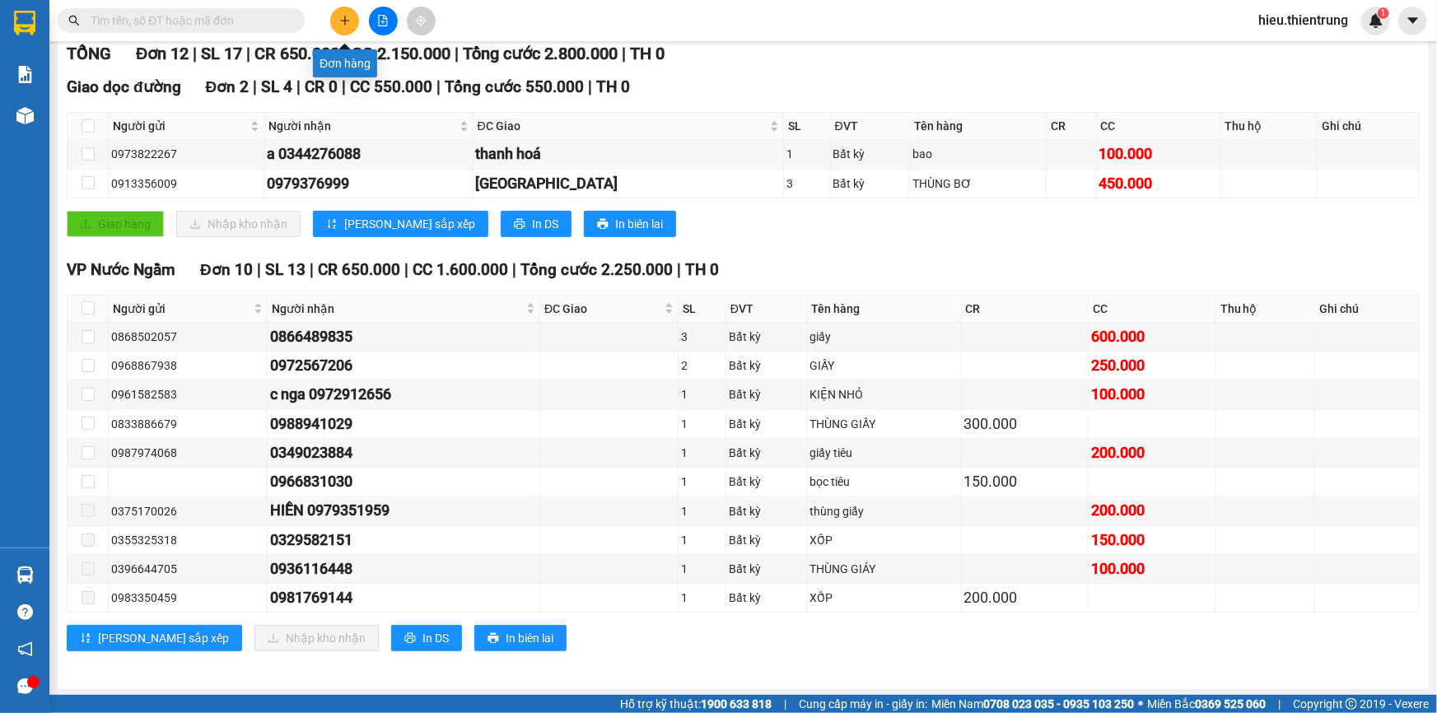
click at [345, 12] on button at bounding box center [344, 21] width 29 height 29
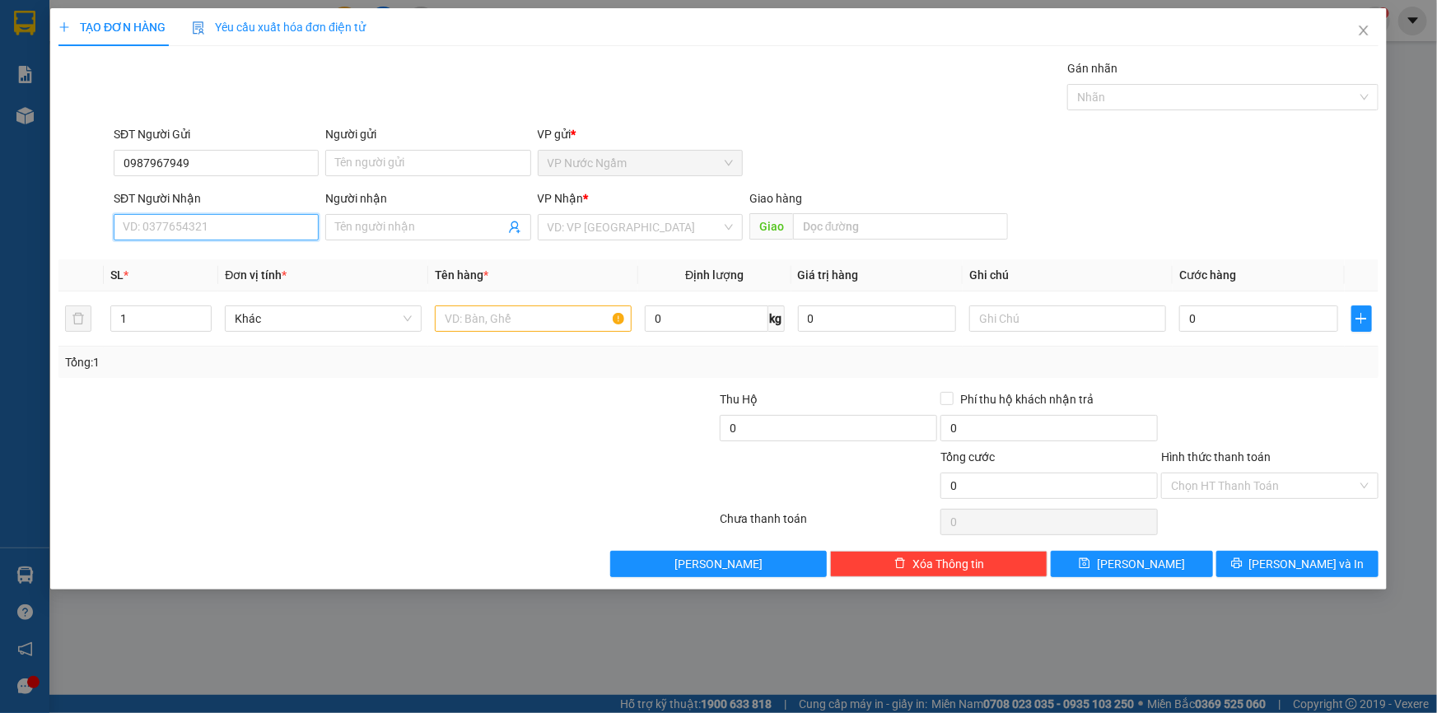
click at [220, 221] on input "SĐT Người Nhận" at bounding box center [216, 227] width 205 height 26
click at [606, 238] on div "VP Nhận * VD: VP [GEOGRAPHIC_DATA]" at bounding box center [640, 218] width 205 height 58
drag, startPoint x: 611, startPoint y: 228, endPoint x: 646, endPoint y: 242, distance: 37.3
click at [612, 228] on input "search" at bounding box center [635, 227] width 174 height 25
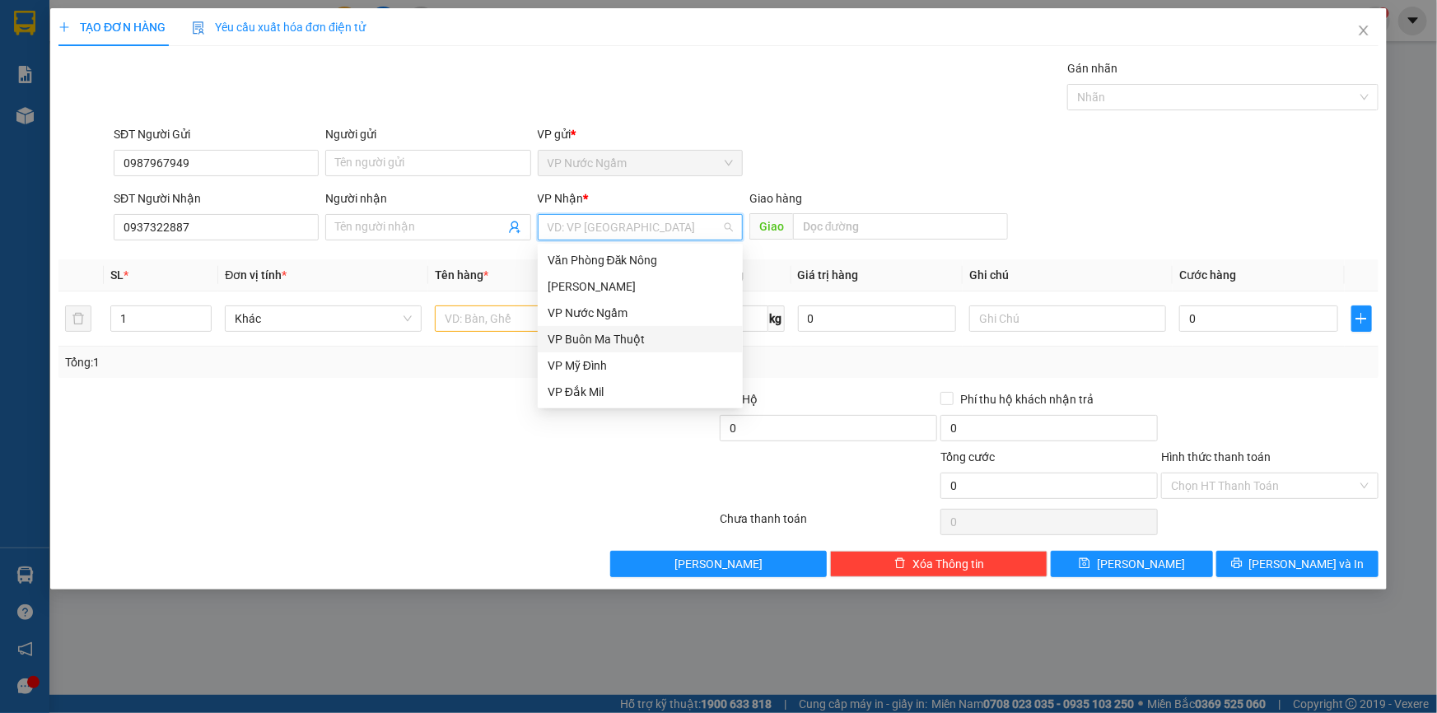
click at [623, 338] on div "VP Buôn Ma Thuột" at bounding box center [640, 339] width 185 height 18
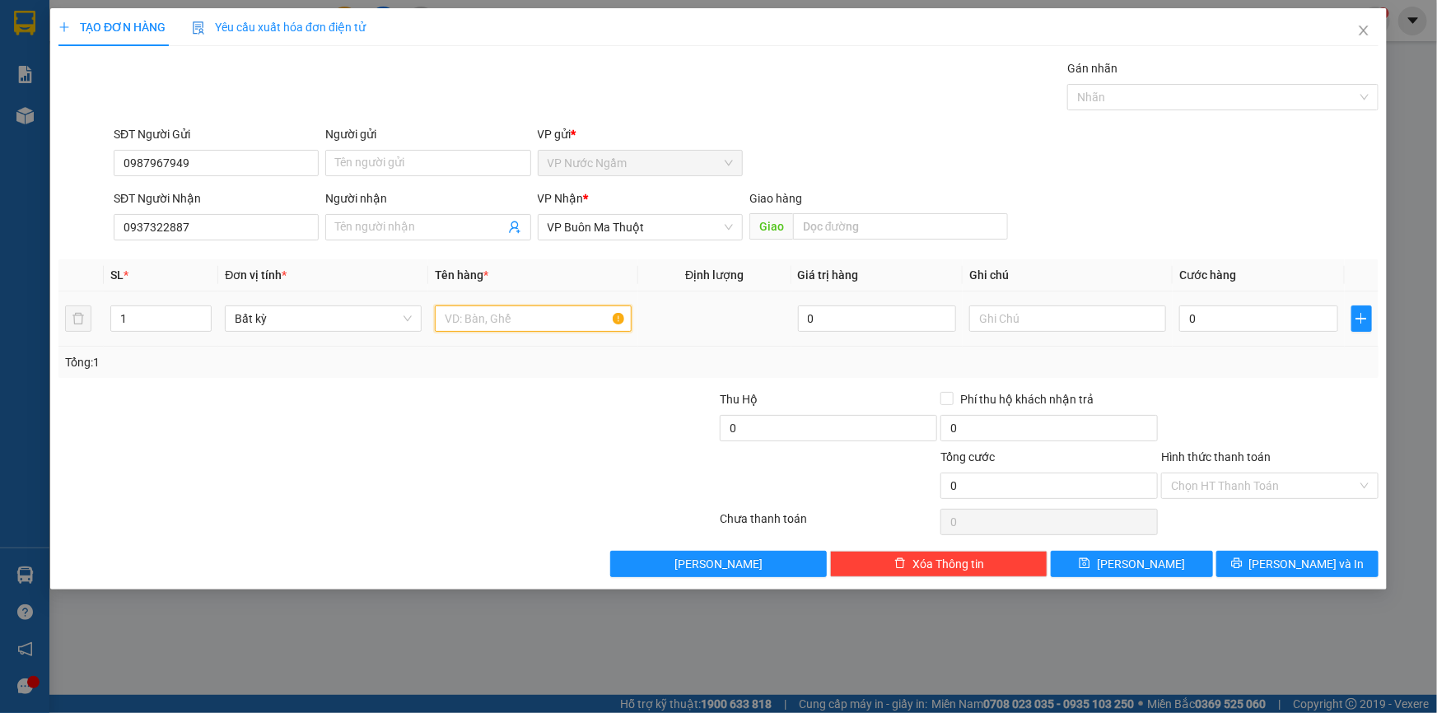
click at [499, 317] on input "text" at bounding box center [533, 318] width 197 height 26
click at [1269, 551] on button "[PERSON_NAME] và In" at bounding box center [1297, 564] width 162 height 26
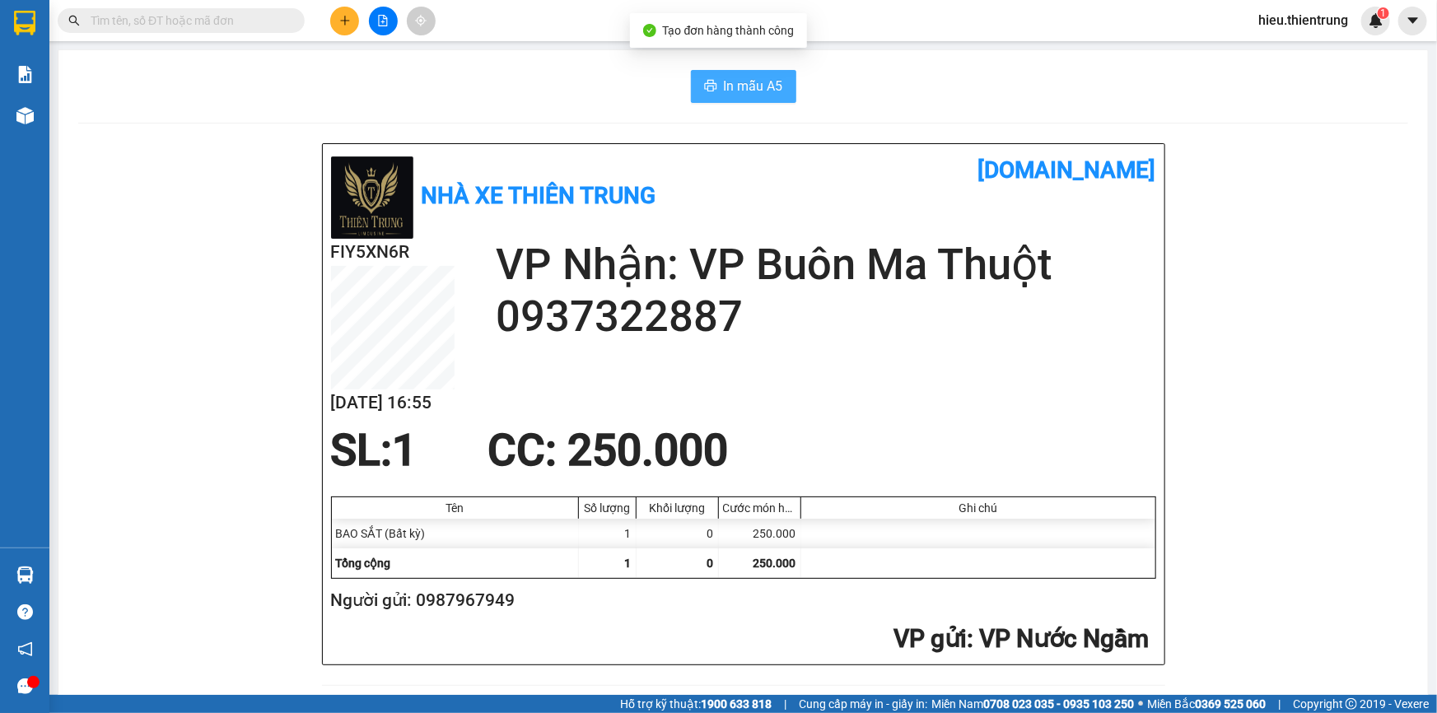
click at [714, 78] on button "In mẫu A5" at bounding box center [743, 86] width 105 height 33
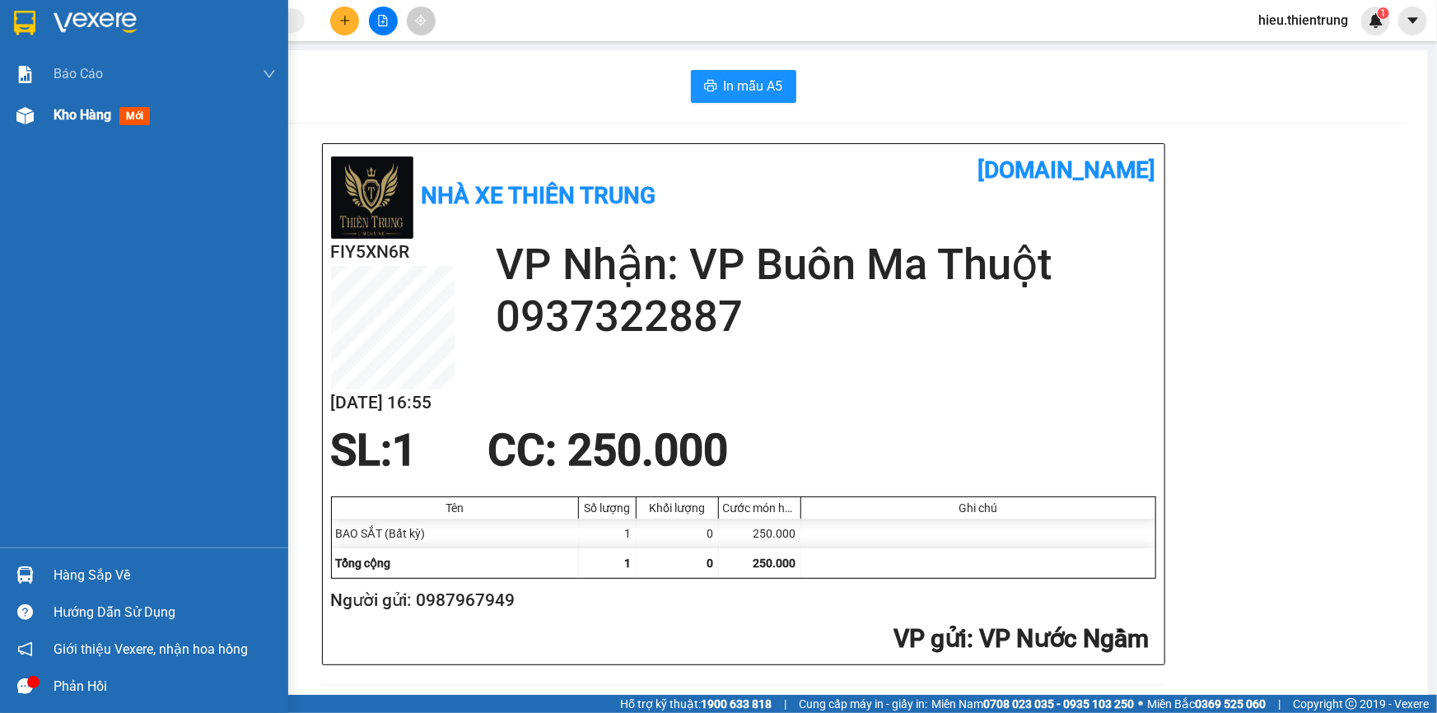
click at [33, 119] on div at bounding box center [25, 115] width 29 height 29
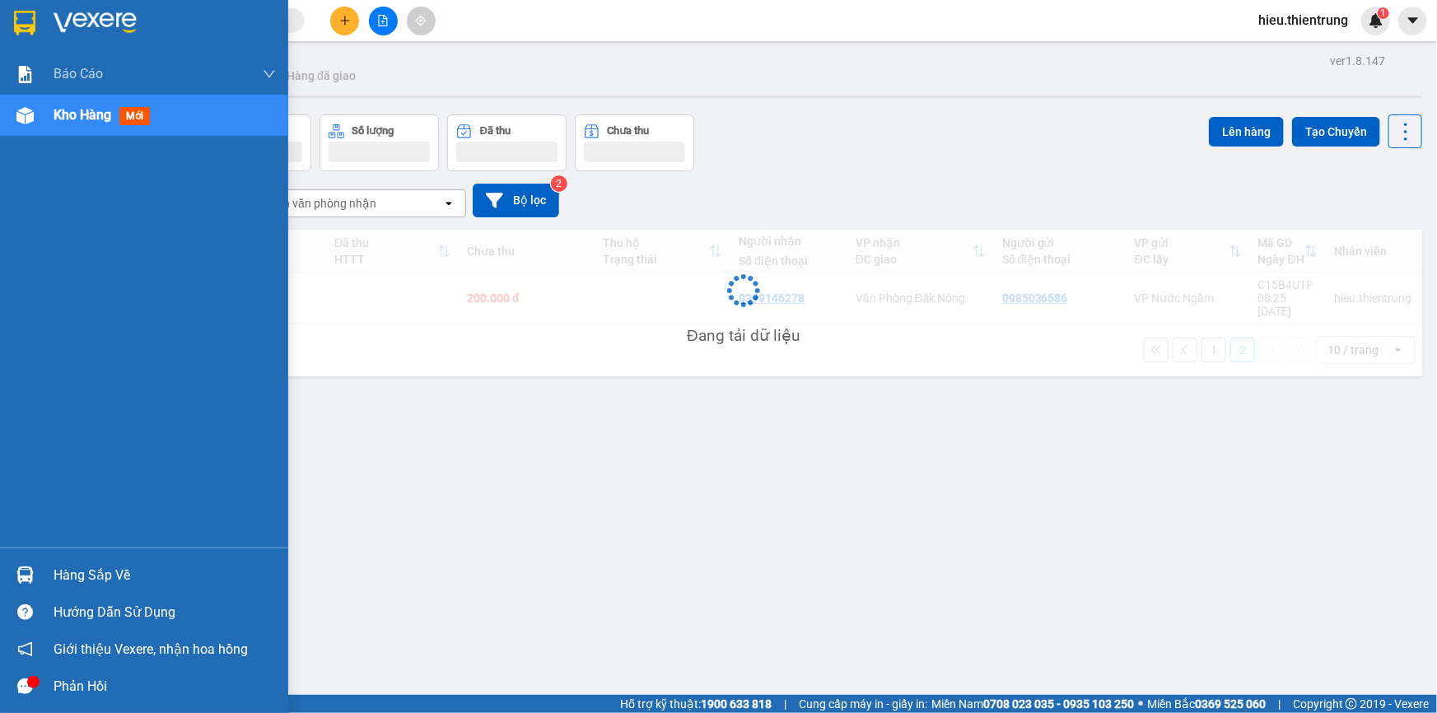
click at [31, 119] on img at bounding box center [24, 115] width 17 height 17
click at [32, 119] on img at bounding box center [24, 115] width 17 height 17
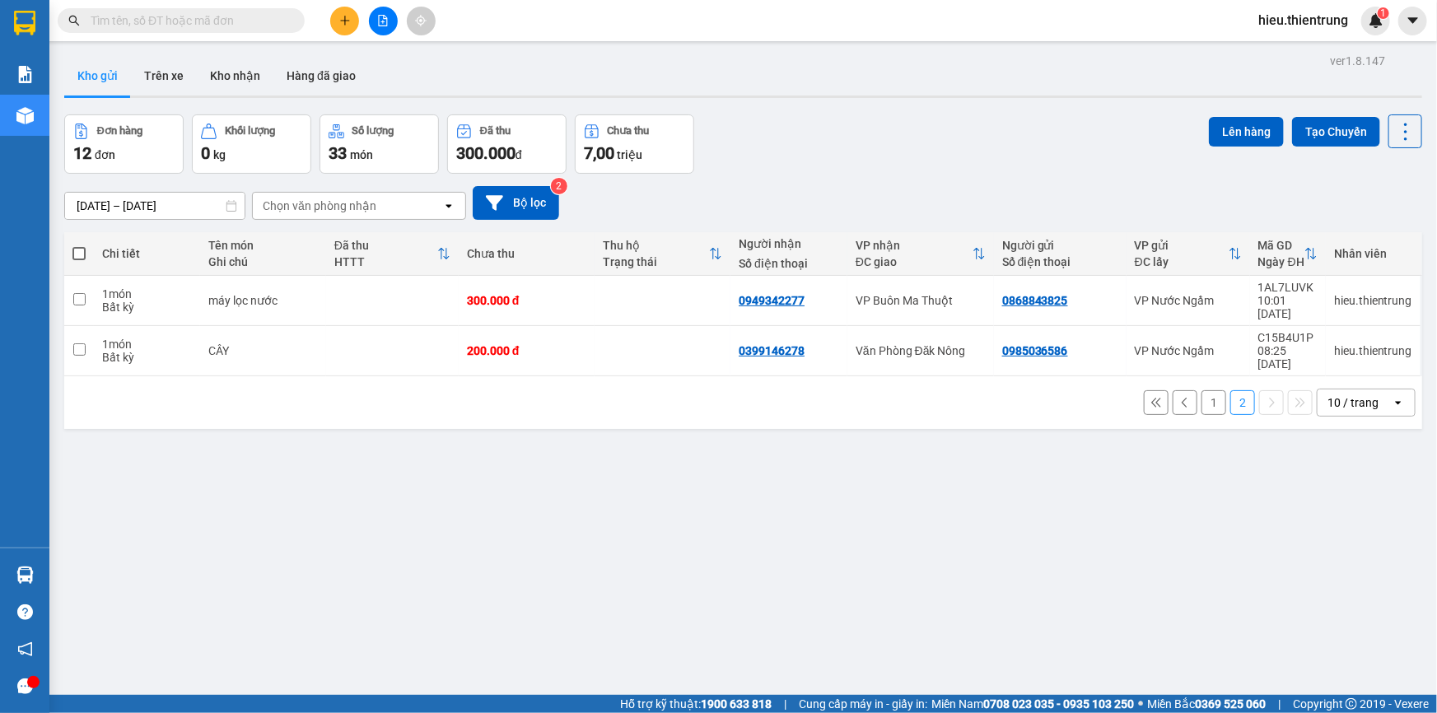
click at [1202, 390] on button "1" at bounding box center [1213, 402] width 25 height 25
click at [1201, 390] on button "1" at bounding box center [1213, 402] width 25 height 25
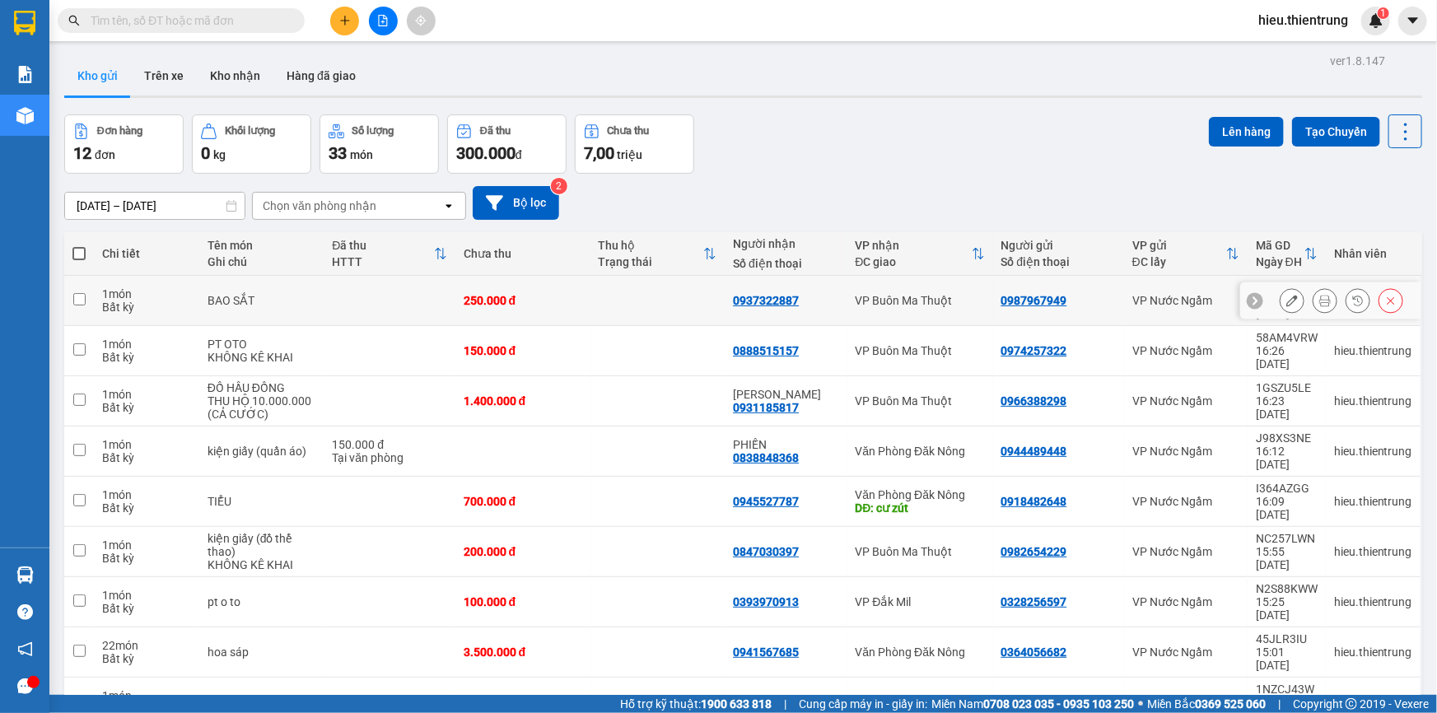
click at [1321, 287] on button at bounding box center [1324, 301] width 23 height 29
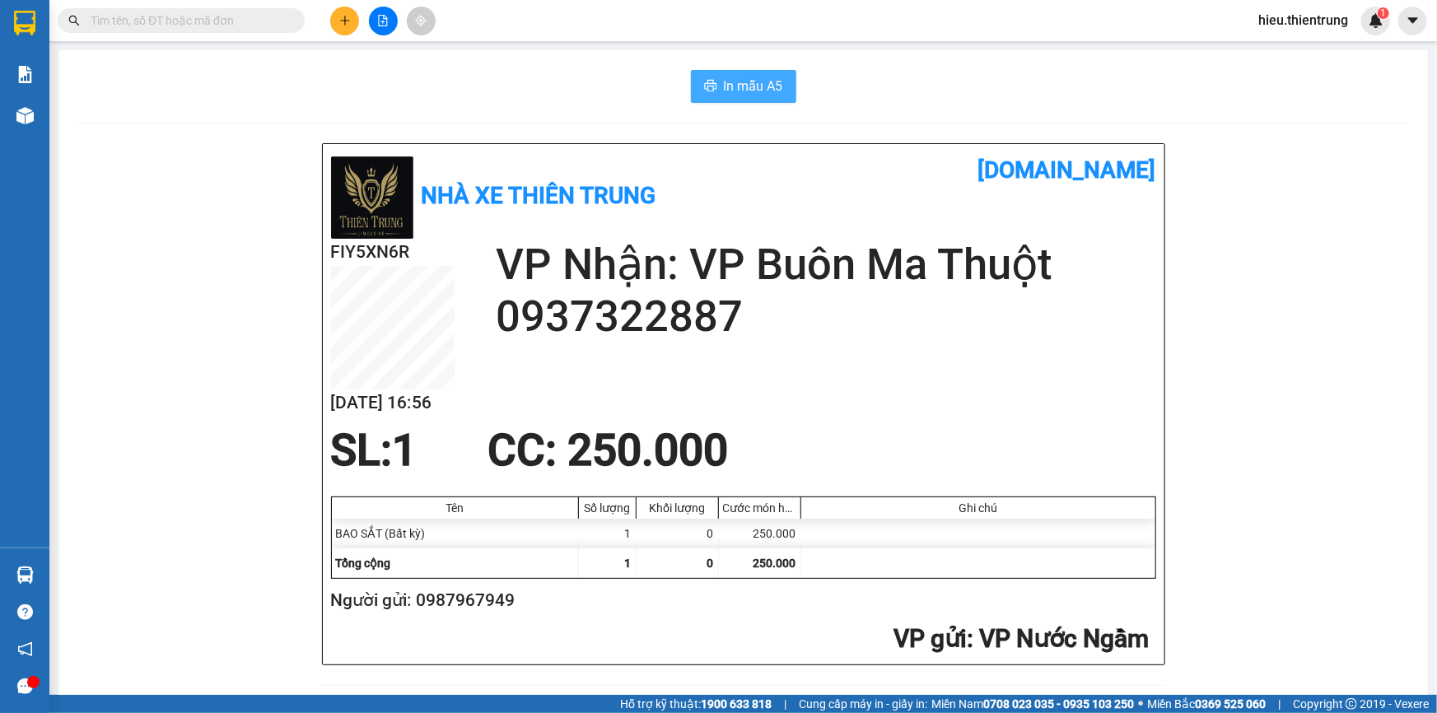
click at [744, 71] on button "In mẫu A5" at bounding box center [743, 86] width 105 height 33
drag, startPoint x: 924, startPoint y: 123, endPoint x: 914, endPoint y: 120, distance: 10.2
click at [922, 123] on div at bounding box center [743, 123] width 1330 height 1
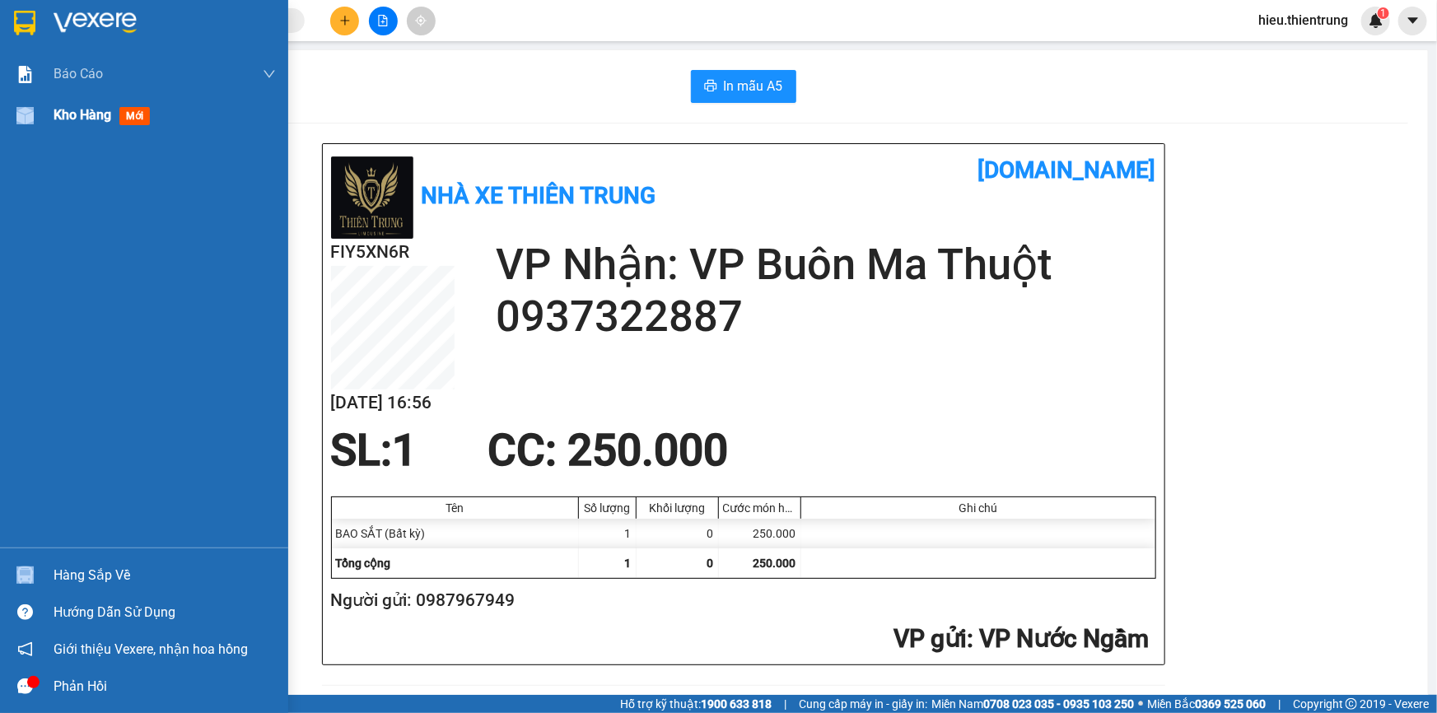
click at [74, 111] on div "Kho hàng mới" at bounding box center [144, 115] width 288 height 41
click at [74, 111] on span "Kho hàng" at bounding box center [83, 115] width 58 height 16
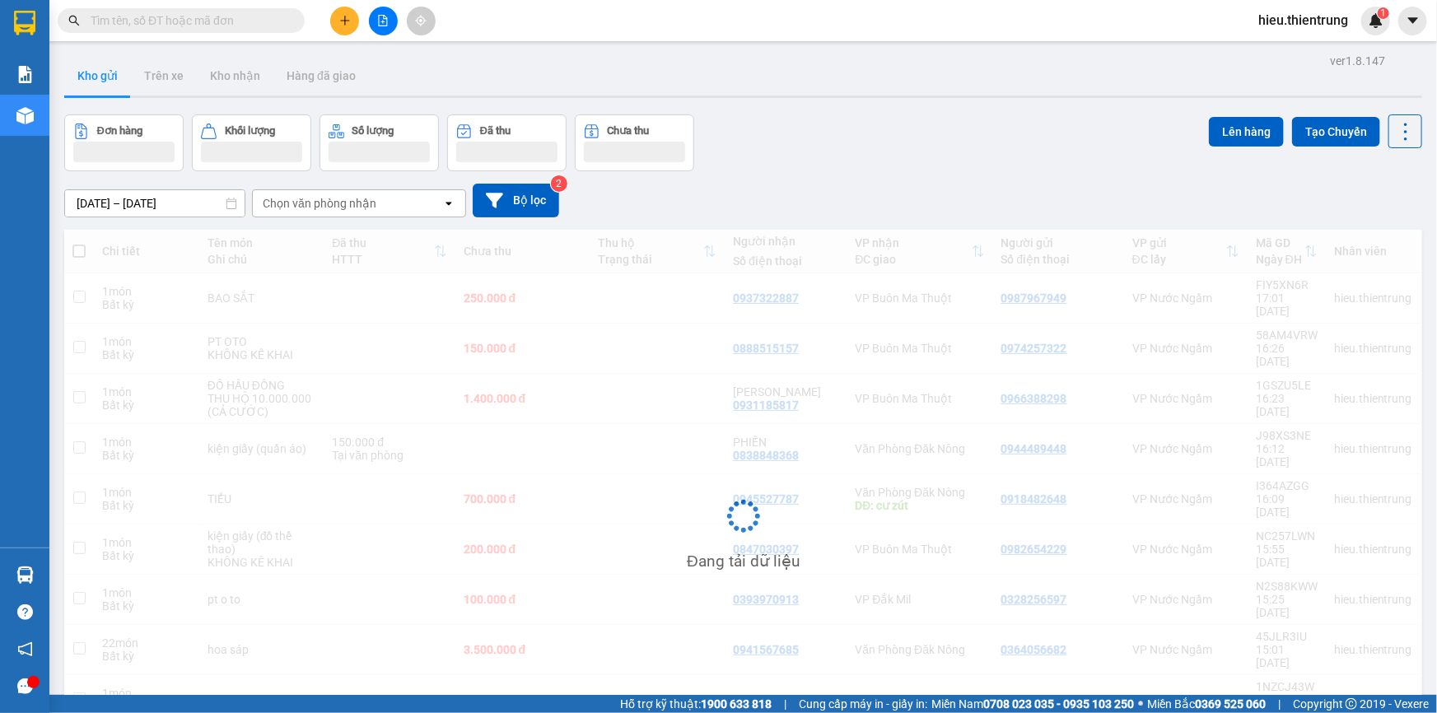
click at [817, 83] on div "Kho gửi Trên xe Kho nhận Hàng đã giao" at bounding box center [743, 78] width 1358 height 44
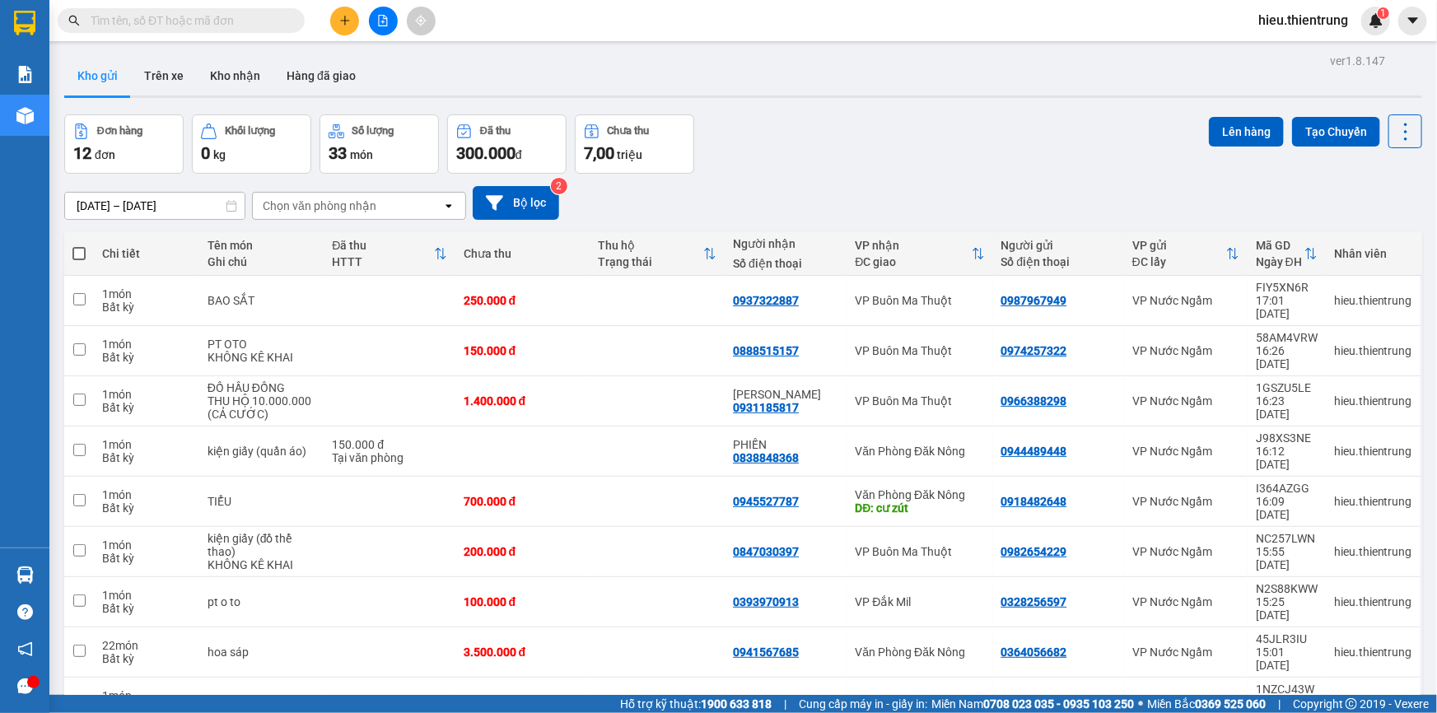
drag, startPoint x: 841, startPoint y: 177, endPoint x: 509, endPoint y: 72, distance: 347.9
click at [836, 176] on div "[DATE] – [DATE] Press the down arrow key to interact with the calendar and sele…" at bounding box center [743, 203] width 1358 height 58
click at [344, 16] on icon "plus" at bounding box center [345, 21] width 12 height 12
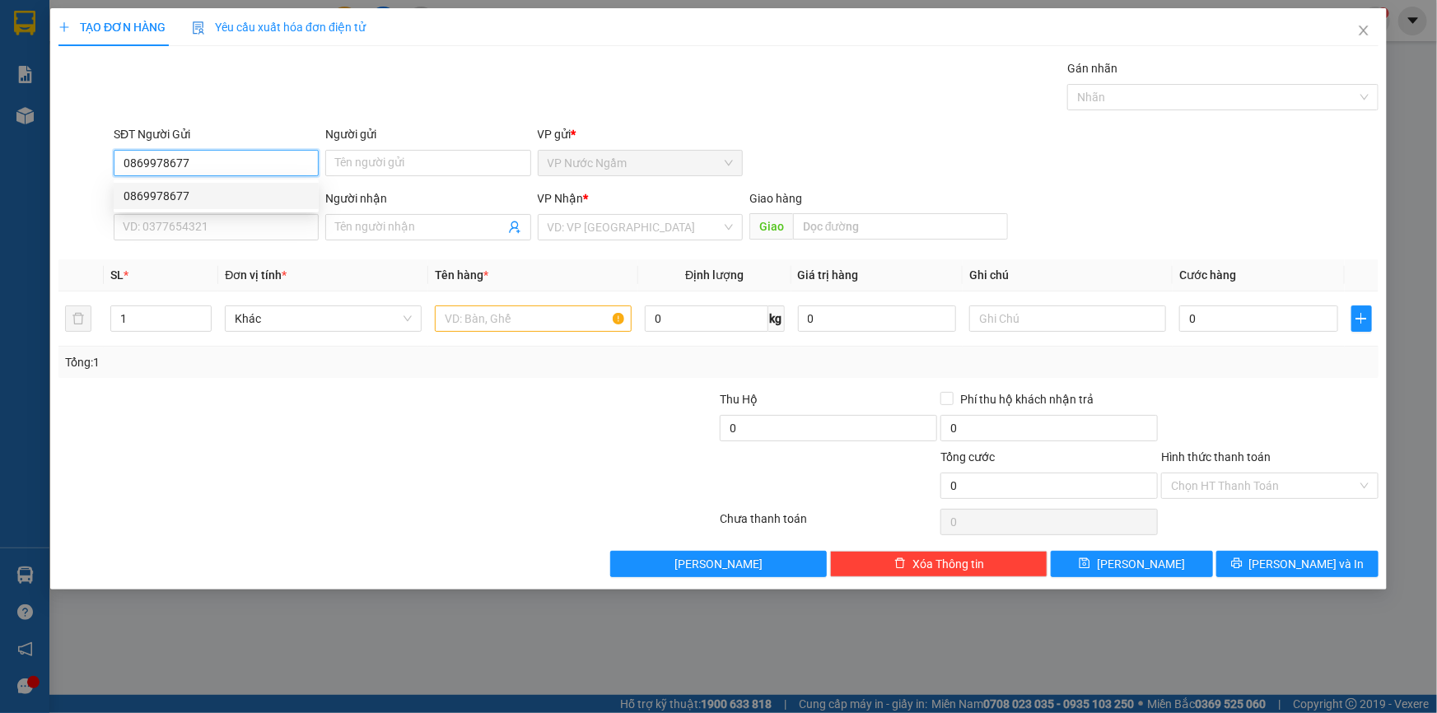
click at [175, 194] on div "0869978677" at bounding box center [216, 196] width 185 height 18
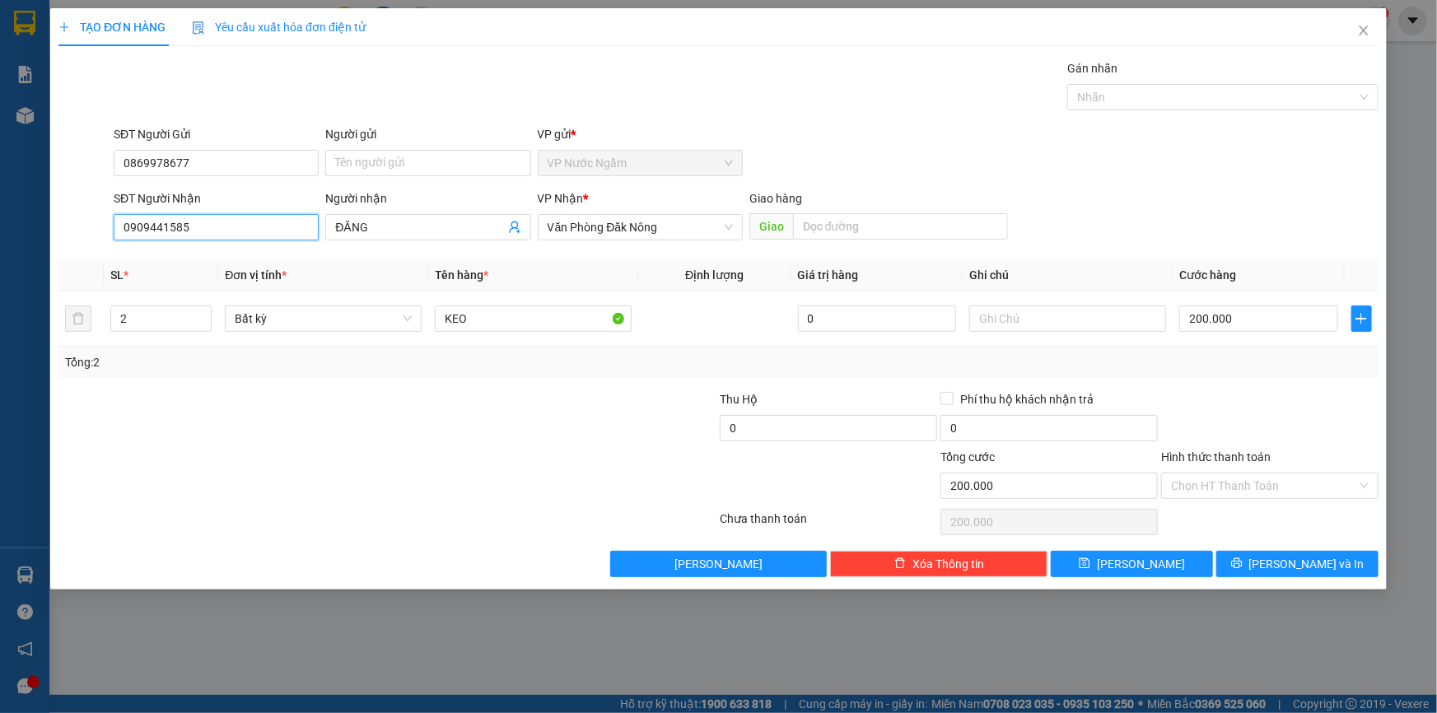
drag, startPoint x: 213, startPoint y: 227, endPoint x: 124, endPoint y: 252, distance: 93.1
click at [128, 251] on div "Transit Pickup Surcharge Ids Transit Deliver Surcharge Ids Transit Deliver Surc…" at bounding box center [718, 318] width 1320 height 518
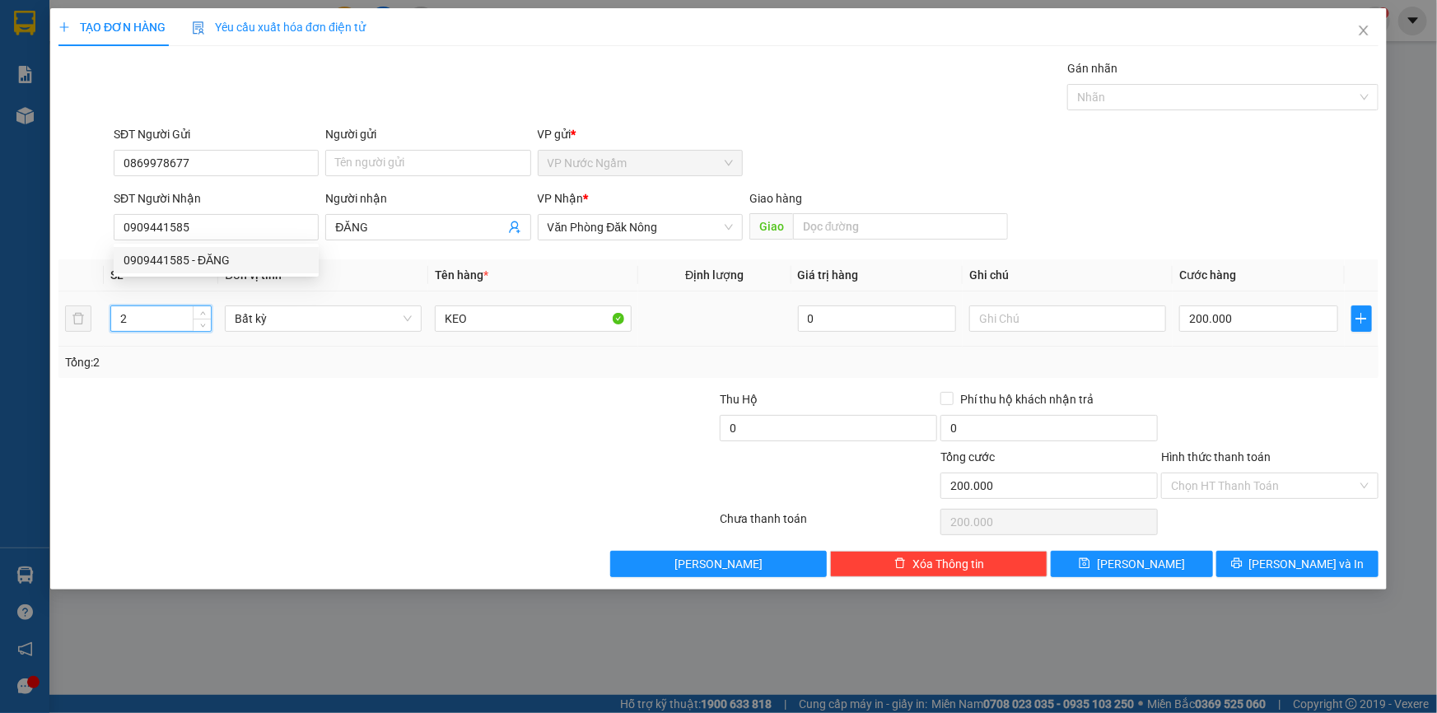
drag, startPoint x: 144, startPoint y: 315, endPoint x: 92, endPoint y: 329, distance: 53.7
click at [92, 329] on tr "2 Bất kỳ KEO 0 200.000" at bounding box center [718, 318] width 1320 height 55
click at [1263, 313] on input "200.000" at bounding box center [1258, 318] width 159 height 26
click at [1217, 486] on input "Hình thức thanh toán" at bounding box center [1264, 485] width 186 height 25
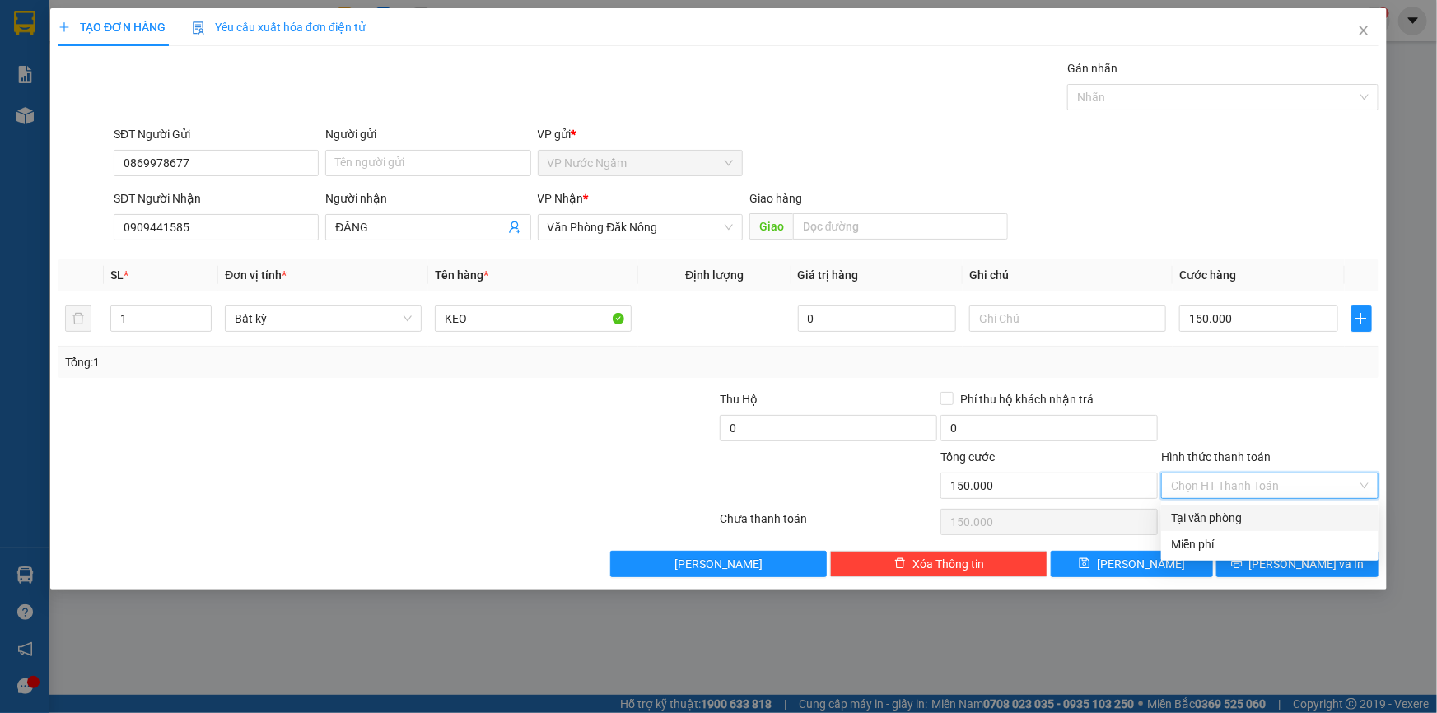
click at [1238, 518] on div "Tại văn phòng" at bounding box center [1270, 518] width 198 height 18
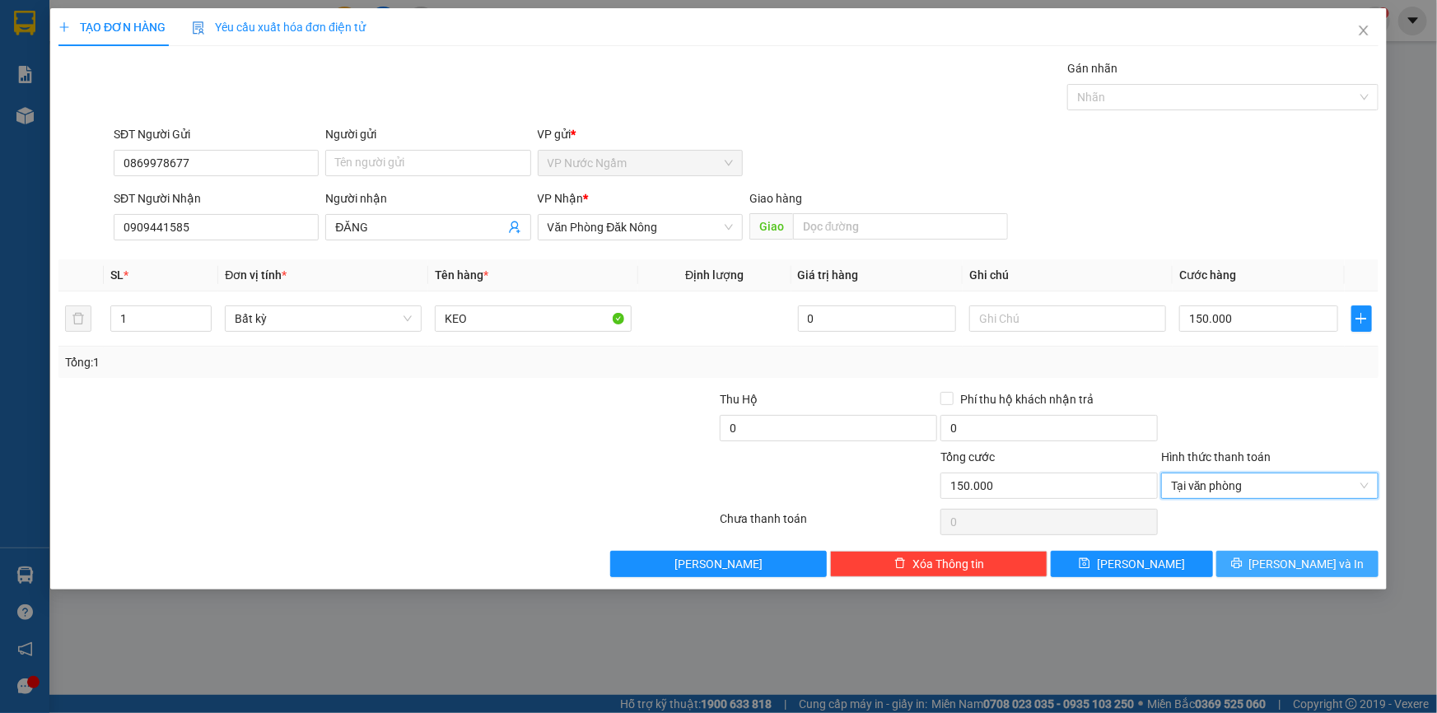
click at [1285, 562] on span "[PERSON_NAME] và In" at bounding box center [1306, 564] width 115 height 18
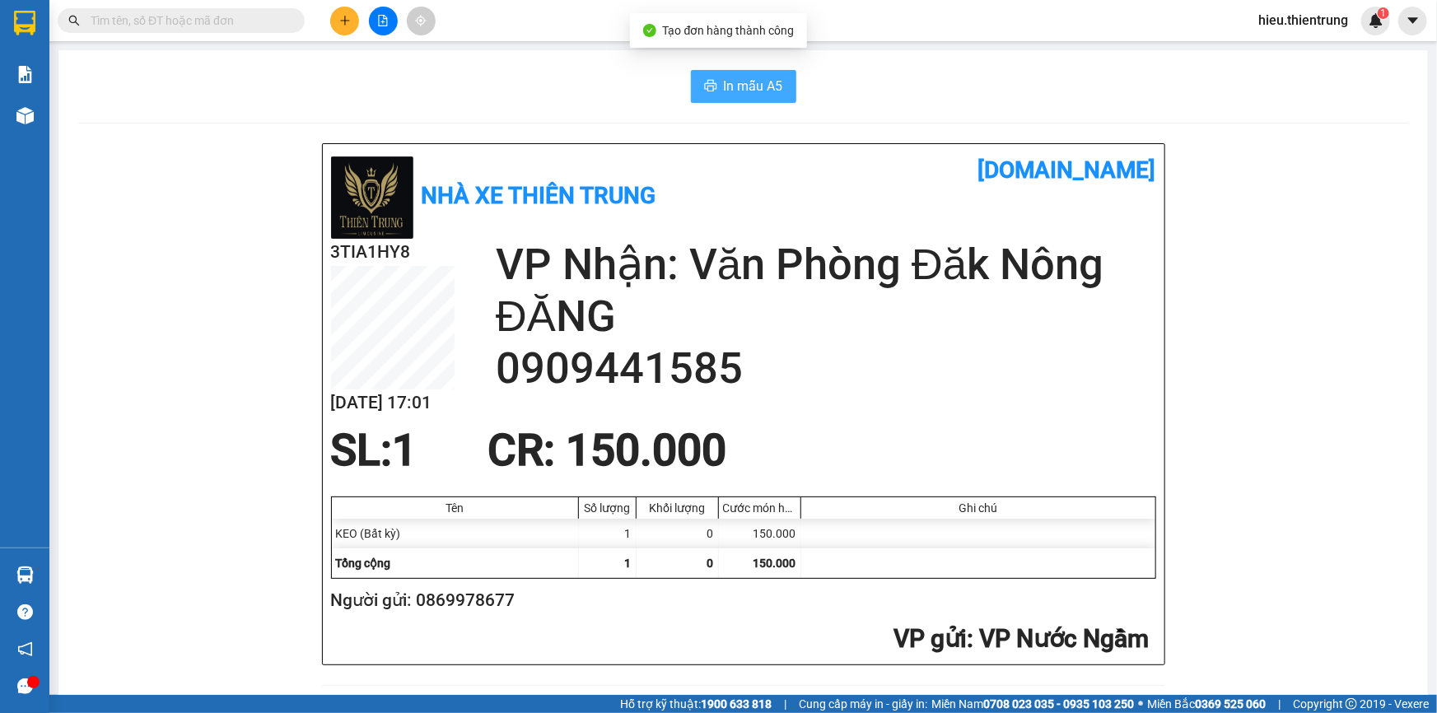
click at [748, 74] on button "In mẫu A5" at bounding box center [743, 86] width 105 height 33
drag, startPoint x: 935, startPoint y: 94, endPoint x: 888, endPoint y: 93, distance: 47.8
click at [935, 91] on div "In mẫu A5" at bounding box center [743, 86] width 1330 height 33
drag, startPoint x: 487, startPoint y: 102, endPoint x: 154, endPoint y: 146, distance: 336.3
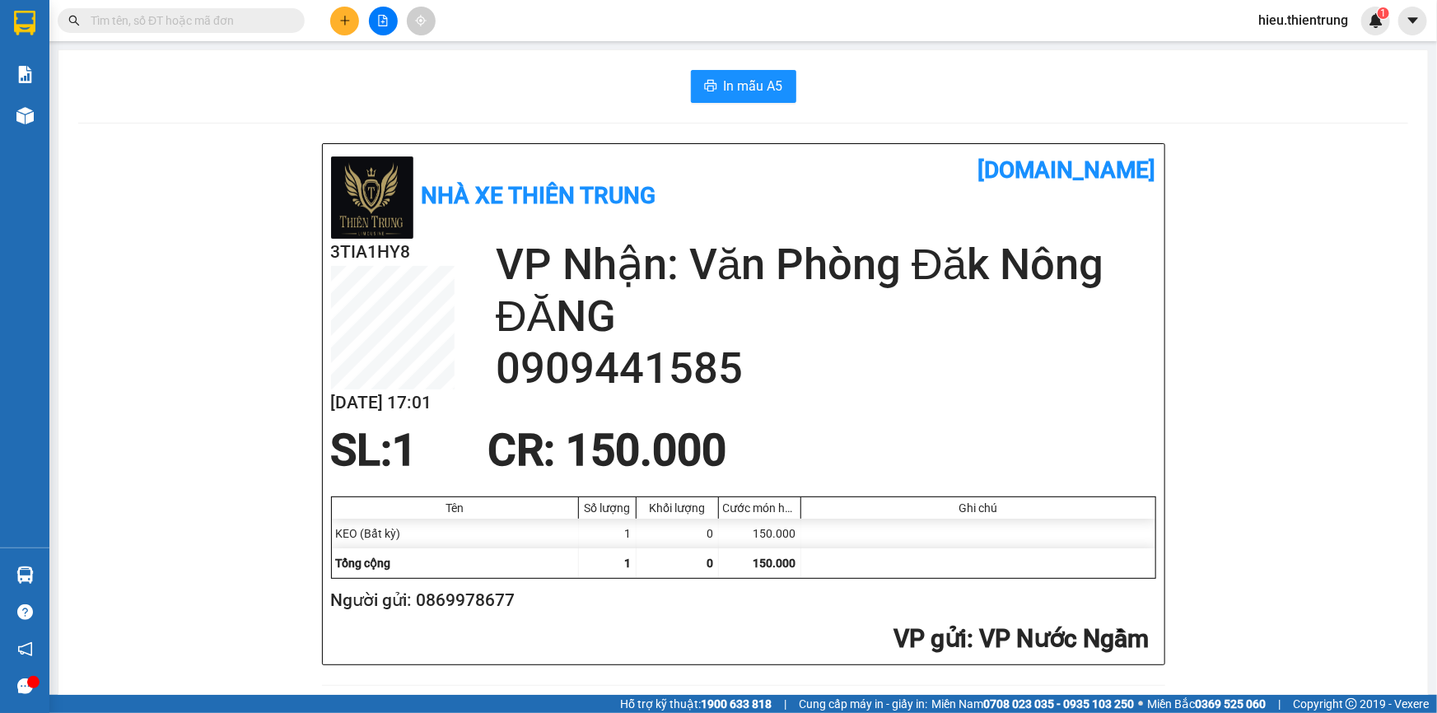
click at [525, 97] on div "In mẫu A5" at bounding box center [743, 86] width 1330 height 33
click at [385, 21] on icon "file-add" at bounding box center [383, 21] width 12 height 12
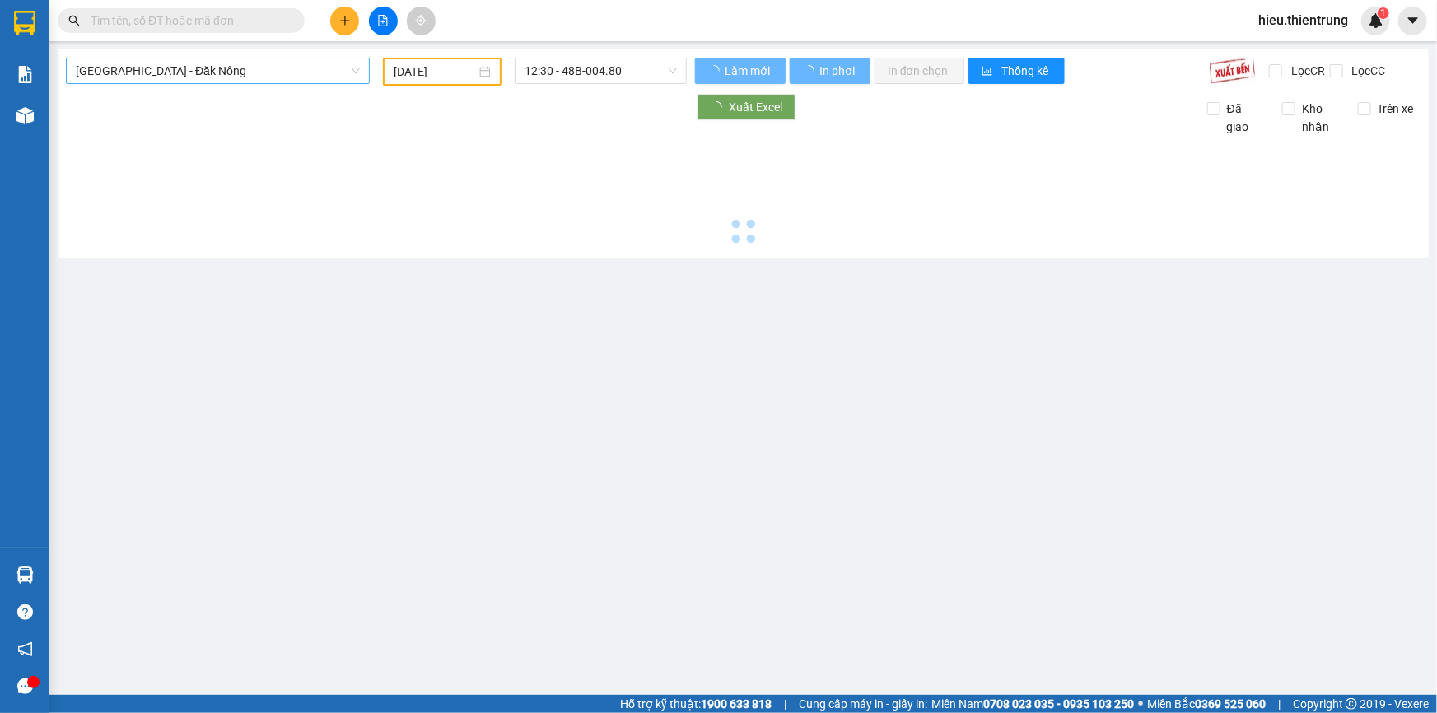
click at [177, 68] on span "[GEOGRAPHIC_DATA] - Đăk Nông" at bounding box center [218, 70] width 284 height 25
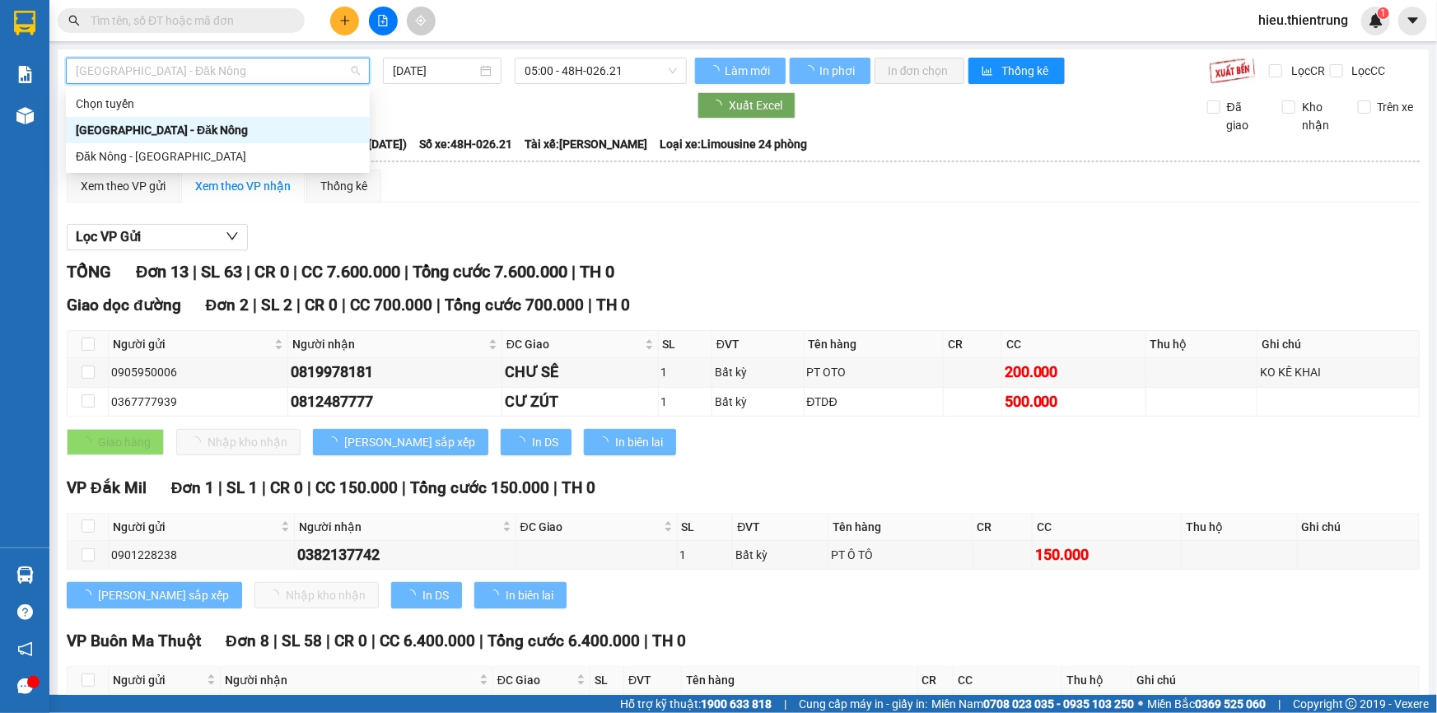
click at [141, 162] on div "Đăk Nông - [GEOGRAPHIC_DATA]" at bounding box center [218, 156] width 284 height 18
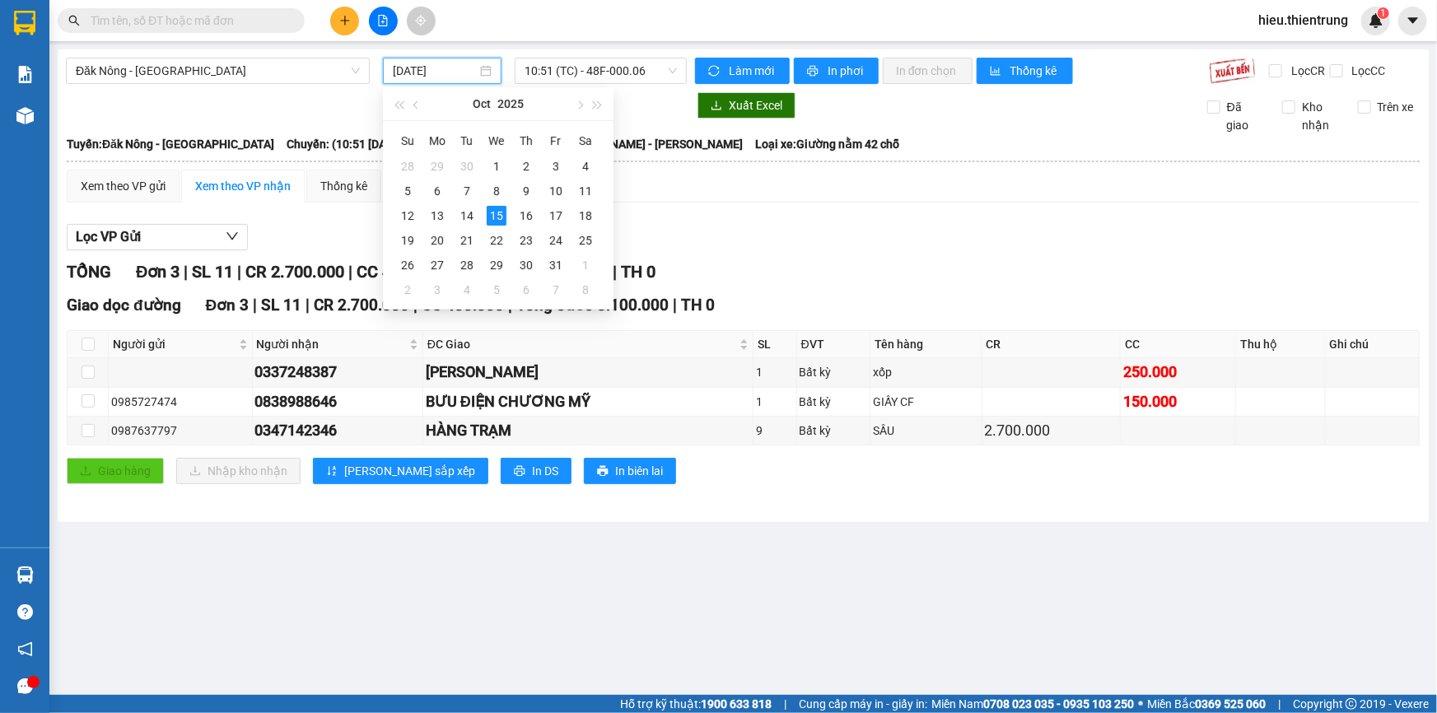
click at [459, 71] on input "[DATE]" at bounding box center [435, 71] width 84 height 18
drag, startPoint x: 330, startPoint y: 24, endPoint x: 341, endPoint y: 24, distance: 10.7
click at [341, 24] on button at bounding box center [344, 21] width 29 height 29
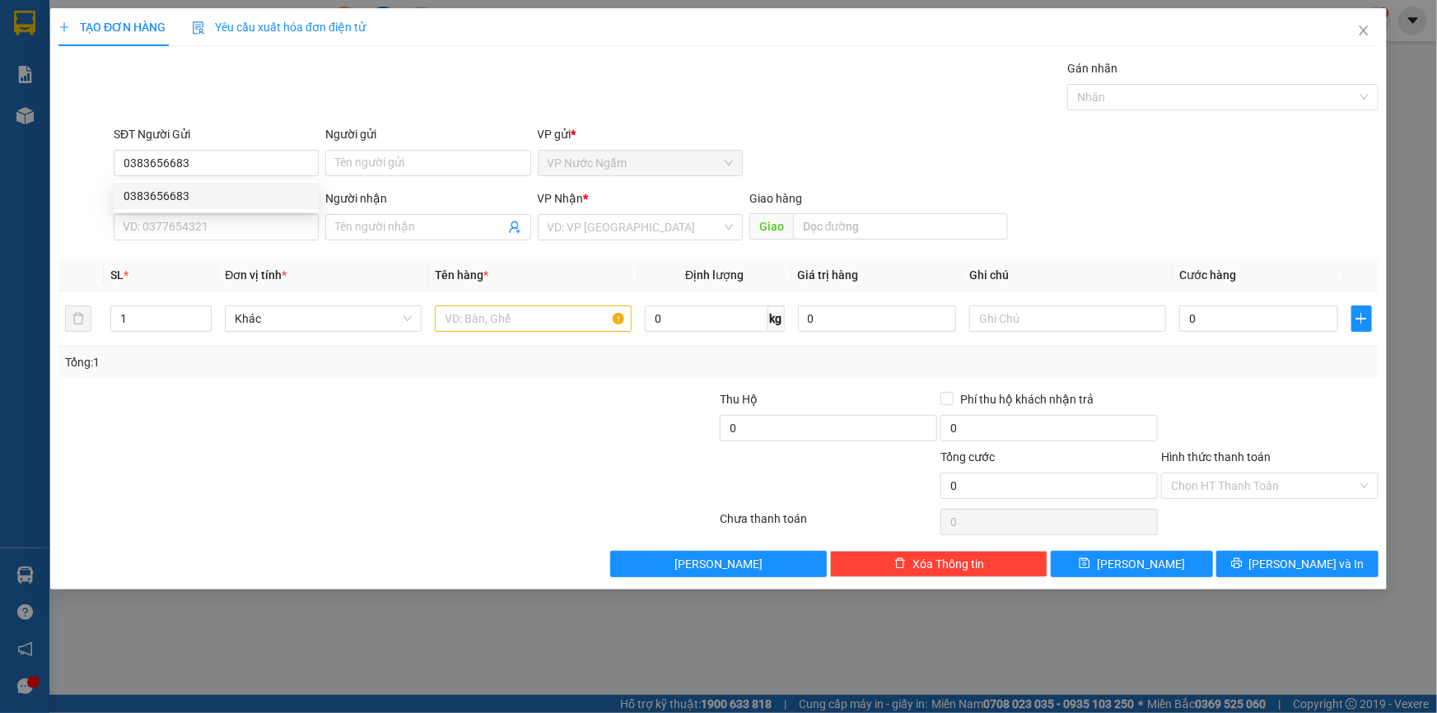
click at [207, 208] on div "0383656683 0383656683" at bounding box center [216, 196] width 205 height 33
click at [223, 203] on div "SĐT Người Nhận" at bounding box center [216, 198] width 205 height 18
click at [223, 214] on input "SĐT Người Nhận" at bounding box center [216, 227] width 205 height 26
click at [226, 162] on input "0383656683" at bounding box center [216, 163] width 205 height 26
drag, startPoint x: 199, startPoint y: 189, endPoint x: 224, endPoint y: 213, distance: 34.9
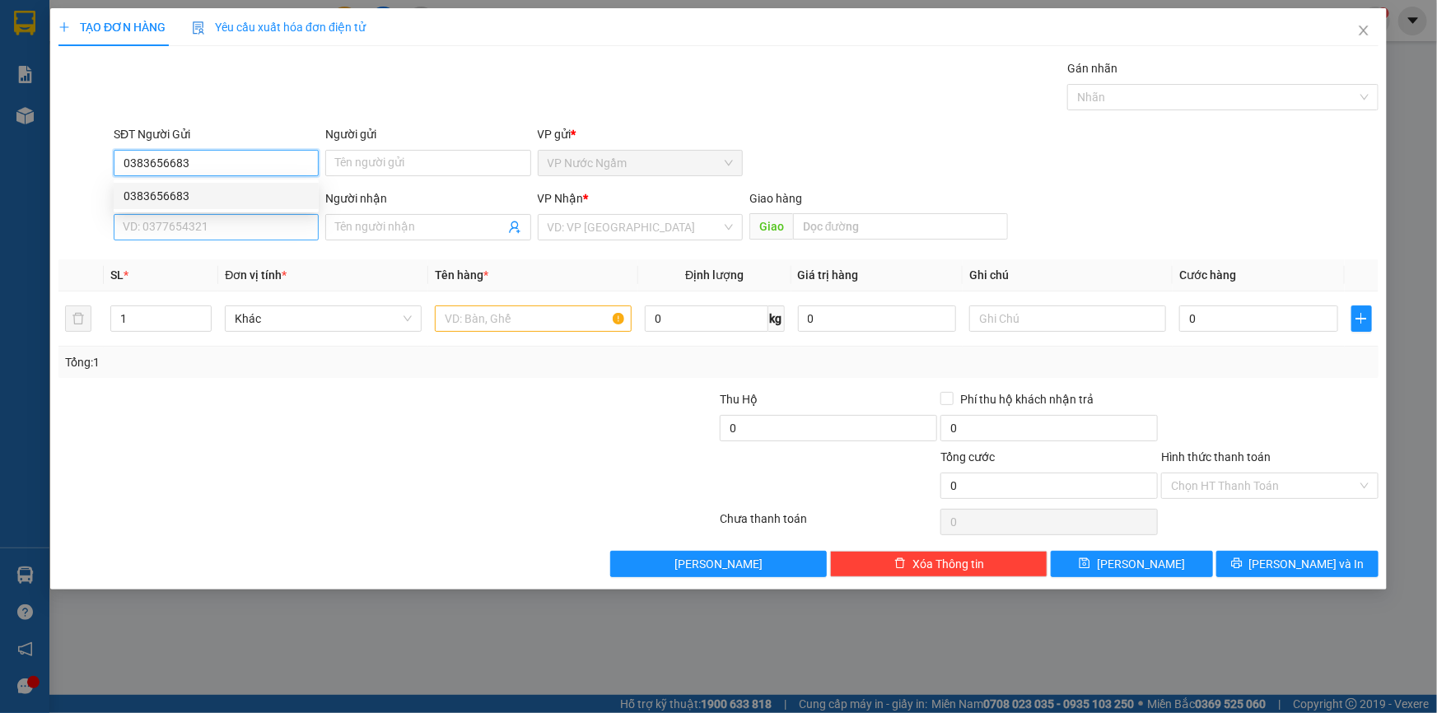
click at [200, 189] on div "0383656683" at bounding box center [216, 196] width 185 height 18
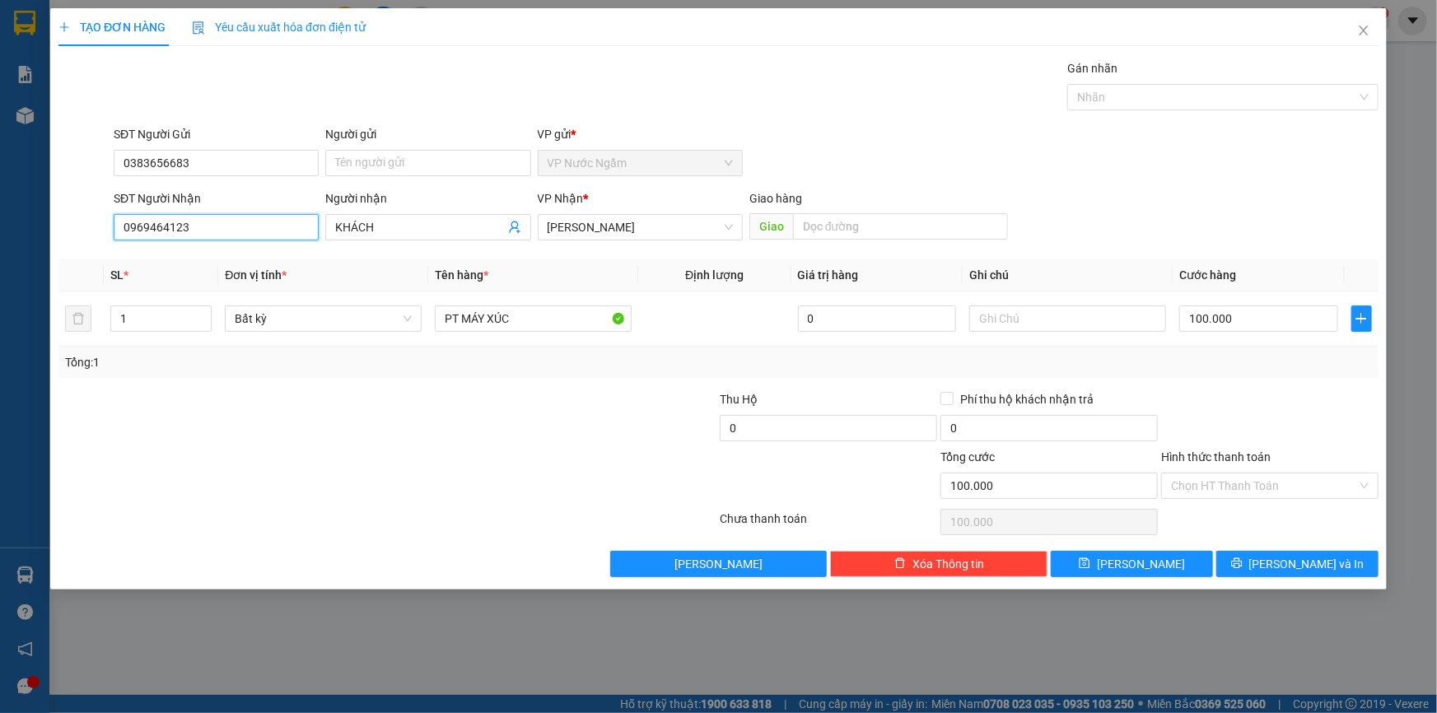
drag, startPoint x: 222, startPoint y: 214, endPoint x: 27, endPoint y: 212, distance: 195.2
click at [31, 209] on div "TẠO ĐƠN HÀNG Yêu cầu xuất hóa đơn điện tử Transit Pickup Surcharge Ids Transit …" at bounding box center [718, 356] width 1437 height 713
click at [190, 255] on div "0968967771 - cường" at bounding box center [216, 260] width 185 height 18
click at [1258, 312] on input "100.000" at bounding box center [1258, 318] width 159 height 26
drag, startPoint x: 1306, startPoint y: 560, endPoint x: 1242, endPoint y: 522, distance: 74.6
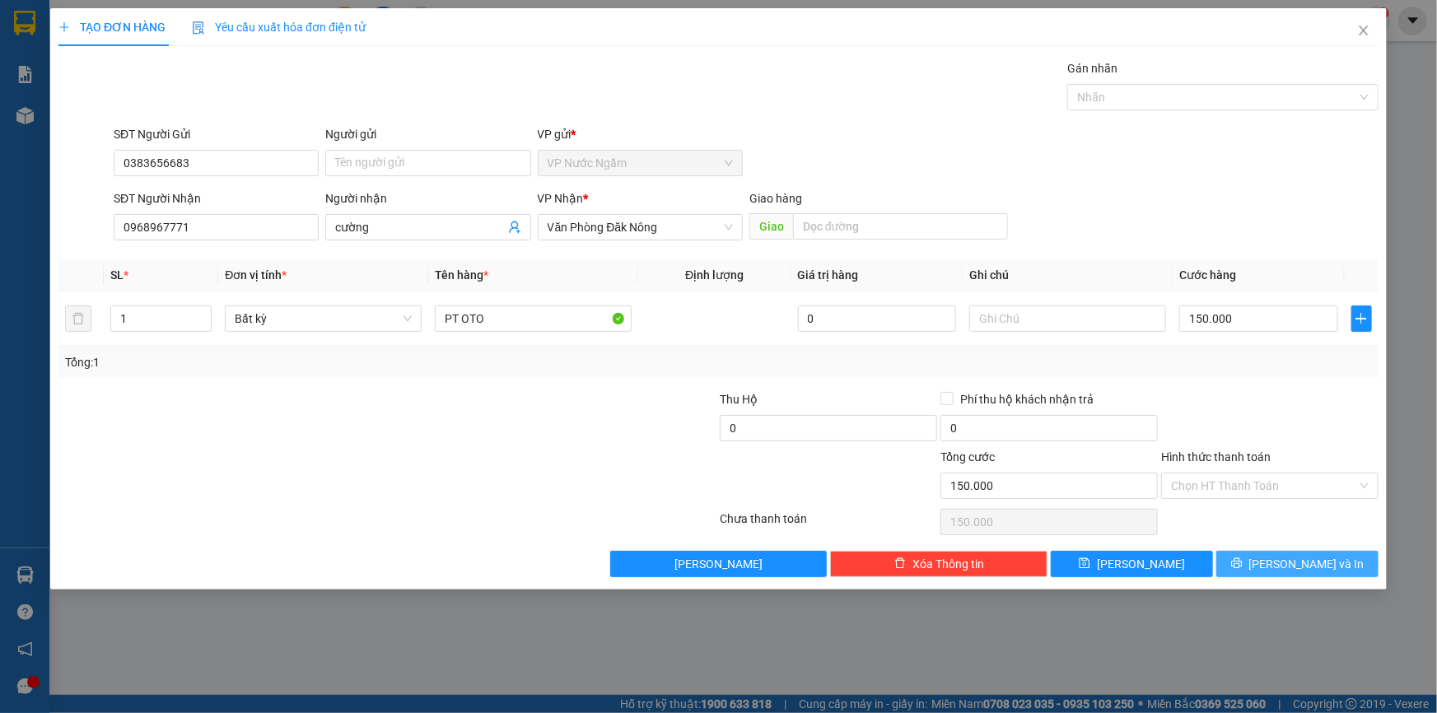
click at [1304, 560] on span "[PERSON_NAME] và In" at bounding box center [1306, 564] width 115 height 18
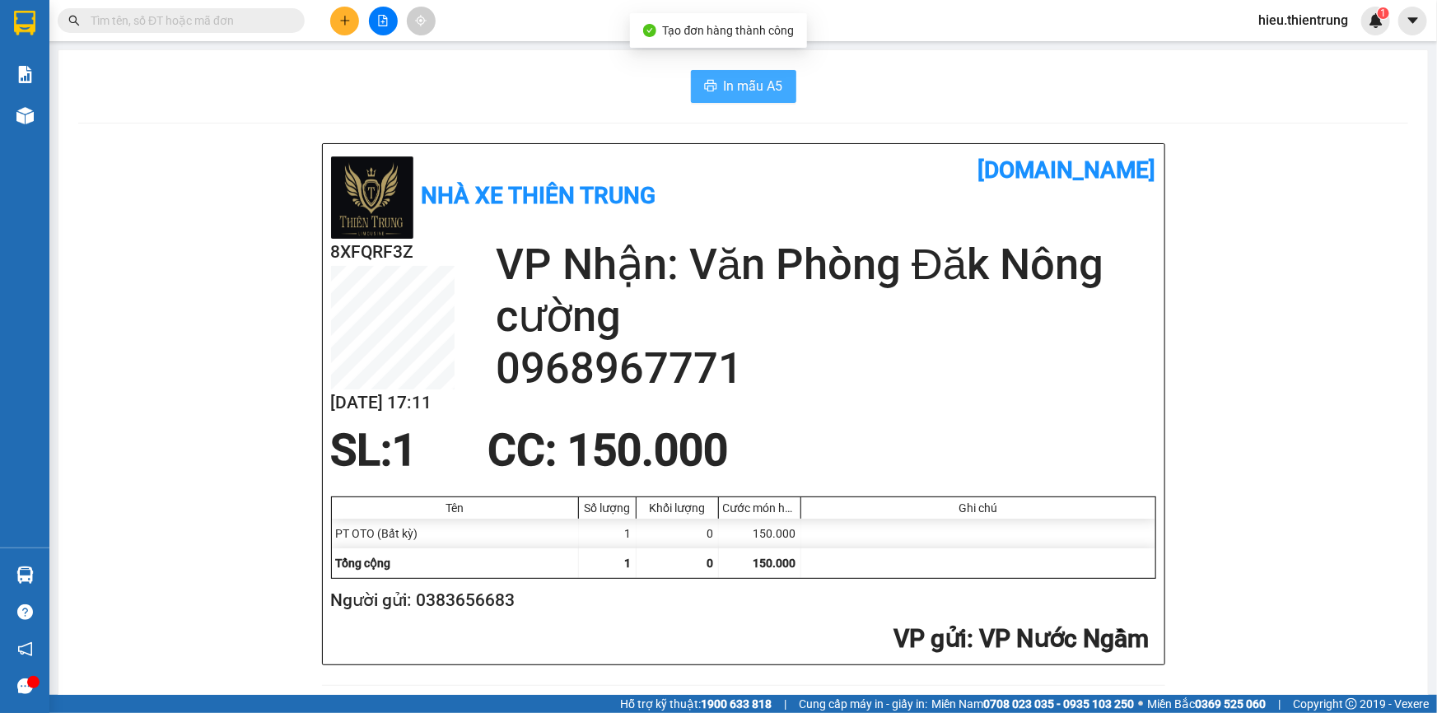
click at [762, 77] on span "In mẫu A5" at bounding box center [753, 86] width 59 height 21
drag, startPoint x: 495, startPoint y: 79, endPoint x: 478, endPoint y: 81, distance: 17.4
click at [478, 81] on div "In mẫu A5" at bounding box center [743, 86] width 1330 height 33
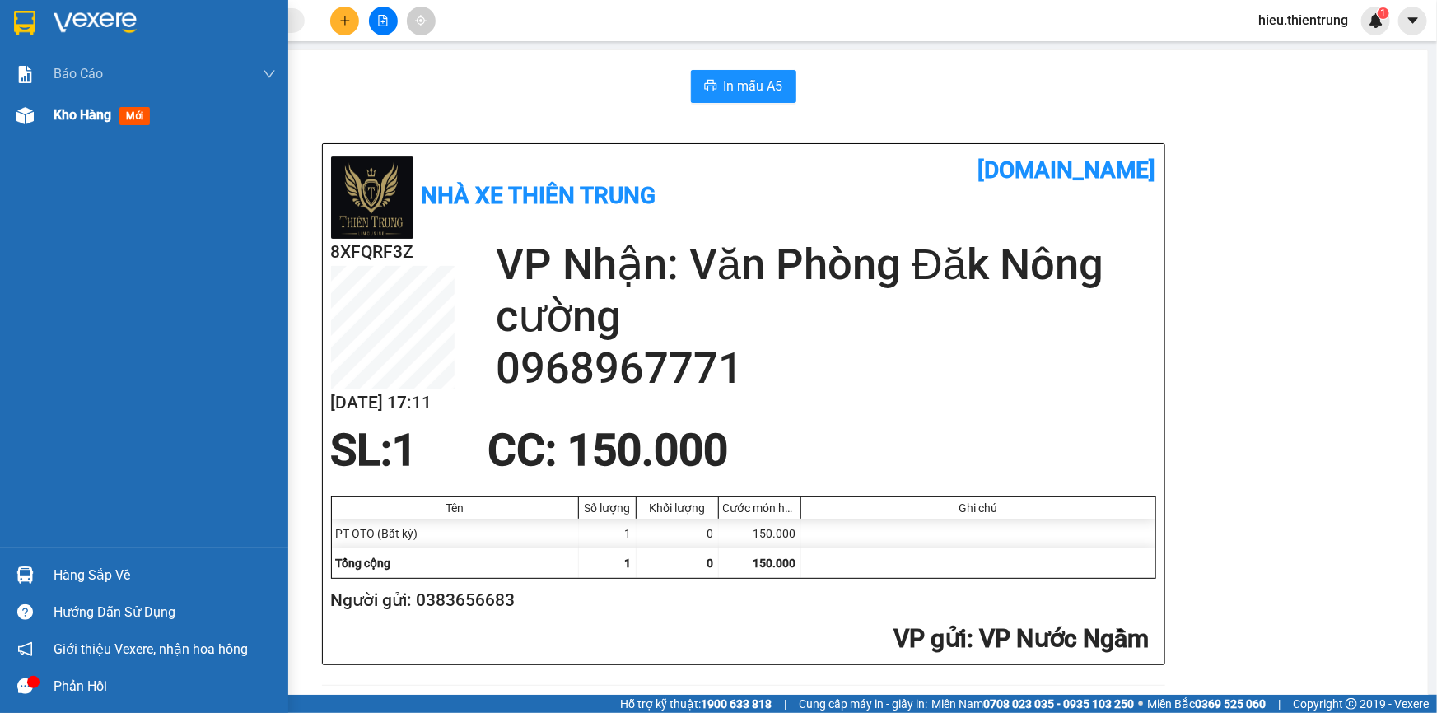
drag, startPoint x: 55, startPoint y: 116, endPoint x: 74, endPoint y: 119, distance: 19.2
click at [57, 116] on span "Kho hàng" at bounding box center [83, 115] width 58 height 16
click at [59, 115] on span "Kho hàng" at bounding box center [83, 115] width 58 height 16
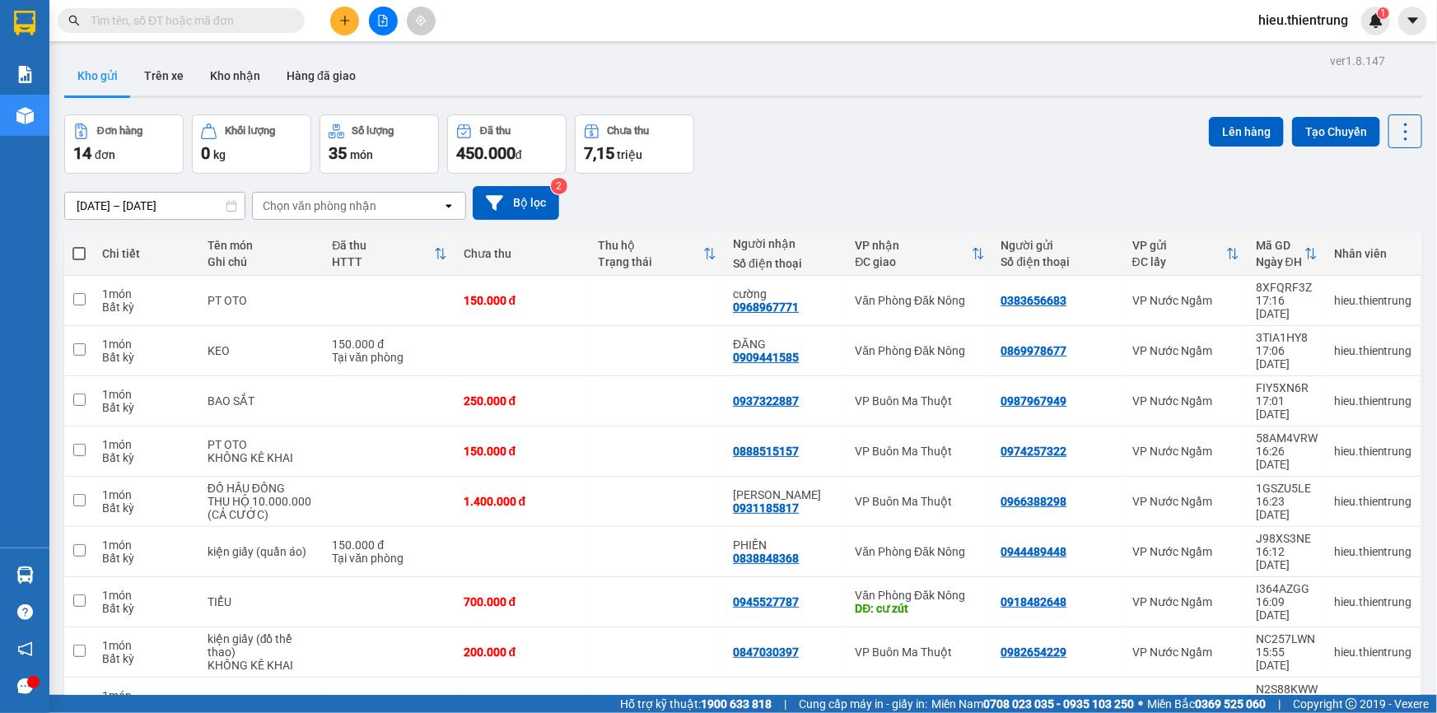
click at [873, 85] on div "Kho gửi Trên xe Kho nhận Hàng đã giao" at bounding box center [743, 78] width 1358 height 44
click at [343, 15] on icon "plus" at bounding box center [345, 21] width 12 height 12
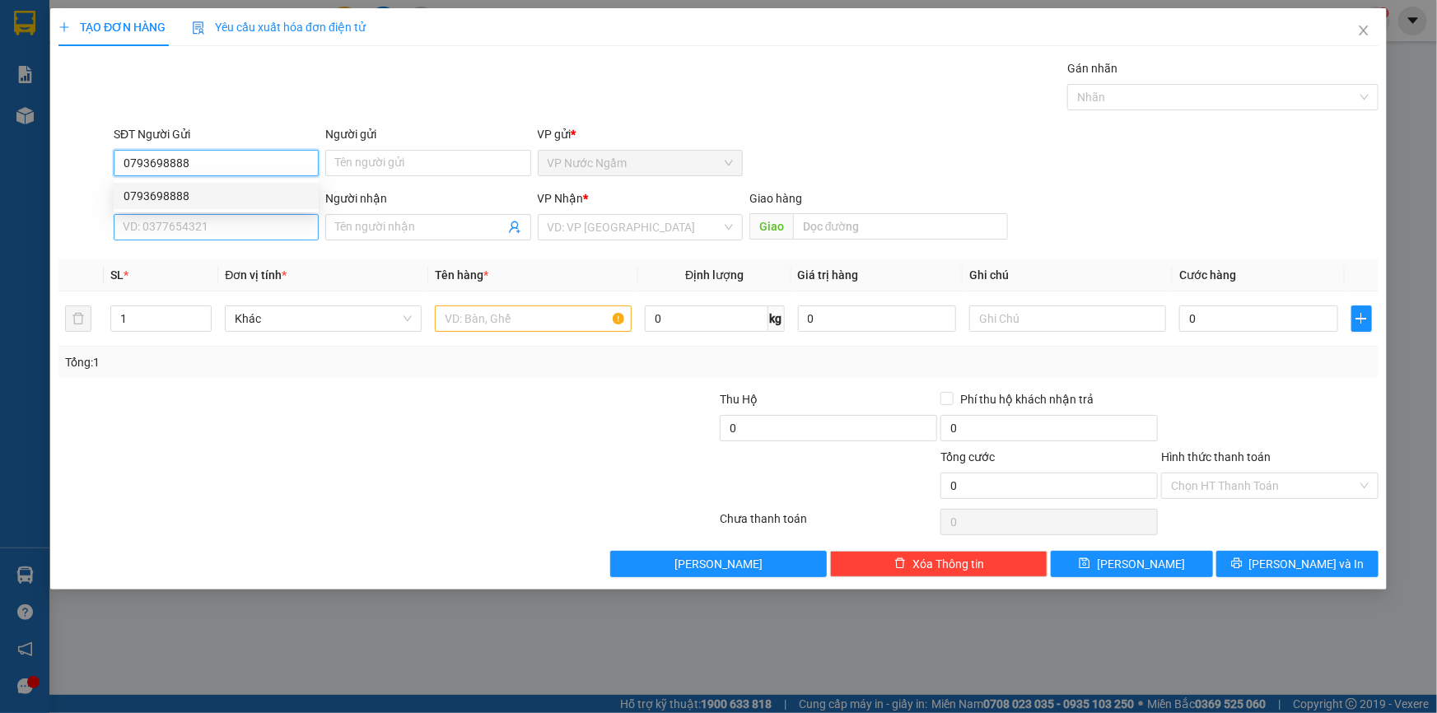
drag, startPoint x: 189, startPoint y: 193, endPoint x: 208, endPoint y: 214, distance: 28.6
click at [189, 194] on div "0793698888" at bounding box center [216, 196] width 185 height 18
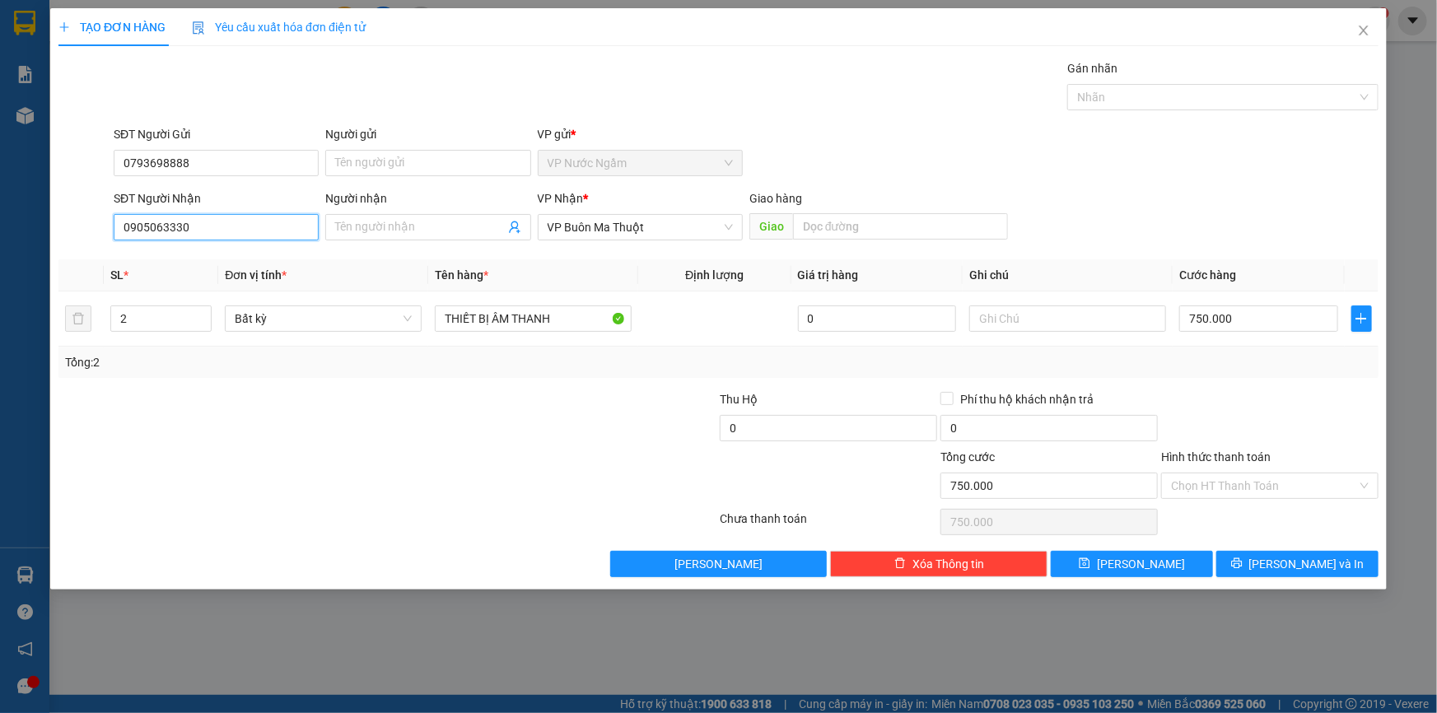
drag, startPoint x: 201, startPoint y: 222, endPoint x: 32, endPoint y: 230, distance: 169.0
click at [31, 230] on div "TẠO ĐƠN HÀNG Yêu cầu xuất hóa đơn điện tử Transit Pickup Surcharge Ids Transit …" at bounding box center [718, 356] width 1437 height 713
click at [149, 313] on input "2" at bounding box center [161, 318] width 100 height 25
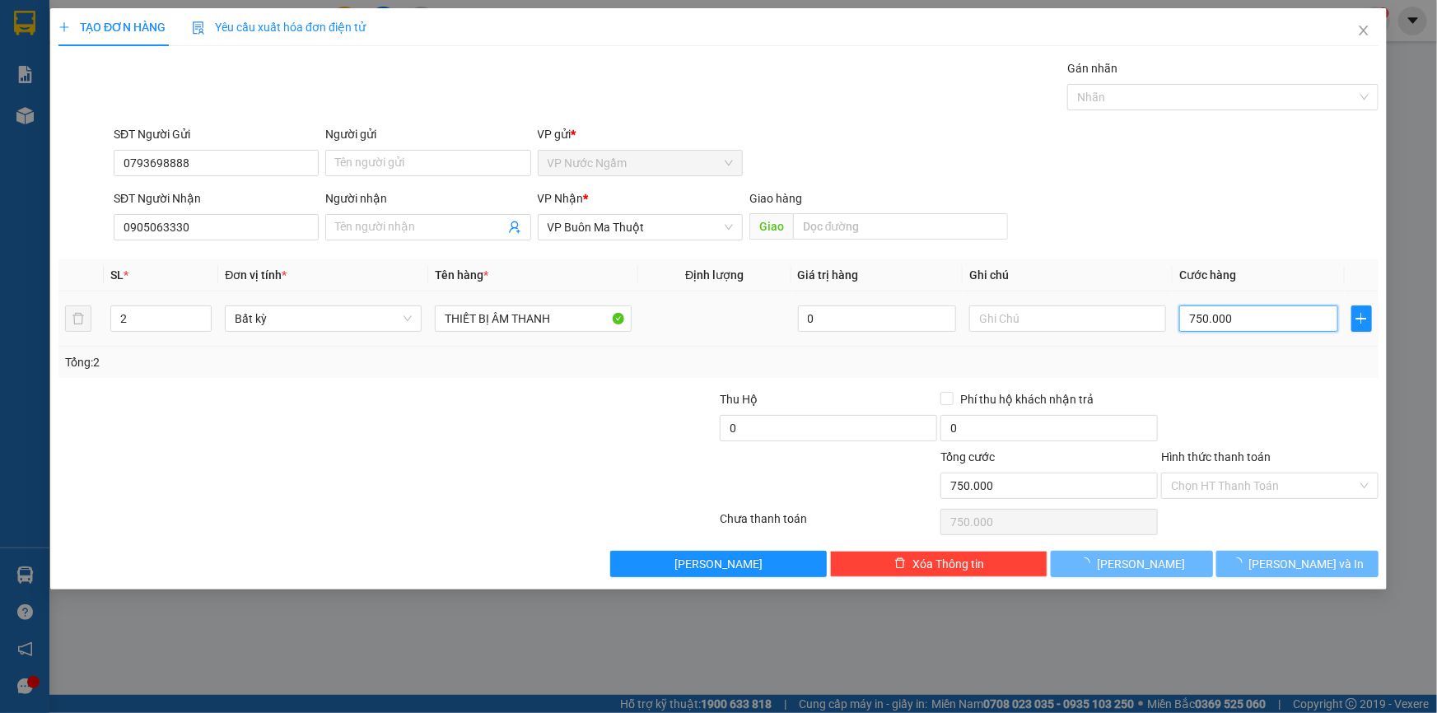
click at [1243, 314] on input "750.000" at bounding box center [1258, 318] width 159 height 26
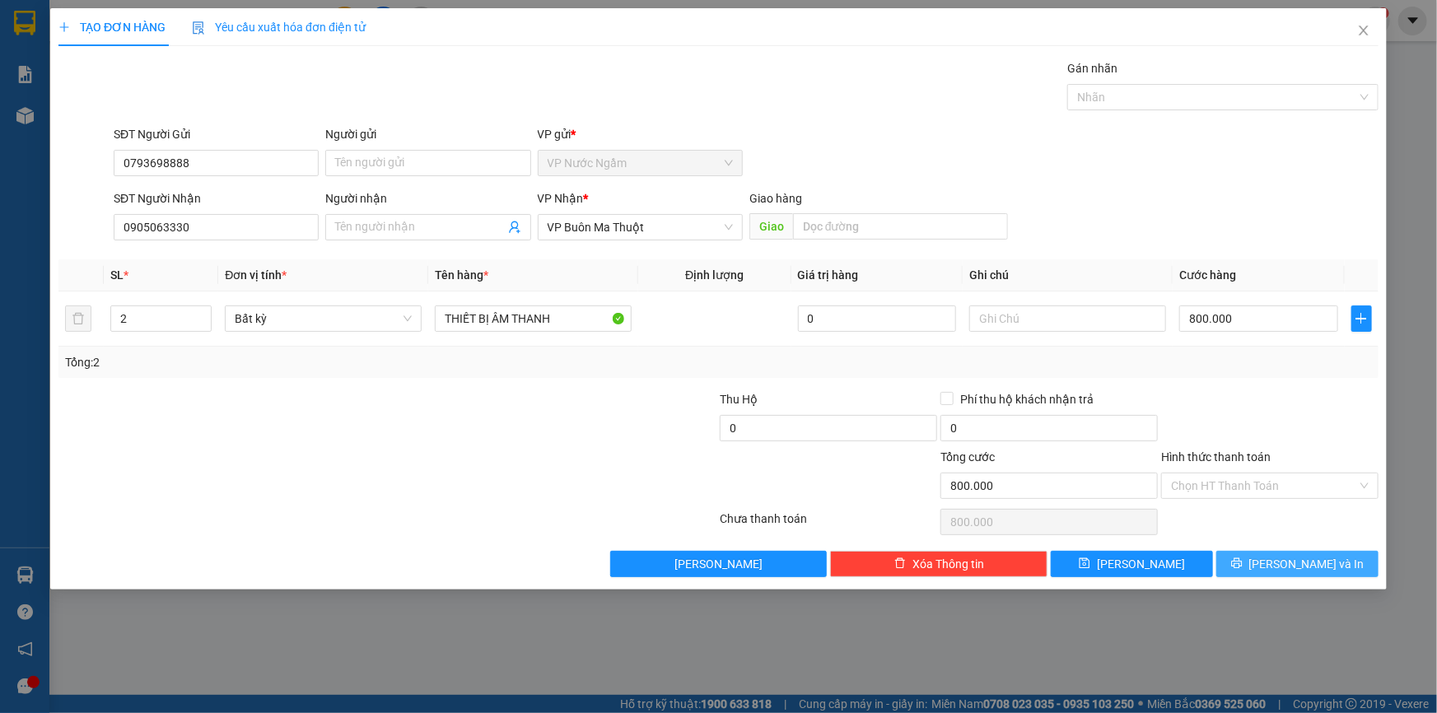
click at [1333, 562] on button "[PERSON_NAME] và In" at bounding box center [1297, 564] width 162 height 26
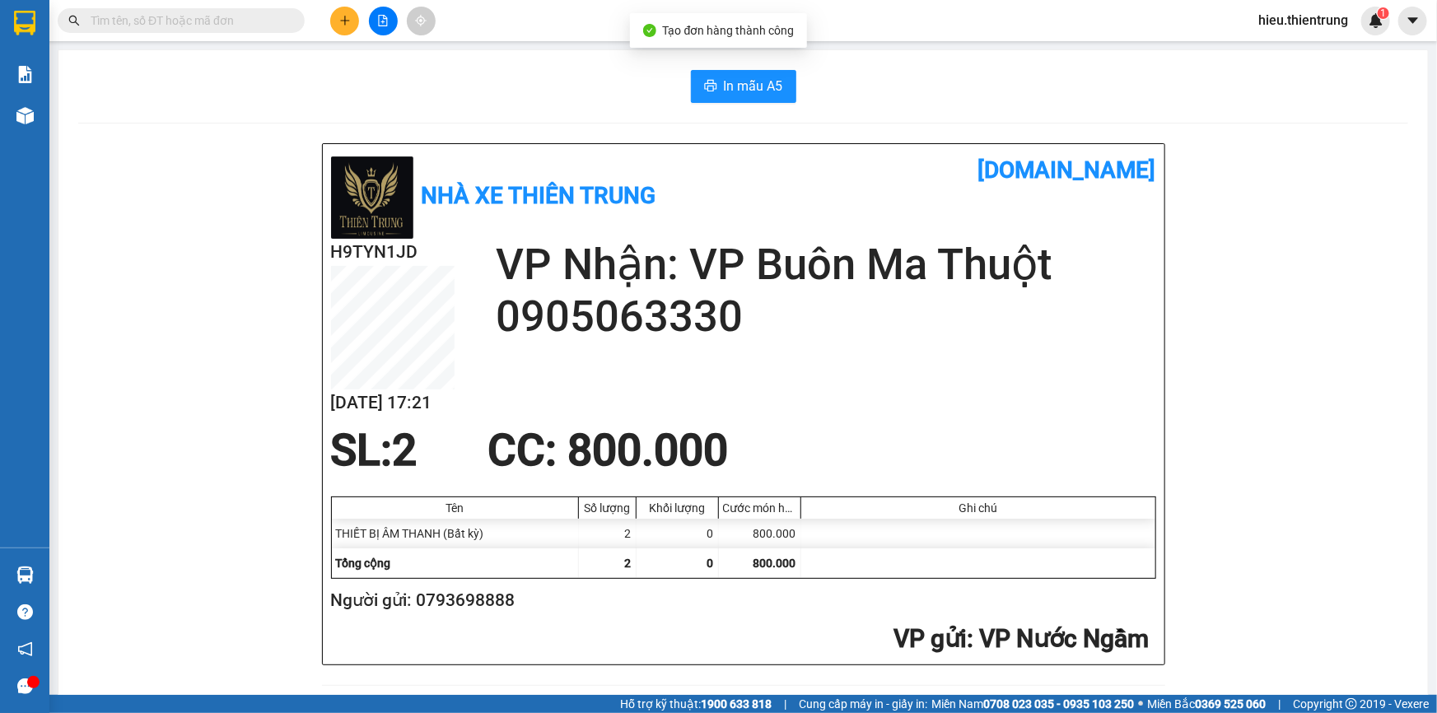
click at [743, 94] on span "In mẫu A5" at bounding box center [753, 86] width 59 height 21
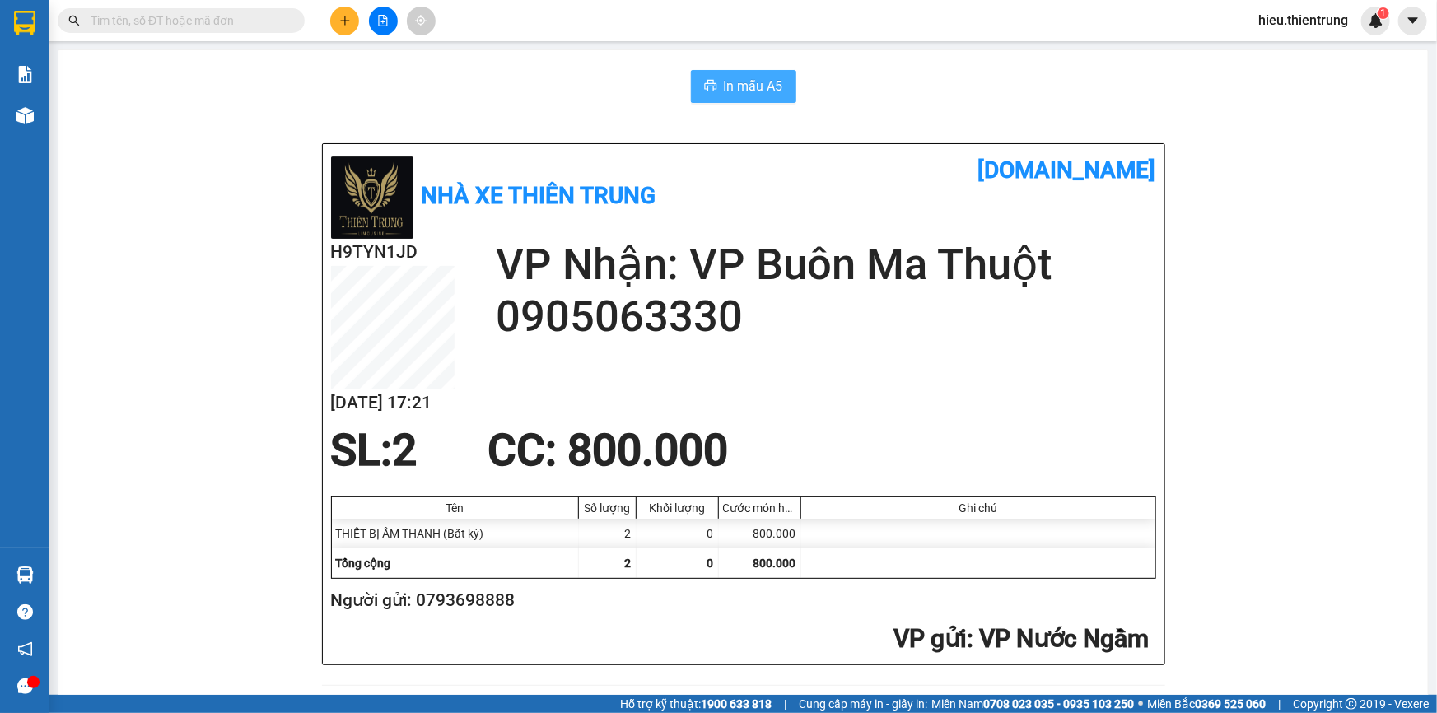
click at [758, 97] on button "In mẫu A5" at bounding box center [743, 86] width 105 height 33
drag, startPoint x: 889, startPoint y: 65, endPoint x: 528, endPoint y: 49, distance: 361.9
drag, startPoint x: 321, startPoint y: 11, endPoint x: 344, endPoint y: 16, distance: 23.8
click at [324, 11] on div "Kết quả tìm kiếm ( 0 ) Bộ lọc Ngày tạo đơn gần nhất No Data" at bounding box center [222, 21] width 445 height 29
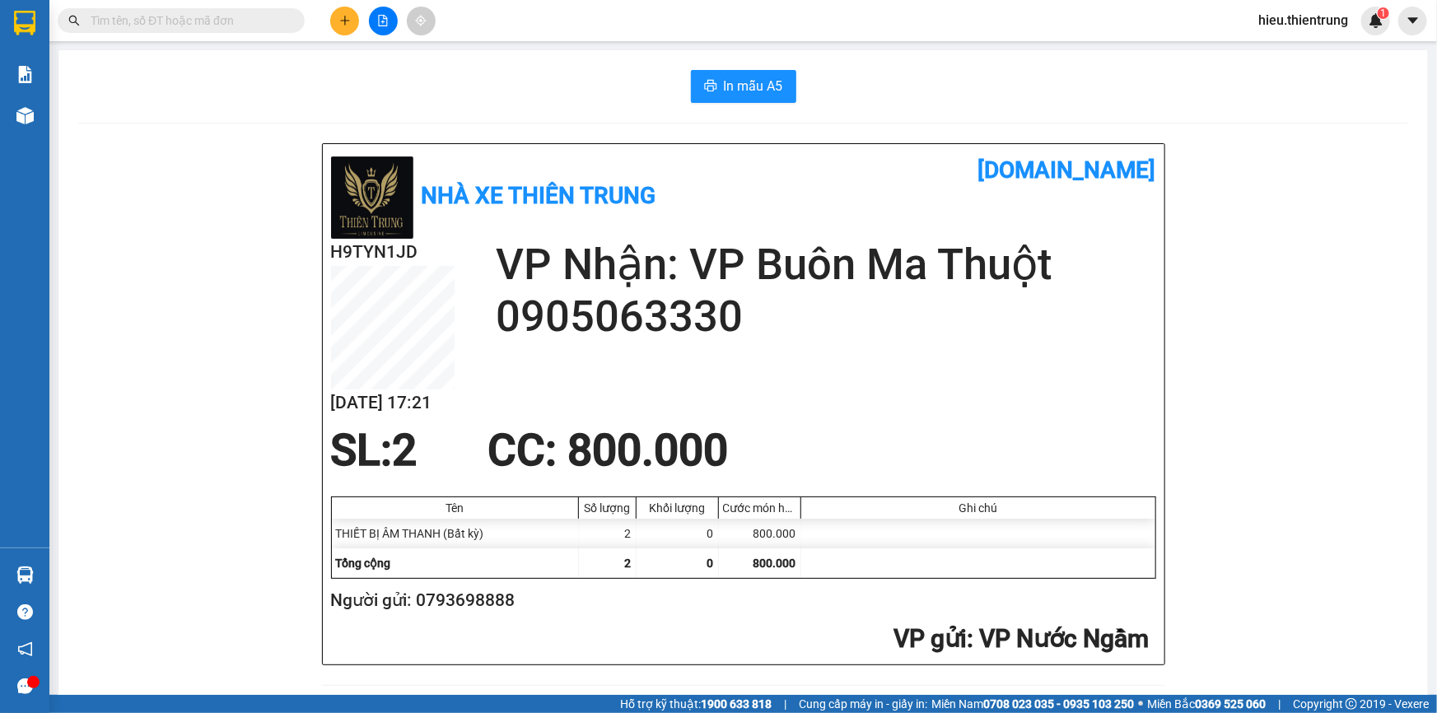
click at [344, 16] on icon "plus" at bounding box center [345, 21] width 12 height 12
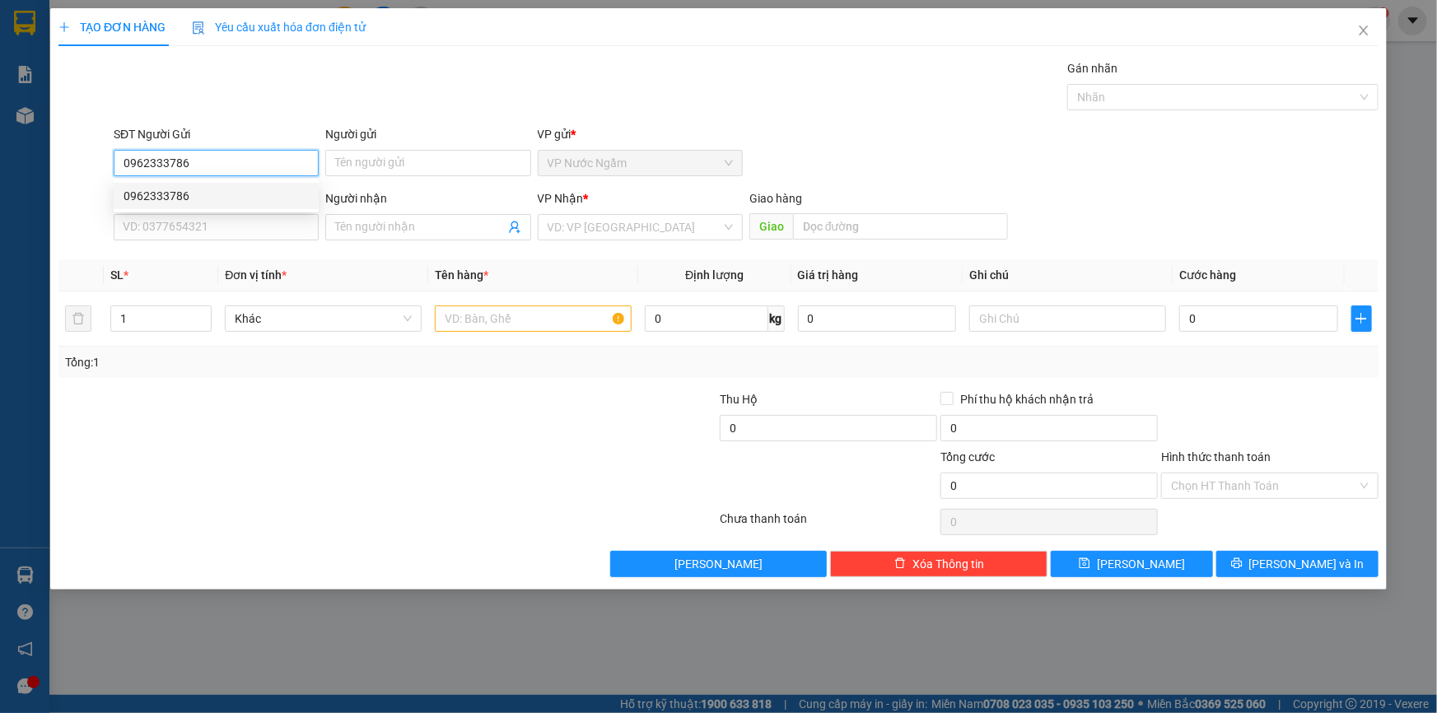
click at [192, 193] on div "0962333786" at bounding box center [216, 196] width 185 height 18
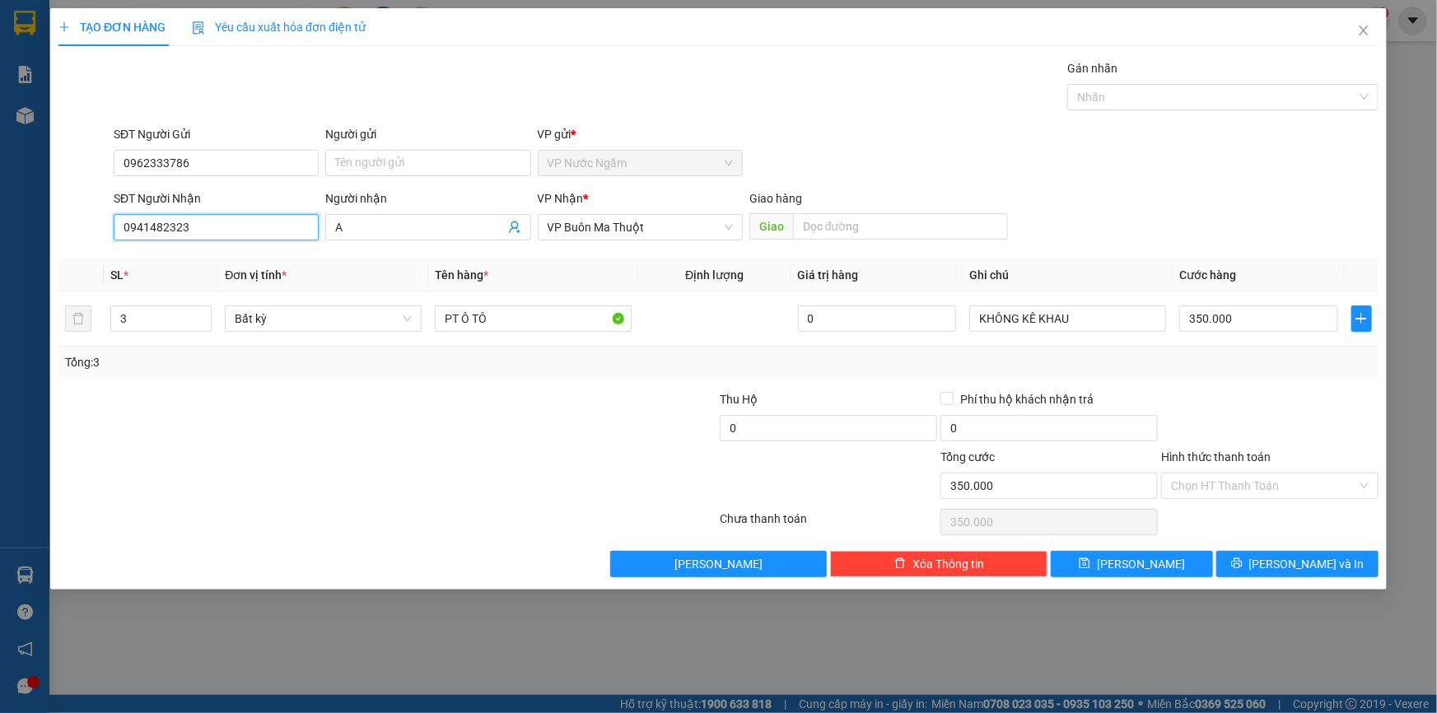
drag, startPoint x: 219, startPoint y: 226, endPoint x: 38, endPoint y: 245, distance: 182.1
click at [40, 245] on div "TẠO ĐƠN HÀNG Yêu cầu xuất hóa đơn điện tử Transit Pickup Surcharge Ids Transit …" at bounding box center [718, 356] width 1437 height 713
drag, startPoint x: 142, startPoint y: 323, endPoint x: 90, endPoint y: 337, distance: 53.7
click at [90, 337] on tr "3 Bất kỳ PT Ô TÔ 0 KHÔNG KÊ KHAU 350.000" at bounding box center [718, 318] width 1320 height 55
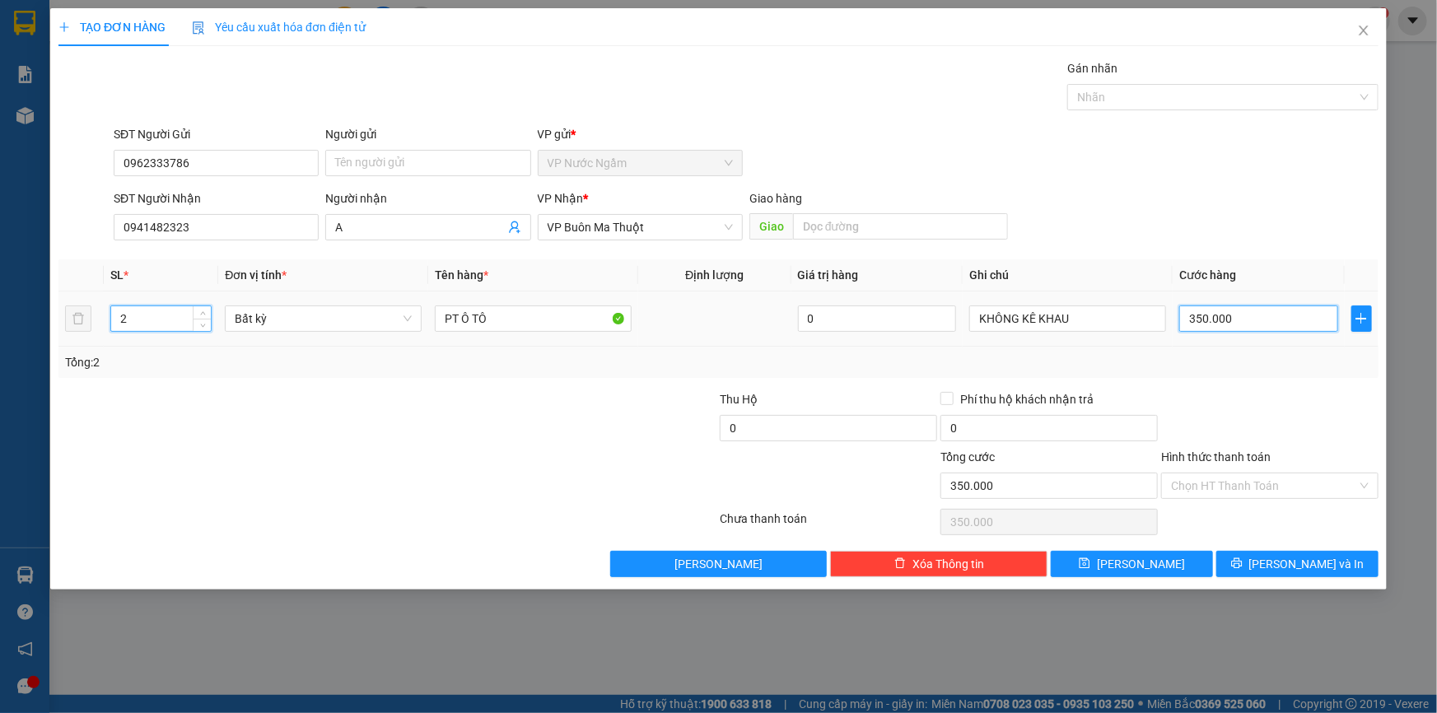
click at [1300, 313] on input "350.000" at bounding box center [1258, 318] width 159 height 26
click at [1301, 562] on span "[PERSON_NAME] và In" at bounding box center [1306, 564] width 115 height 18
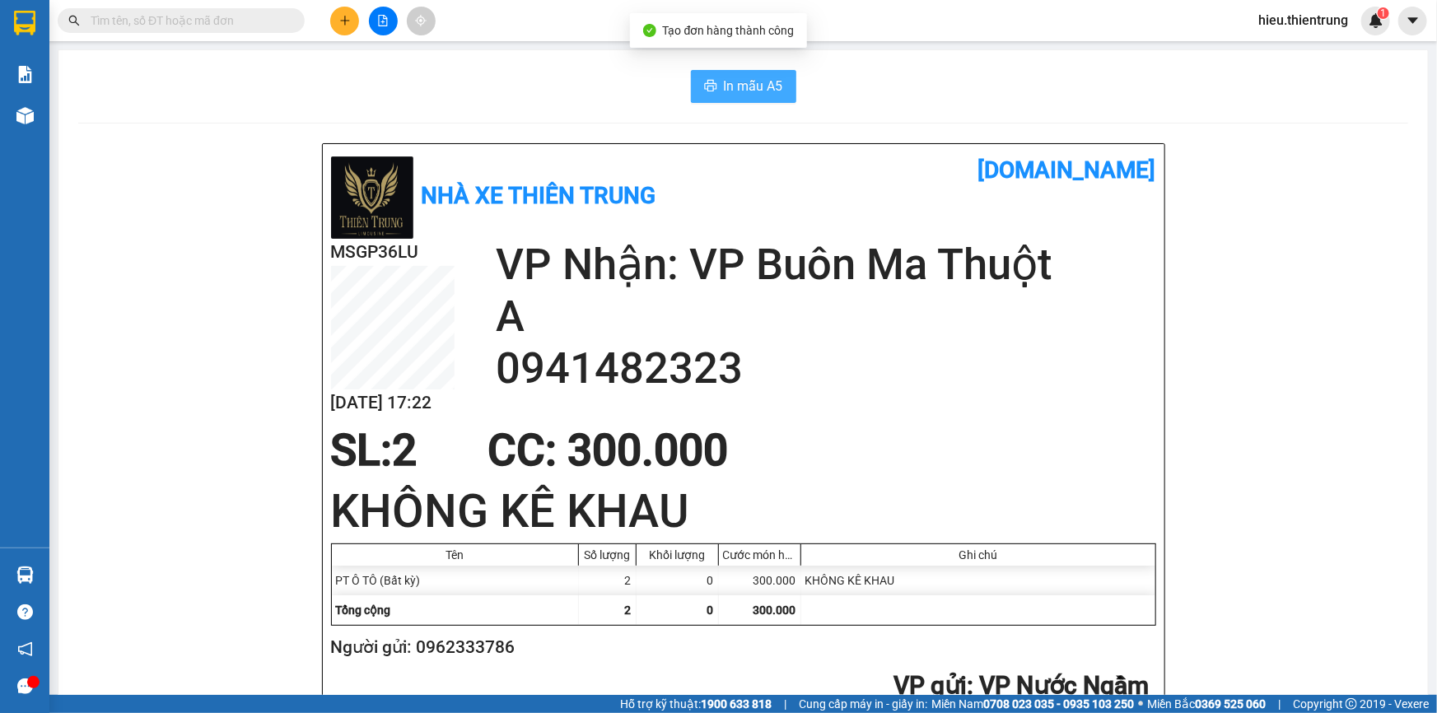
click at [725, 77] on span "In mẫu A5" at bounding box center [753, 86] width 59 height 21
drag, startPoint x: 494, startPoint y: 77, endPoint x: 520, endPoint y: 83, distance: 27.2
click at [494, 80] on div "In mẫu A5" at bounding box center [743, 86] width 1330 height 33
click at [715, 87] on button "In mẫu A5" at bounding box center [743, 86] width 105 height 33
drag, startPoint x: 931, startPoint y: 68, endPoint x: 921, endPoint y: 68, distance: 10.7
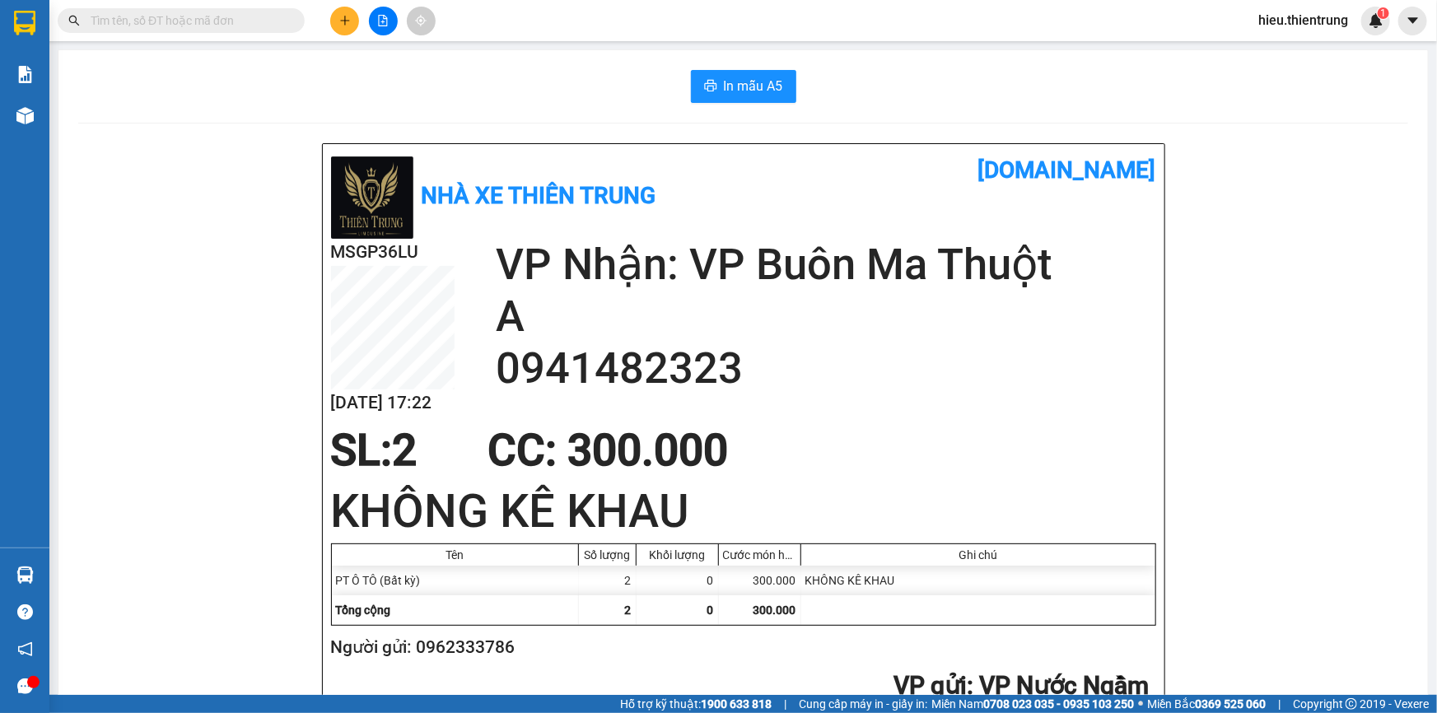
click at [584, 74] on div "In mẫu A5" at bounding box center [743, 86] width 1330 height 33
drag, startPoint x: 366, startPoint y: 7, endPoint x: 379, endPoint y: 16, distance: 16.0
click at [366, 7] on div at bounding box center [383, 21] width 124 height 29
click at [379, 16] on icon "file-add" at bounding box center [383, 21] width 12 height 12
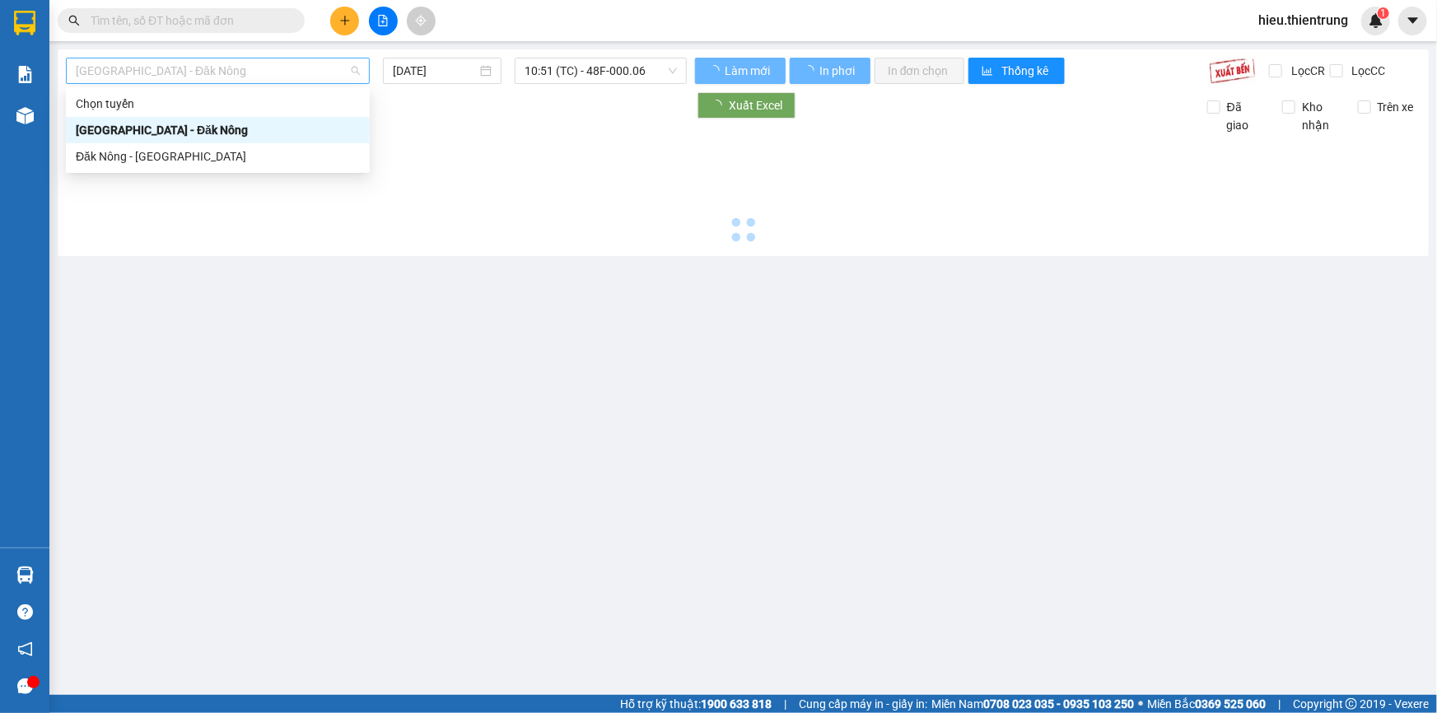
click at [190, 78] on span "[GEOGRAPHIC_DATA] - Đăk Nông" at bounding box center [218, 70] width 284 height 25
click at [445, 59] on div "[DATE]" at bounding box center [442, 71] width 119 height 26
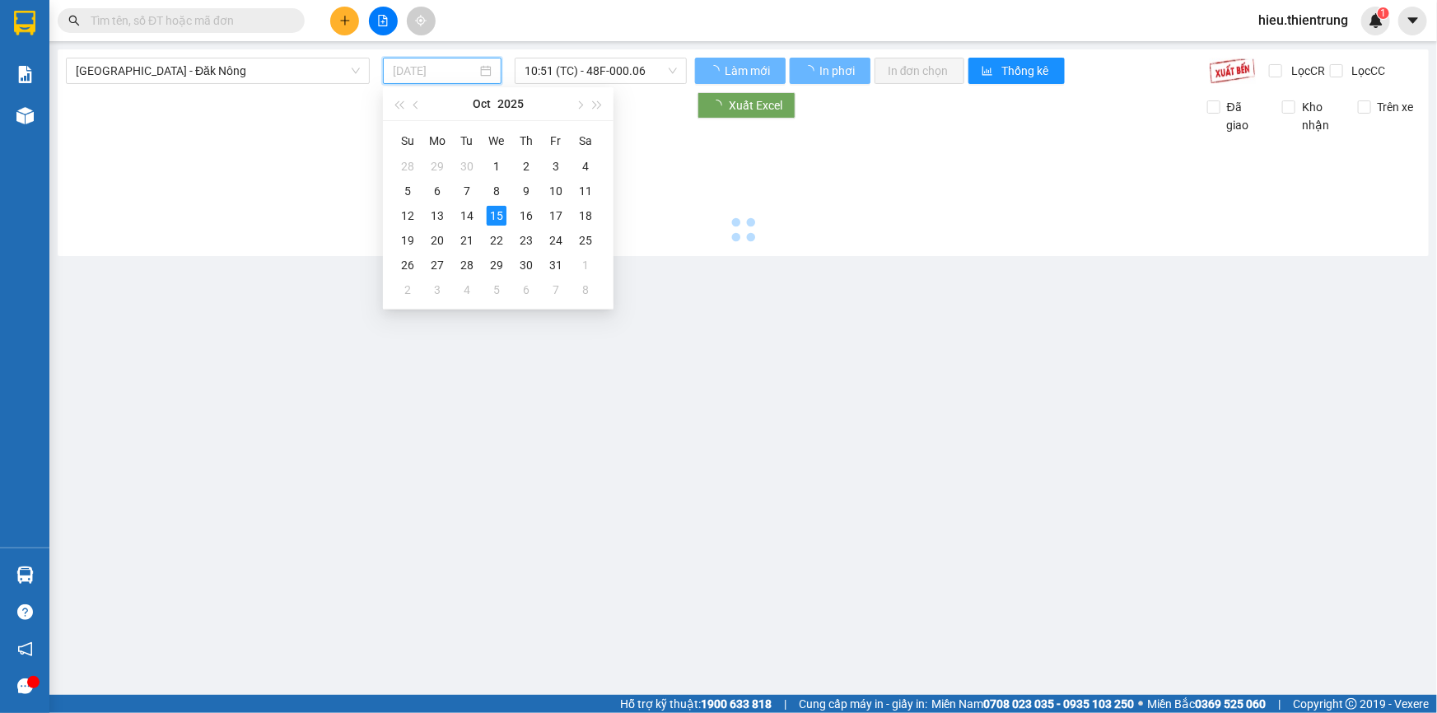
click at [470, 218] on div "14" at bounding box center [467, 216] width 20 height 20
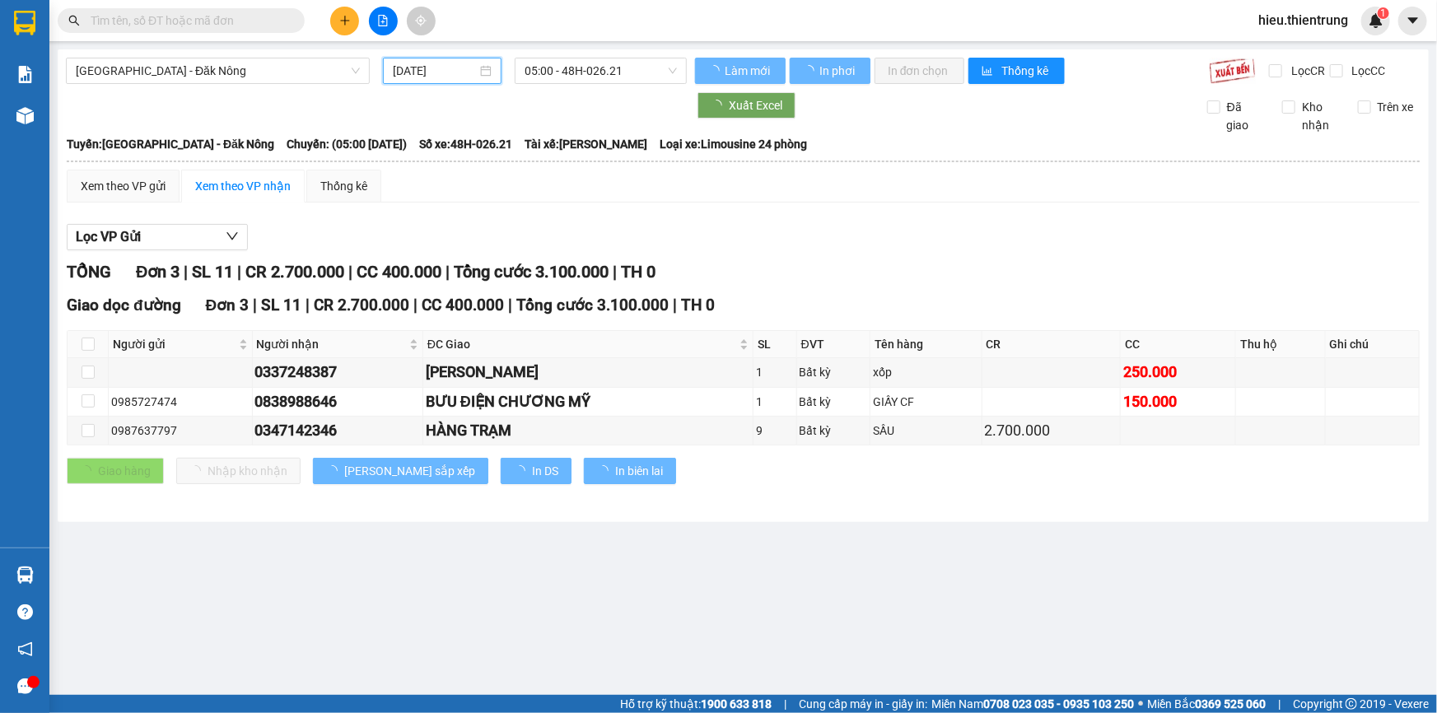
click at [595, 72] on span "05:00 - 48H-026.21" at bounding box center [601, 70] width 152 height 25
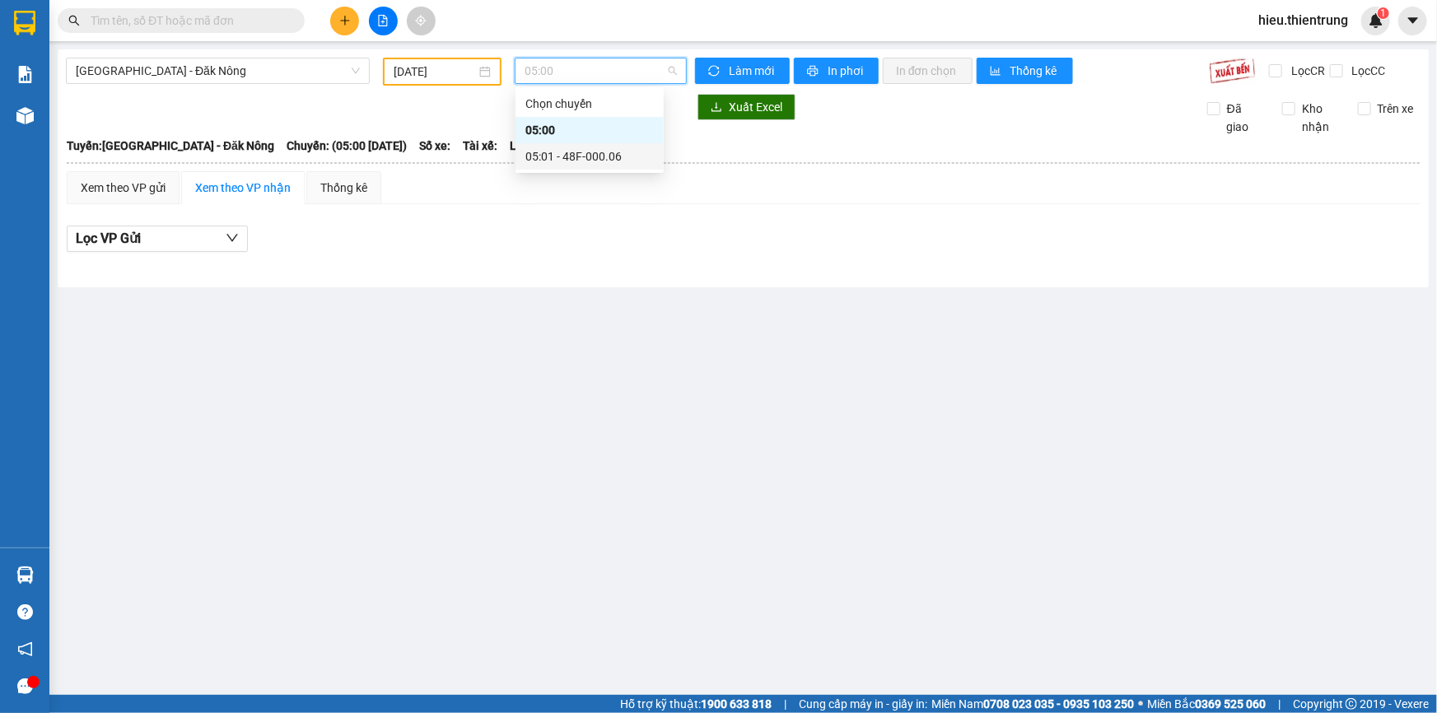
click at [597, 152] on div "05:01 - 48F-000.06" at bounding box center [589, 156] width 128 height 18
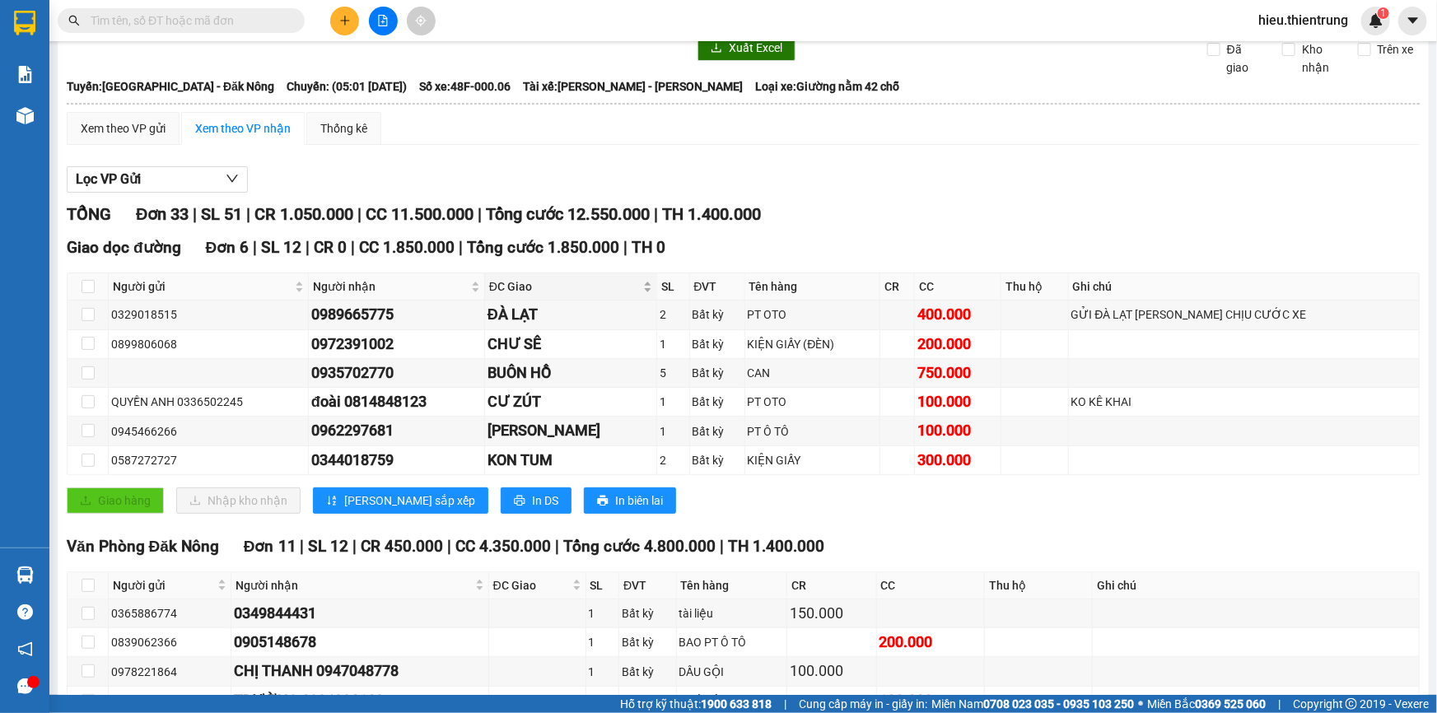
scroll to position [74, 0]
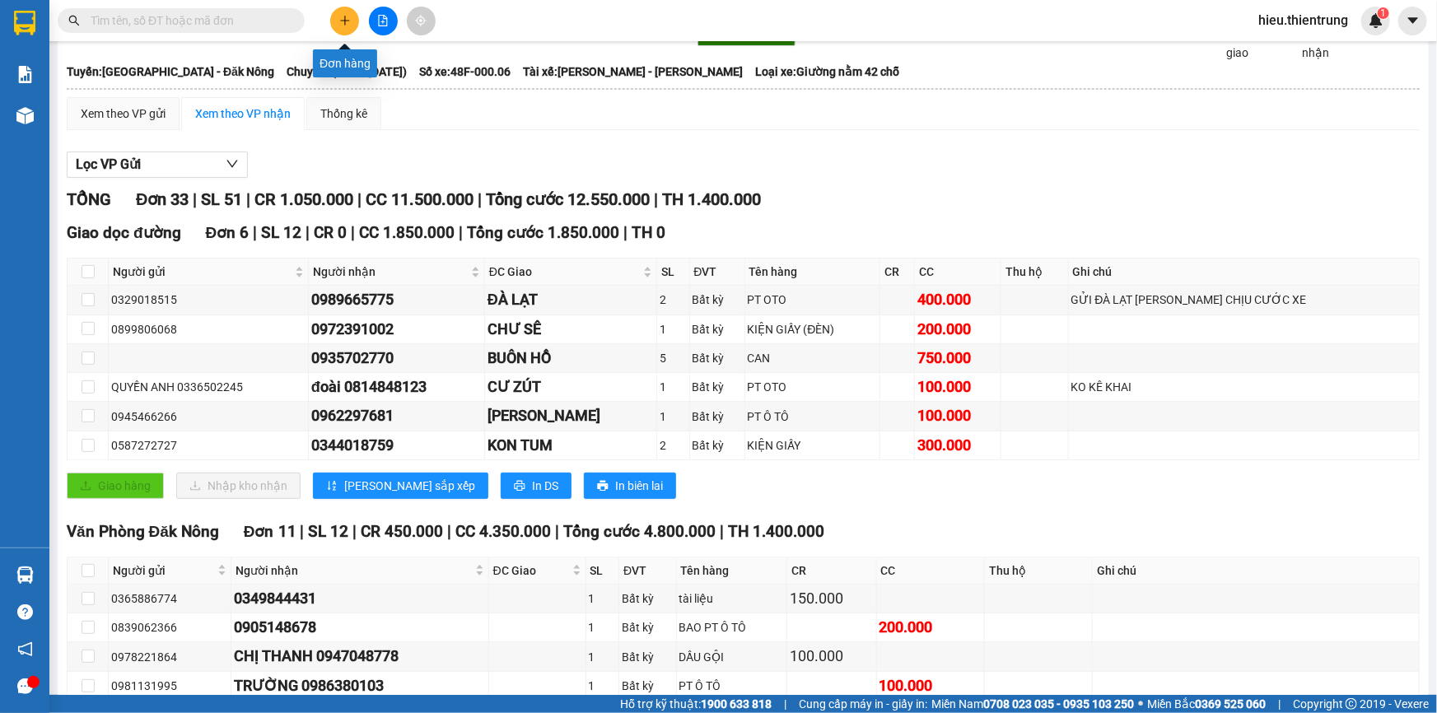
click at [341, 24] on icon "plus" at bounding box center [345, 21] width 12 height 12
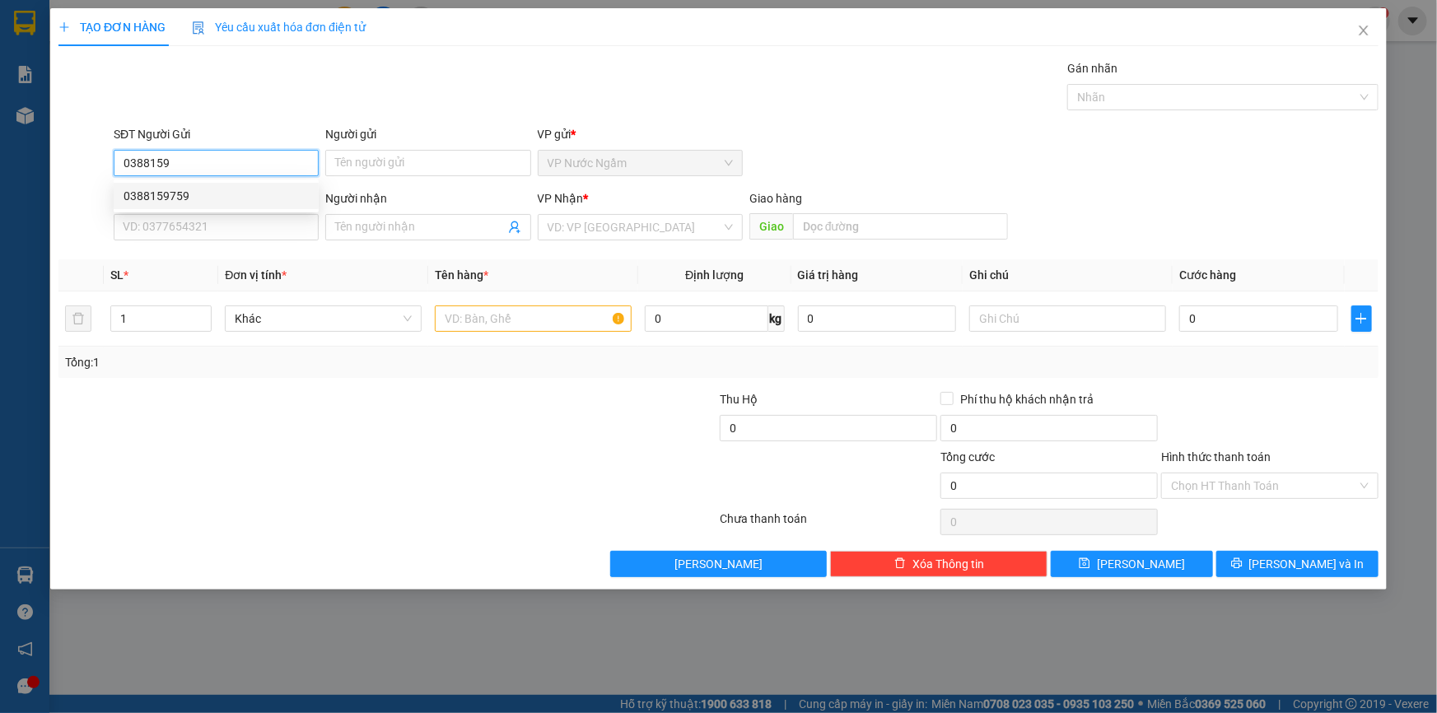
click at [168, 199] on div "0388159759" at bounding box center [216, 196] width 185 height 18
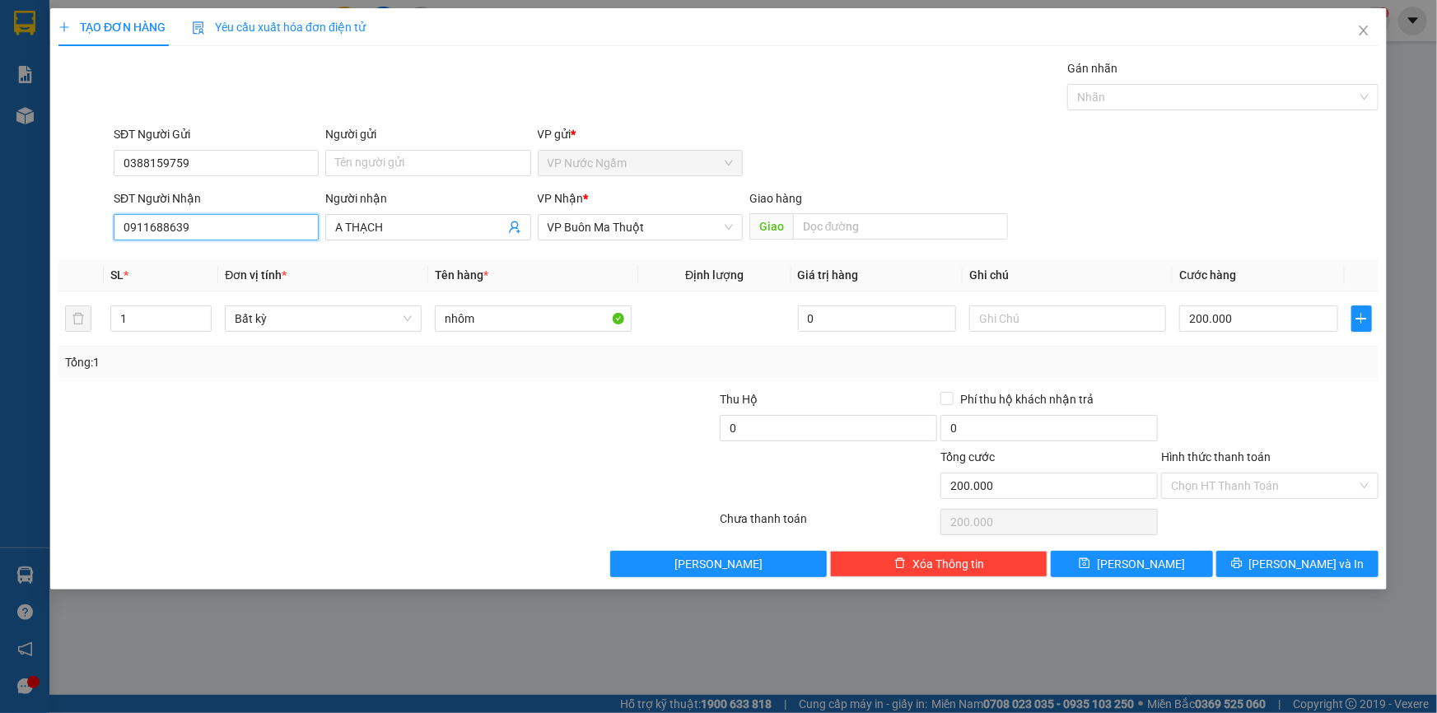
drag, startPoint x: 212, startPoint y: 231, endPoint x: 39, endPoint y: 236, distance: 173.0
click at [35, 234] on div "TẠO ĐƠN HÀNG Yêu cầu xuất hóa đơn điện tử Transit Pickup Surcharge Ids Transit …" at bounding box center [718, 356] width 1437 height 713
drag, startPoint x: 409, startPoint y: 222, endPoint x: 348, endPoint y: 231, distance: 61.7
click at [348, 231] on input "A THẠCH" at bounding box center [419, 227] width 169 height 18
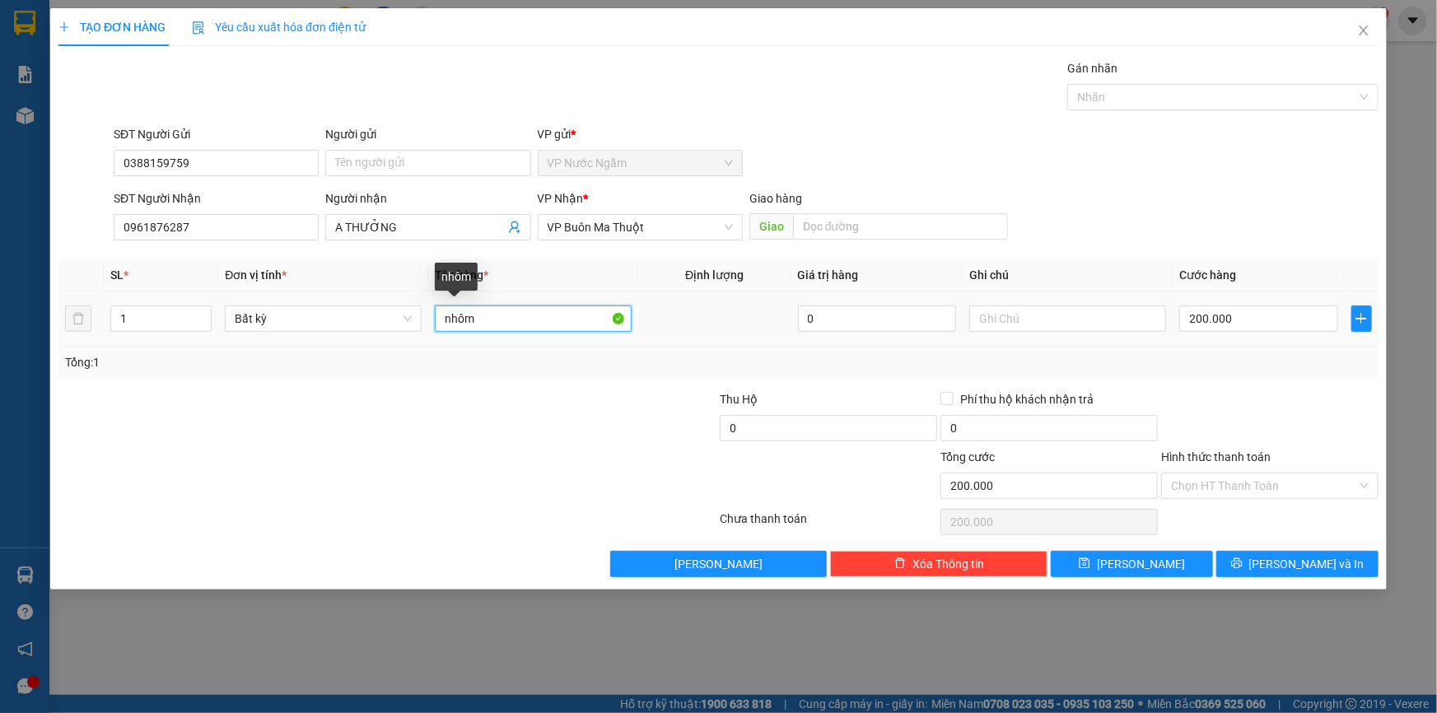
drag, startPoint x: 495, startPoint y: 310, endPoint x: 437, endPoint y: 338, distance: 64.4
click at [437, 338] on td "nhôm" at bounding box center [533, 318] width 210 height 55
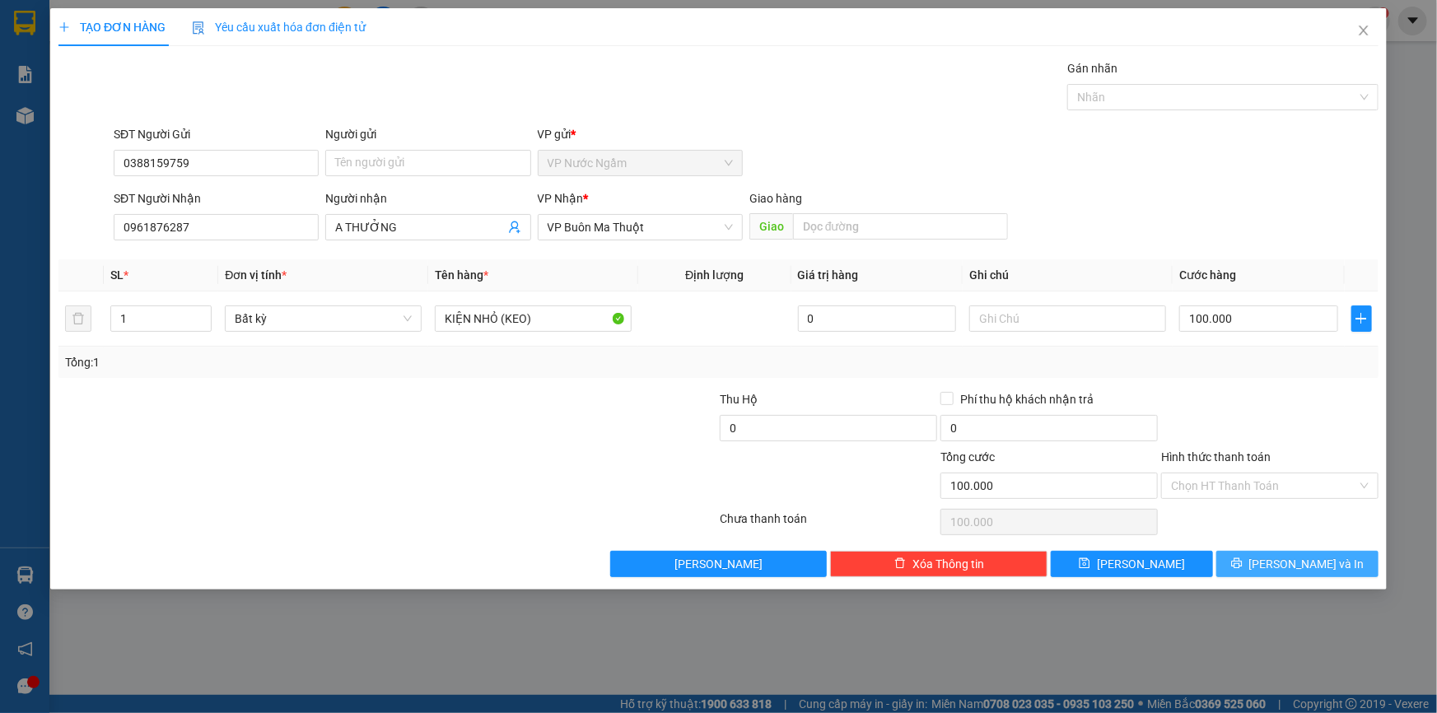
click at [1288, 555] on span "[PERSON_NAME] và In" at bounding box center [1306, 564] width 115 height 18
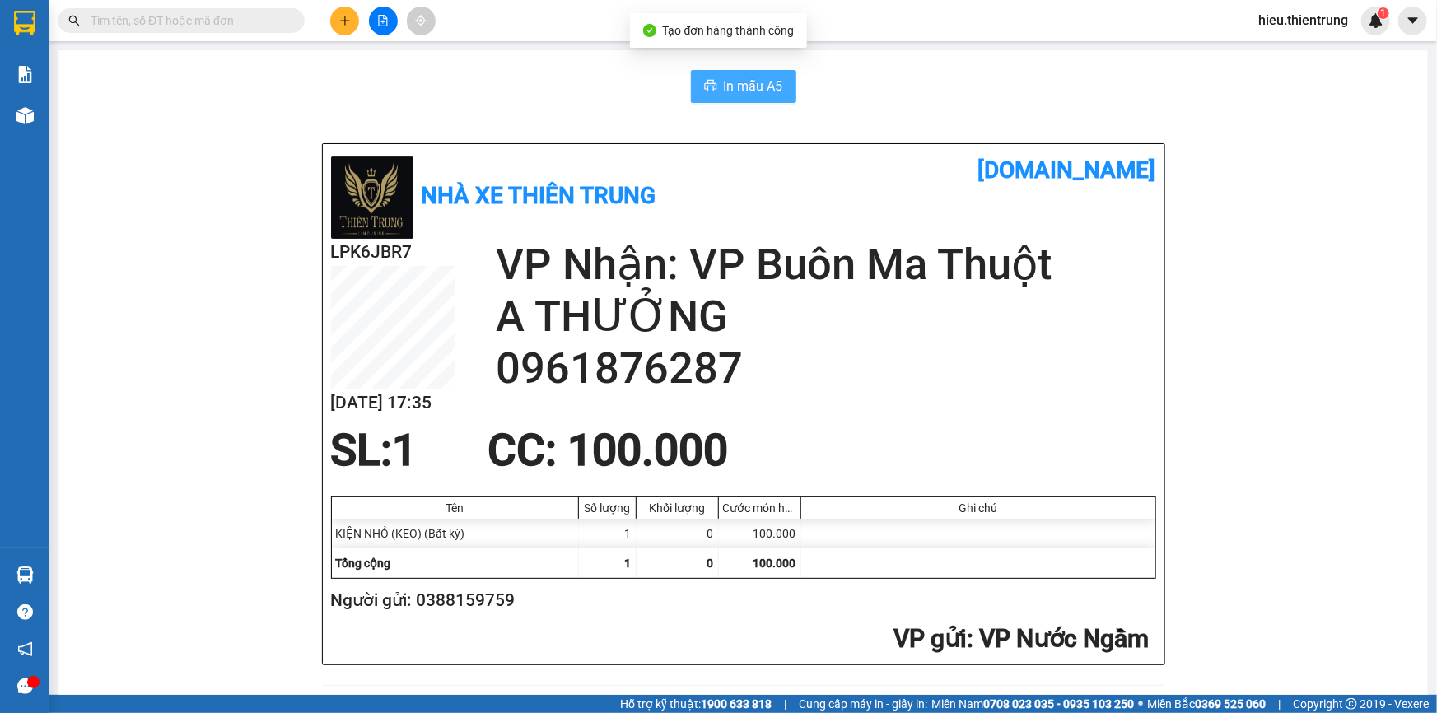
click at [710, 93] on span "printer" at bounding box center [710, 87] width 13 height 16
drag, startPoint x: 932, startPoint y: 107, endPoint x: 594, endPoint y: 87, distance: 339.0
click at [488, 82] on div "In mẫu A5" at bounding box center [743, 86] width 1330 height 33
click at [340, 20] on icon "plus" at bounding box center [344, 20] width 9 height 1
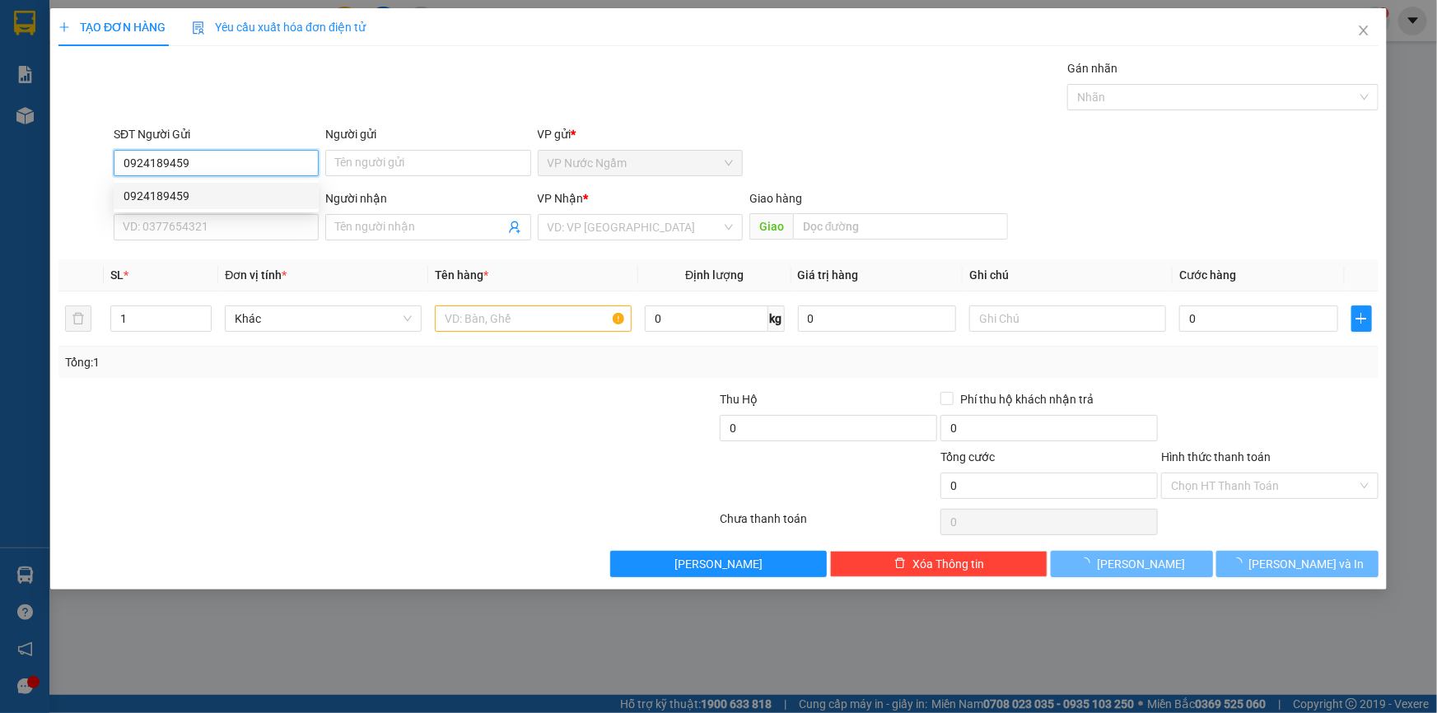
click at [198, 201] on div "0924189459" at bounding box center [216, 196] width 185 height 18
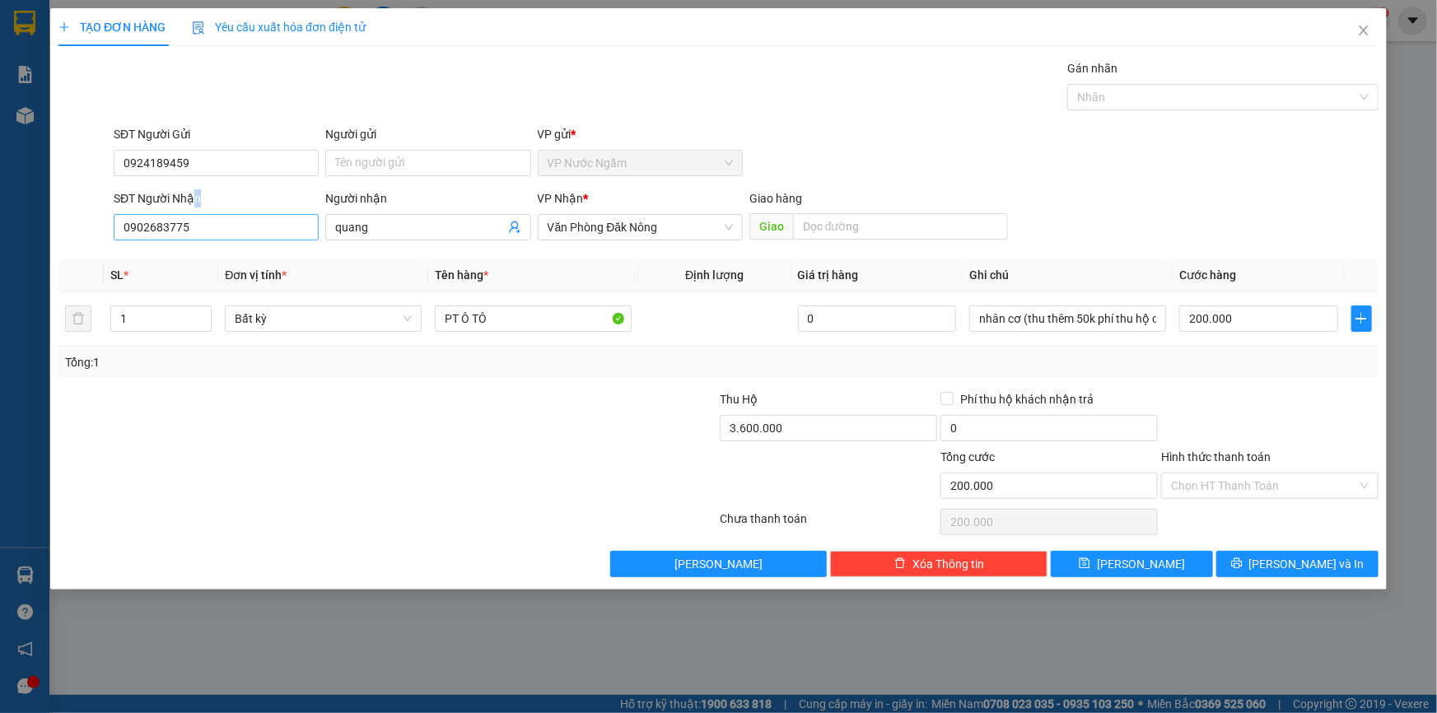
drag, startPoint x: 222, startPoint y: 212, endPoint x: 191, endPoint y: 213, distance: 31.3
click at [190, 213] on div "SĐT Người Nhận 0902683775" at bounding box center [216, 218] width 205 height 58
click at [200, 217] on input "0902683775" at bounding box center [216, 227] width 205 height 26
click at [808, 417] on input "3.600.000" at bounding box center [828, 428] width 217 height 26
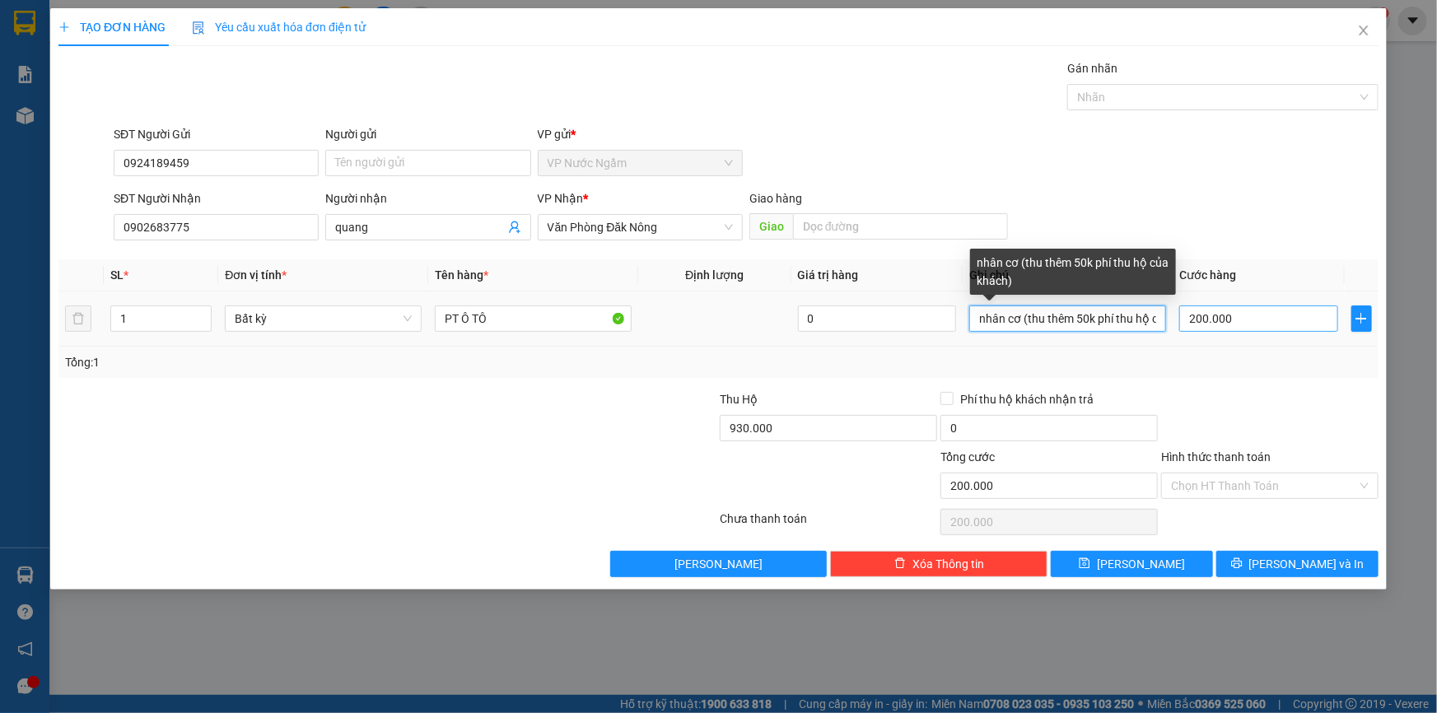
scroll to position [0, 50]
drag, startPoint x: 1021, startPoint y: 318, endPoint x: 1208, endPoint y: 324, distance: 187.0
click at [1203, 324] on tr "1 Bất kỳ PT Ô TÔ 0 nhân cơ (thu thêm 50k phí thu hộ của khách) 200.000" at bounding box center [718, 318] width 1320 height 55
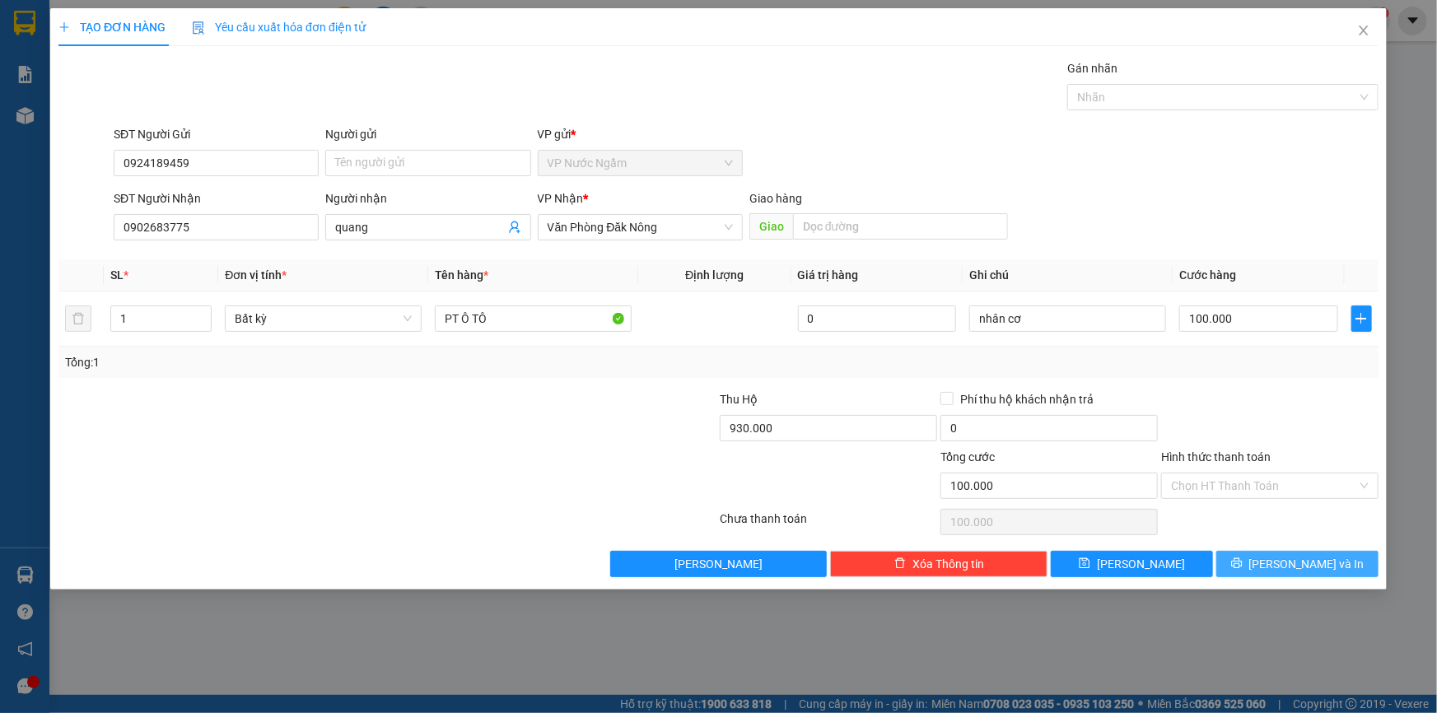
click at [1303, 558] on span "[PERSON_NAME] và In" at bounding box center [1306, 564] width 115 height 18
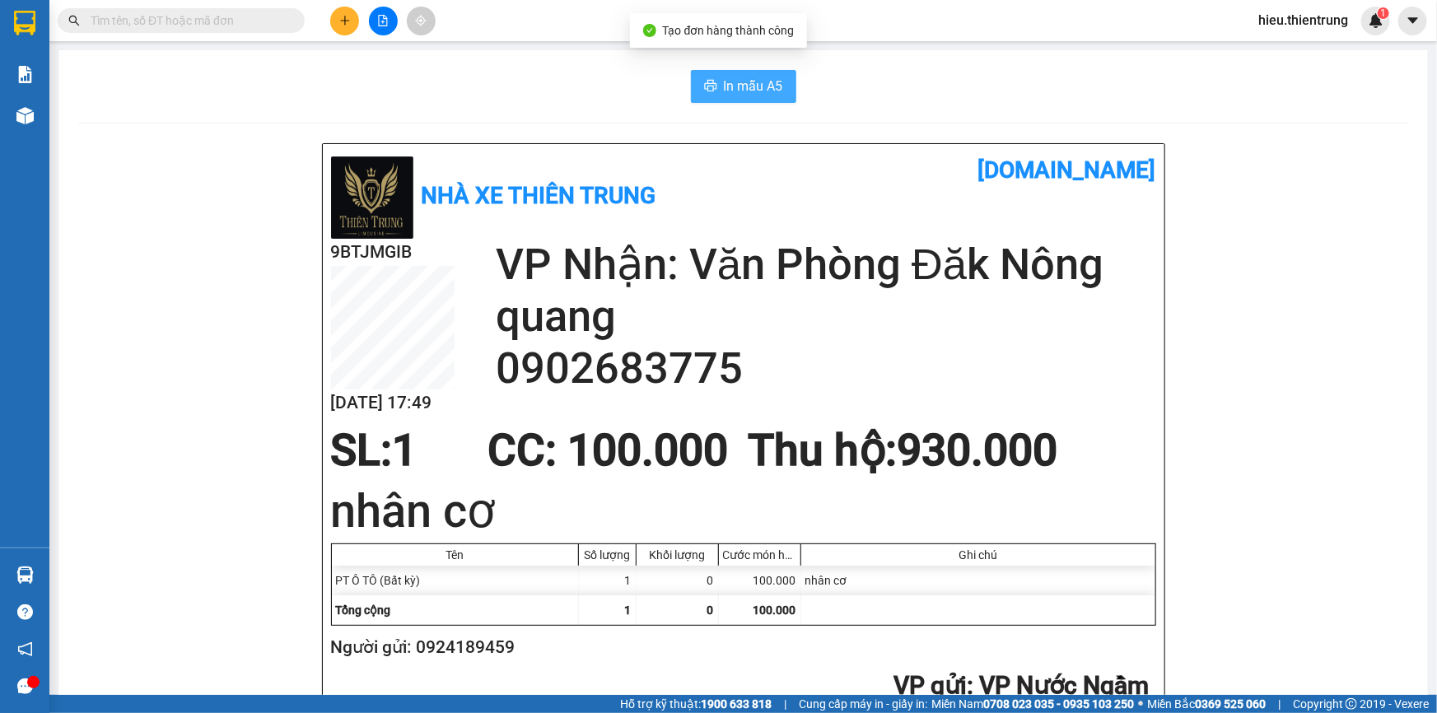
click at [691, 87] on button "In mẫu A5" at bounding box center [743, 86] width 105 height 33
drag, startPoint x: 930, startPoint y: 68, endPoint x: 718, endPoint y: 13, distance: 218.5
click at [339, 12] on button at bounding box center [344, 21] width 29 height 29
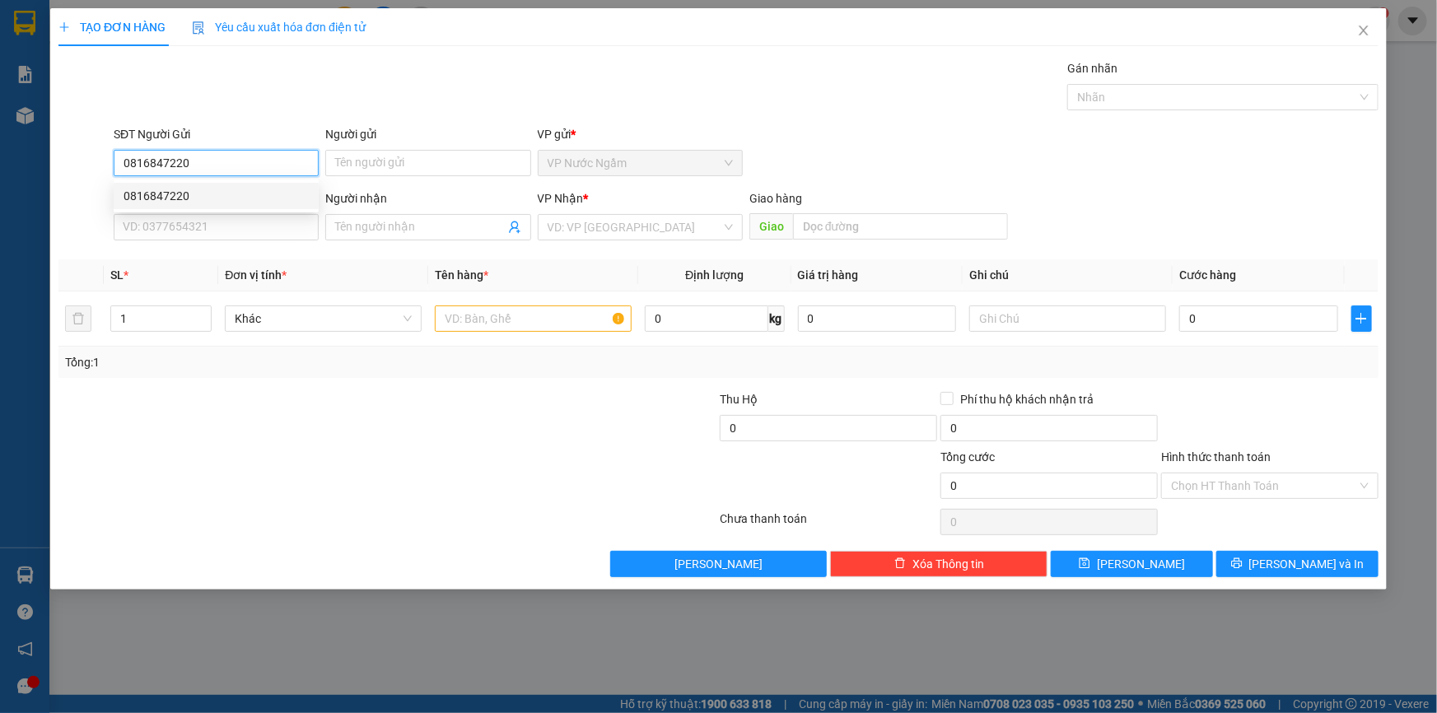
drag, startPoint x: 241, startPoint y: 198, endPoint x: 254, endPoint y: 204, distance: 14.4
click at [241, 197] on div "0816847220" at bounding box center [216, 196] width 185 height 18
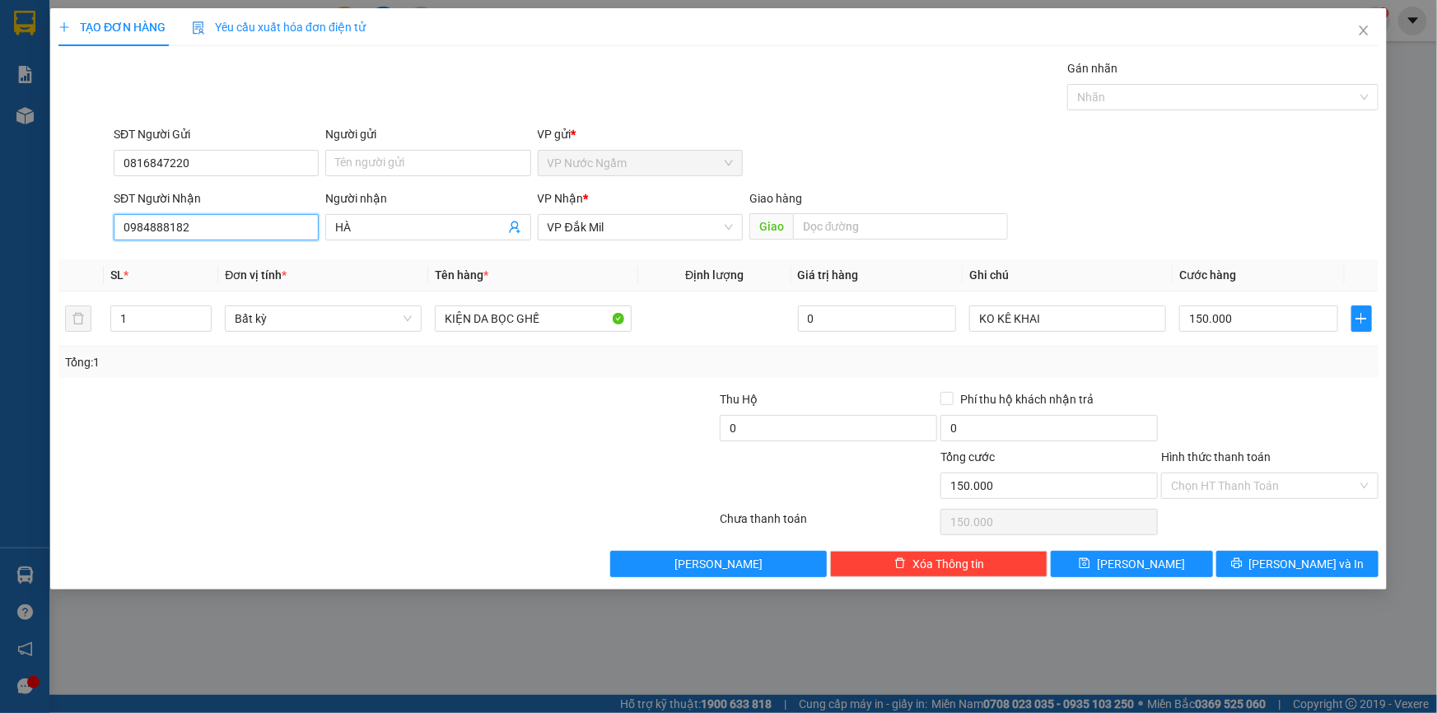
drag, startPoint x: 246, startPoint y: 237, endPoint x: 77, endPoint y: 245, distance: 169.0
click at [77, 245] on div "SĐT Người Nhận 0984888182 0984888182 Người nhận HÀ VP Nhận * VP Đắk Mil Giao h…" at bounding box center [718, 218] width 1323 height 58
click at [1240, 492] on input "Hình thức thanh toán" at bounding box center [1264, 485] width 186 height 25
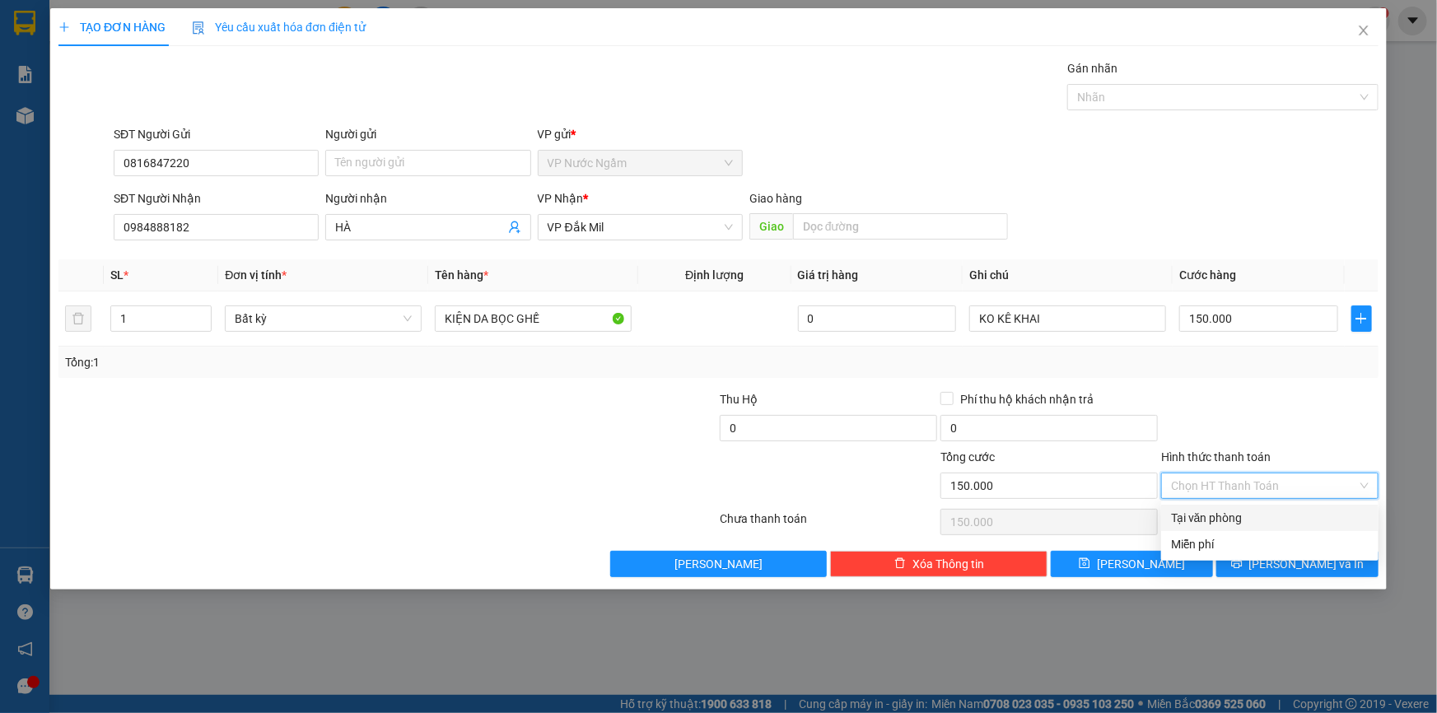
click at [1238, 511] on div "Tại văn phòng" at bounding box center [1270, 518] width 198 height 18
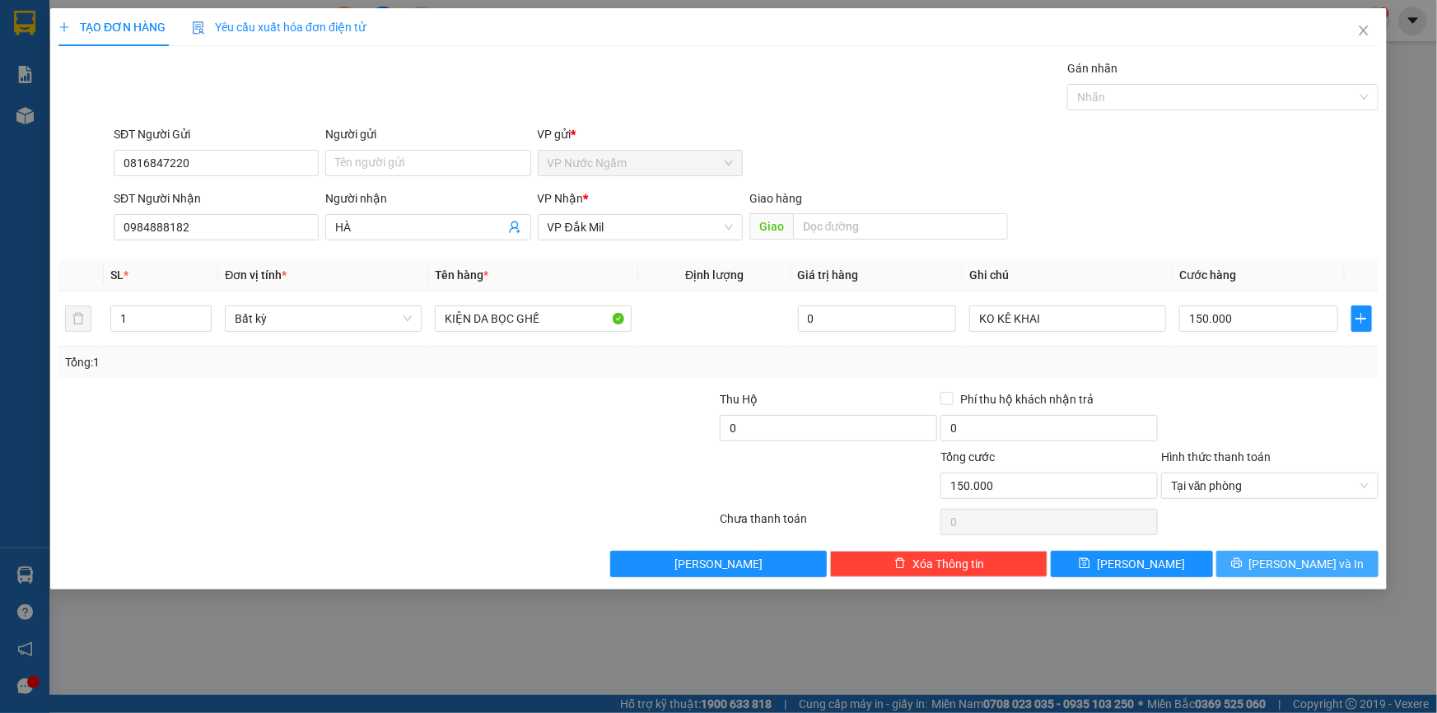
click at [1265, 568] on button "[PERSON_NAME] và In" at bounding box center [1297, 564] width 162 height 26
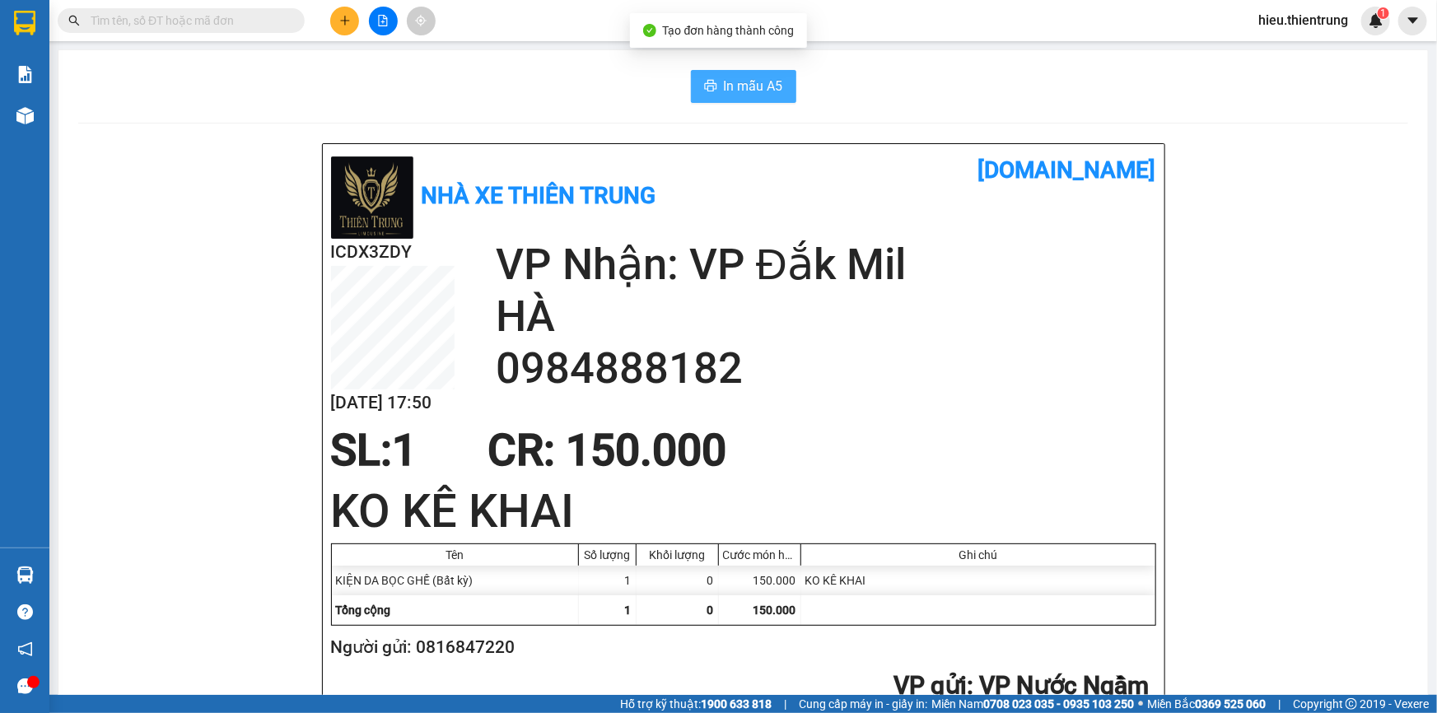
click at [710, 93] on span "printer" at bounding box center [710, 87] width 13 height 16
click at [937, 47] on main "In mẫu A5 Nhà xe Thiên Trung [DOMAIN_NAME] ICDX3ZDY [DATE] 17:50 VP Nhận: VP Đă…" at bounding box center [718, 347] width 1437 height 695
click at [342, 21] on icon "plus" at bounding box center [344, 20] width 9 height 1
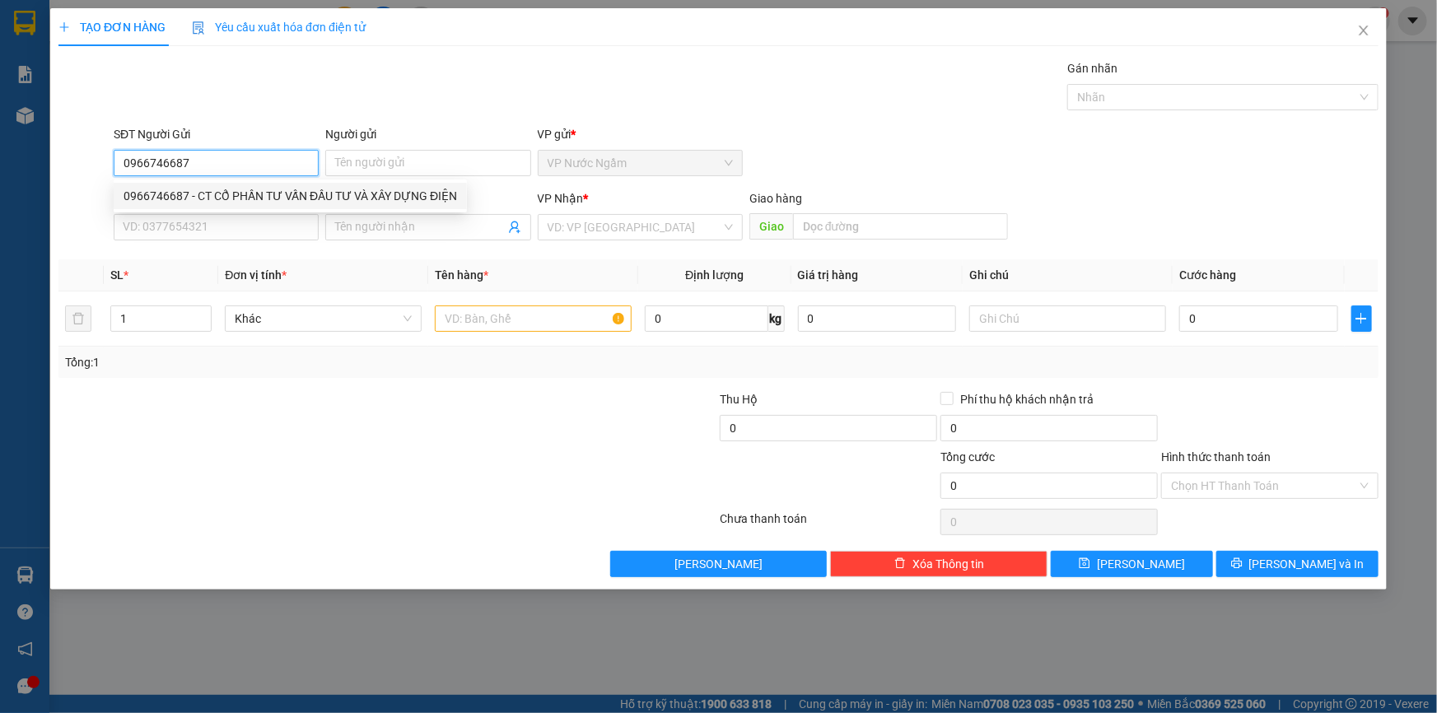
click at [296, 195] on div "0966746687 - CT CỔ PHẦN TƯ VẤN ĐẦU TƯ VÀ XÂY DỰNG ĐIỆN" at bounding box center [290, 196] width 333 height 18
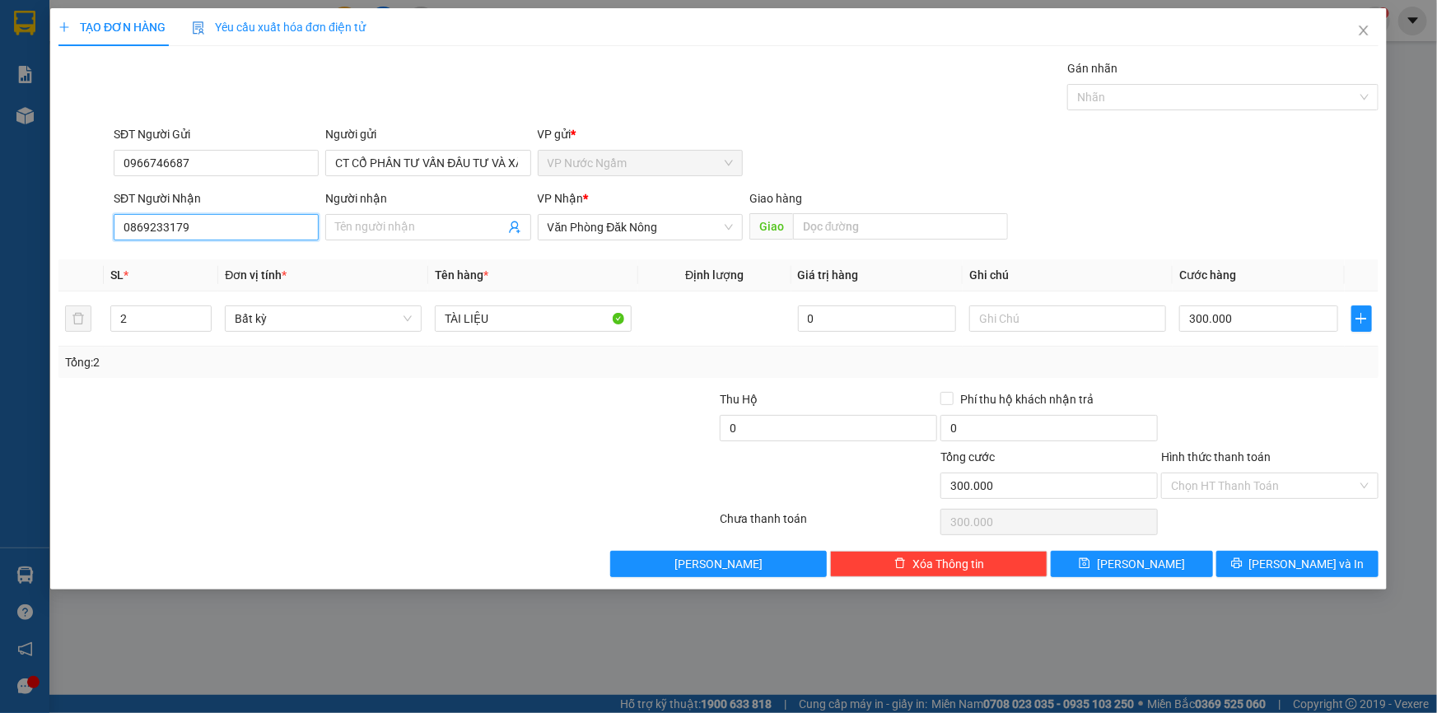
drag, startPoint x: 229, startPoint y: 235, endPoint x: 0, endPoint y: 255, distance: 229.8
click at [2, 255] on div "TẠO ĐƠN HÀNG Yêu cầu xuất hóa đơn điện tử Transit Pickup Surcharge Ids Transit …" at bounding box center [718, 356] width 1437 height 713
click at [84, 329] on tr "2 Bất kỳ TÀI LIỆU 0 300.000" at bounding box center [718, 318] width 1320 height 55
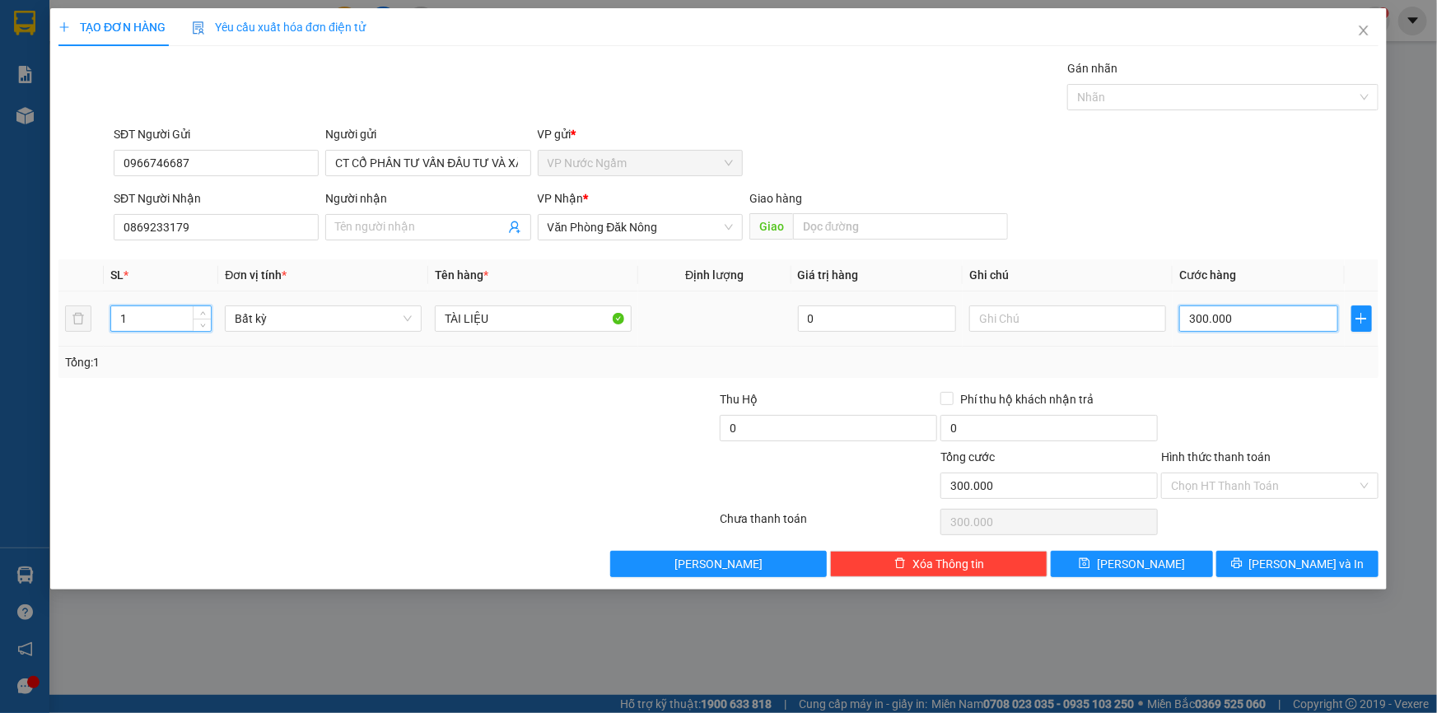
click at [1257, 308] on input "300.000" at bounding box center [1258, 318] width 159 height 26
click at [1257, 487] on input "Hình thức thanh toán" at bounding box center [1264, 485] width 186 height 25
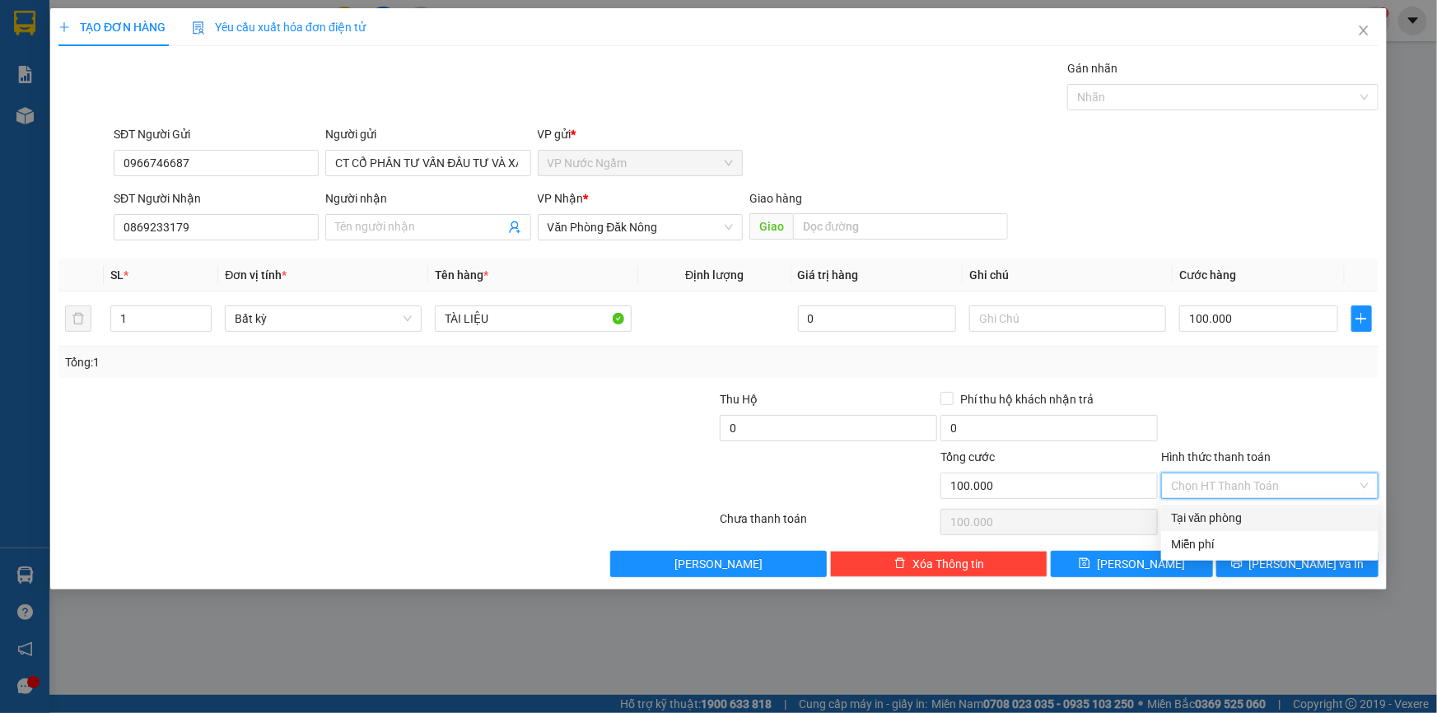
click at [1249, 526] on div "Tại văn phòng" at bounding box center [1270, 518] width 198 height 18
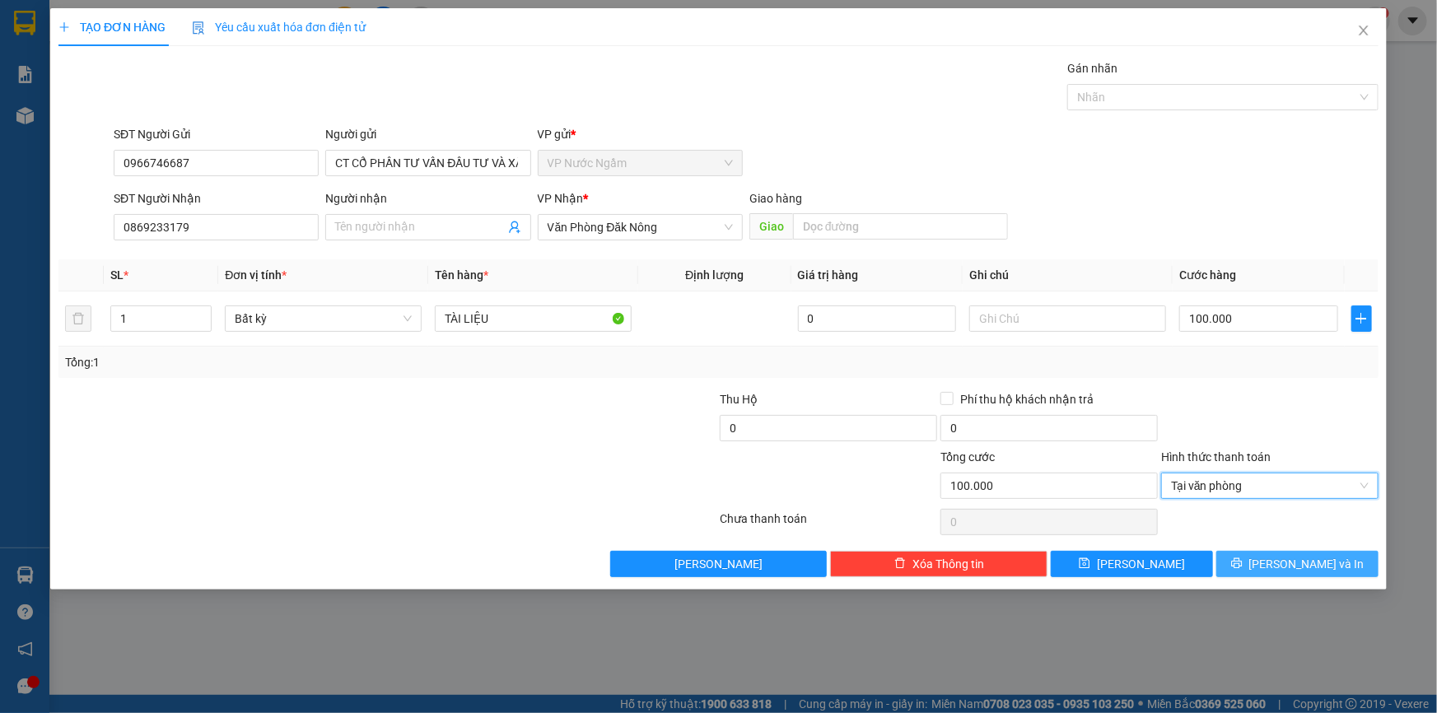
drag, startPoint x: 1285, startPoint y: 554, endPoint x: 1268, endPoint y: 528, distance: 31.5
click at [1285, 555] on span "[PERSON_NAME] và In" at bounding box center [1306, 564] width 115 height 18
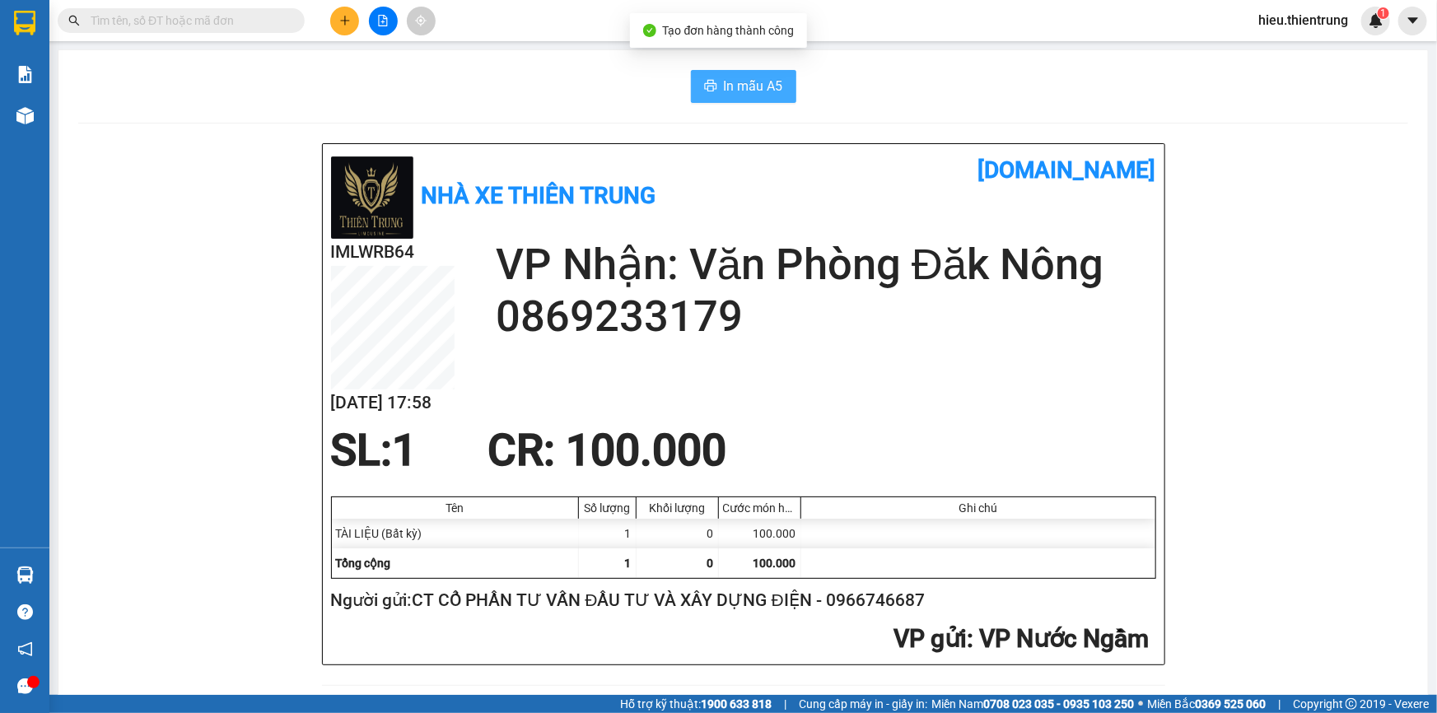
drag, startPoint x: 713, startPoint y: 55, endPoint x: 722, endPoint y: 73, distance: 20.3
click at [722, 75] on button "In mẫu A5" at bounding box center [743, 86] width 105 height 33
click at [954, 88] on div "In mẫu A5" at bounding box center [743, 86] width 1330 height 33
drag, startPoint x: 478, startPoint y: 98, endPoint x: 408, endPoint y: 70, distance: 75.4
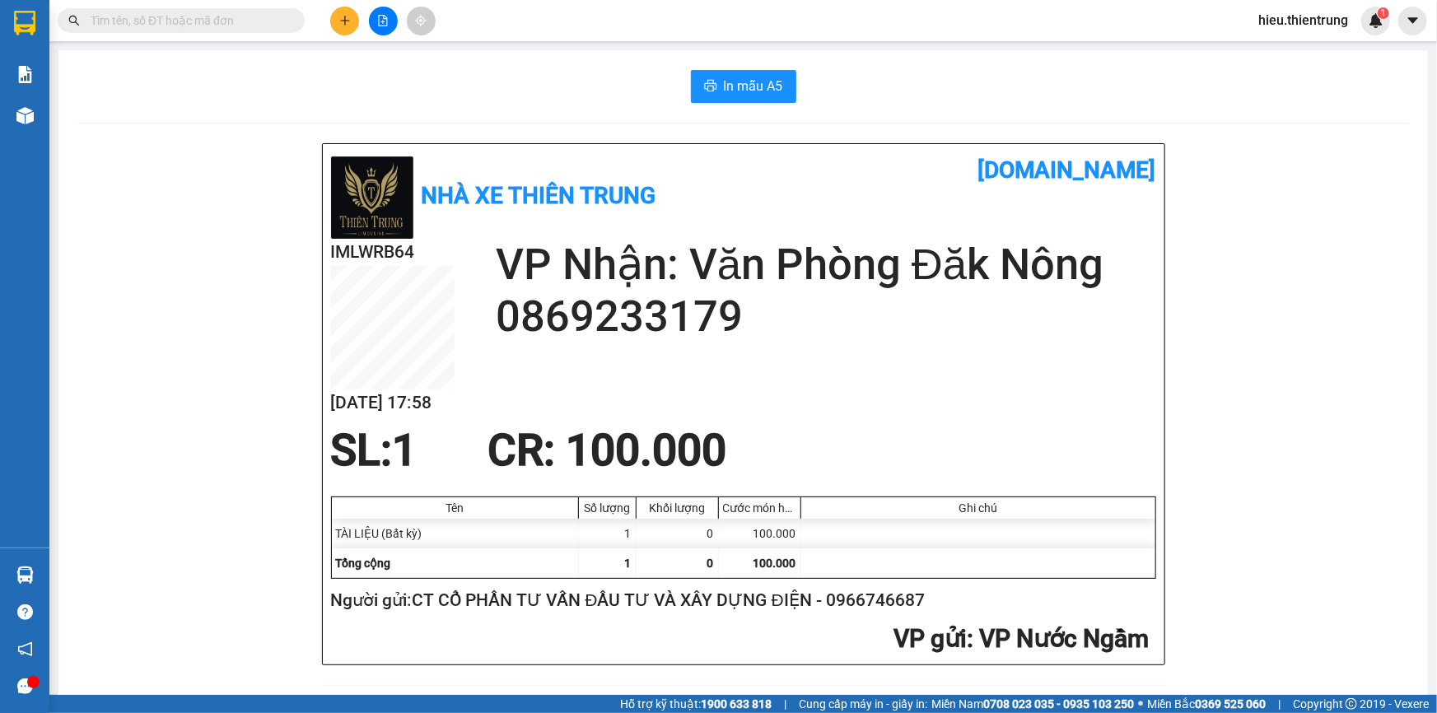
click at [433, 102] on div "In mẫu A5" at bounding box center [743, 86] width 1330 height 33
click at [340, 16] on icon "plus" at bounding box center [345, 21] width 12 height 12
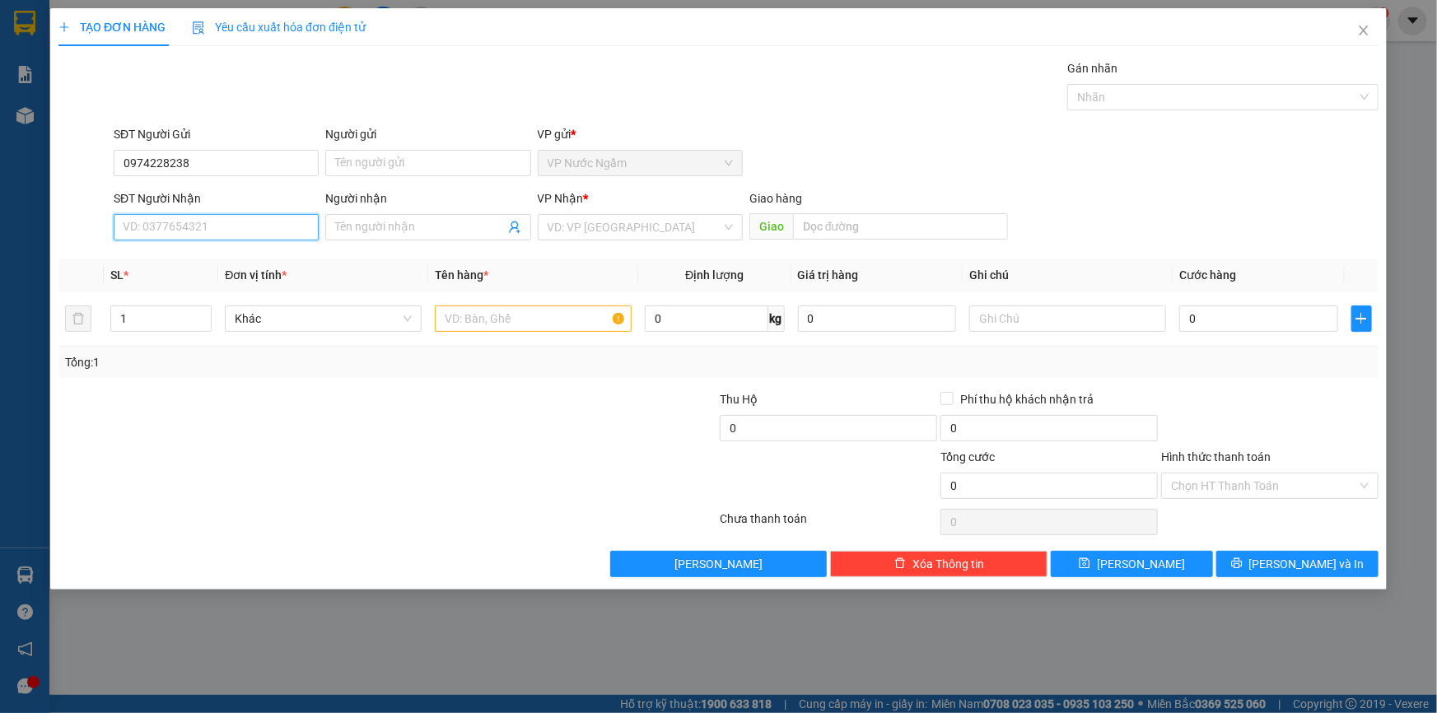
click at [171, 232] on input "SĐT Người Nhận" at bounding box center [216, 227] width 205 height 26
click at [173, 248] on div "0378345279" at bounding box center [216, 260] width 205 height 26
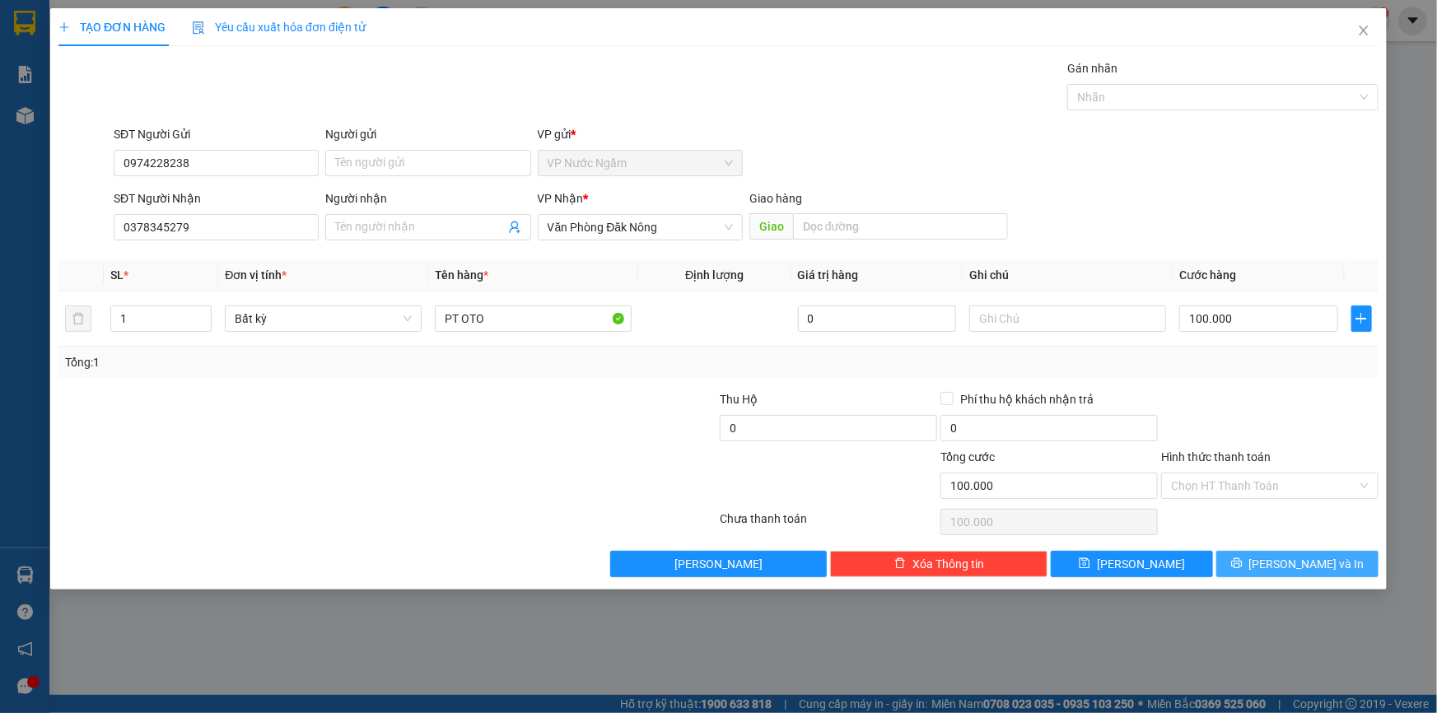
drag, startPoint x: 1291, startPoint y: 571, endPoint x: 1246, endPoint y: 548, distance: 50.8
click at [1293, 571] on span "[PERSON_NAME] và In" at bounding box center [1306, 564] width 115 height 18
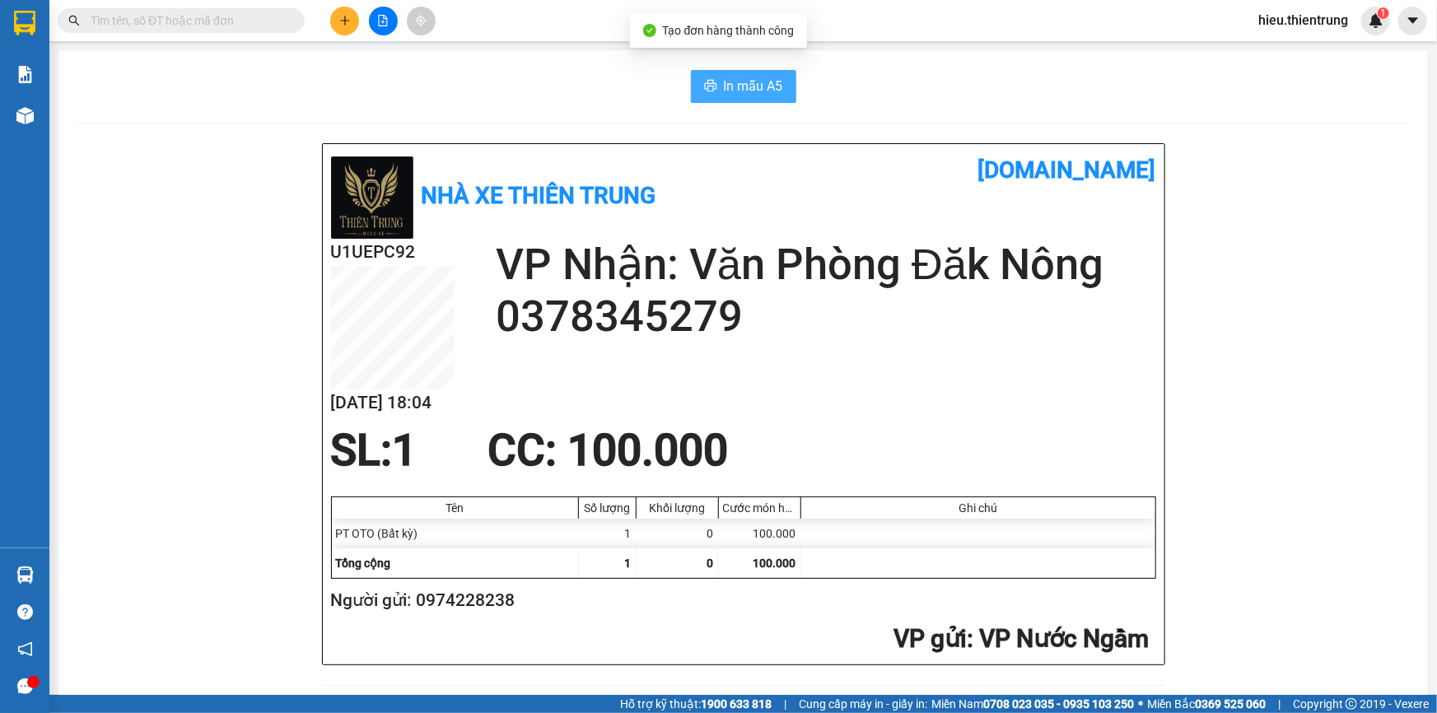
click at [734, 95] on span "In mẫu A5" at bounding box center [753, 86] width 59 height 21
click at [338, 16] on button at bounding box center [344, 21] width 29 height 29
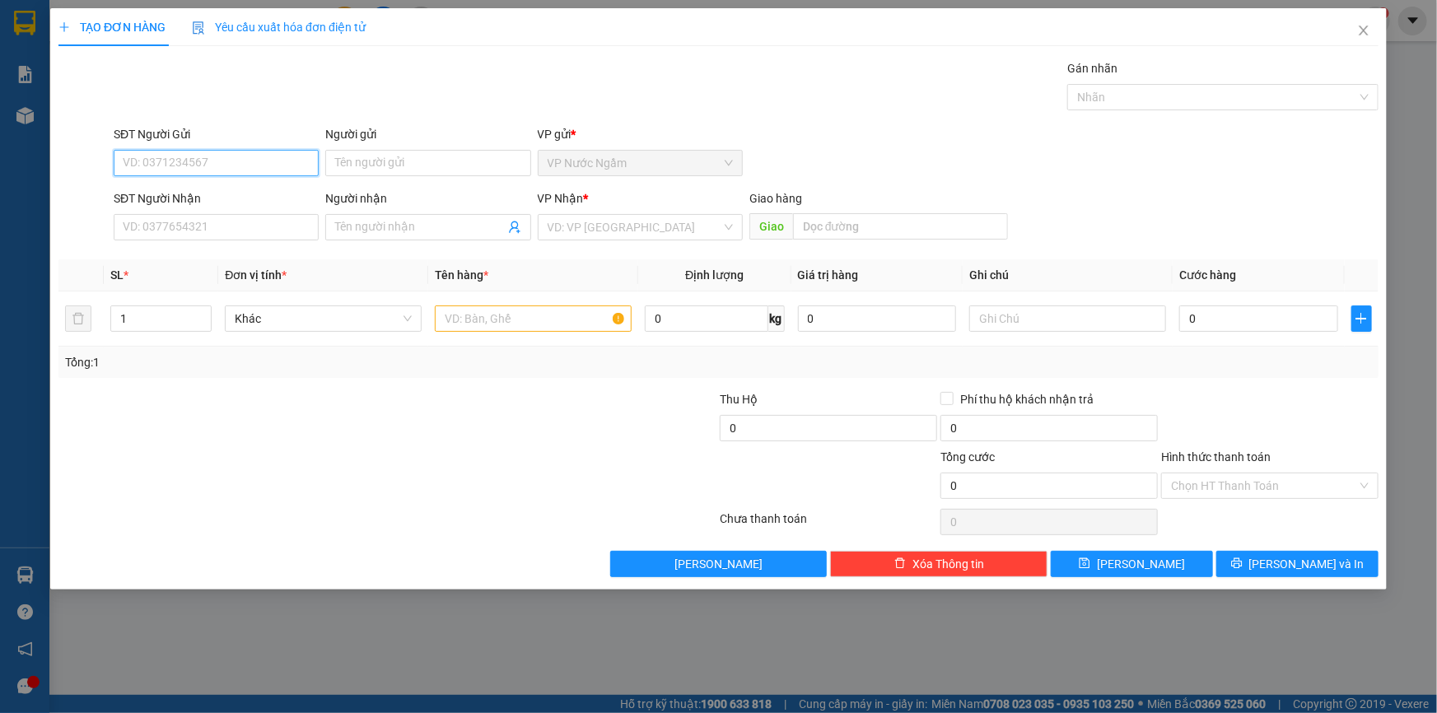
click at [237, 160] on input "SĐT Người Gửi" at bounding box center [216, 163] width 205 height 26
click at [214, 156] on input "SĐT Người Gửi" at bounding box center [216, 163] width 205 height 26
click at [214, 158] on input "SĐT Người Gửi" at bounding box center [216, 163] width 205 height 26
click at [189, 224] on input "SĐT Người Nhận" at bounding box center [216, 227] width 205 height 26
click at [639, 223] on input "search" at bounding box center [635, 227] width 174 height 25
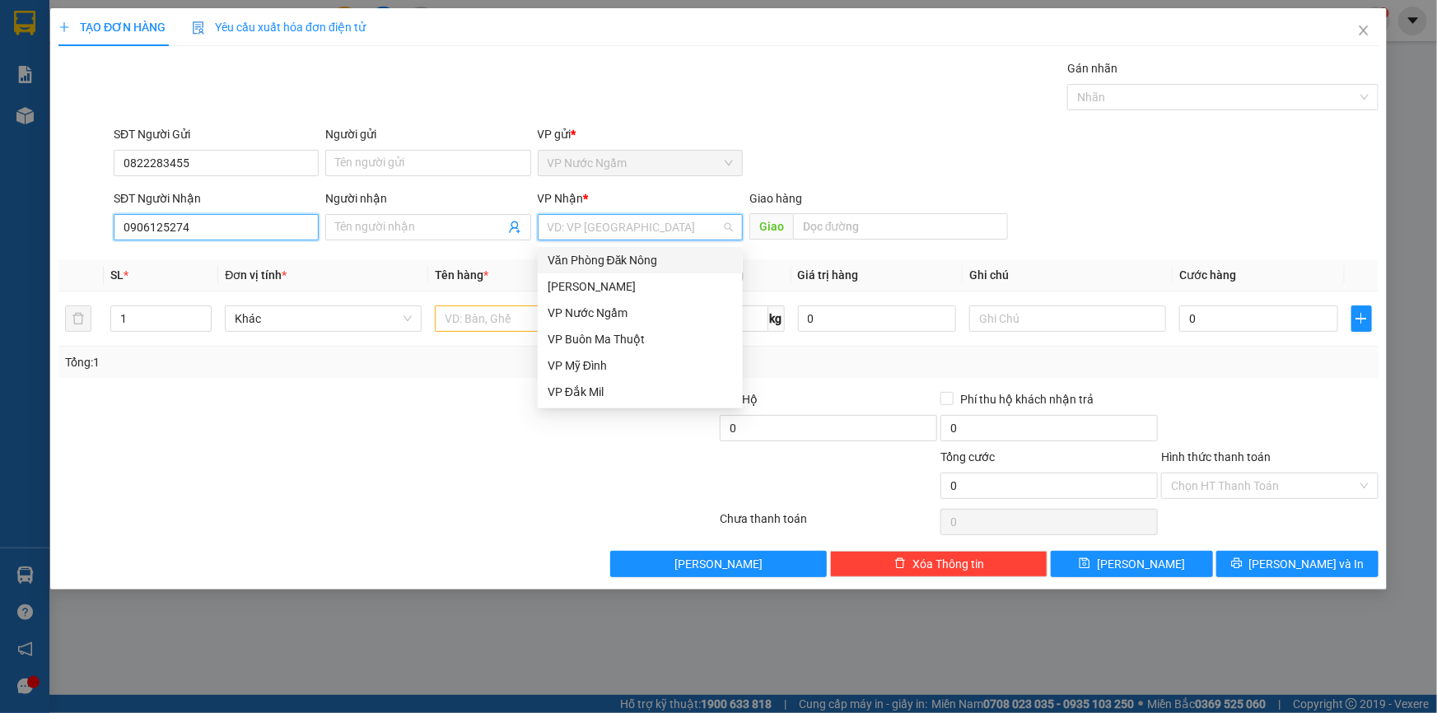
drag, startPoint x: 256, startPoint y: 220, endPoint x: 277, endPoint y: 226, distance: 21.4
click at [255, 220] on input "0906125274" at bounding box center [216, 227] width 205 height 26
click at [601, 235] on input "search" at bounding box center [635, 227] width 174 height 25
click at [590, 224] on input "search" at bounding box center [635, 227] width 174 height 25
